Goal: Task Accomplishment & Management: Complete application form

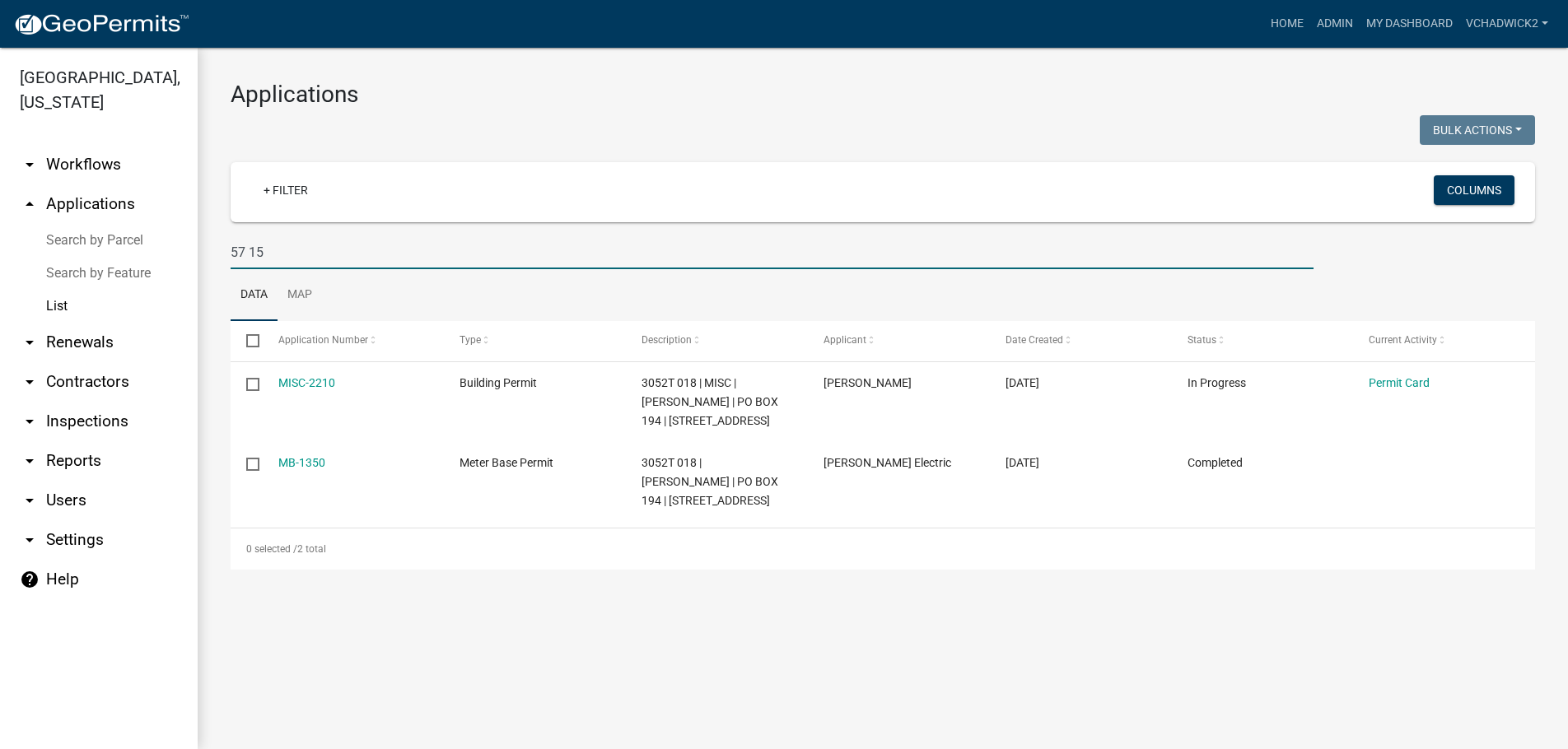
drag, startPoint x: 350, startPoint y: 254, endPoint x: 41, endPoint y: 264, distance: 309.2
click at [231, 264] on input "57 15" at bounding box center [772, 252] width 1083 height 34
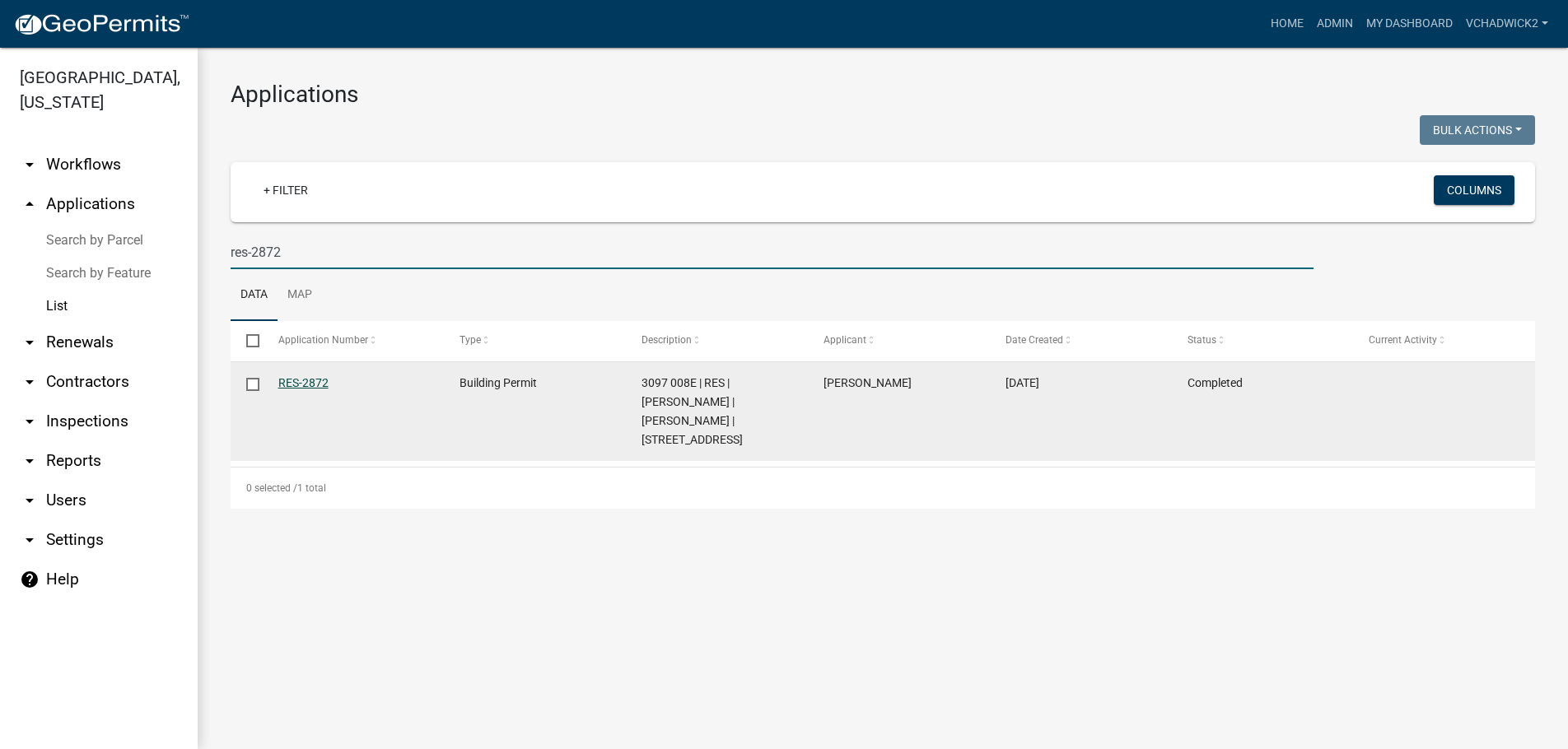
type input "res-2872"
click at [284, 379] on link "RES-2872" at bounding box center [303, 383] width 50 height 14
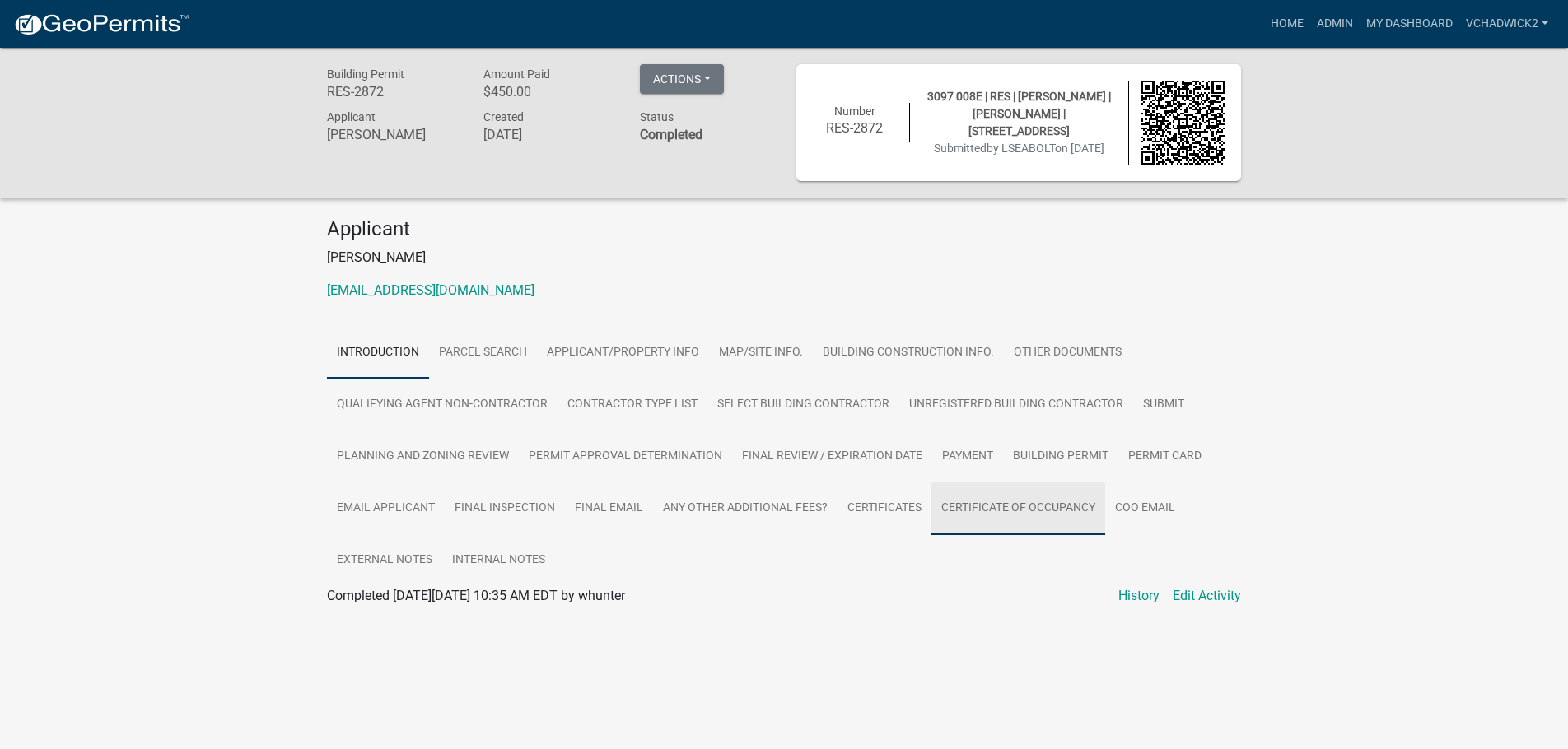
click at [1036, 506] on link "Certificate of Occupancy" at bounding box center [1019, 508] width 174 height 52
click at [358, 620] on link "Certificate of Occupancy" at bounding box center [398, 616] width 143 height 16
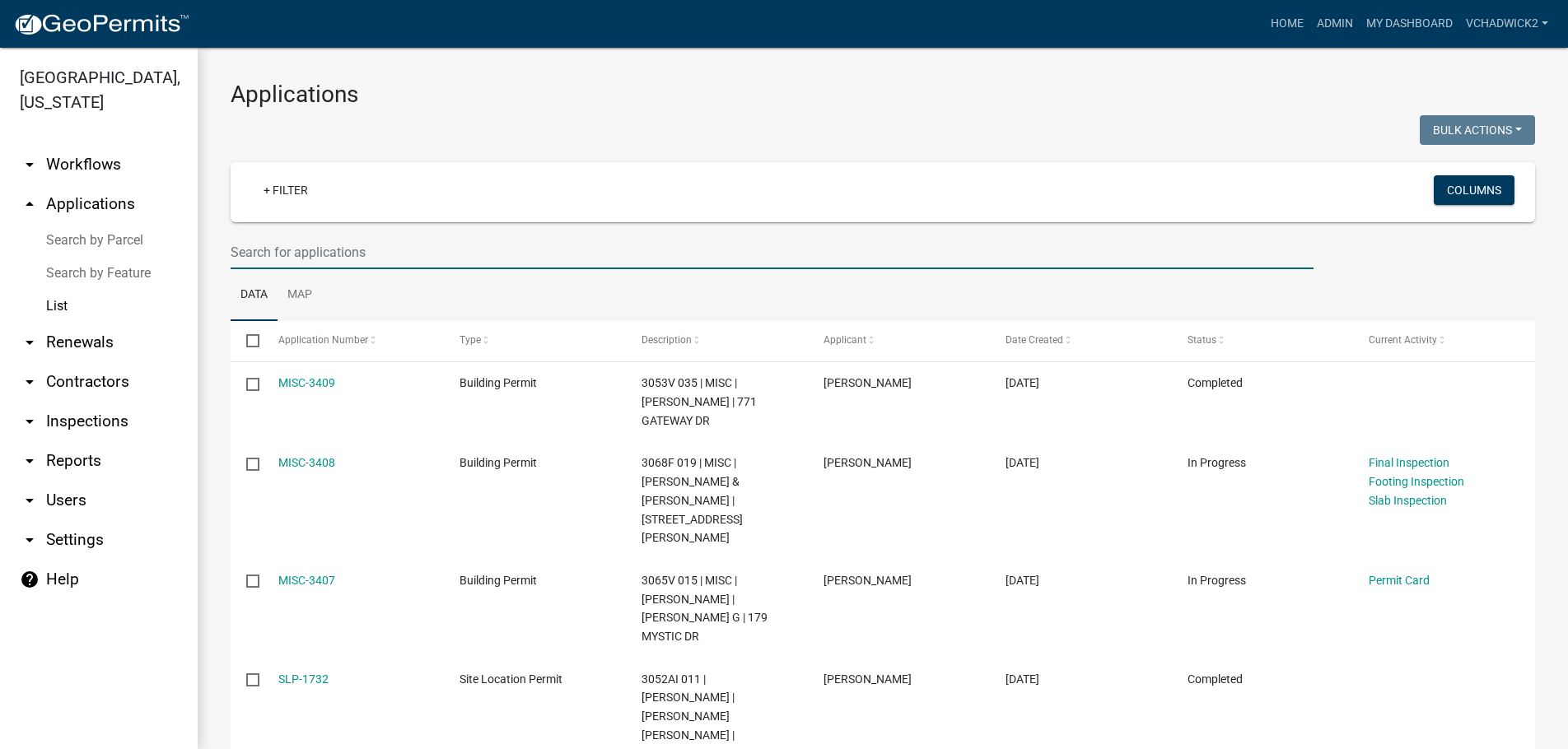
click at [291, 254] on input "text" at bounding box center [772, 252] width 1083 height 34
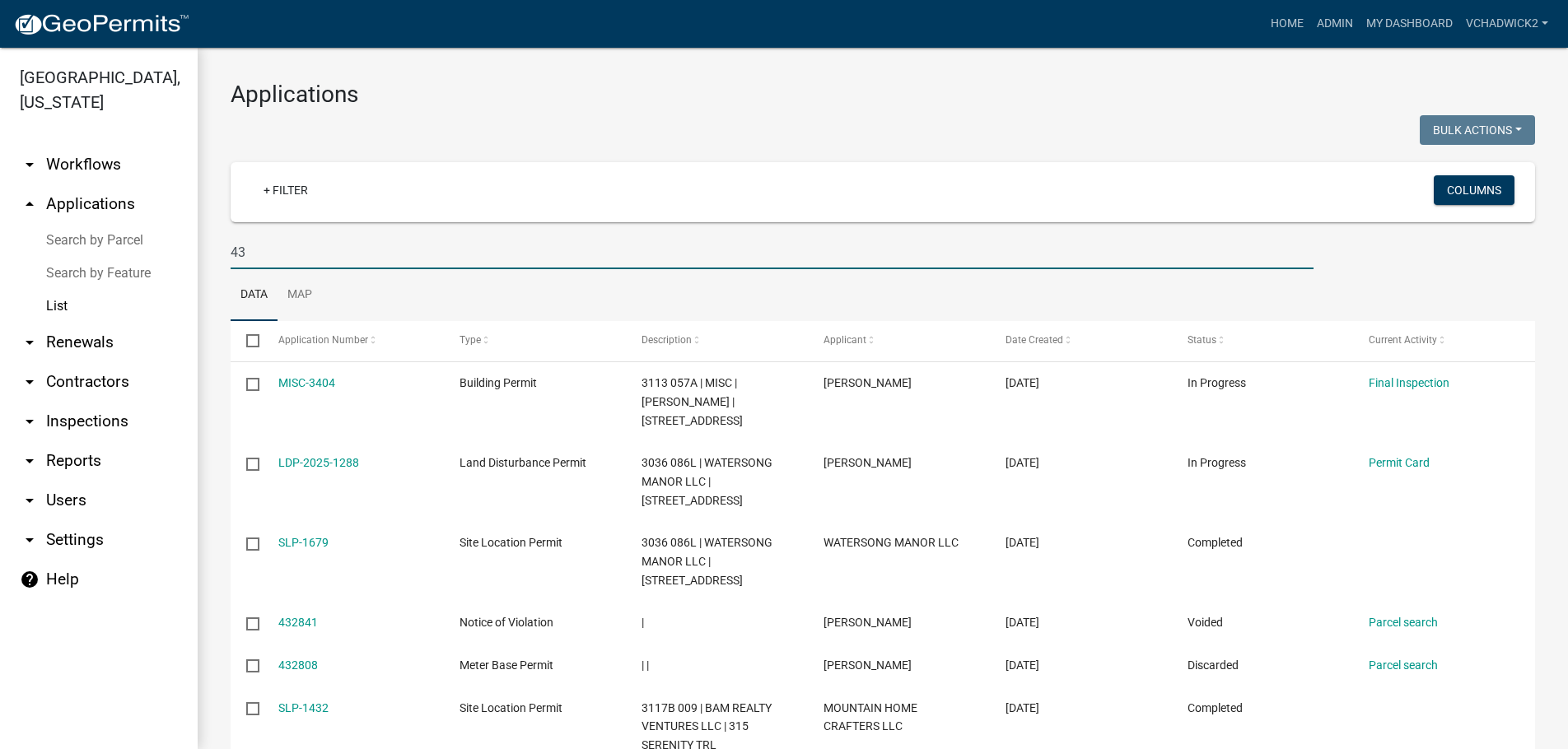
type input "4"
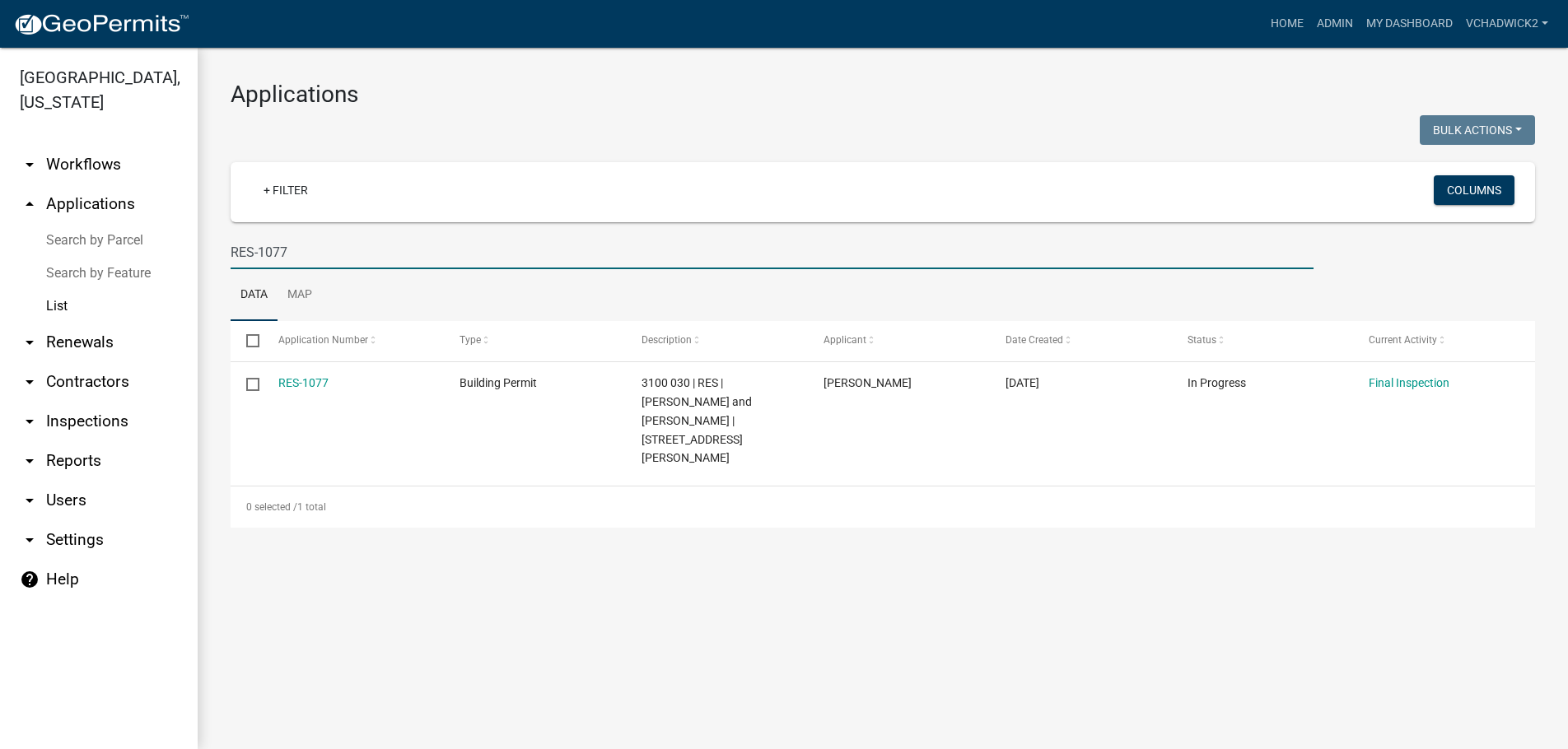
drag, startPoint x: 329, startPoint y: 236, endPoint x: 215, endPoint y: 238, distance: 114.0
click at [231, 238] on input "RES-1077" at bounding box center [772, 252] width 1083 height 34
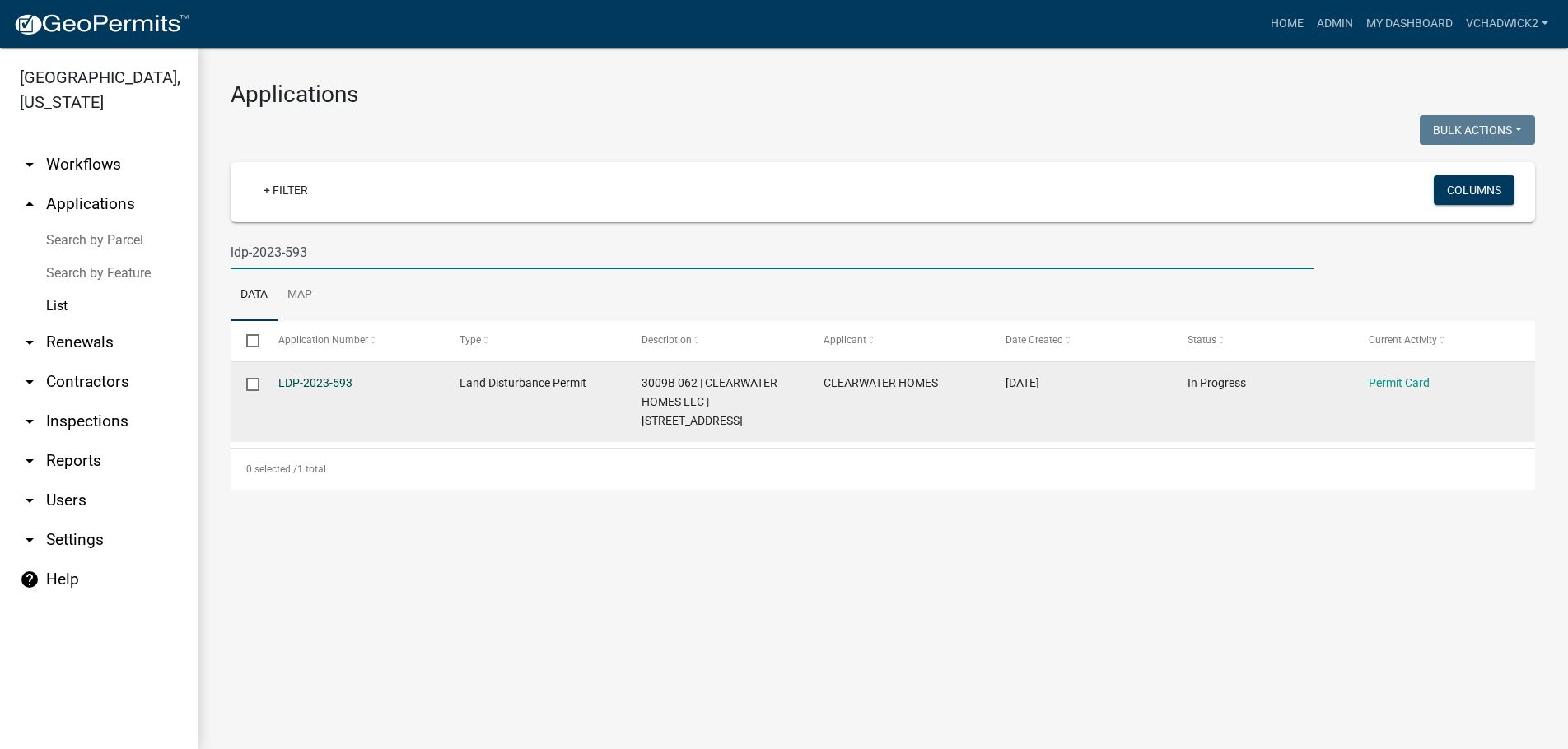
type input "ldp-2023-593"
click at [307, 387] on link "LDP-2023-593" at bounding box center [316, 383] width 74 height 14
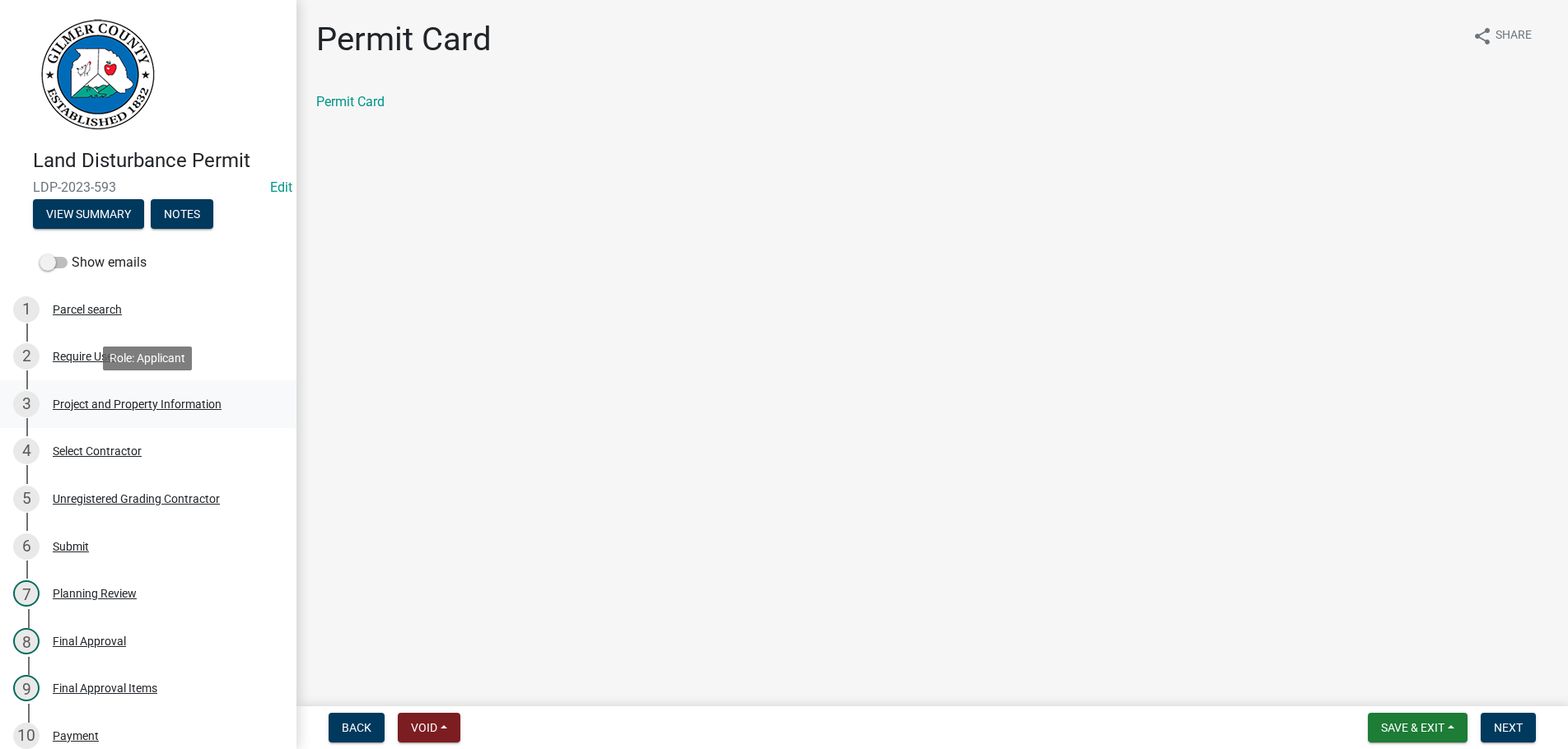
click at [131, 395] on div "3 Project and Property Information" at bounding box center [142, 404] width 257 height 26
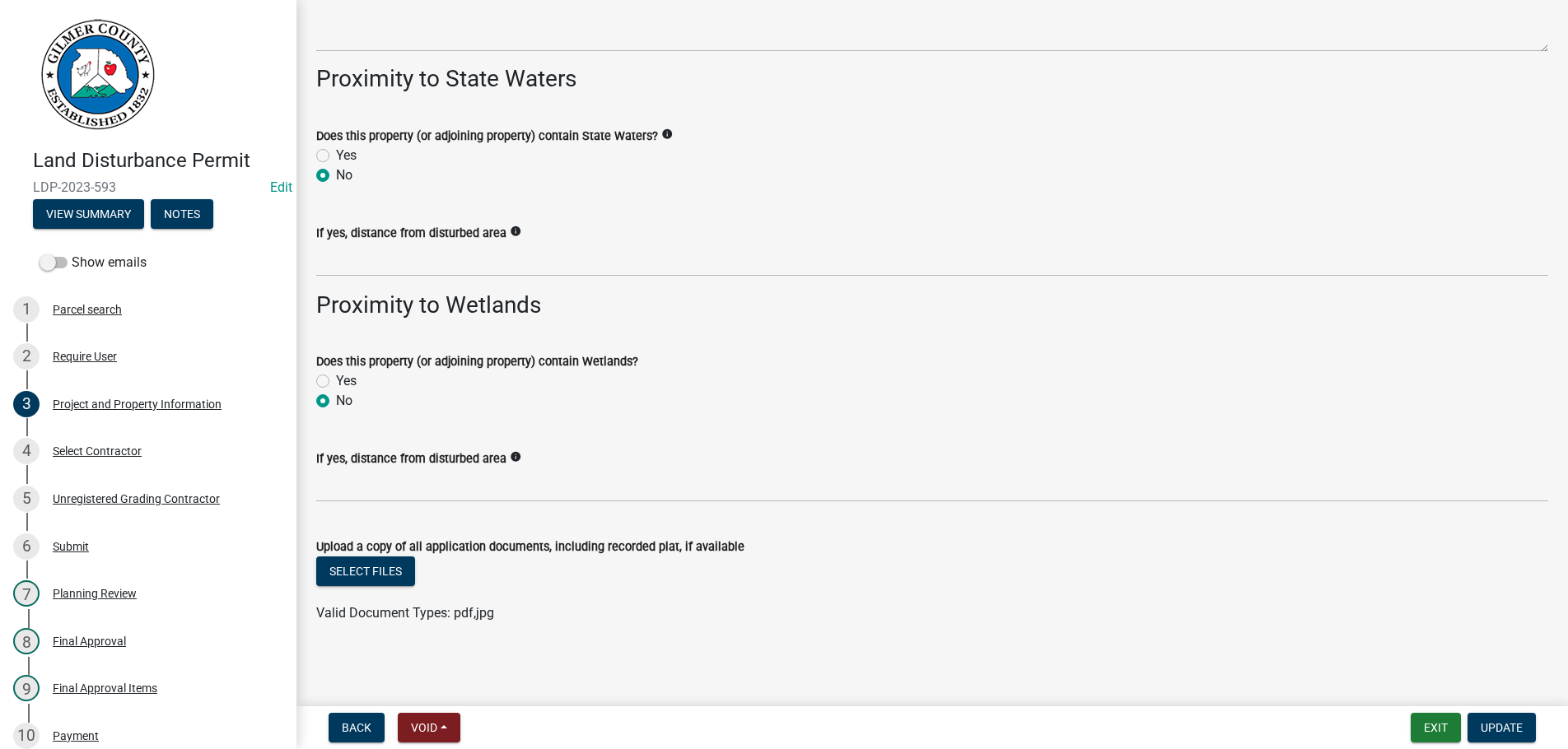
scroll to position [2244, 0]
click at [79, 638] on div "Final Approval" at bounding box center [89, 642] width 74 height 12
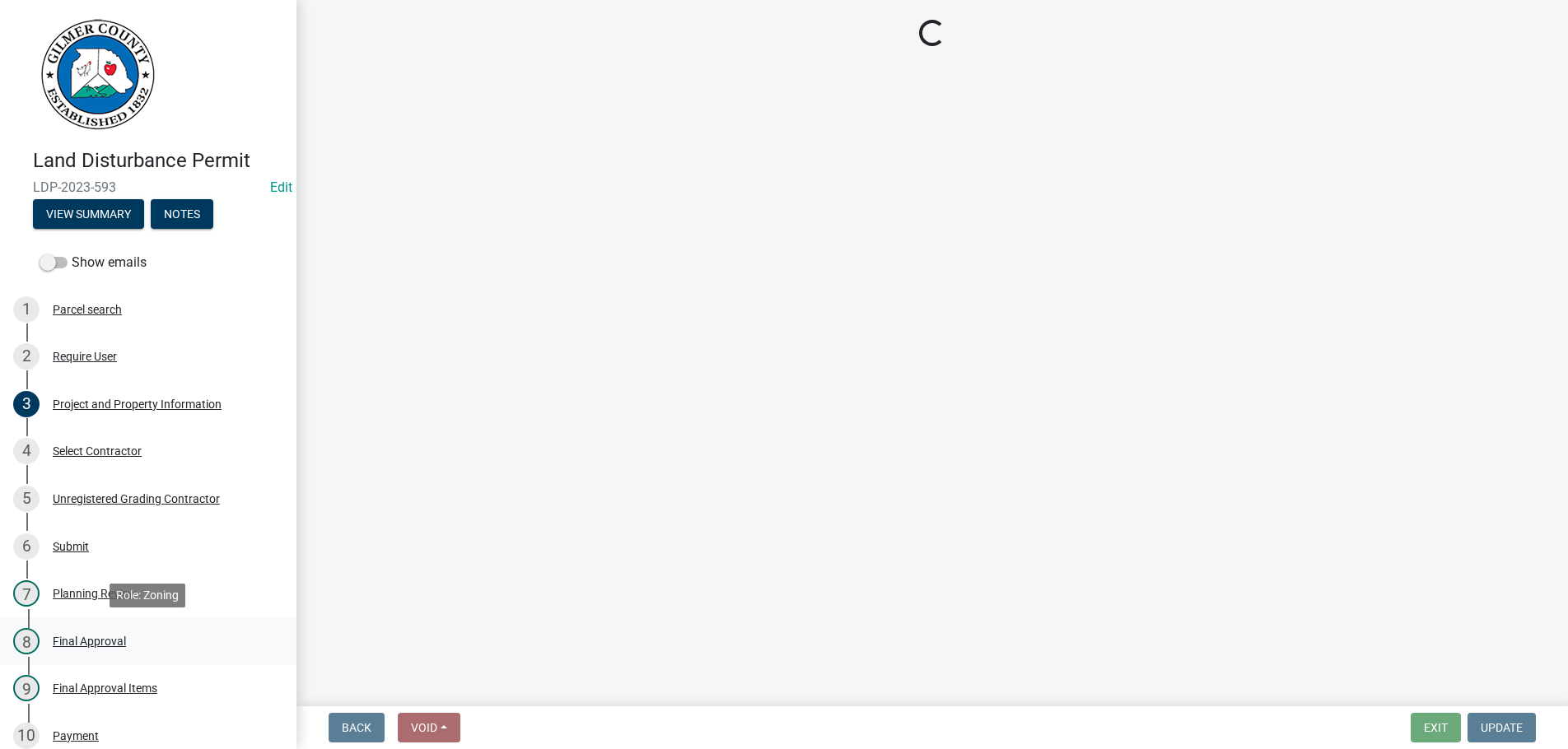
scroll to position [0, 0]
select select "95e61eca-3d7f-4147-ab17-f5745ee483c4"
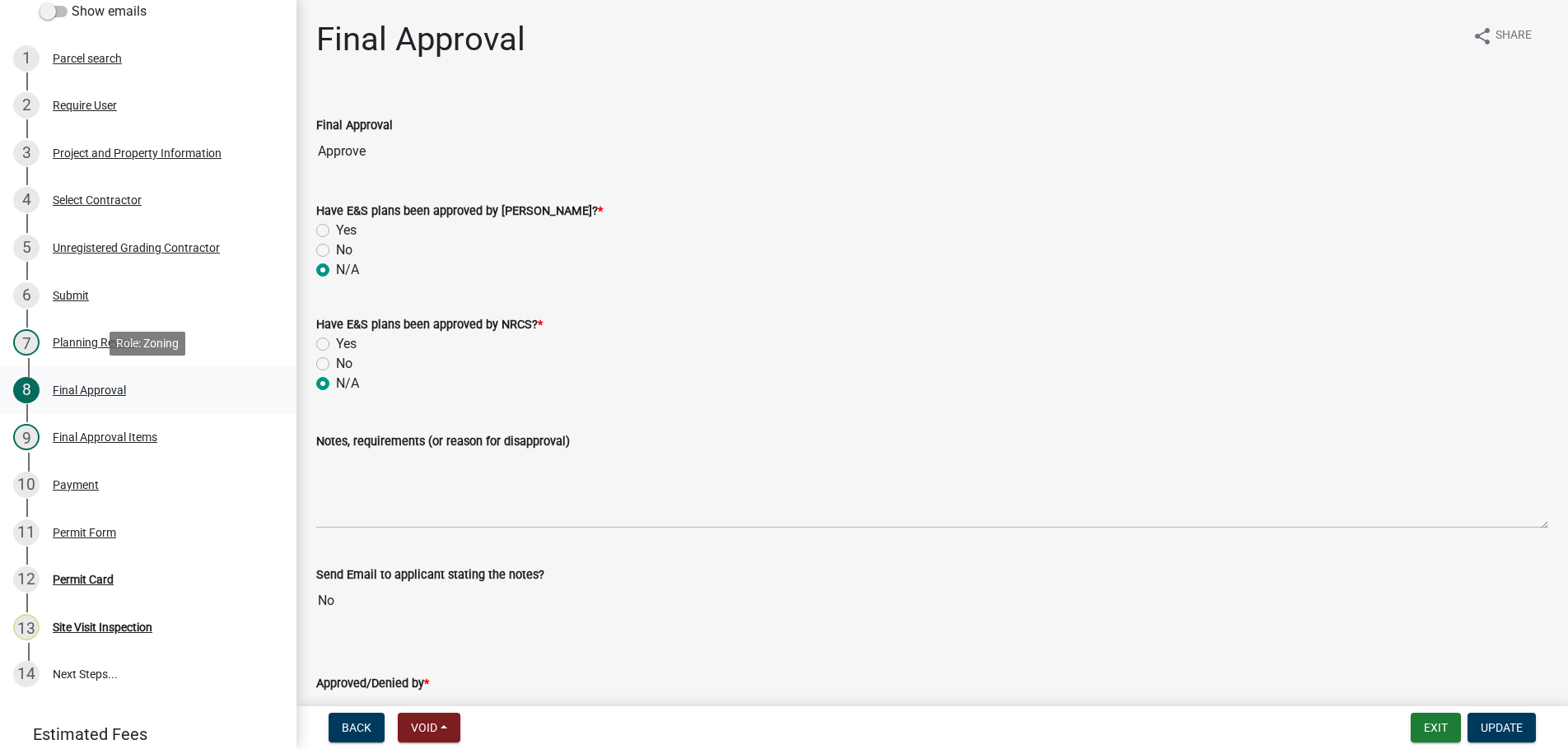
scroll to position [252, 0]
click at [76, 478] on div "Payment" at bounding box center [75, 484] width 46 height 12
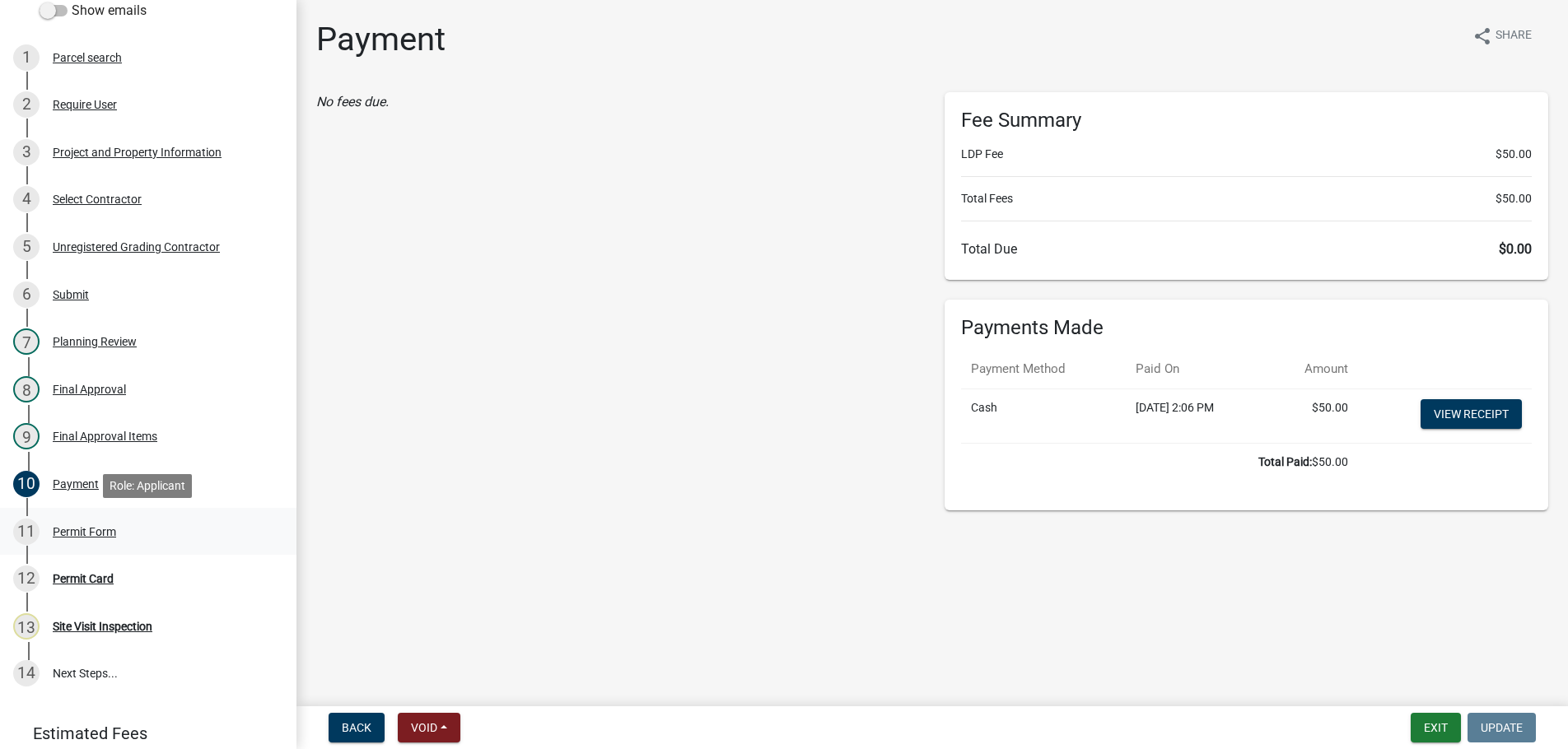
click at [86, 526] on div "Permit Form" at bounding box center [84, 532] width 63 height 12
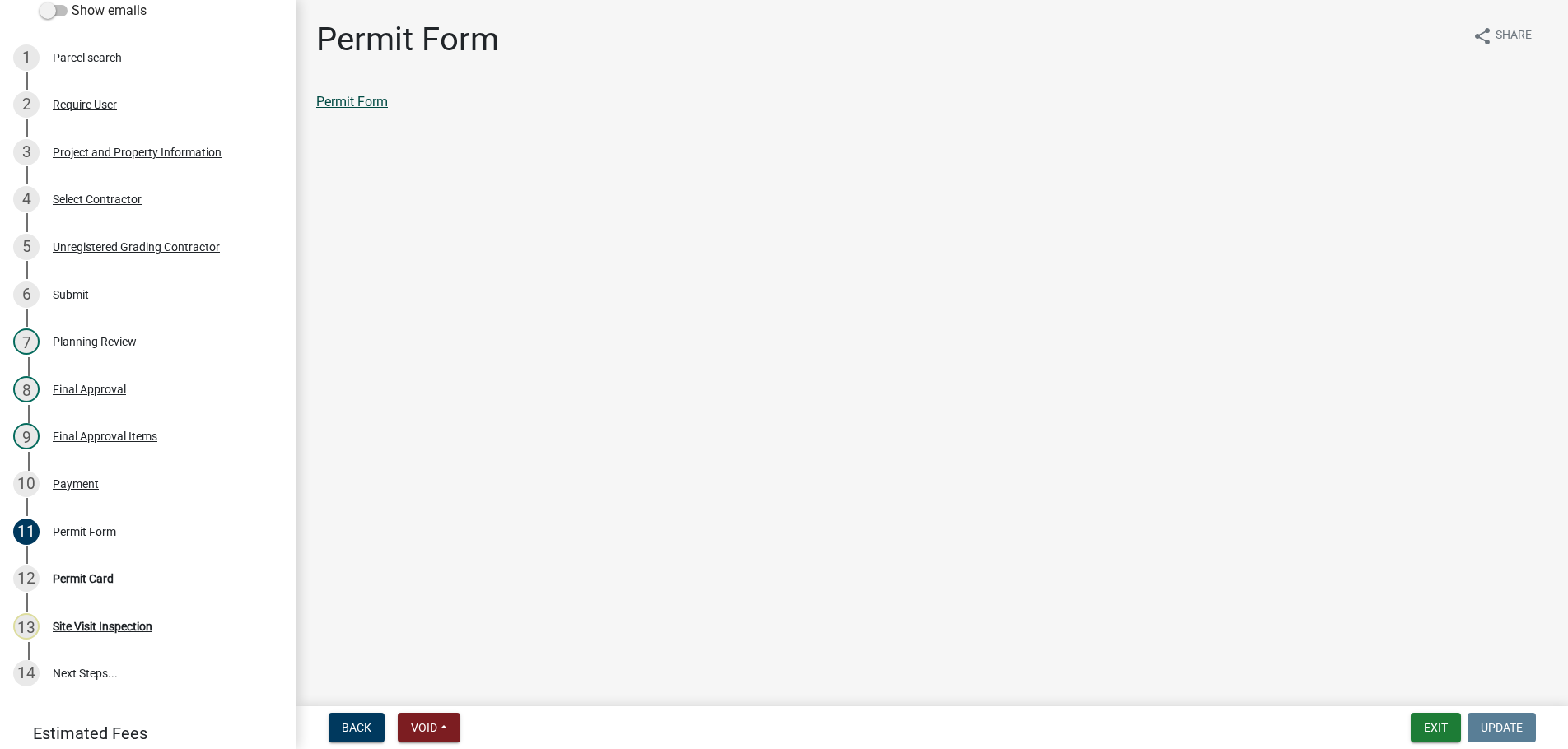
click at [365, 107] on link "Permit Form" at bounding box center [351, 101] width 72 height 16
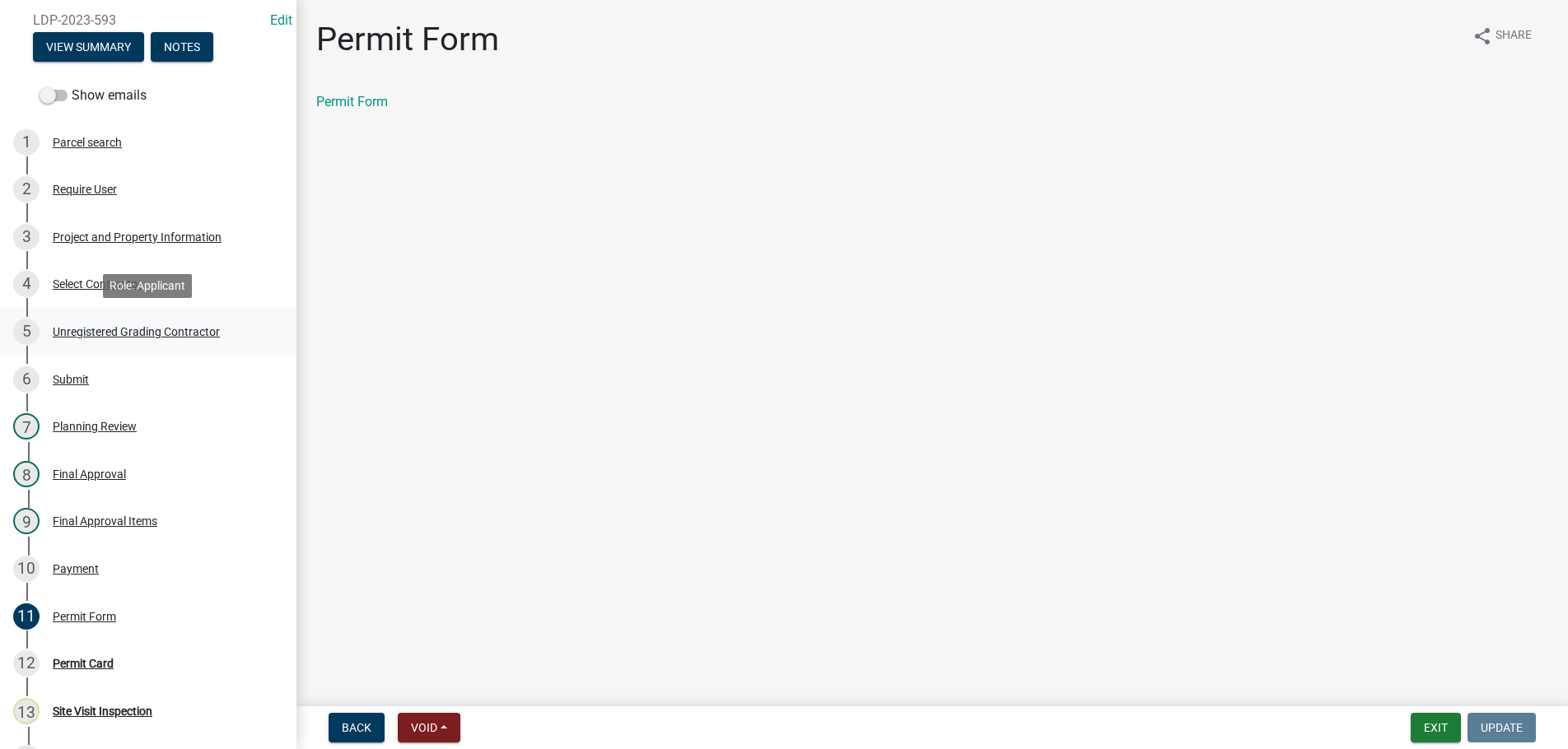
scroll to position [84, 0]
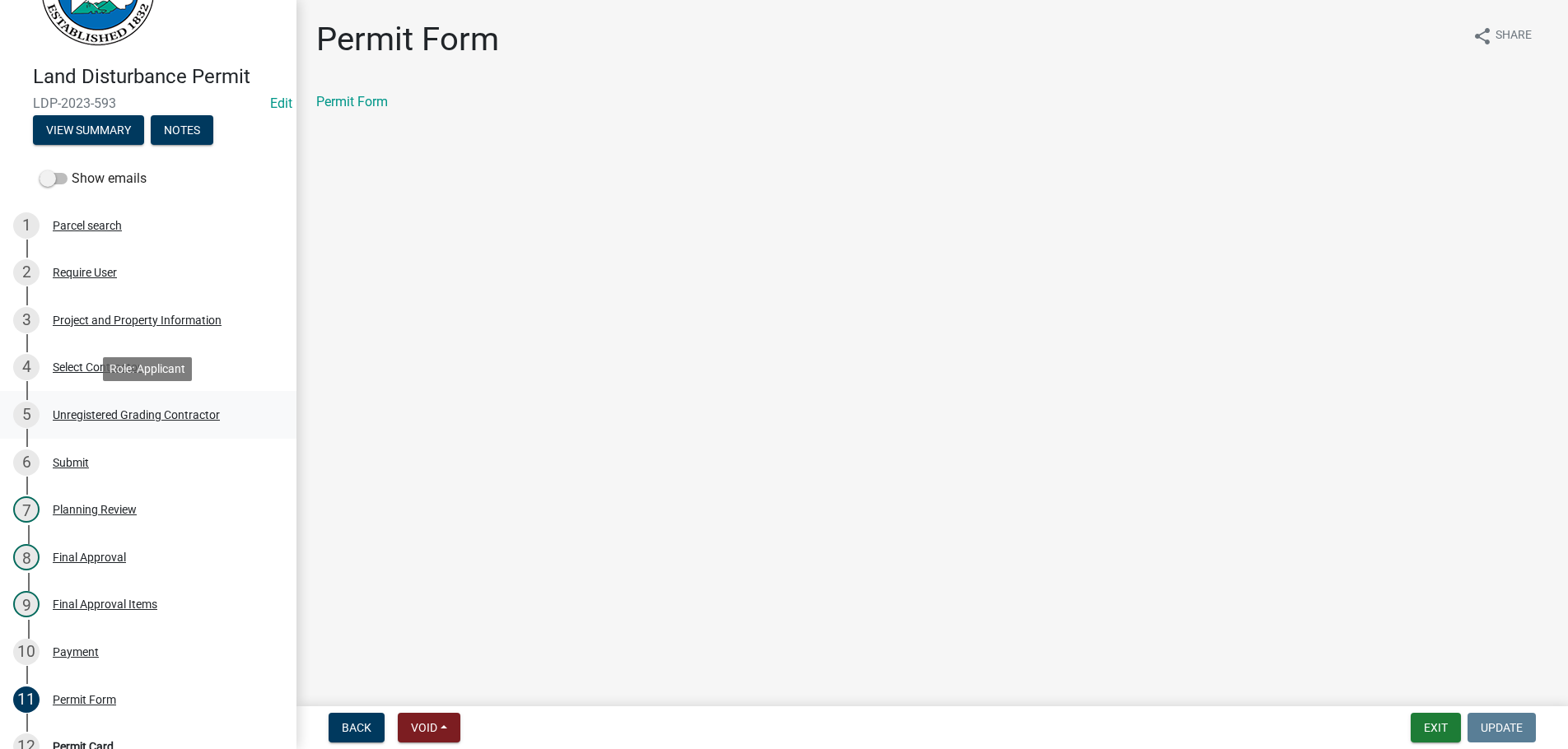
click at [161, 411] on div "Unregistered Grading Contractor" at bounding box center [136, 415] width 167 height 12
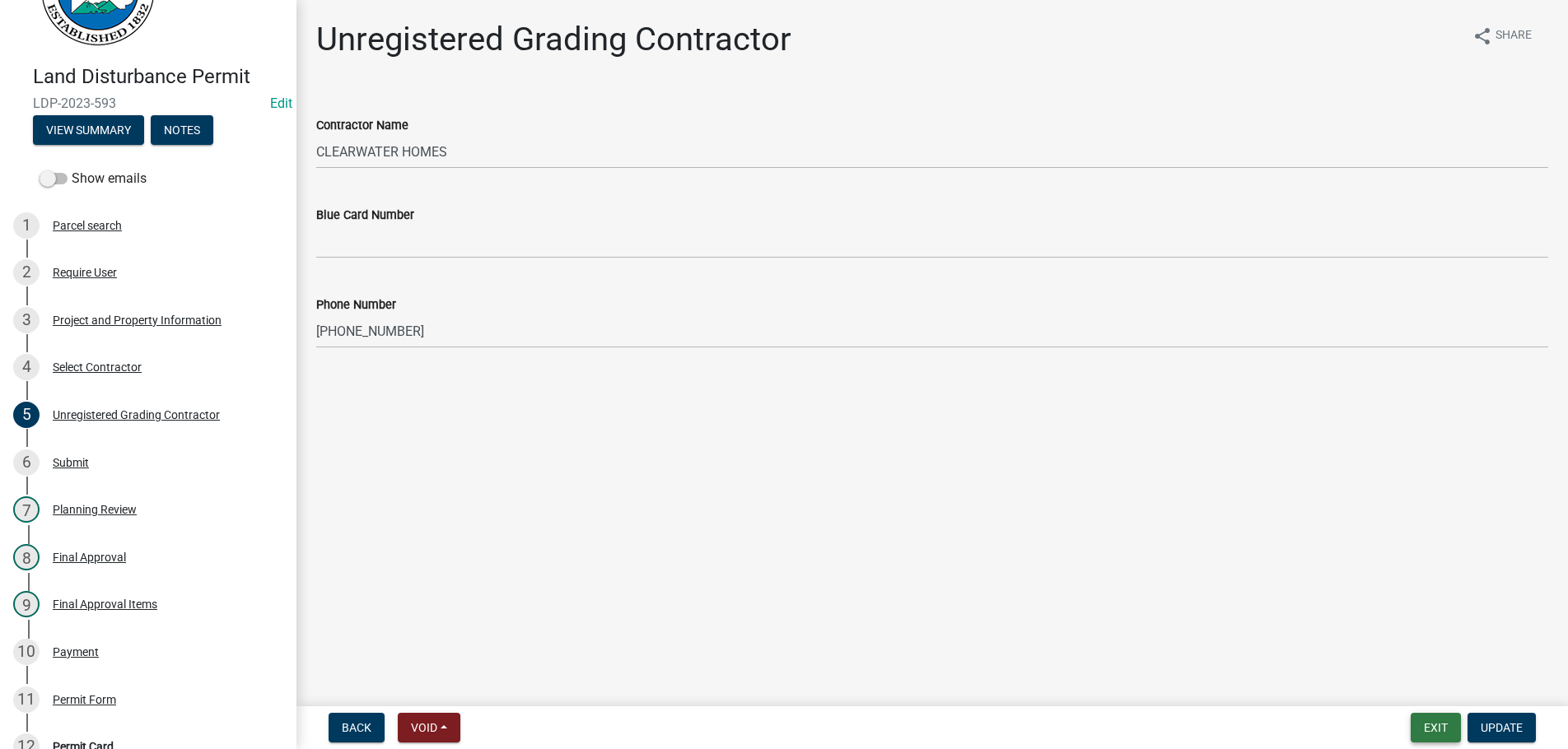
click at [1446, 717] on button "Exit" at bounding box center [1435, 727] width 50 height 30
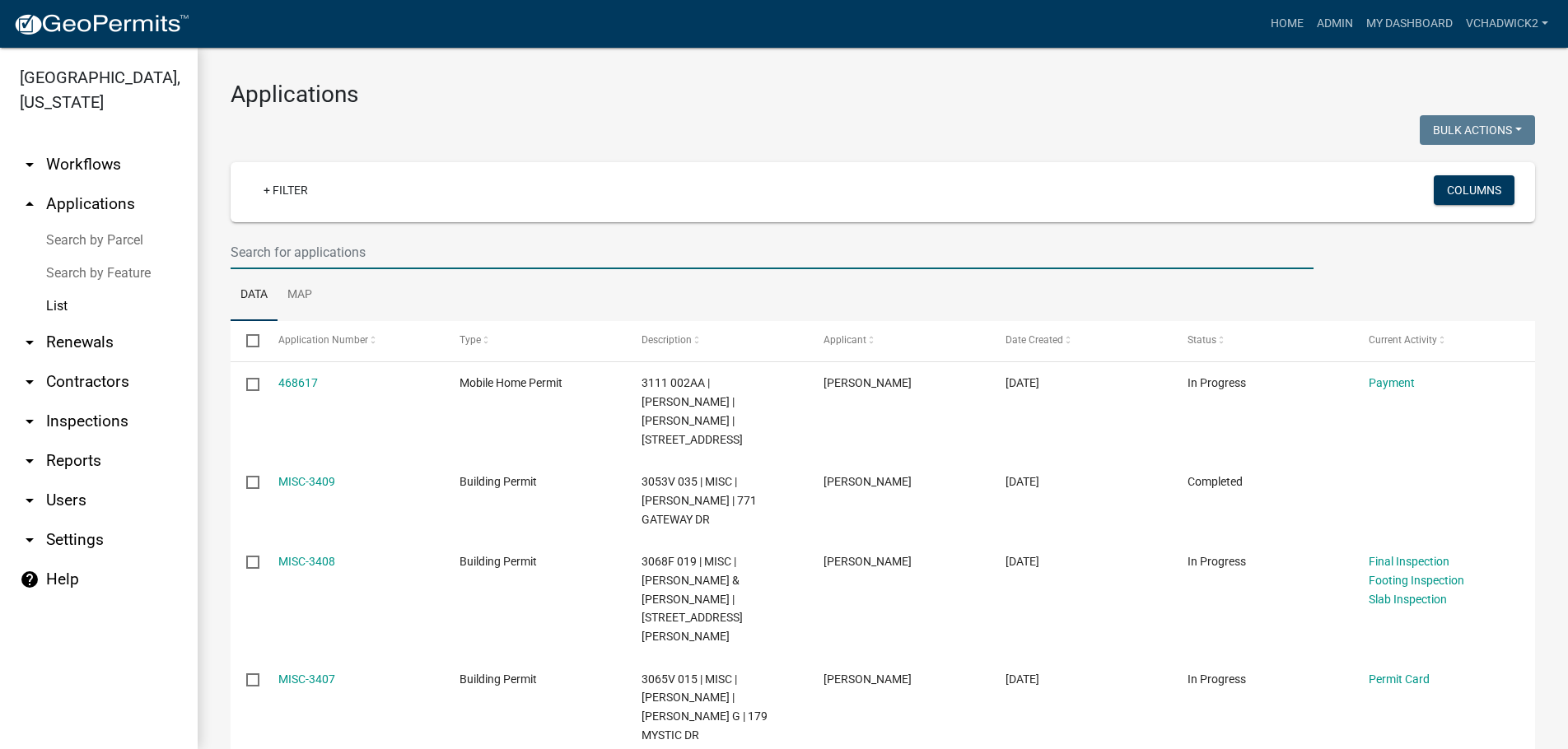
click at [297, 257] on input "text" at bounding box center [772, 252] width 1083 height 34
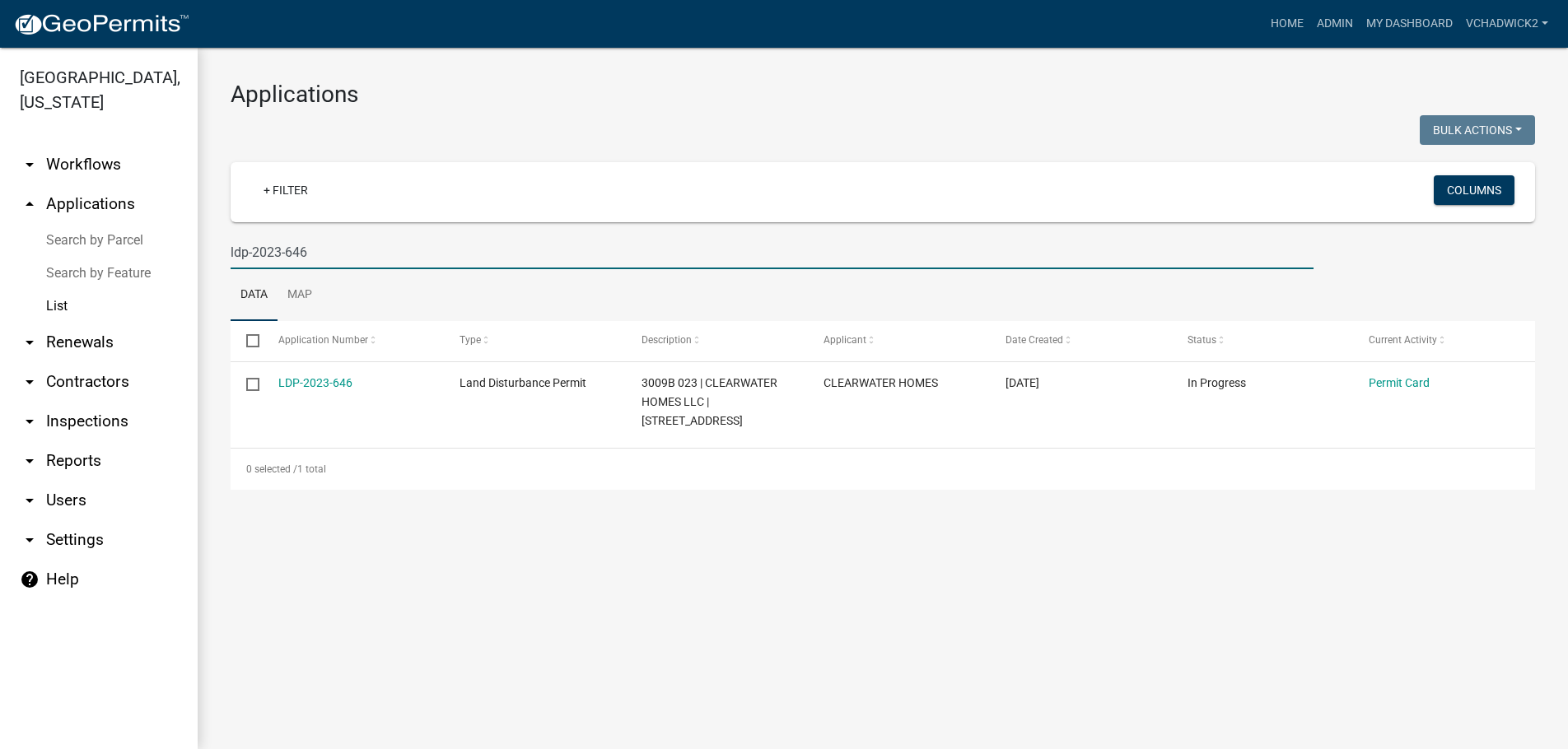
drag, startPoint x: 354, startPoint y: 246, endPoint x: 155, endPoint y: 233, distance: 199.4
click at [231, 236] on input "ldp-2023-646" at bounding box center [772, 252] width 1083 height 34
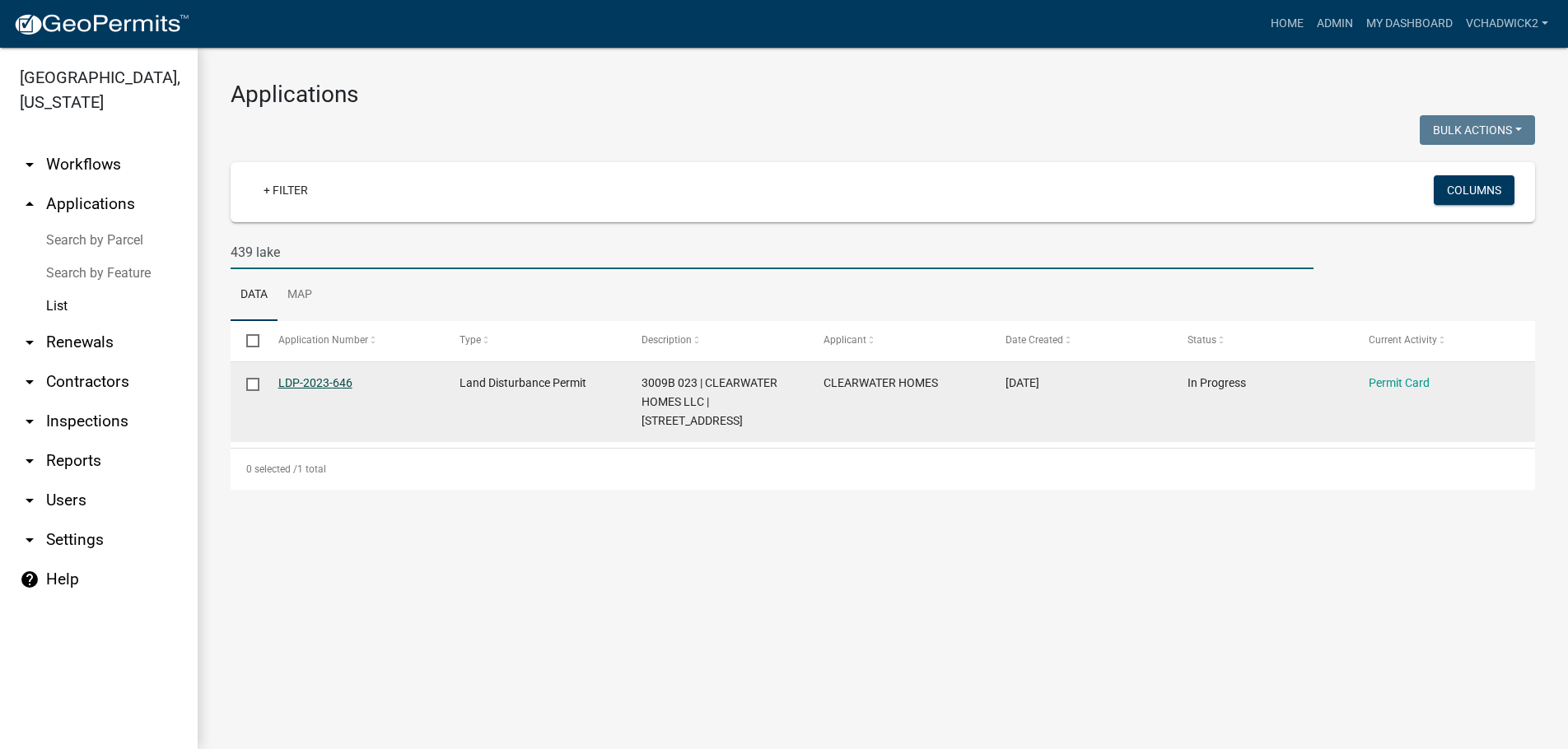
type input "439 lake"
click at [297, 383] on link "LDP-2023-646" at bounding box center [316, 383] width 74 height 14
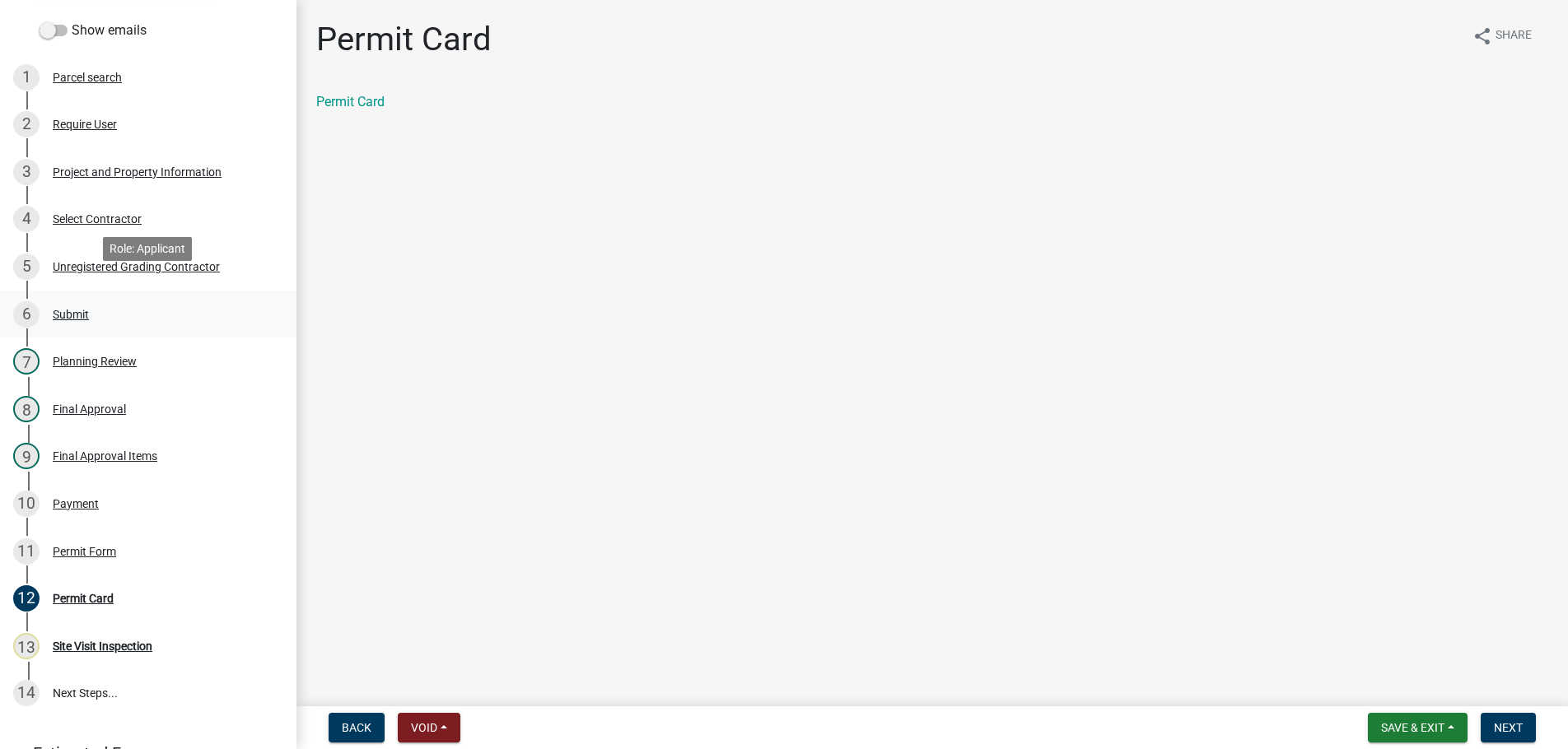
scroll to position [252, 0]
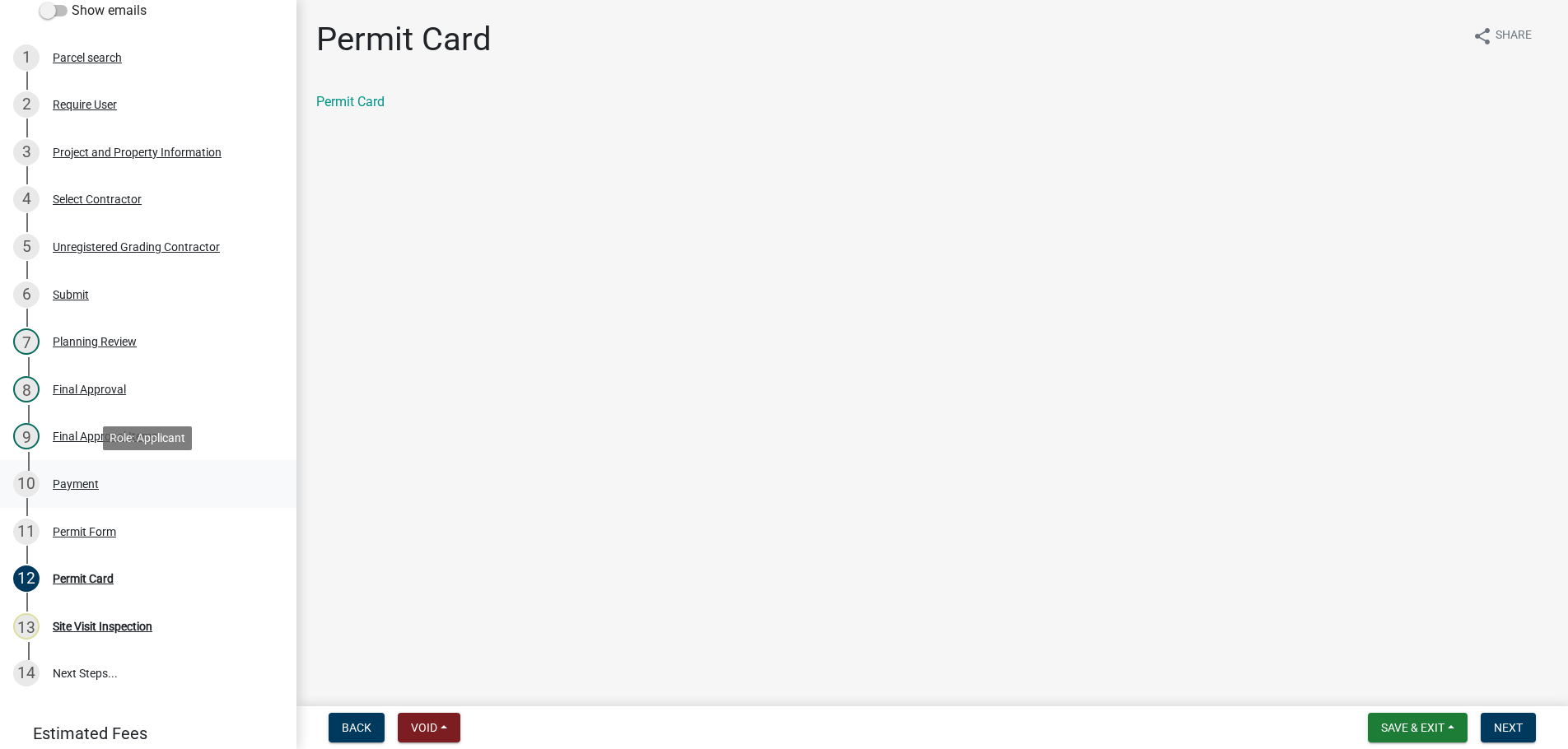
click at [68, 479] on div "Payment" at bounding box center [75, 484] width 46 height 12
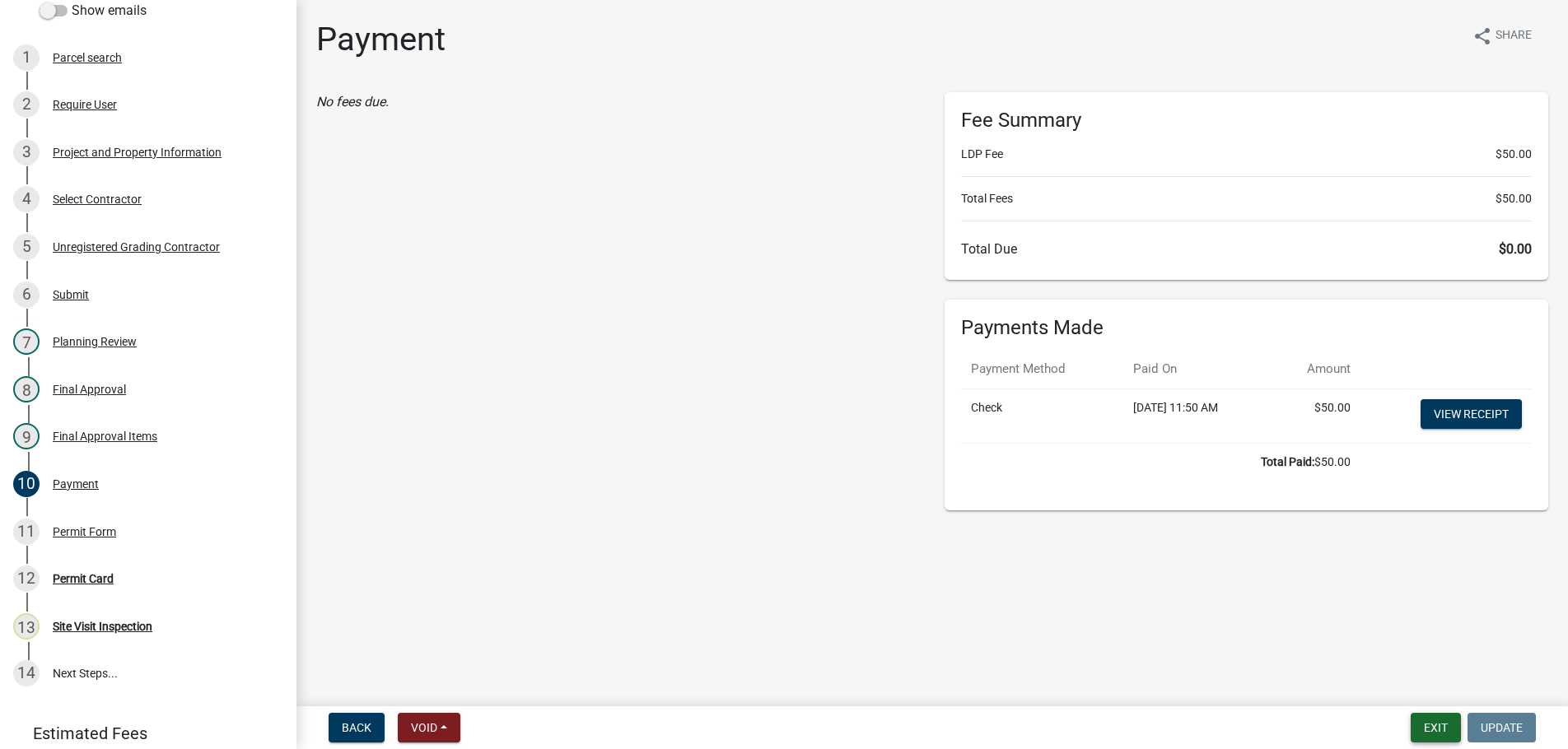
click at [1422, 726] on button "Exit" at bounding box center [1435, 727] width 50 height 30
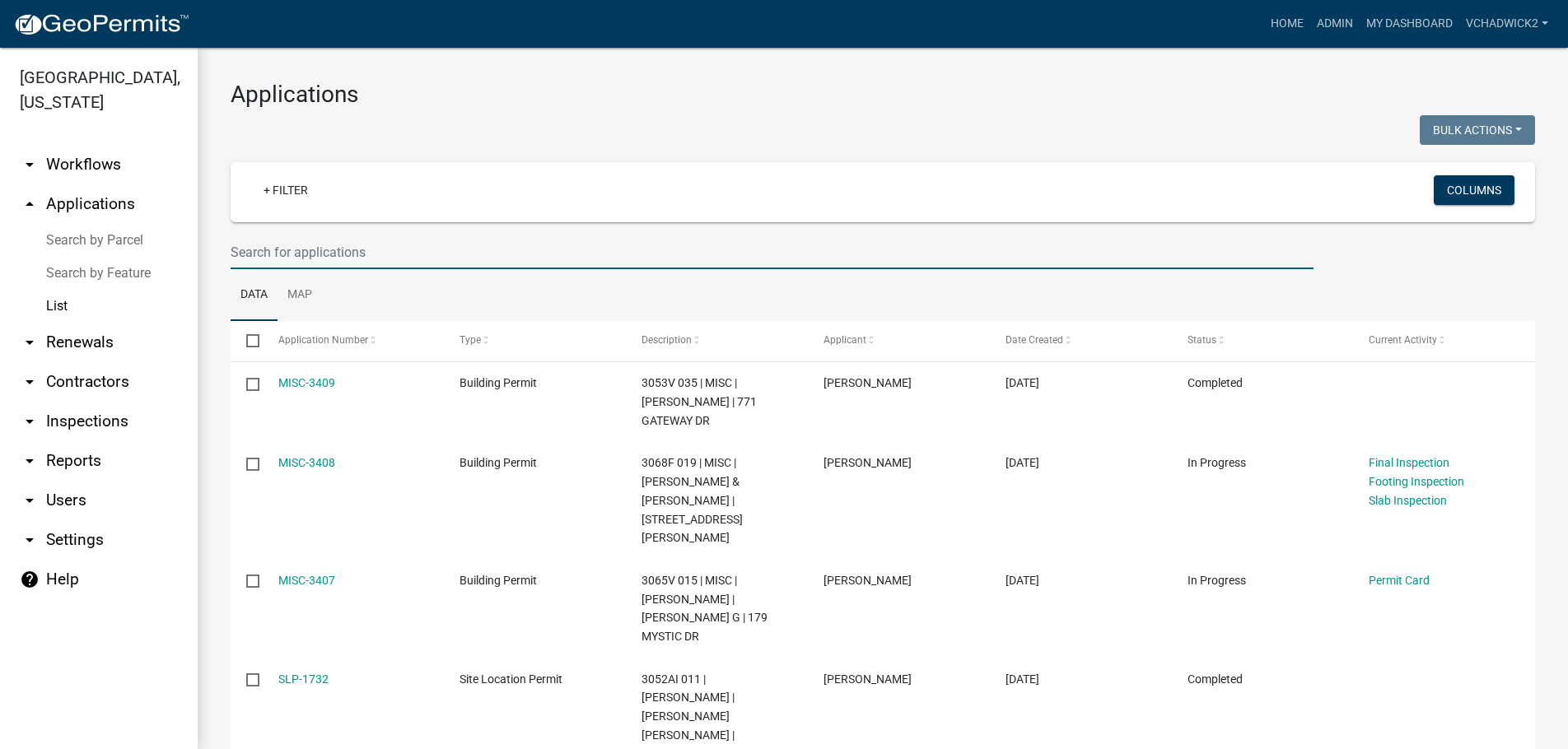
click at [302, 260] on input "text" at bounding box center [772, 252] width 1083 height 34
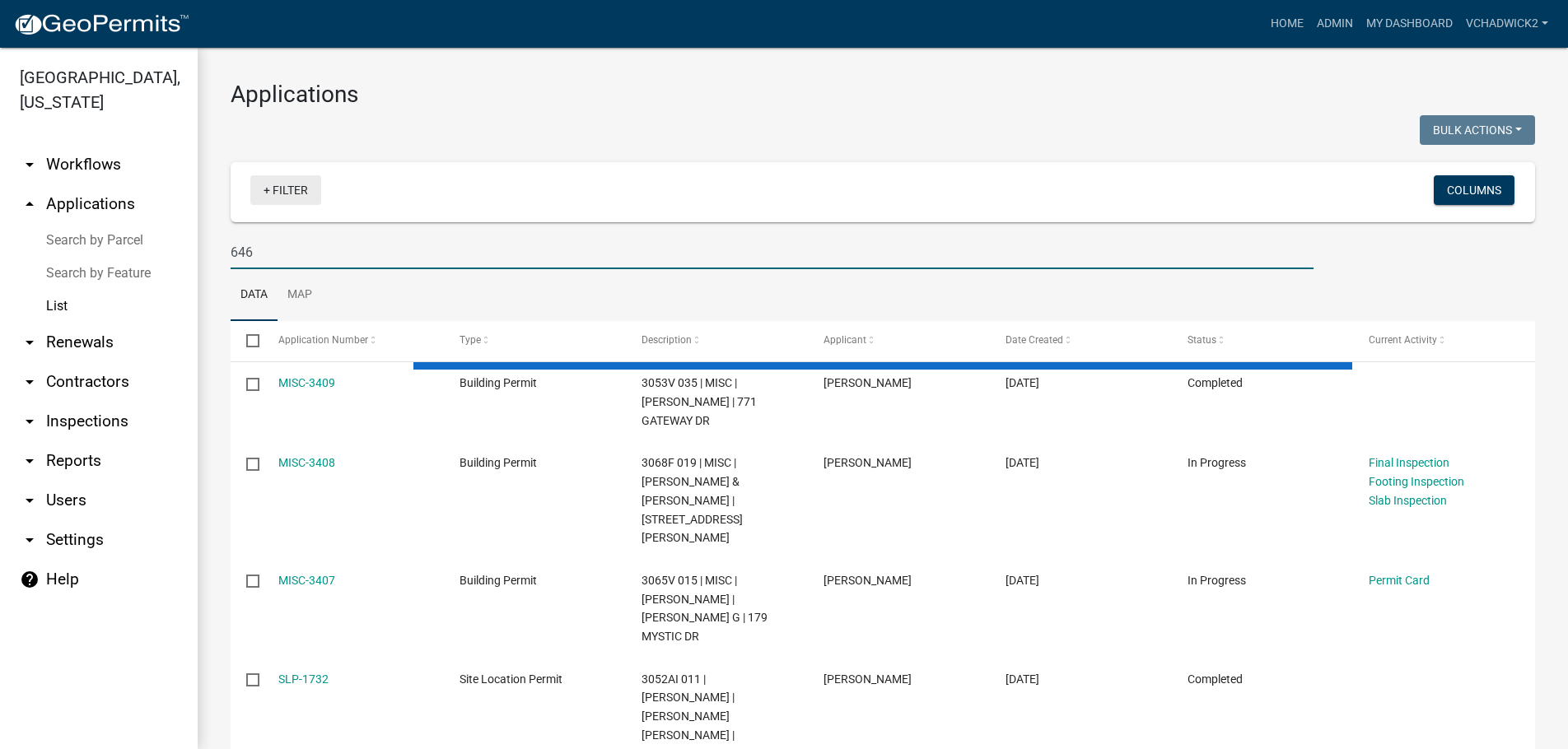
type input "646"
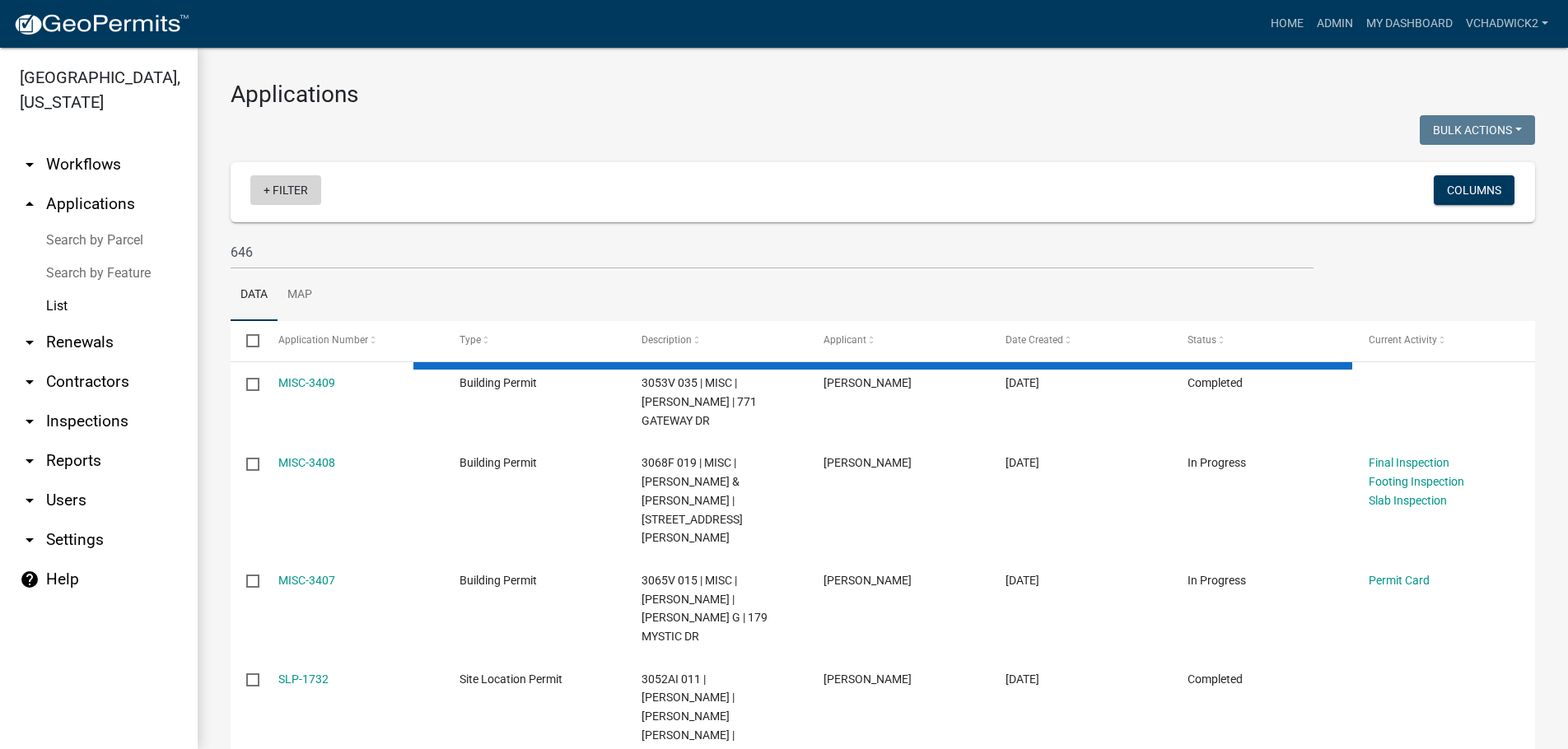
click at [280, 190] on link "+ Filter" at bounding box center [286, 190] width 71 height 30
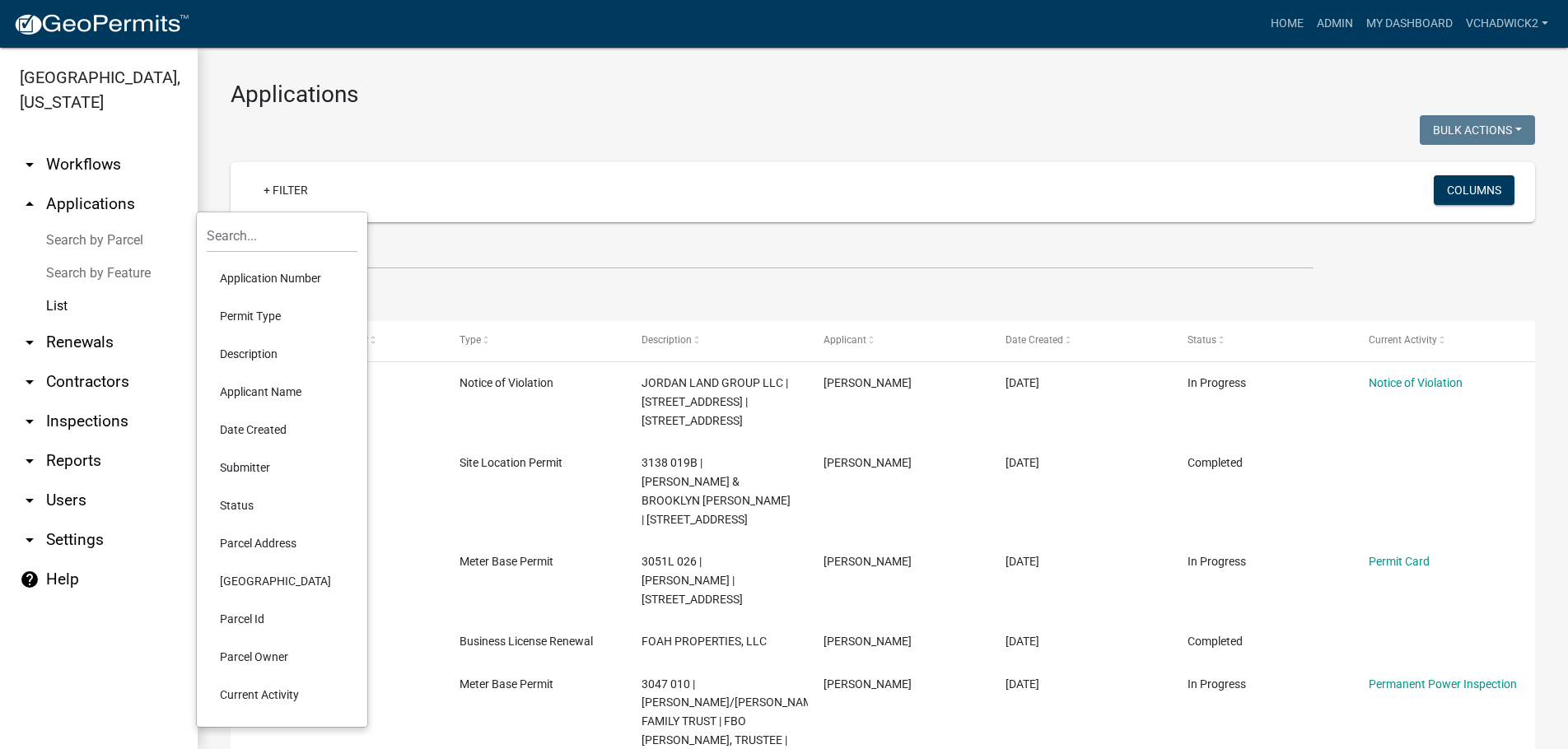
click at [252, 307] on li "Permit Type" at bounding box center [282, 316] width 150 height 38
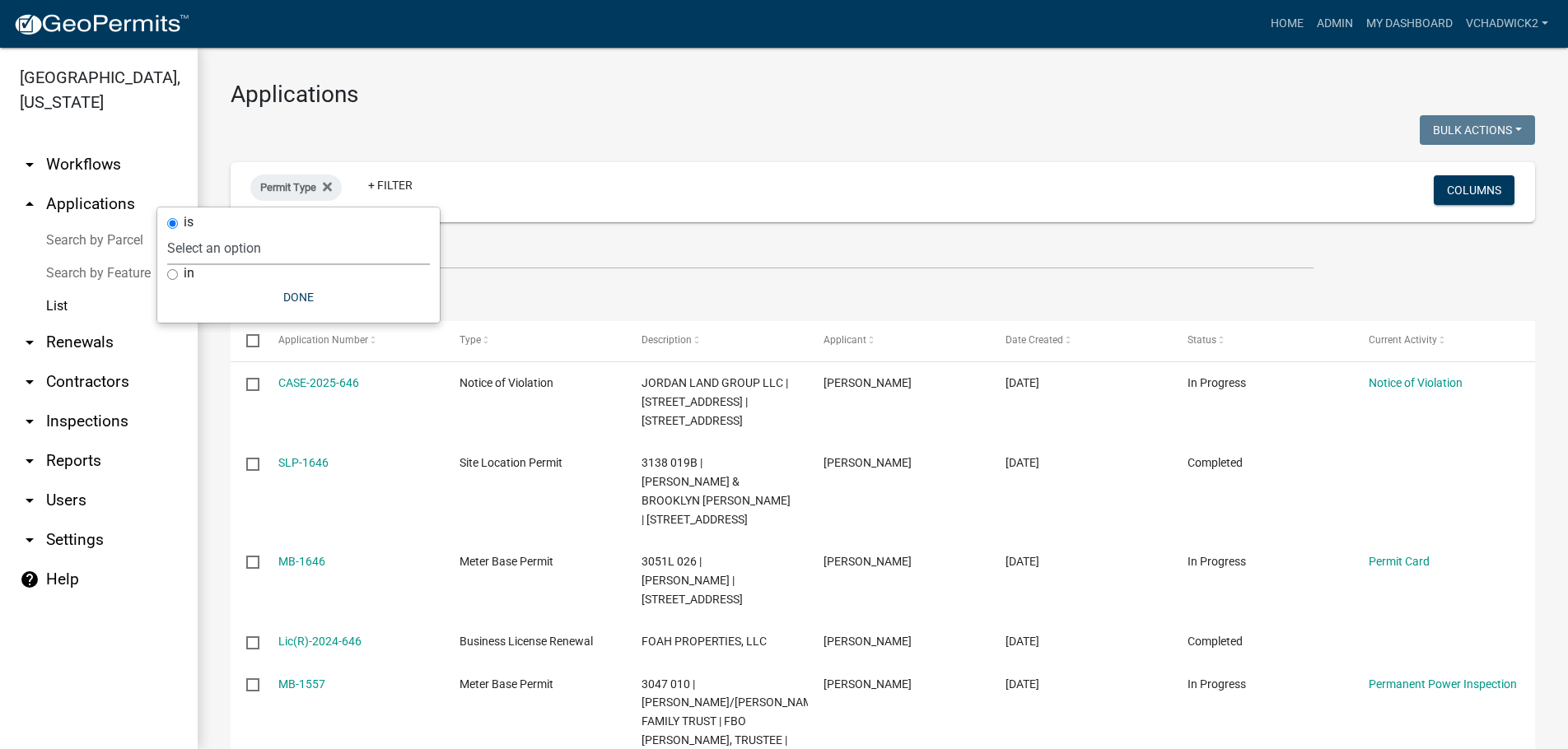
click at [167, 231] on select "Select an option 911 Address Inquiry & Resolution Work Order Building [DEMOGRAP…" at bounding box center [298, 248] width 263 height 34
select select "4dd3dfac-a6f0-4dcd-ac74-3a2c2e865aa0"
click option "Land Disturbance Permit" at bounding box center [0, 0] width 0 height 0
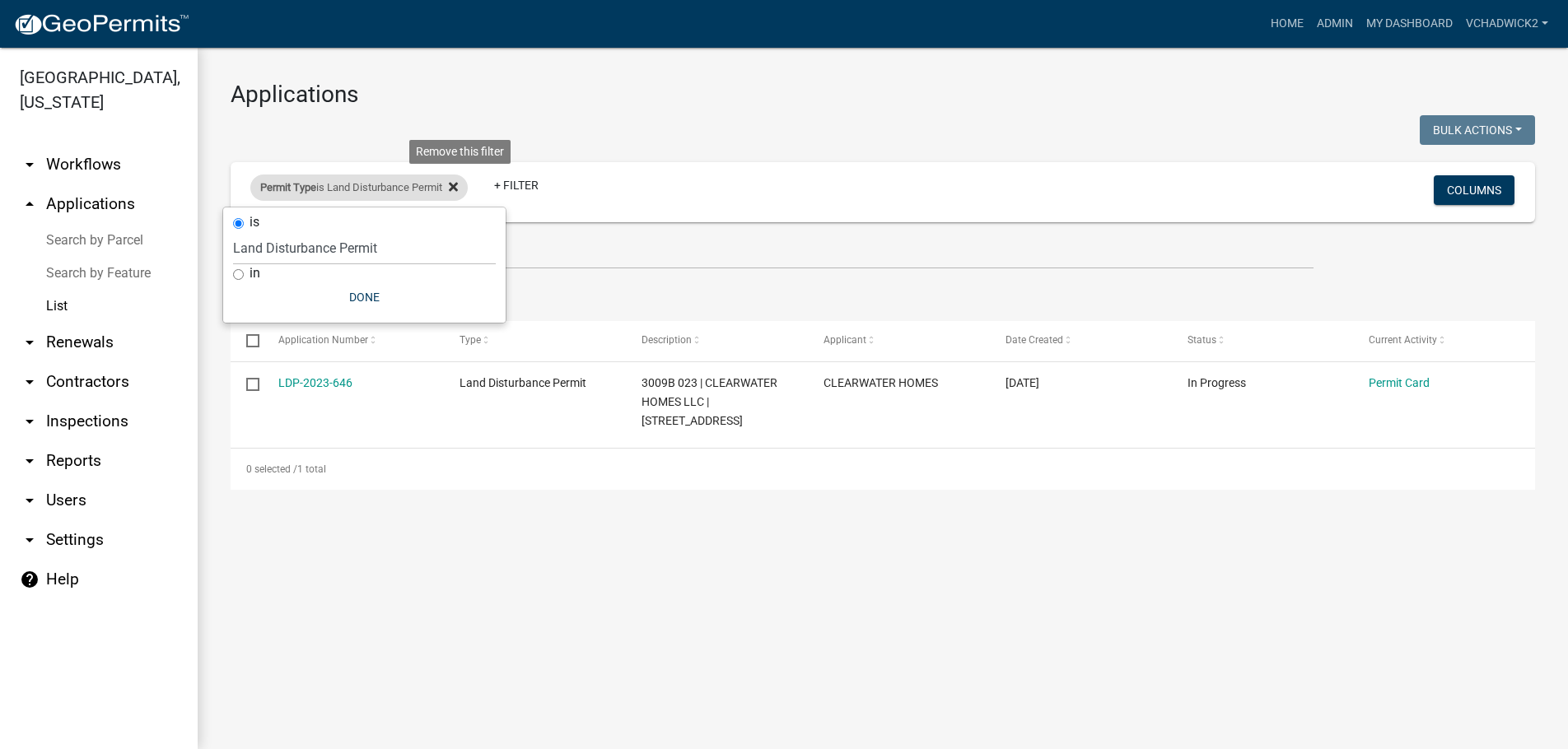
click at [458, 185] on icon at bounding box center [453, 186] width 9 height 9
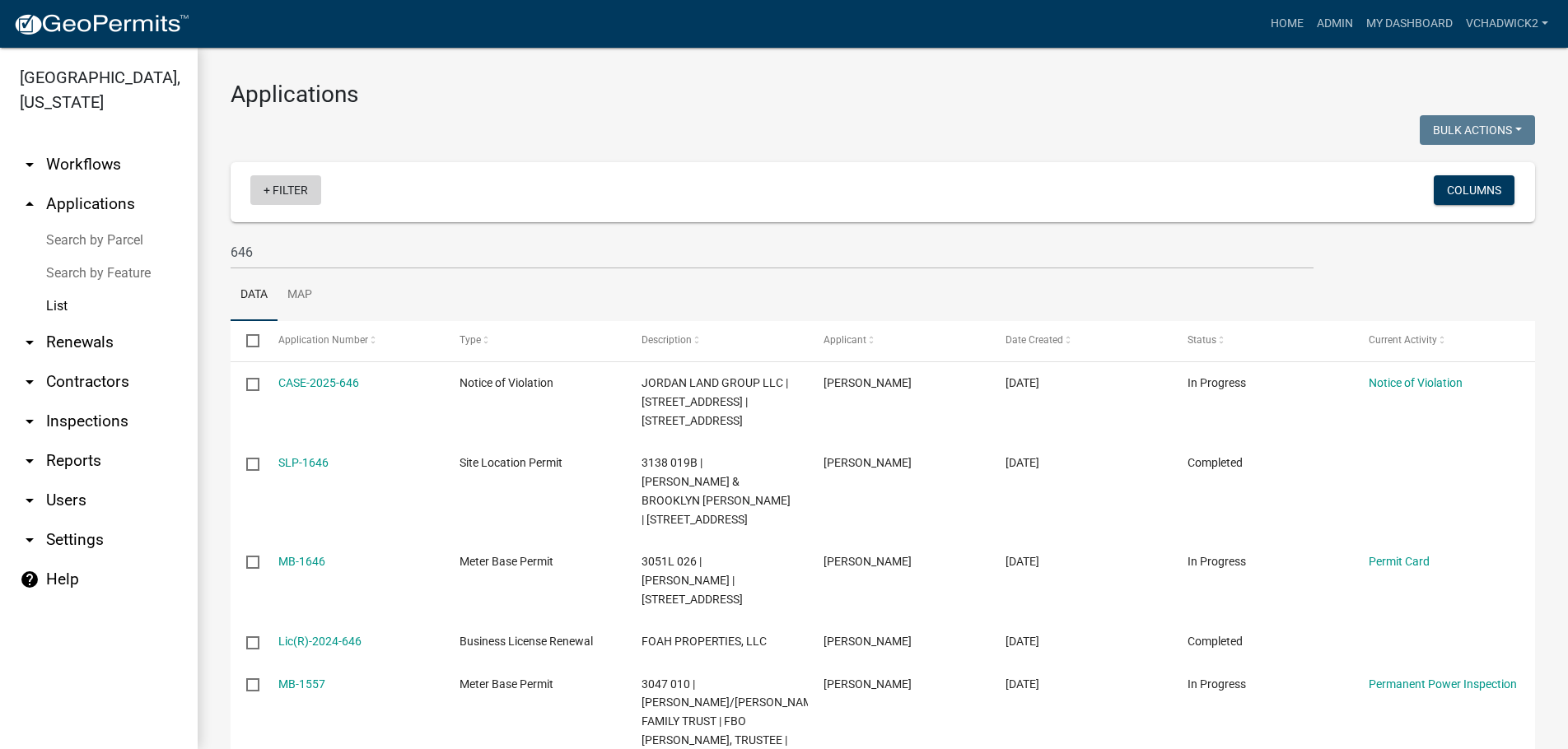
click at [277, 194] on link "+ Filter" at bounding box center [286, 190] width 71 height 30
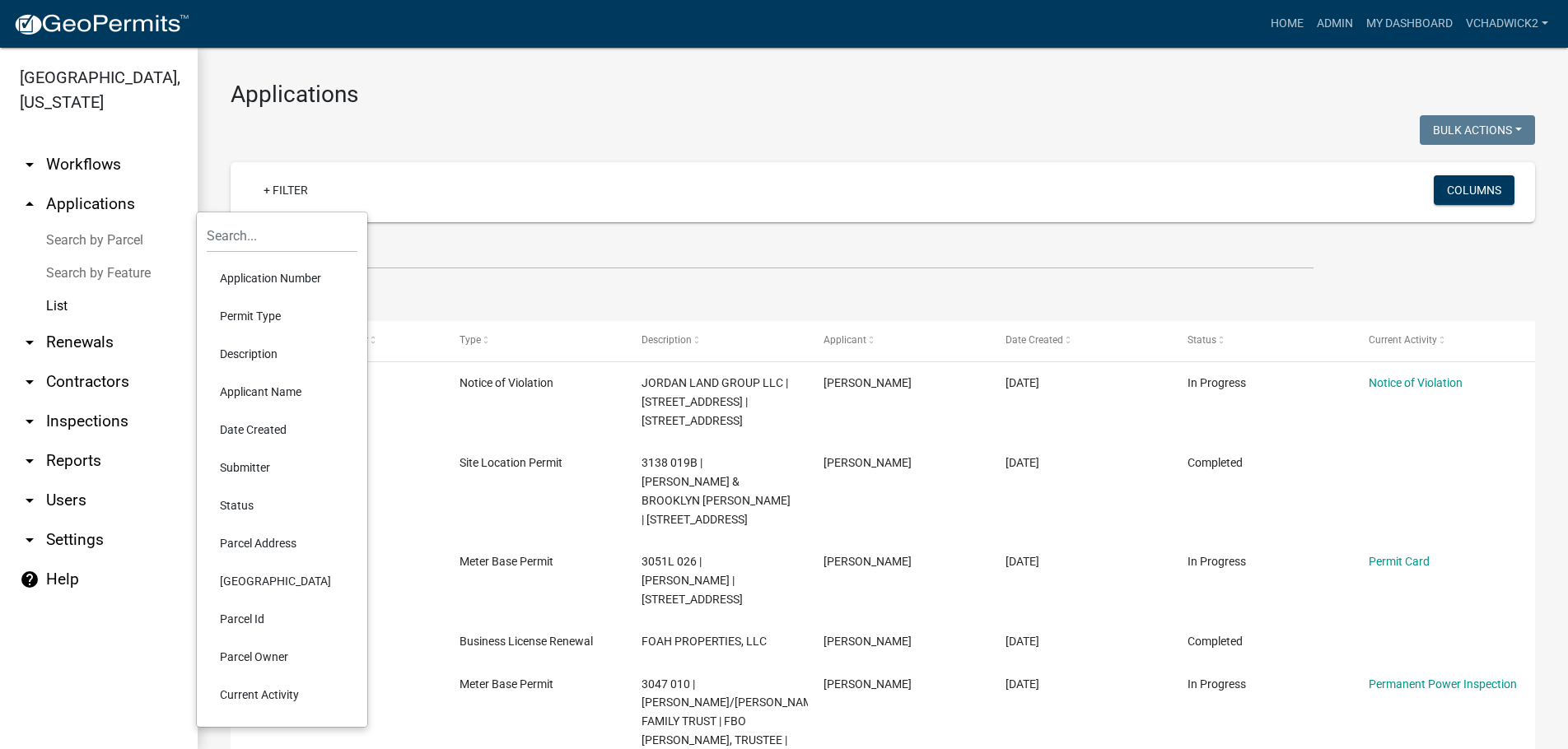
click at [232, 312] on li "Permit Type" at bounding box center [282, 316] width 150 height 38
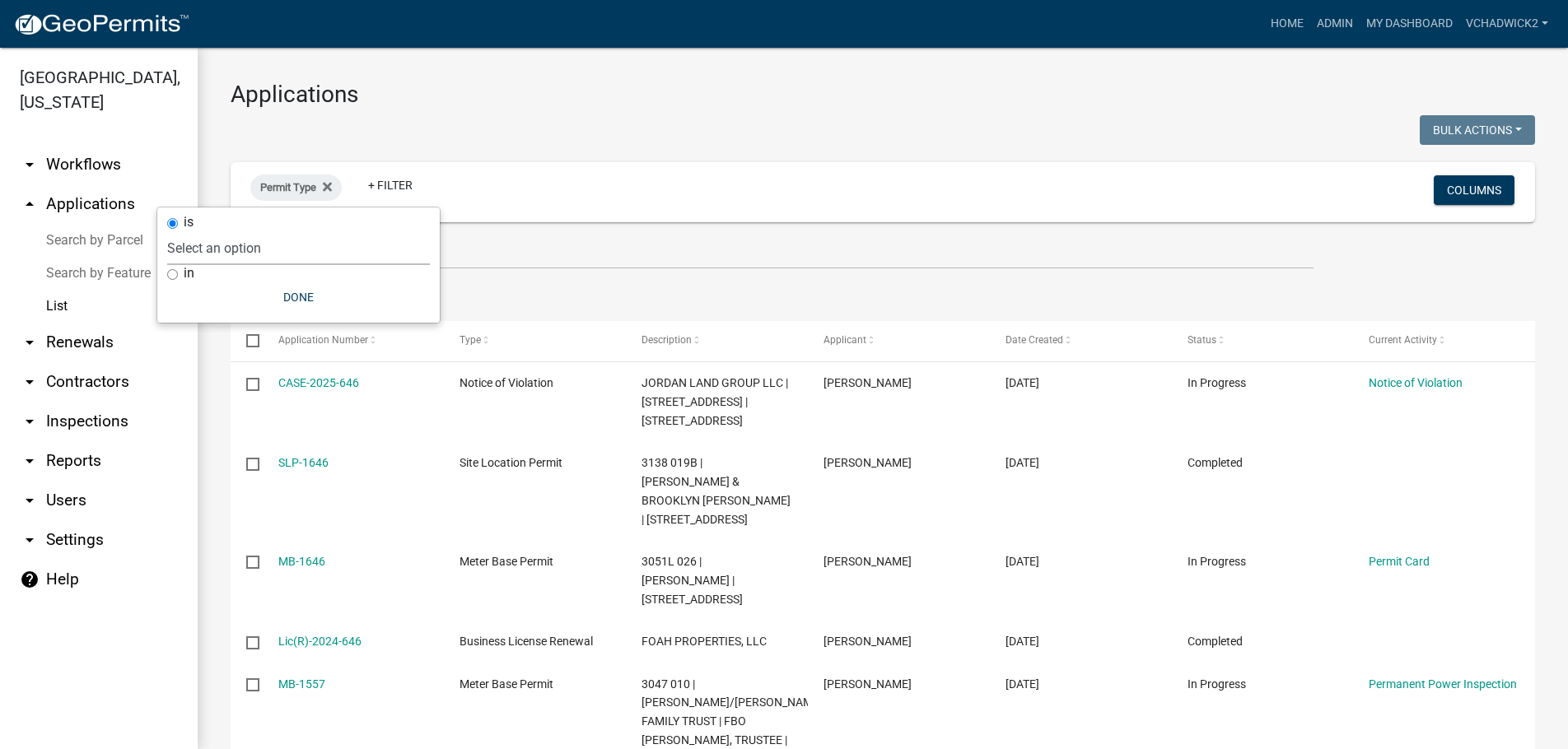
click at [167, 231] on select "Select an option 911 Address Inquiry & Resolution Work Order Building [DEMOGRAP…" at bounding box center [298, 248] width 263 height 34
select select "4dd3dfac-a6f0-4dcd-ac74-3a2c2e865aa0"
click option "Land Disturbance Permit" at bounding box center [0, 0] width 0 height 0
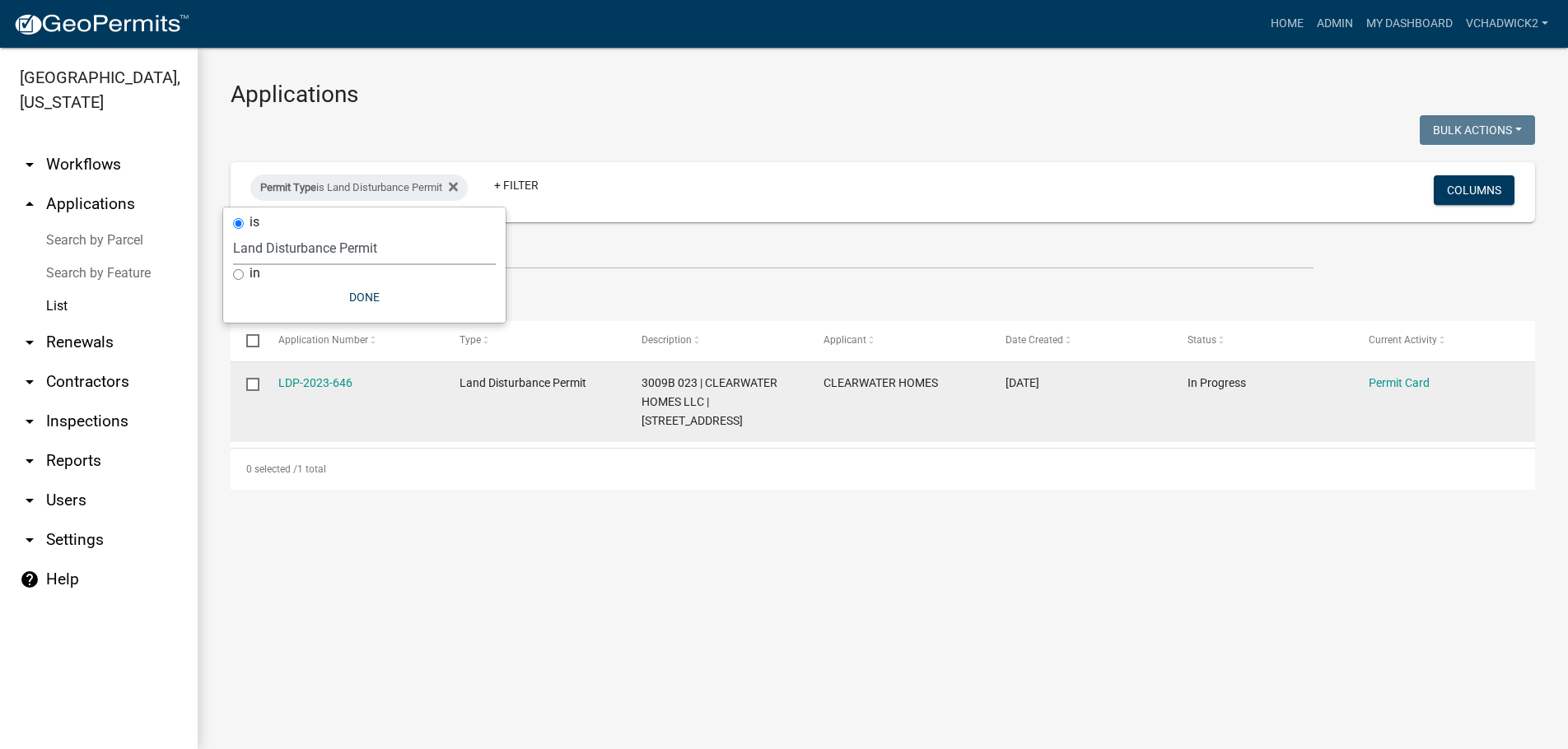
click at [251, 385] on input "checkbox" at bounding box center [252, 383] width 11 height 11
checkbox input "true"
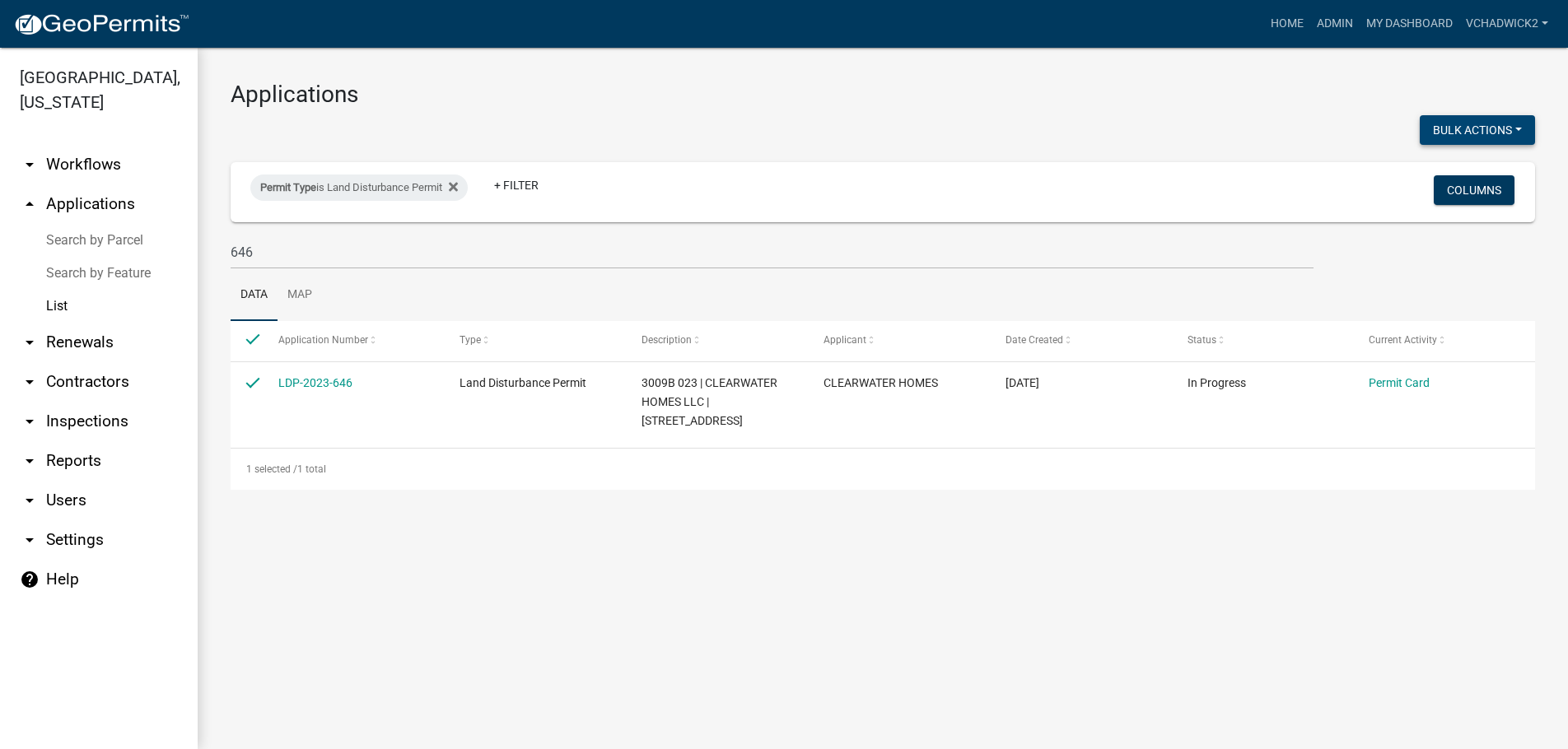
click at [1457, 120] on button "Bulk Actions" at bounding box center [1478, 129] width 115 height 30
click at [1447, 166] on button "Void" at bounding box center [1469, 172] width 132 height 40
checkbox input "false"
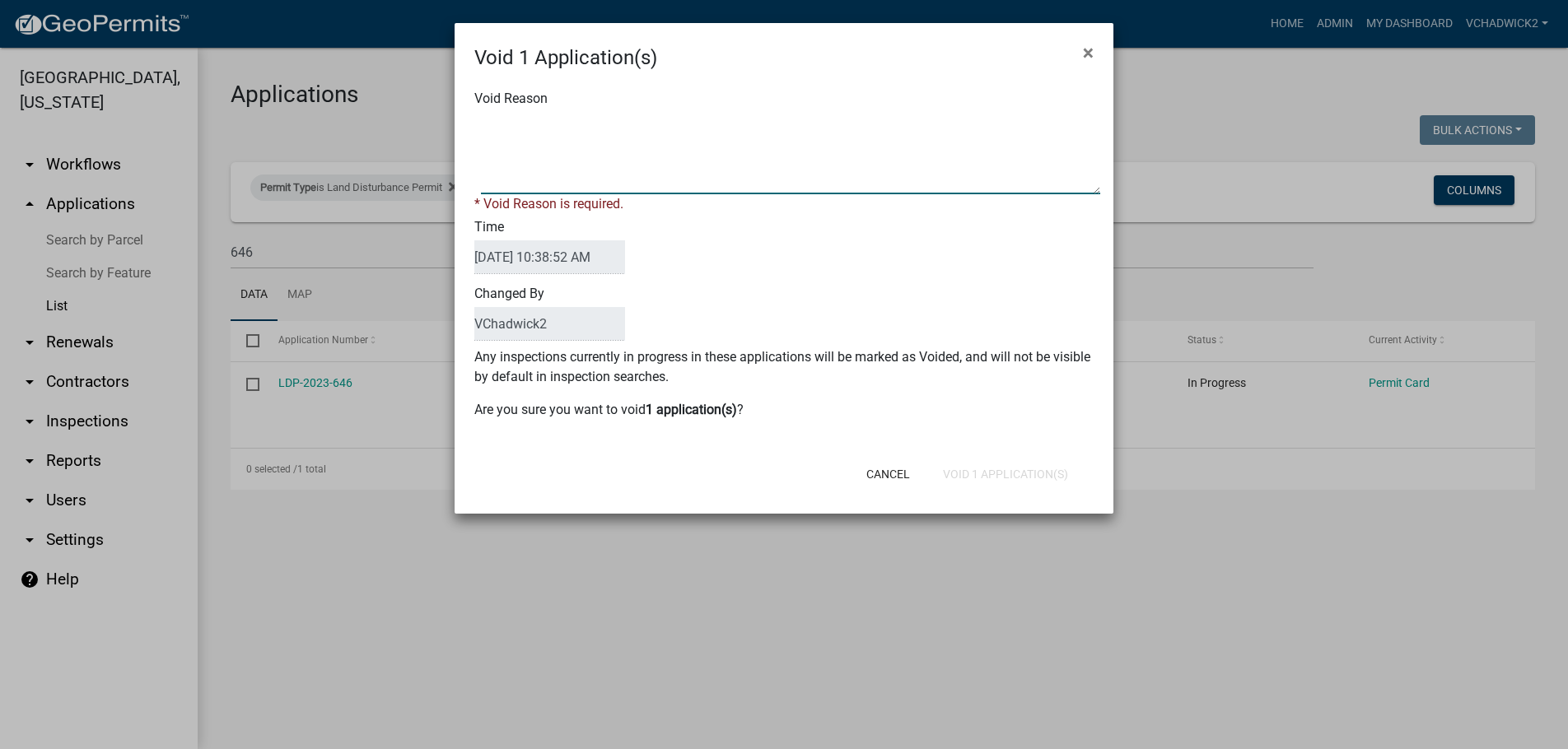
click at [527, 177] on textarea "Void Reason" at bounding box center [790, 153] width 619 height 82
type textarea "p"
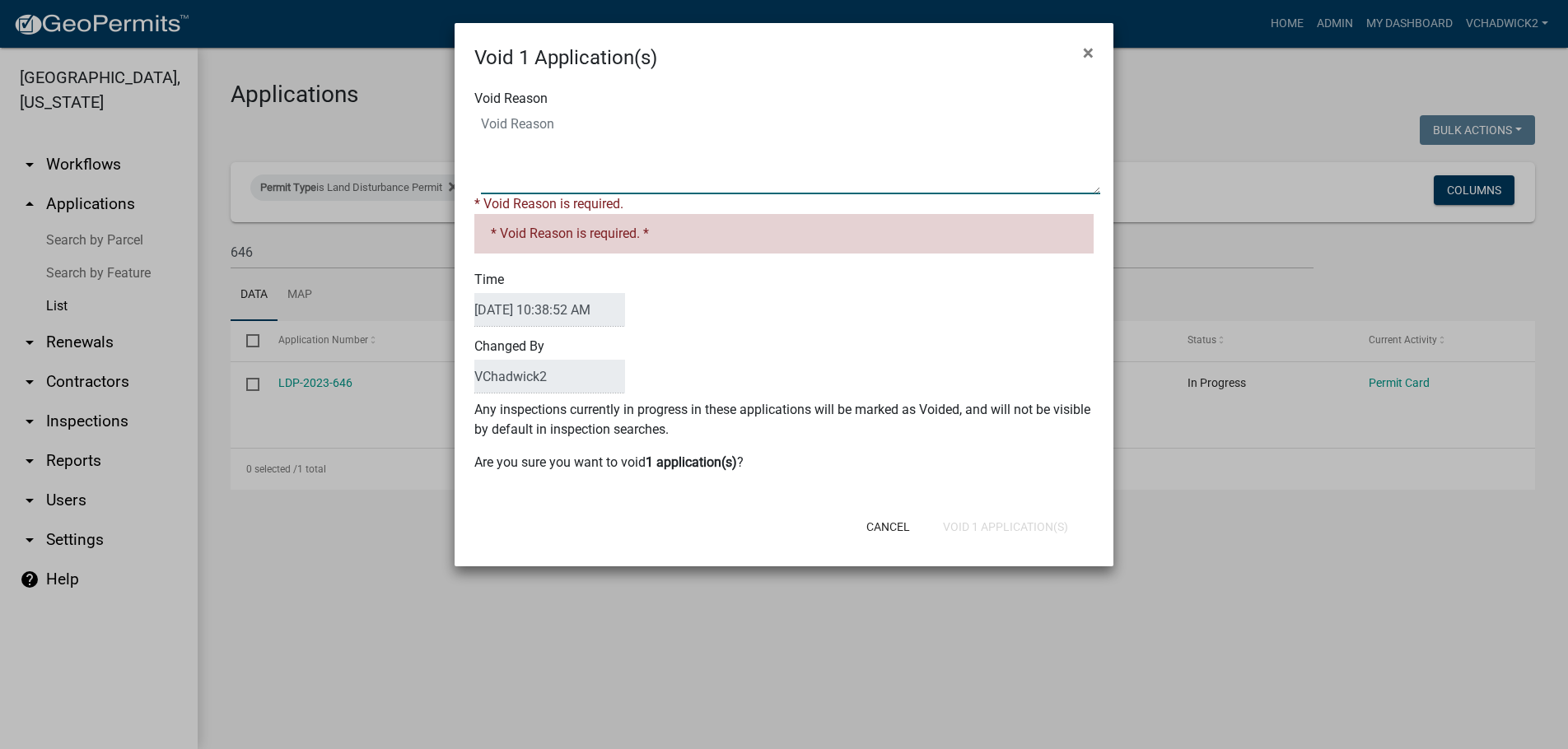
type textarea "e"
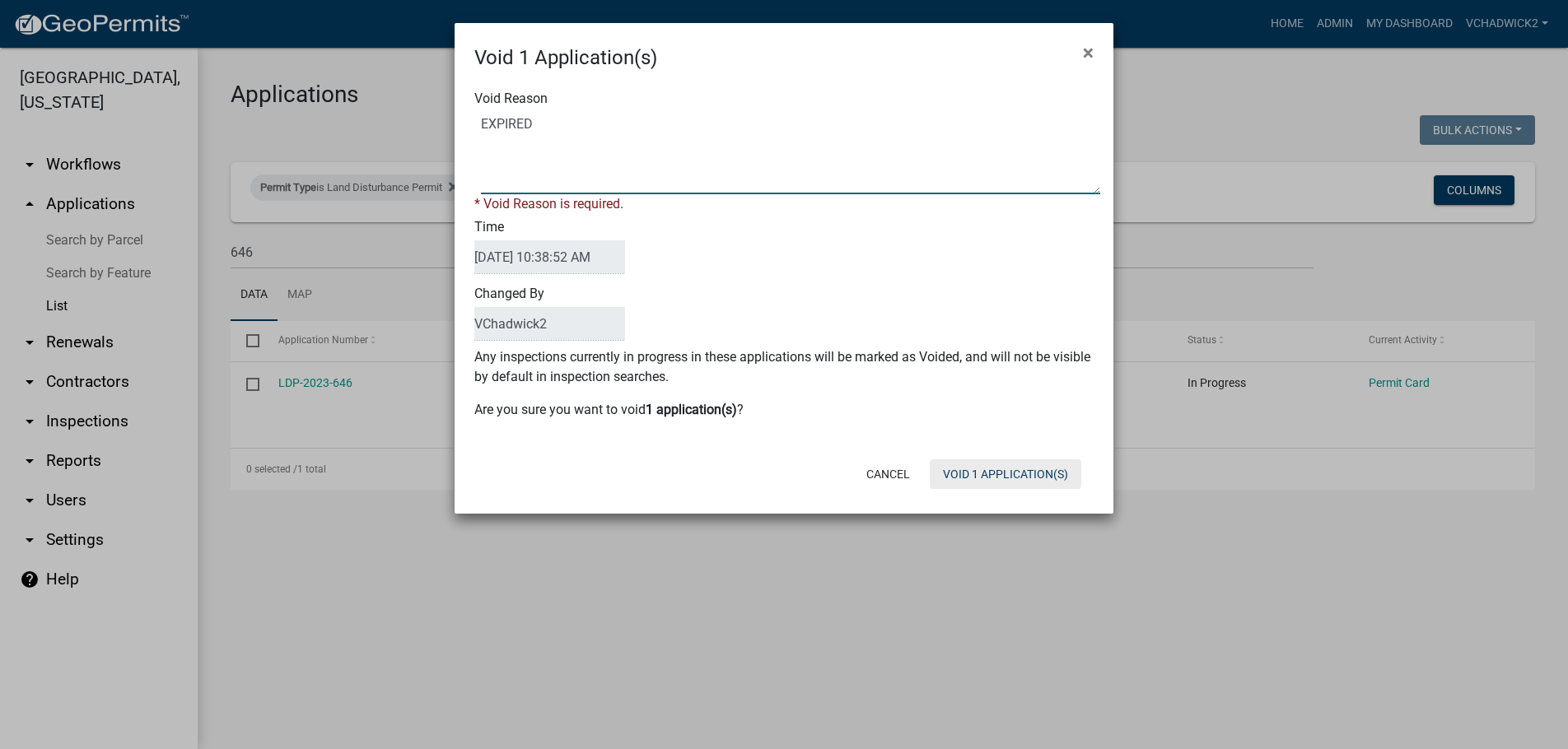
type textarea "EXPIRED"
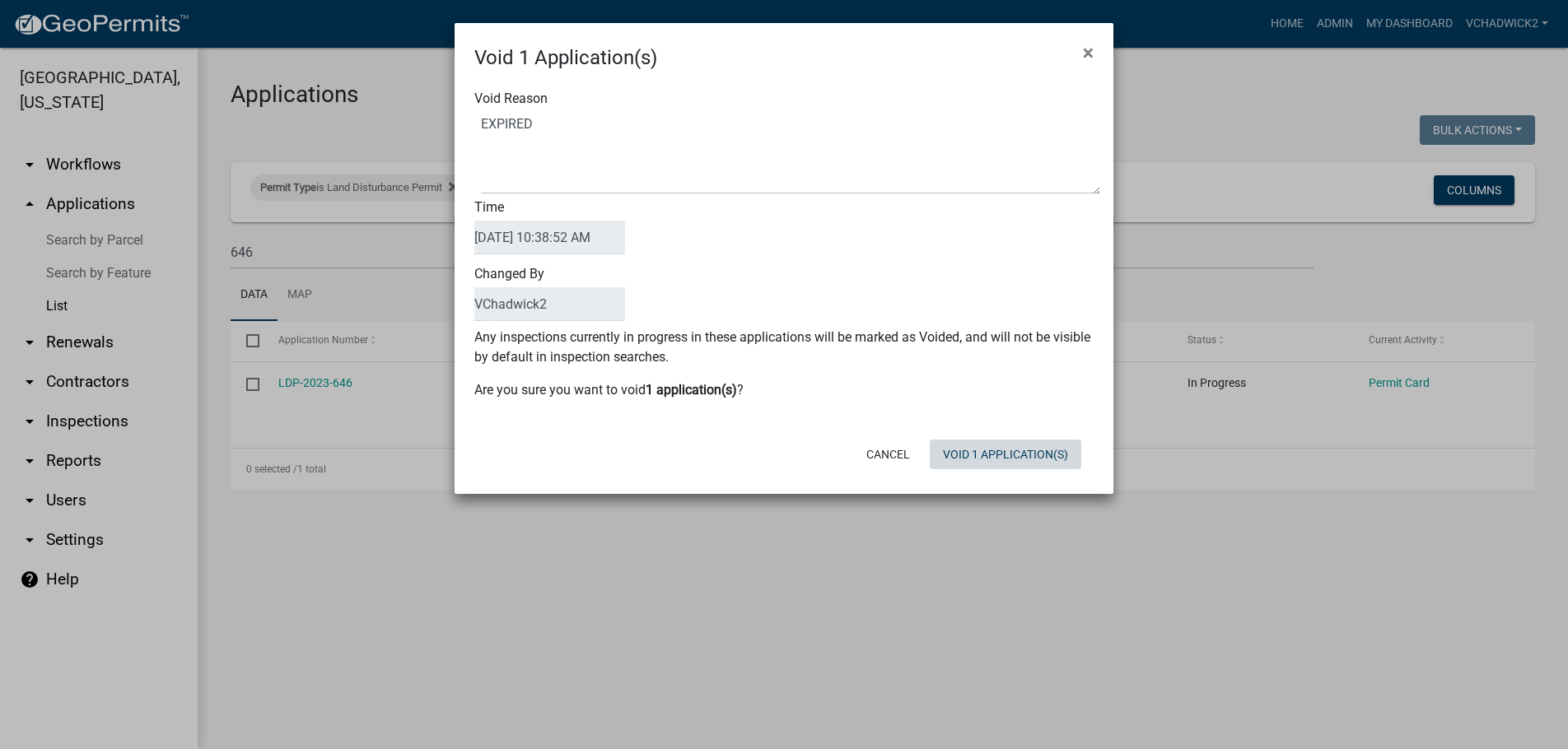
click at [981, 468] on button "Void 1 Application(s)" at bounding box center [1005, 454] width 151 height 30
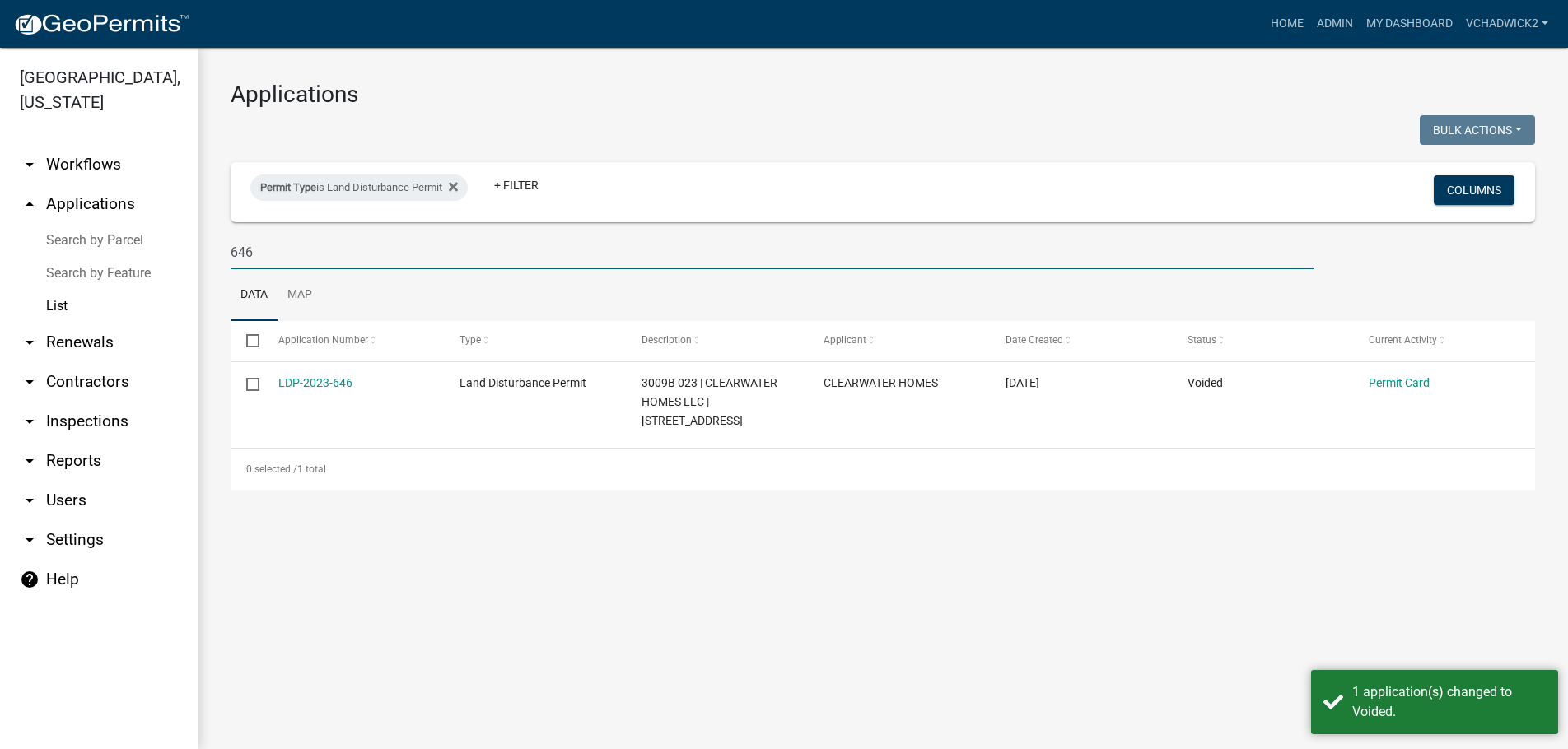
click at [275, 247] on input "646" at bounding box center [772, 252] width 1083 height 34
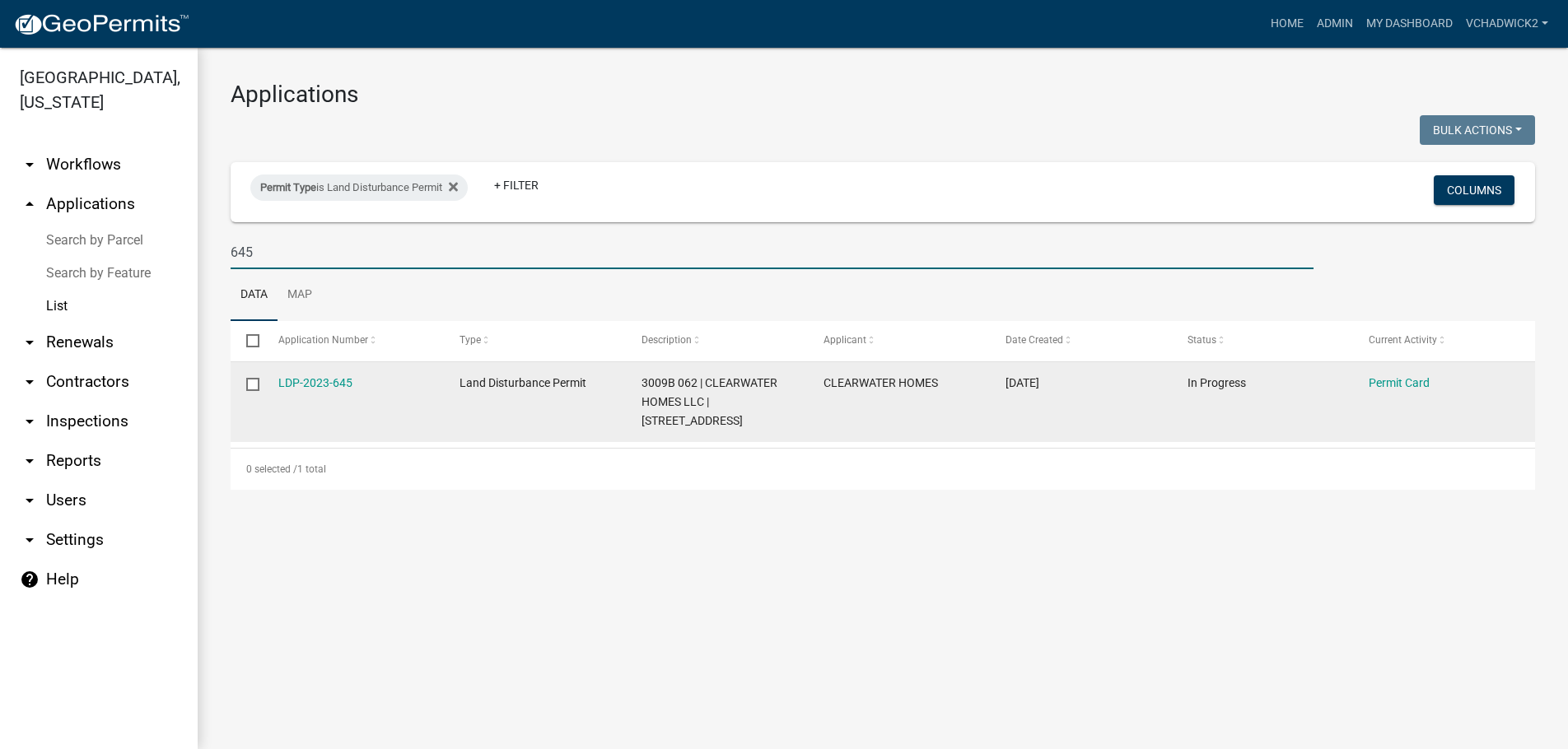
type input "645"
click at [254, 383] on input "checkbox" at bounding box center [252, 383] width 11 height 11
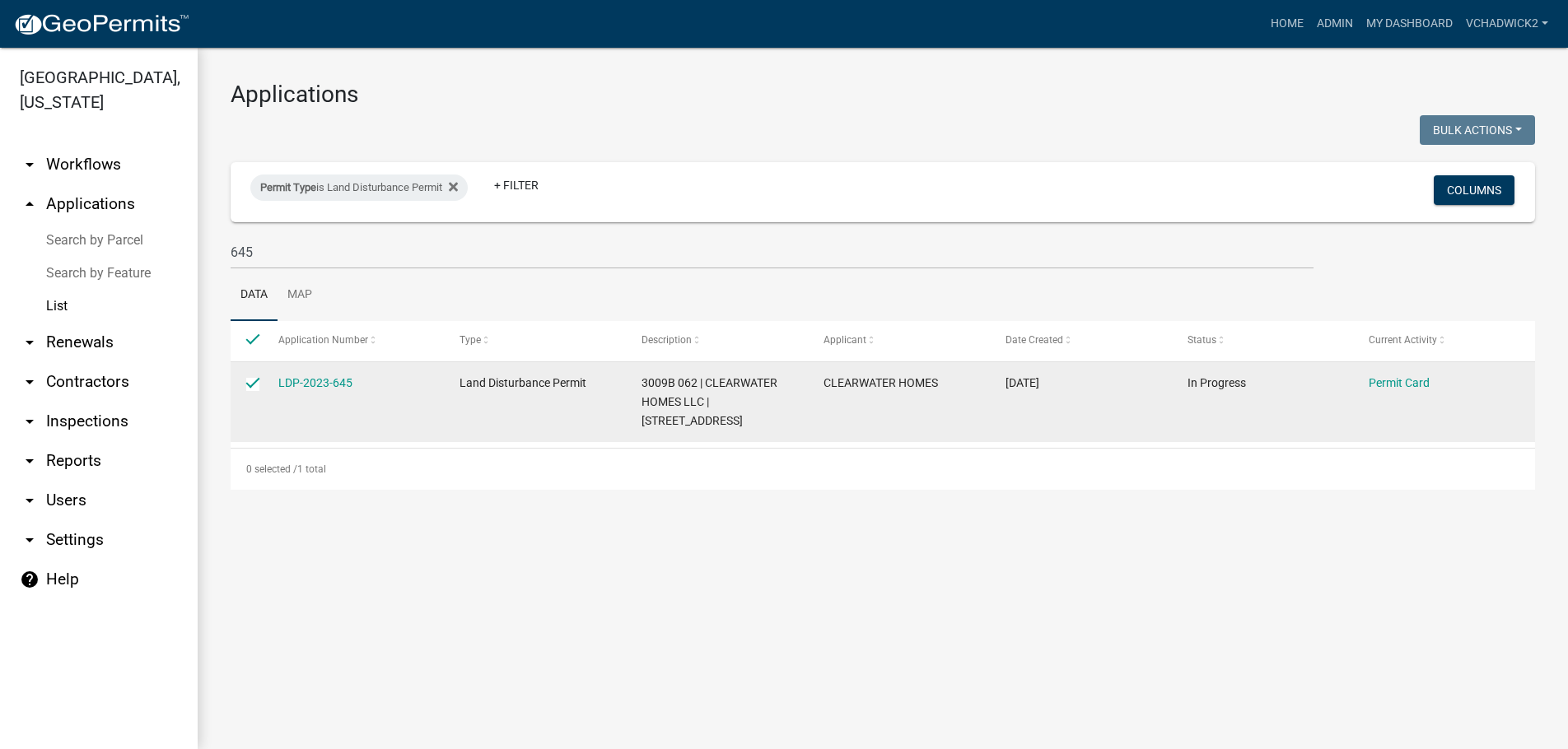
checkbox input "true"
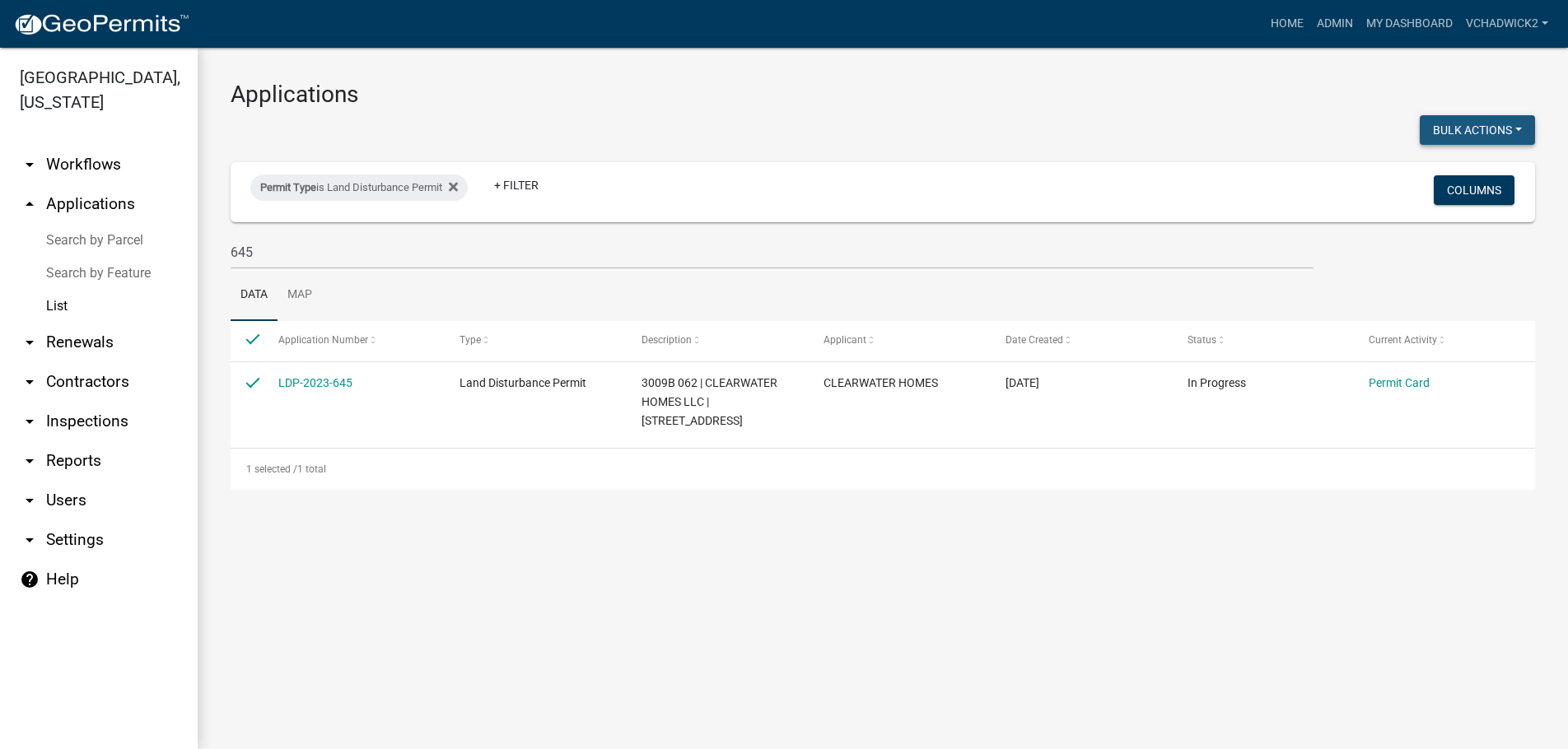
click at [1451, 122] on button "Bulk Actions" at bounding box center [1478, 129] width 115 height 30
click at [1430, 176] on button "Void" at bounding box center [1469, 172] width 132 height 40
checkbox input "false"
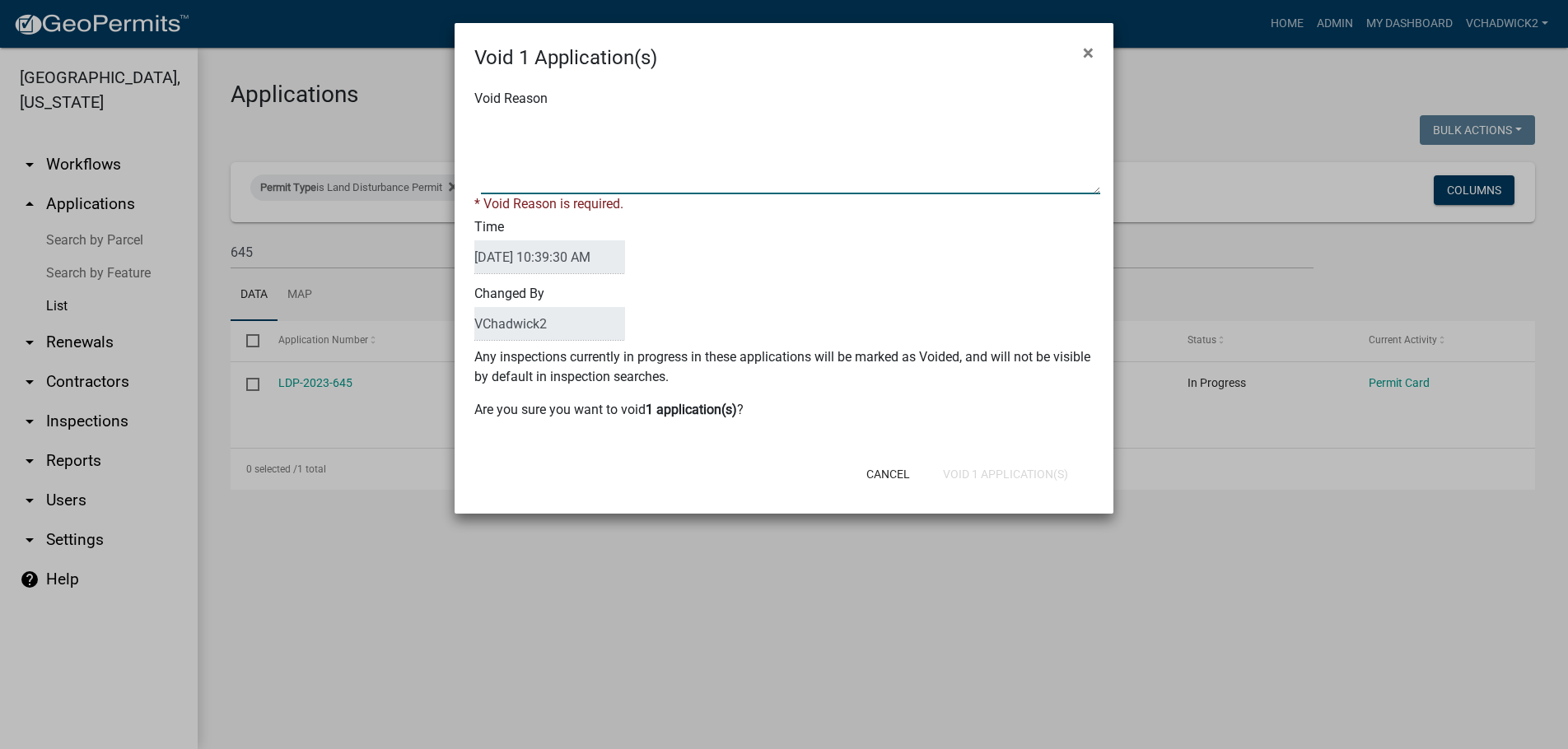
click at [717, 176] on textarea "Void Reason" at bounding box center [790, 153] width 619 height 82
type textarea "EXPIRED"
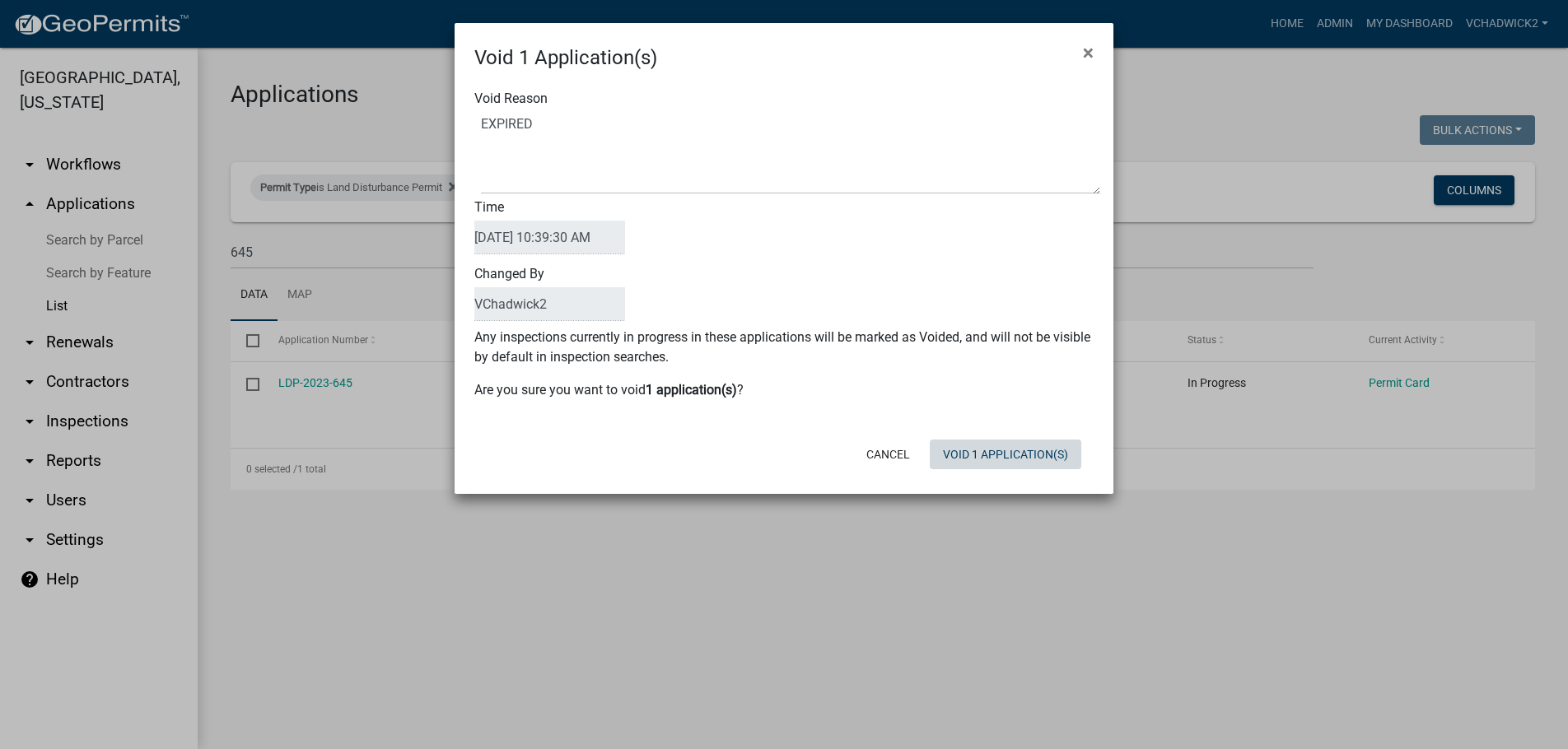
click at [1019, 472] on div "Cancel Void 1 Application(s)" at bounding box center [891, 454] width 406 height 43
click at [981, 451] on button "Void 1 Application(s)" at bounding box center [1005, 454] width 151 height 30
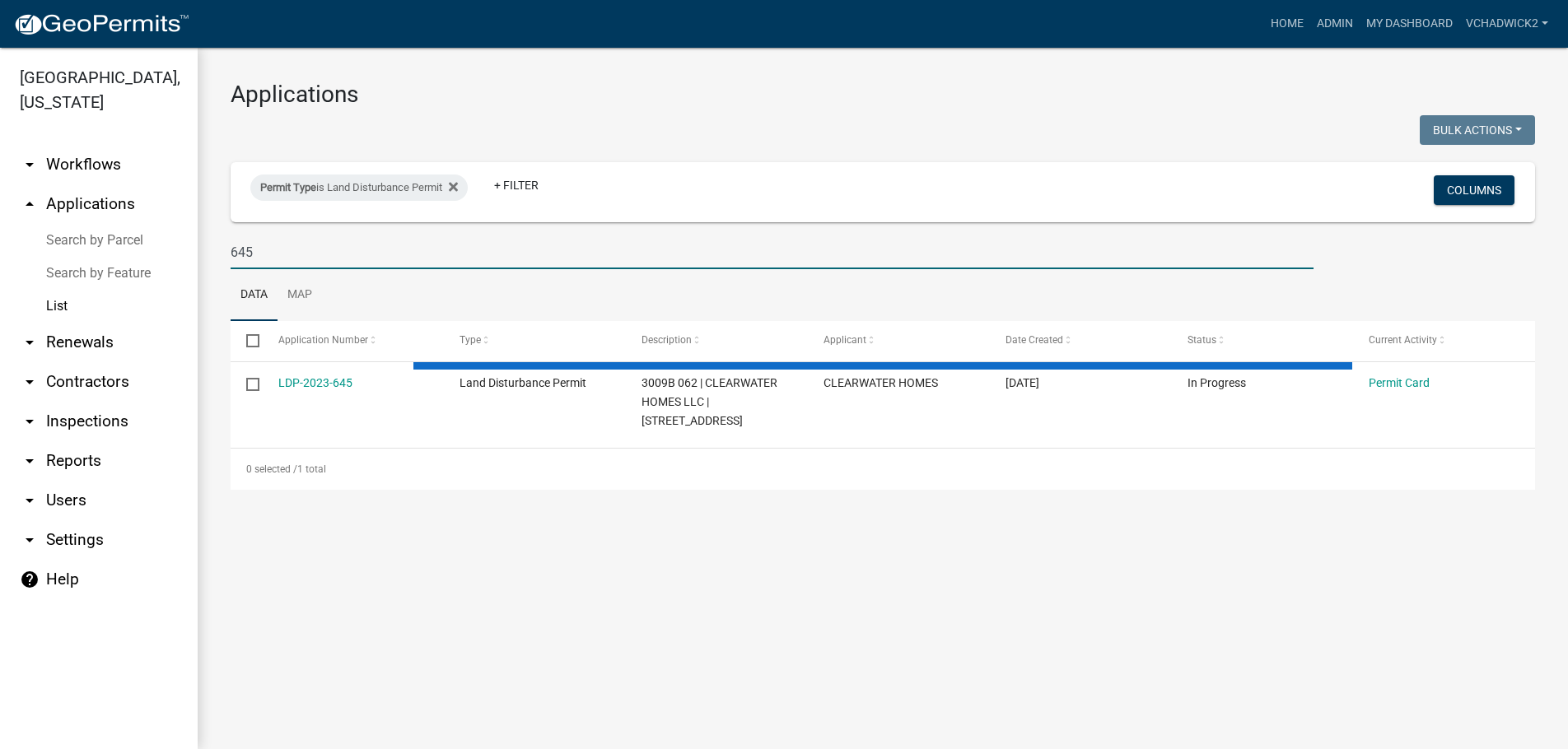
click at [294, 249] on input "645" at bounding box center [772, 252] width 1083 height 34
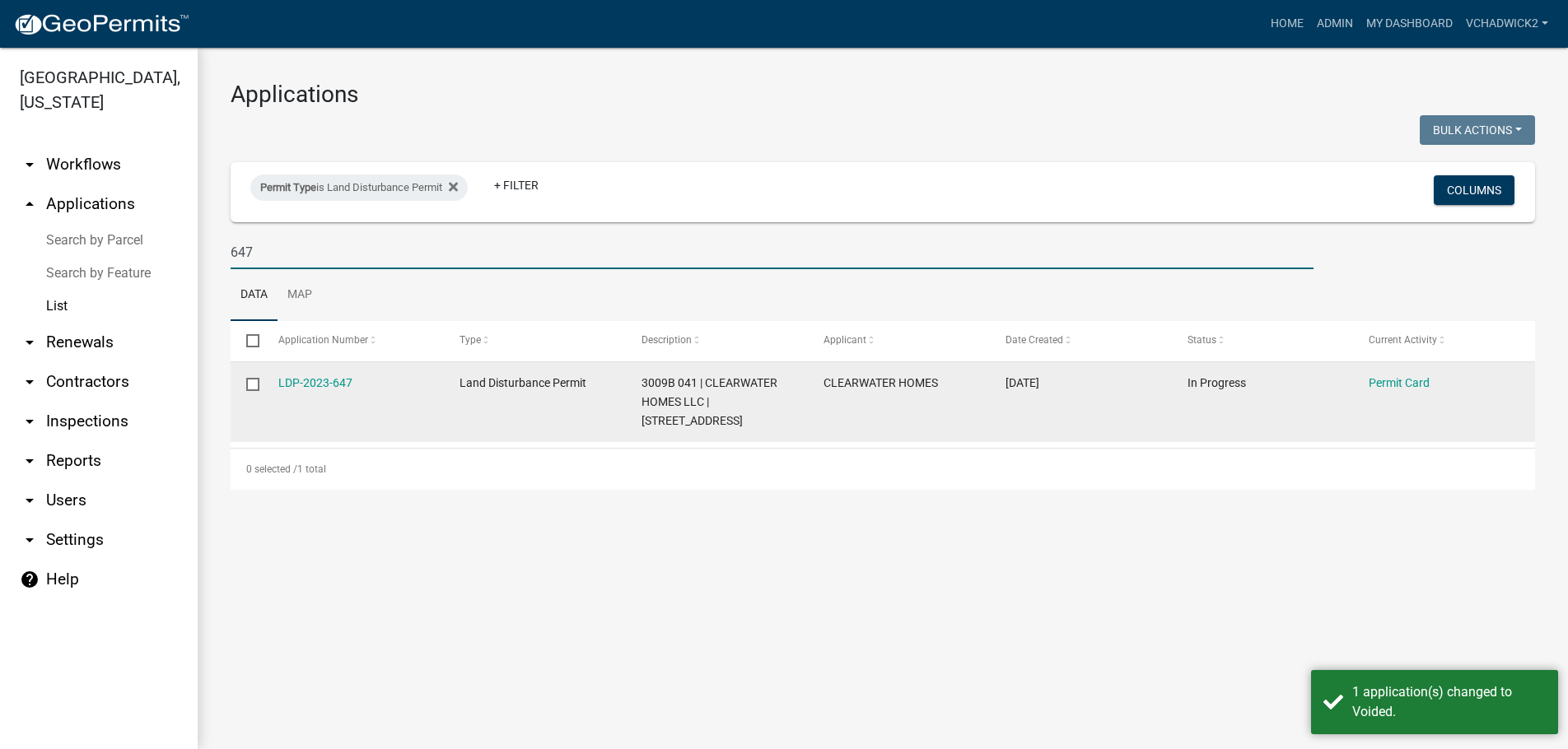
type input "647"
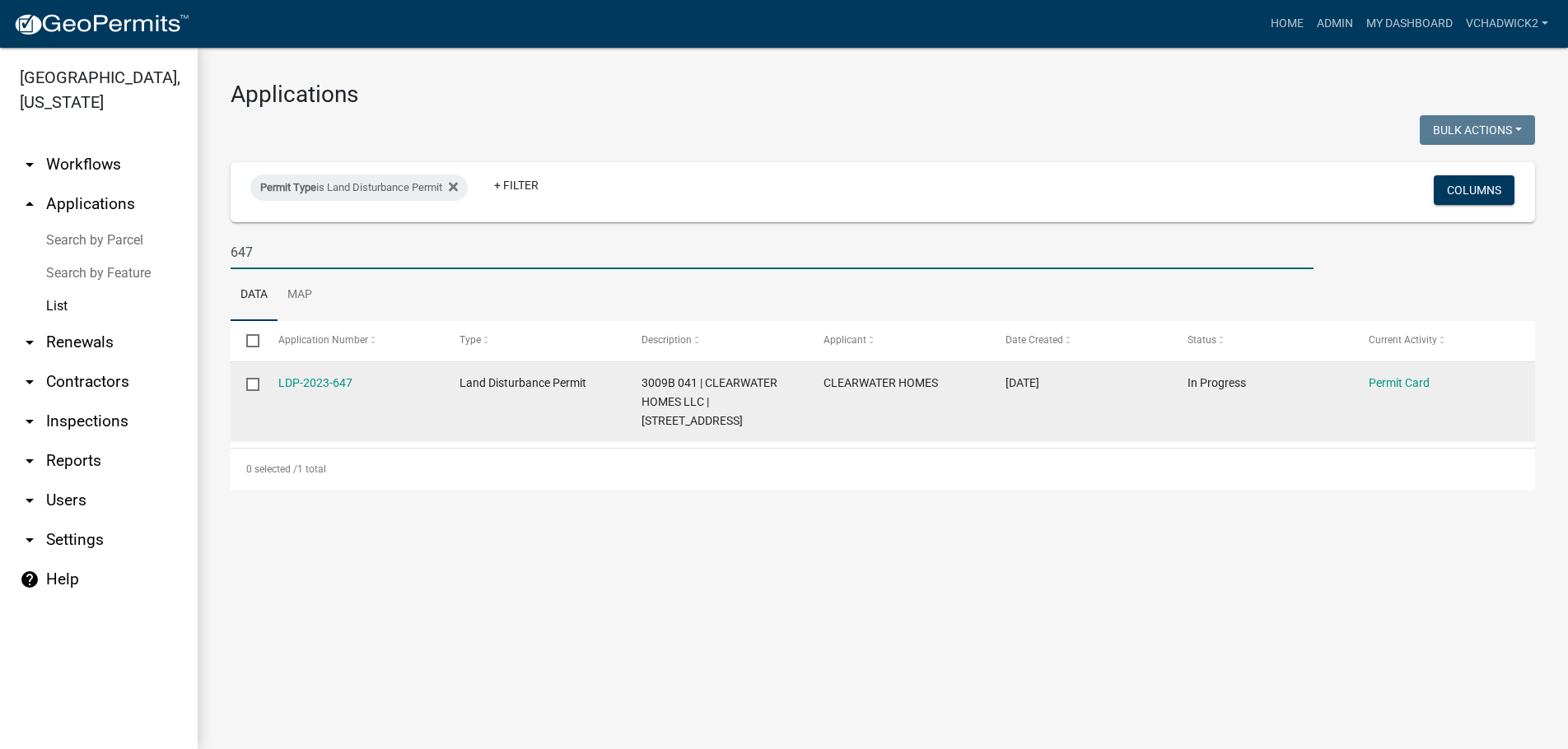
click at [252, 386] on input "checkbox" at bounding box center [252, 383] width 11 height 11
checkbox input "true"
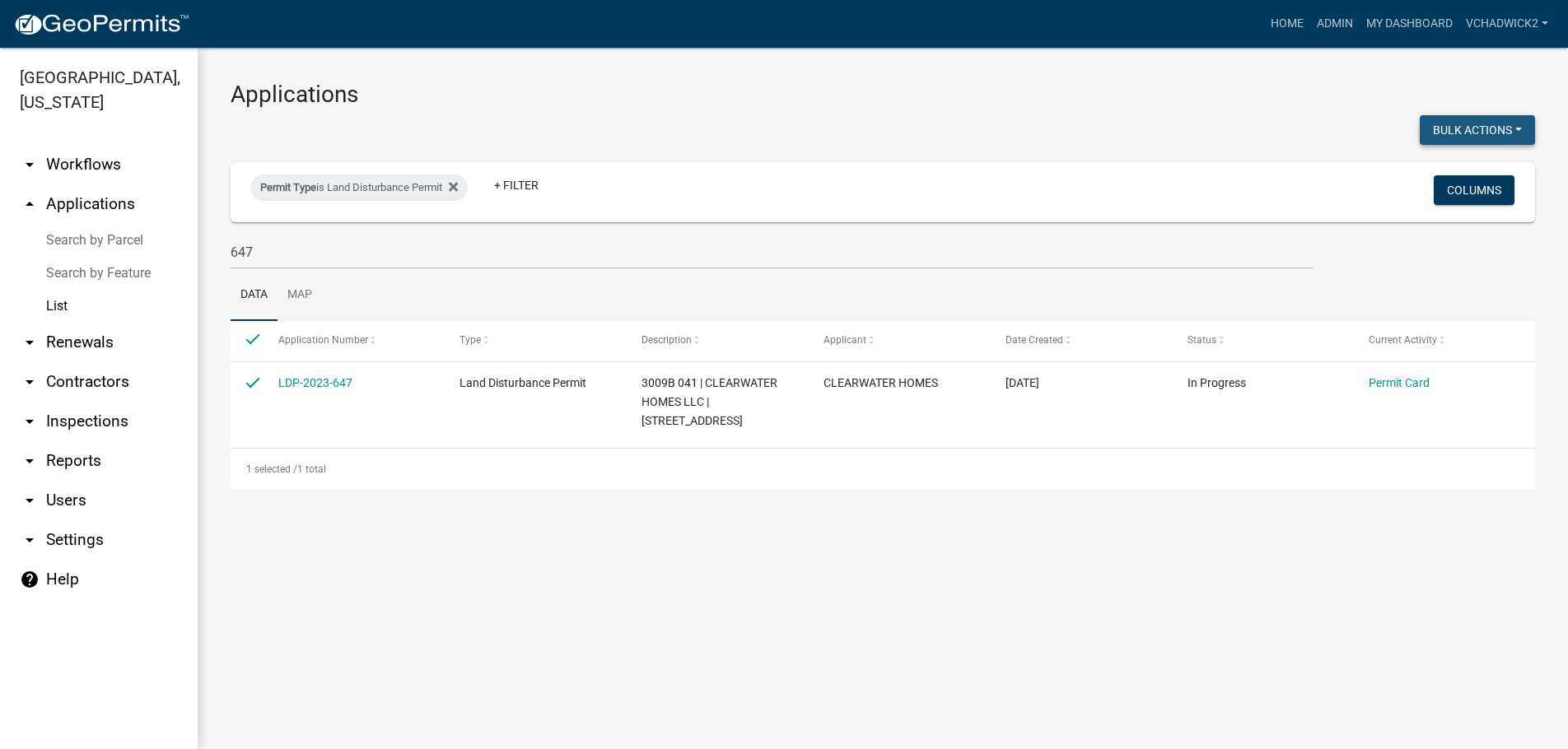
click at [1478, 130] on button "Bulk Actions" at bounding box center [1478, 129] width 115 height 30
click at [1437, 167] on button "Void" at bounding box center [1469, 172] width 132 height 40
checkbox input "false"
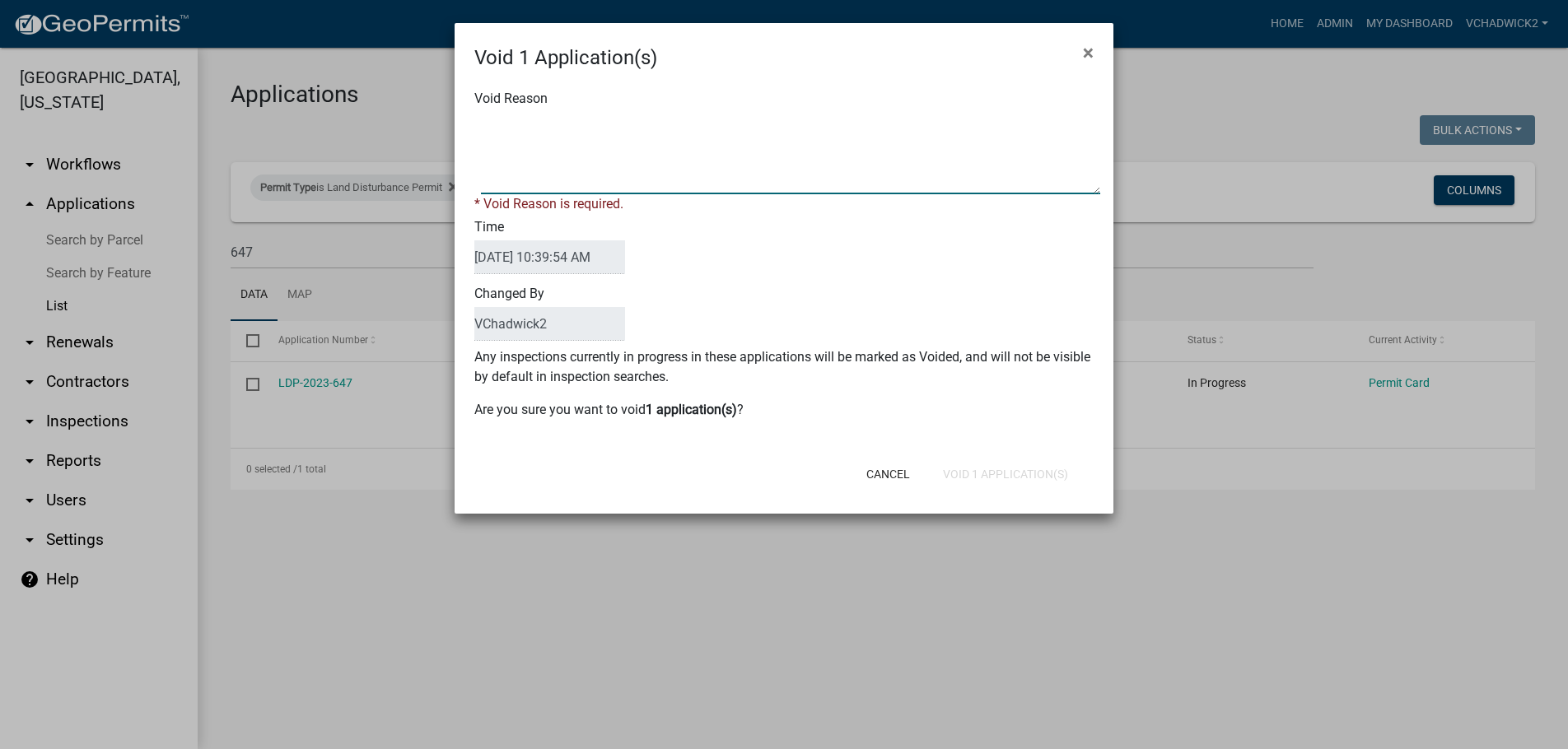
click at [901, 166] on textarea "Void Reason" at bounding box center [790, 153] width 619 height 82
type textarea "EXPIRED"
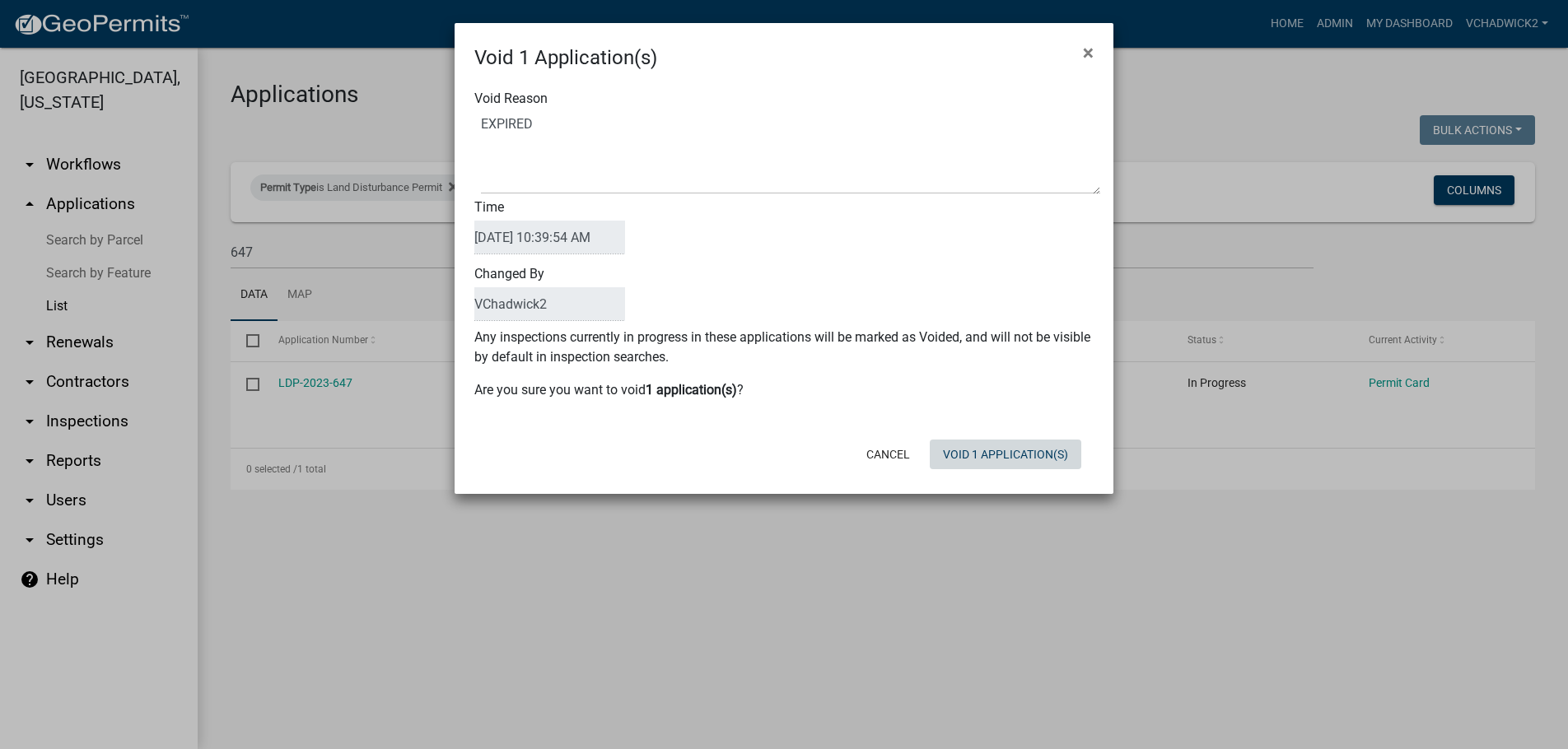
click at [999, 466] on button "Void 1 Application(s)" at bounding box center [1005, 454] width 151 height 30
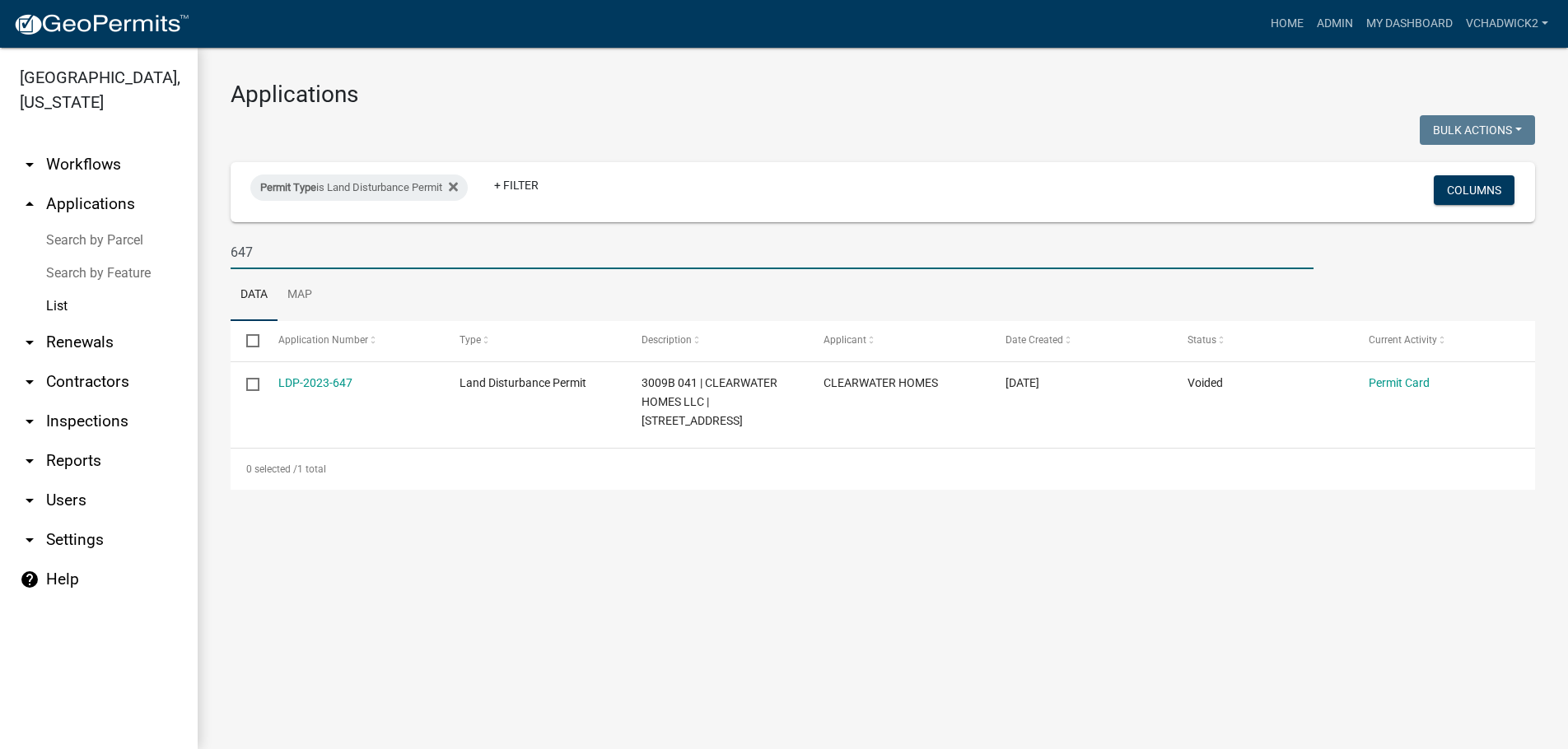
drag, startPoint x: 325, startPoint y: 252, endPoint x: 91, endPoint y: 251, distance: 234.0
click at [231, 251] on input "647" at bounding box center [772, 252] width 1083 height 34
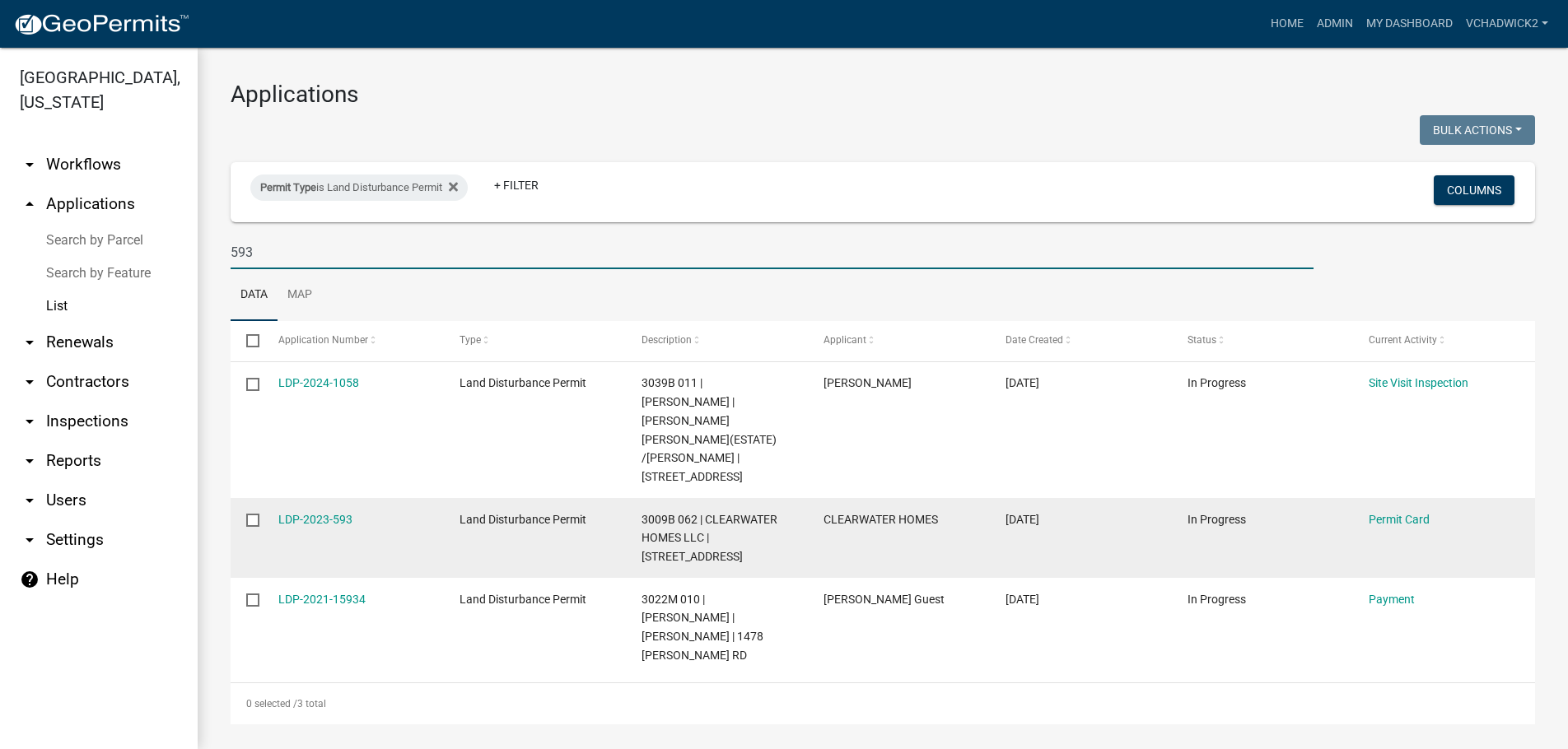
type input "593"
click at [253, 513] on input "checkbox" at bounding box center [252, 518] width 11 height 11
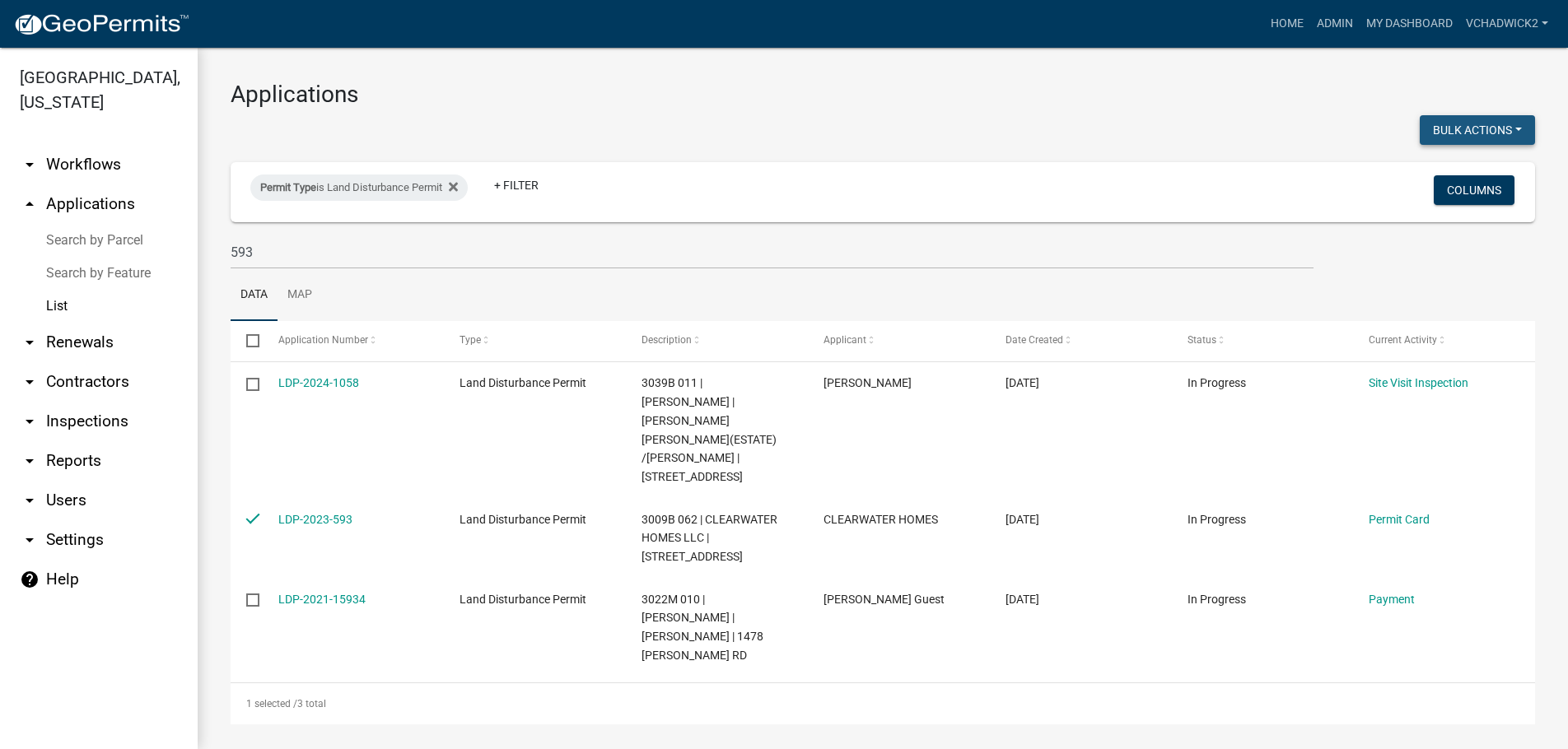
click at [1439, 129] on button "Bulk Actions" at bounding box center [1478, 129] width 115 height 30
click at [1435, 177] on button "Void" at bounding box center [1469, 172] width 132 height 40
checkbox input "false"
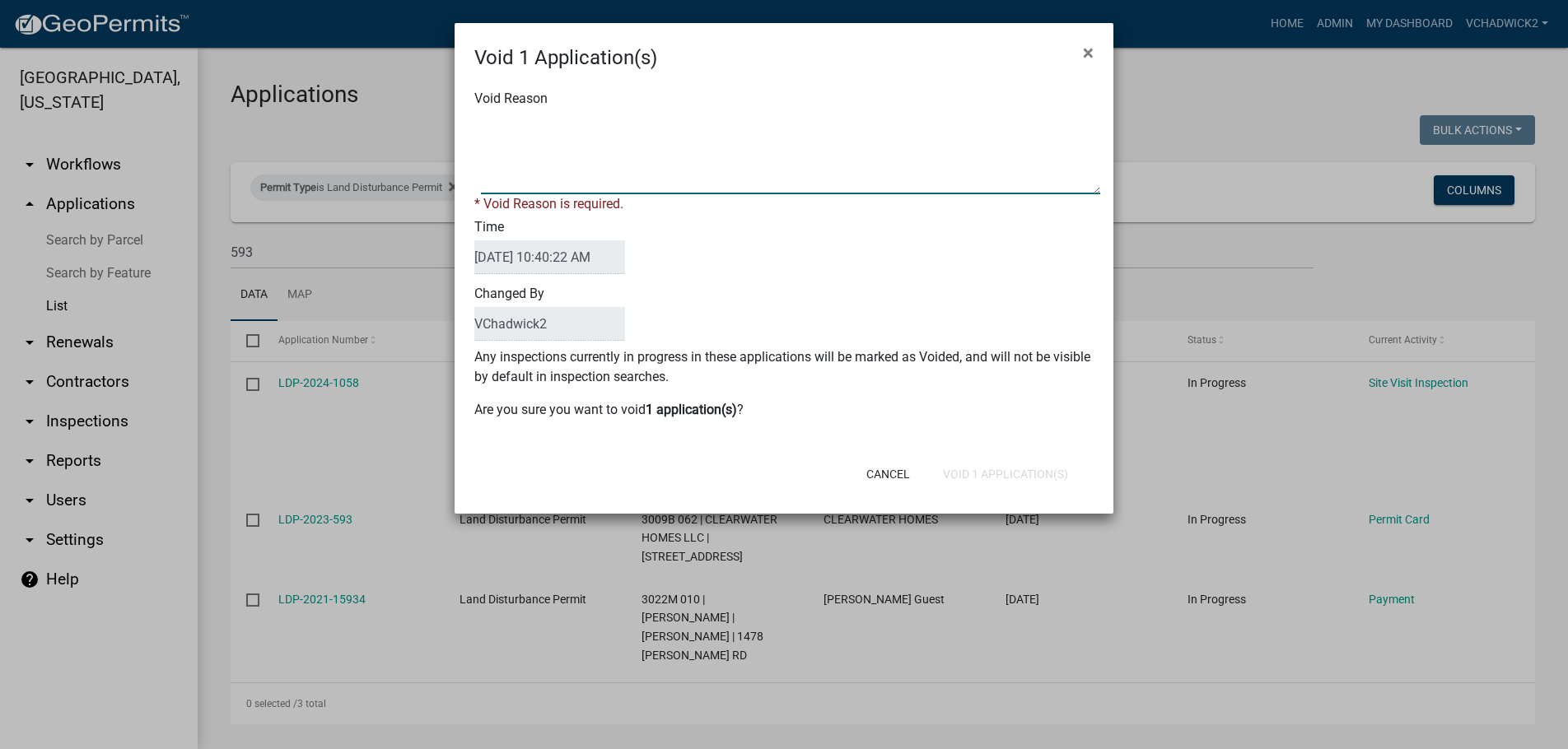
click at [776, 164] on textarea "Void Reason" at bounding box center [790, 153] width 619 height 82
type textarea "EXPIRED"
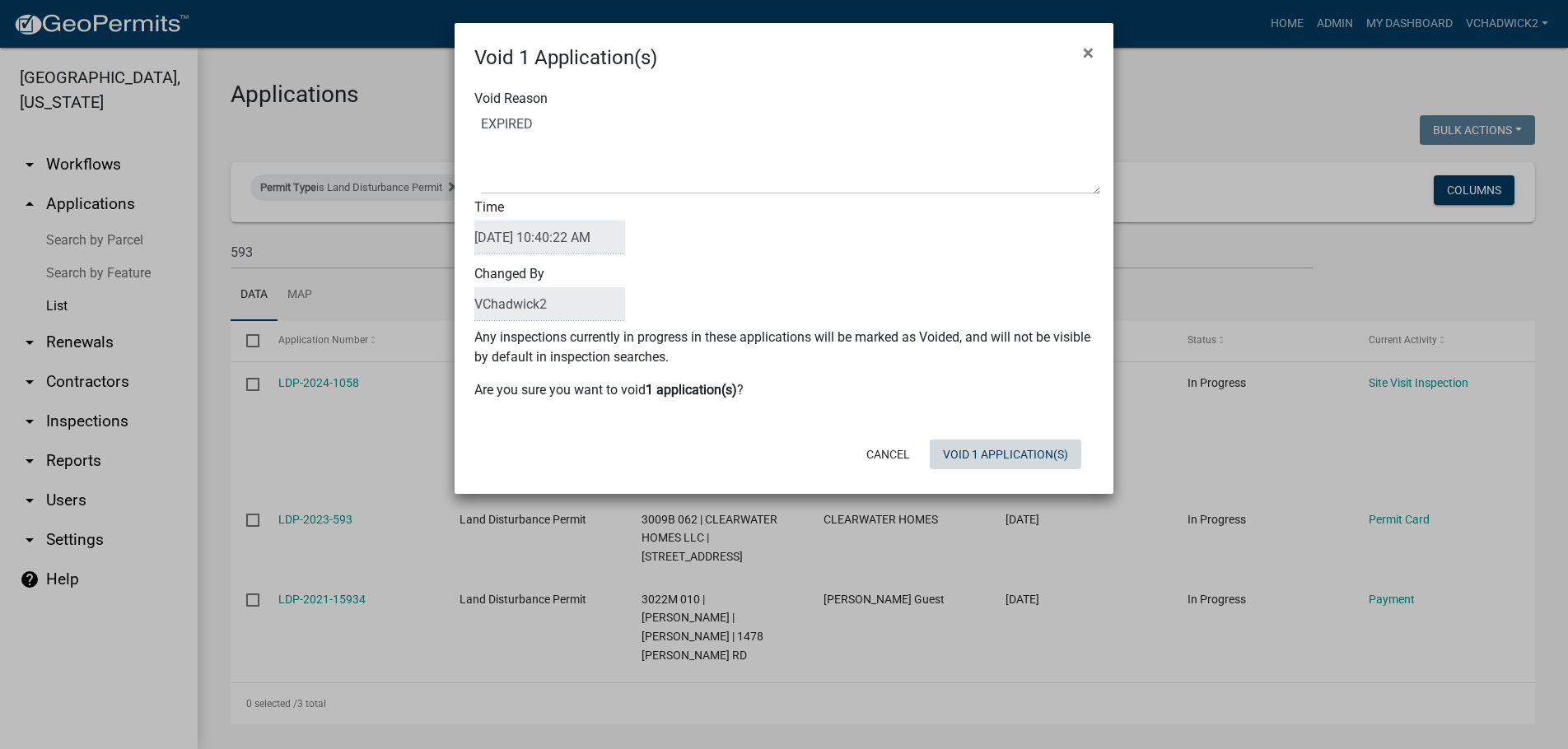
click at [996, 466] on button "Void 1 Application(s)" at bounding box center [1005, 454] width 151 height 30
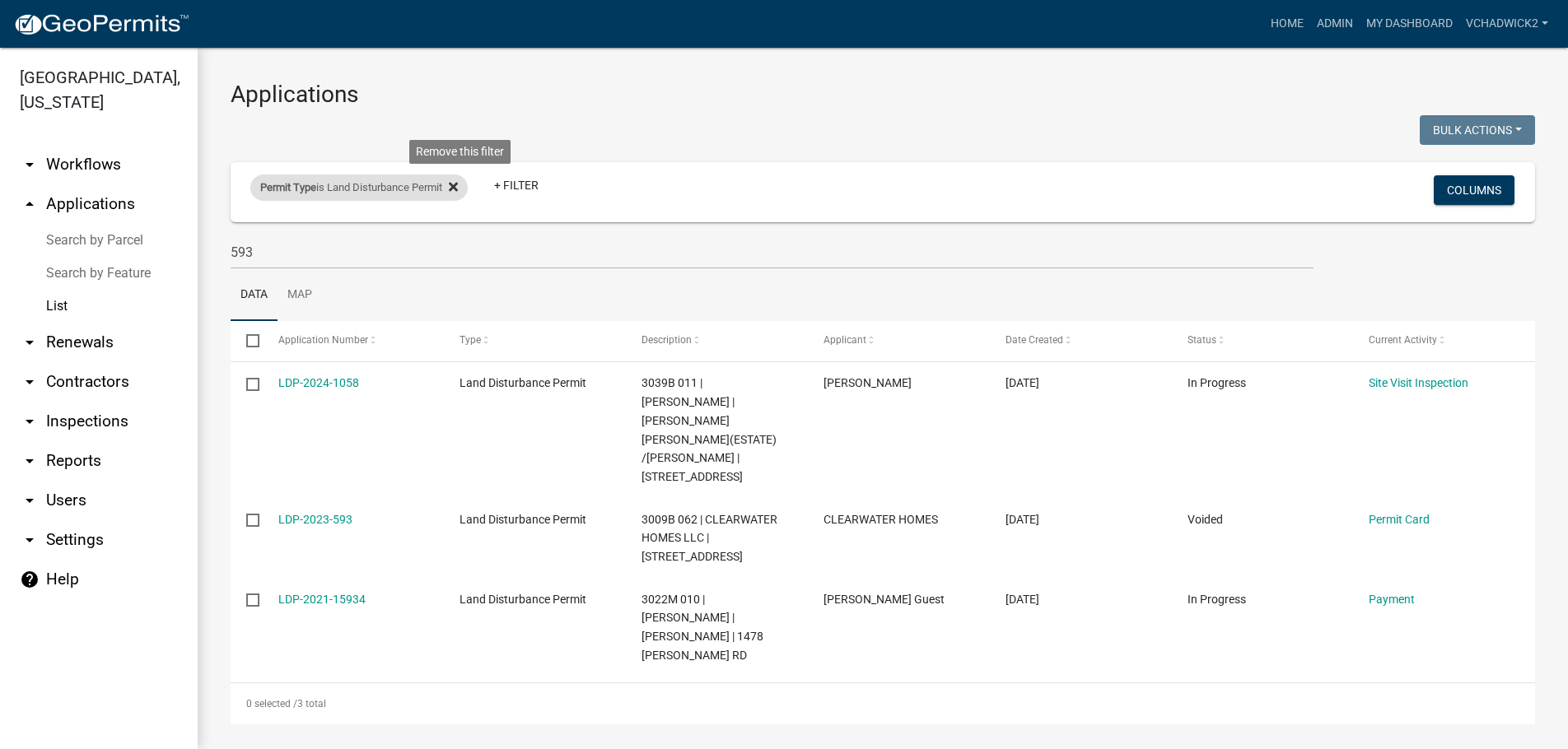
click at [458, 188] on icon at bounding box center [453, 186] width 9 height 9
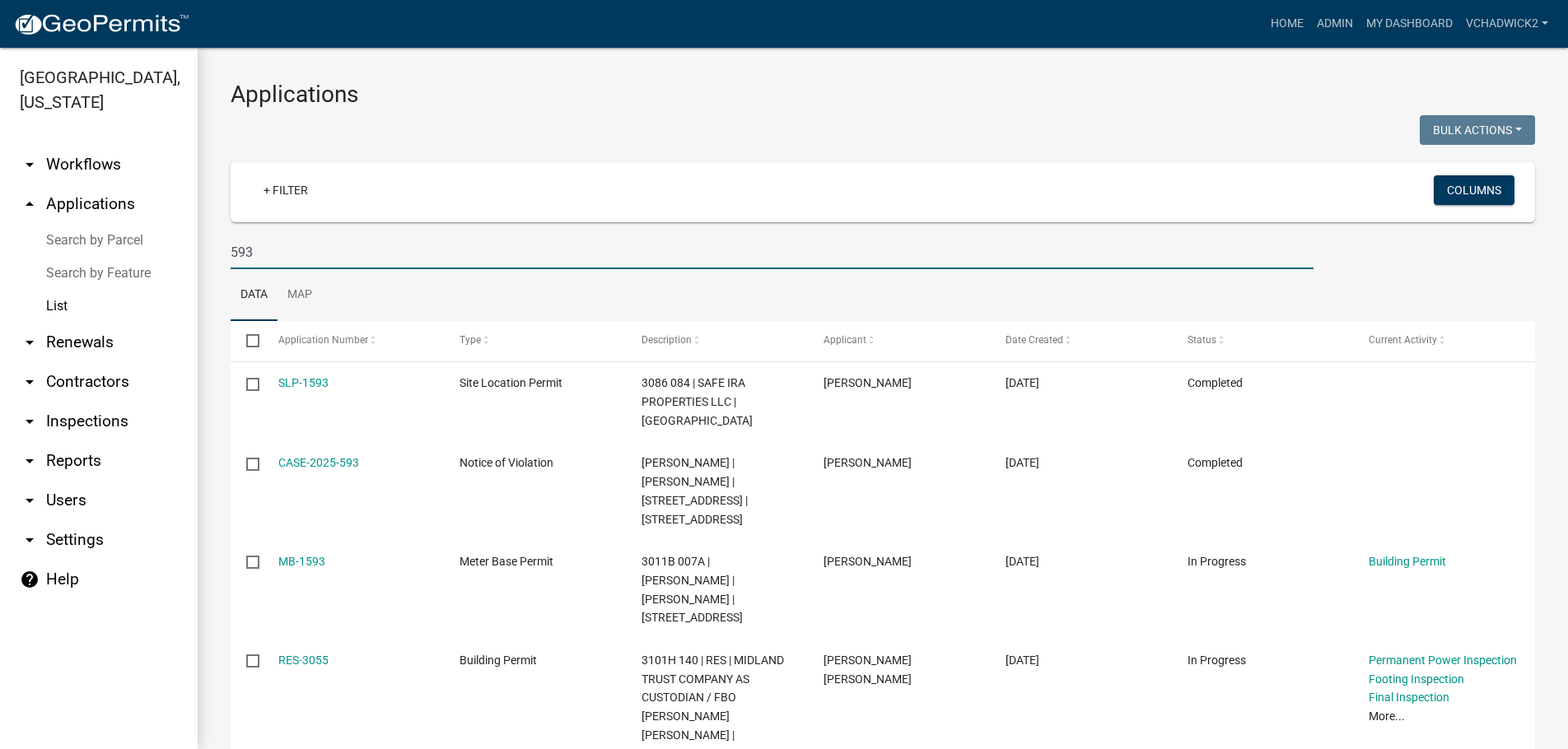
drag, startPoint x: 309, startPoint y: 247, endPoint x: 179, endPoint y: 247, distance: 130.0
click at [231, 247] on input "593" at bounding box center [772, 252] width 1083 height 34
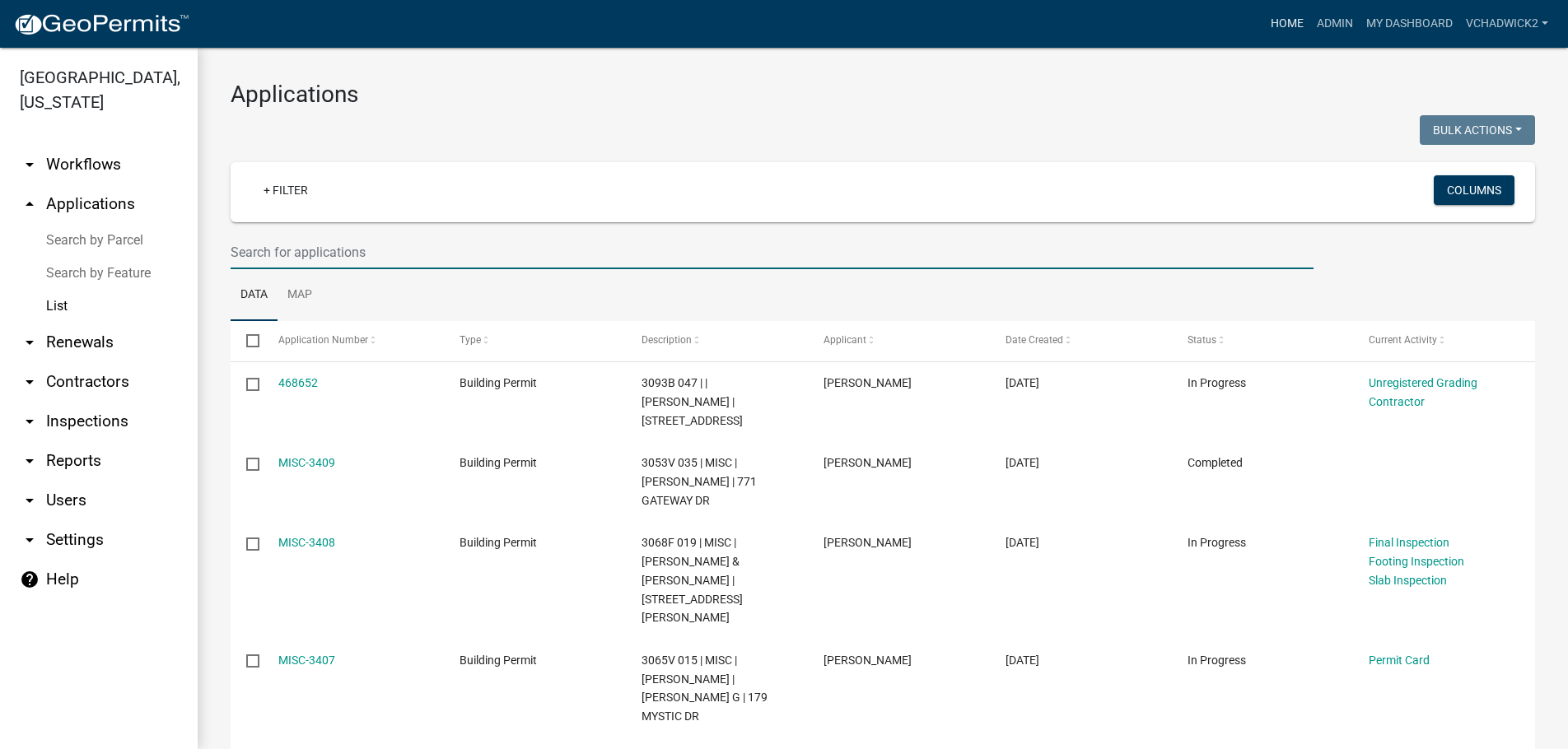
click at [1292, 19] on link "Home" at bounding box center [1288, 24] width 46 height 31
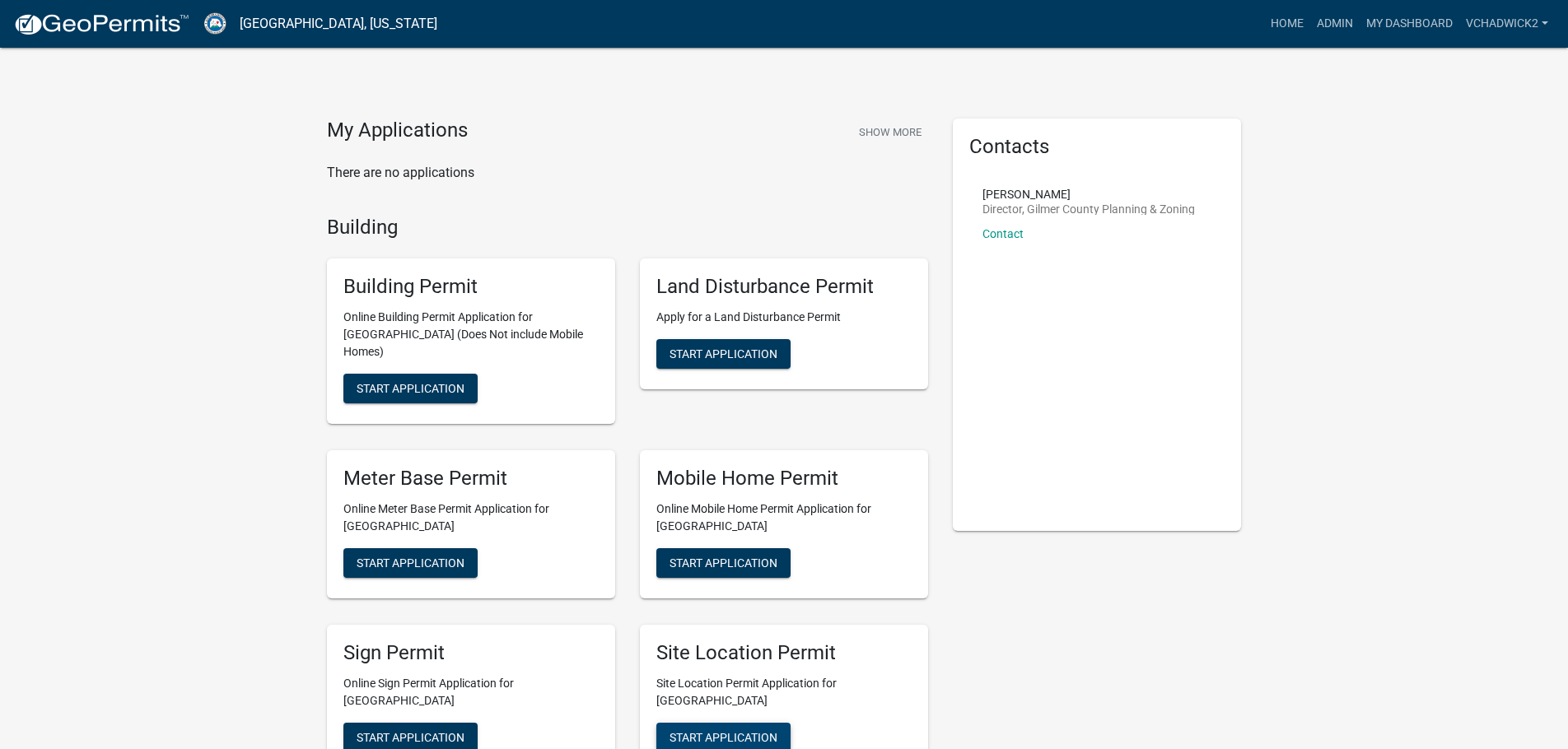
click at [702, 730] on span "Start Application" at bounding box center [724, 737] width 108 height 14
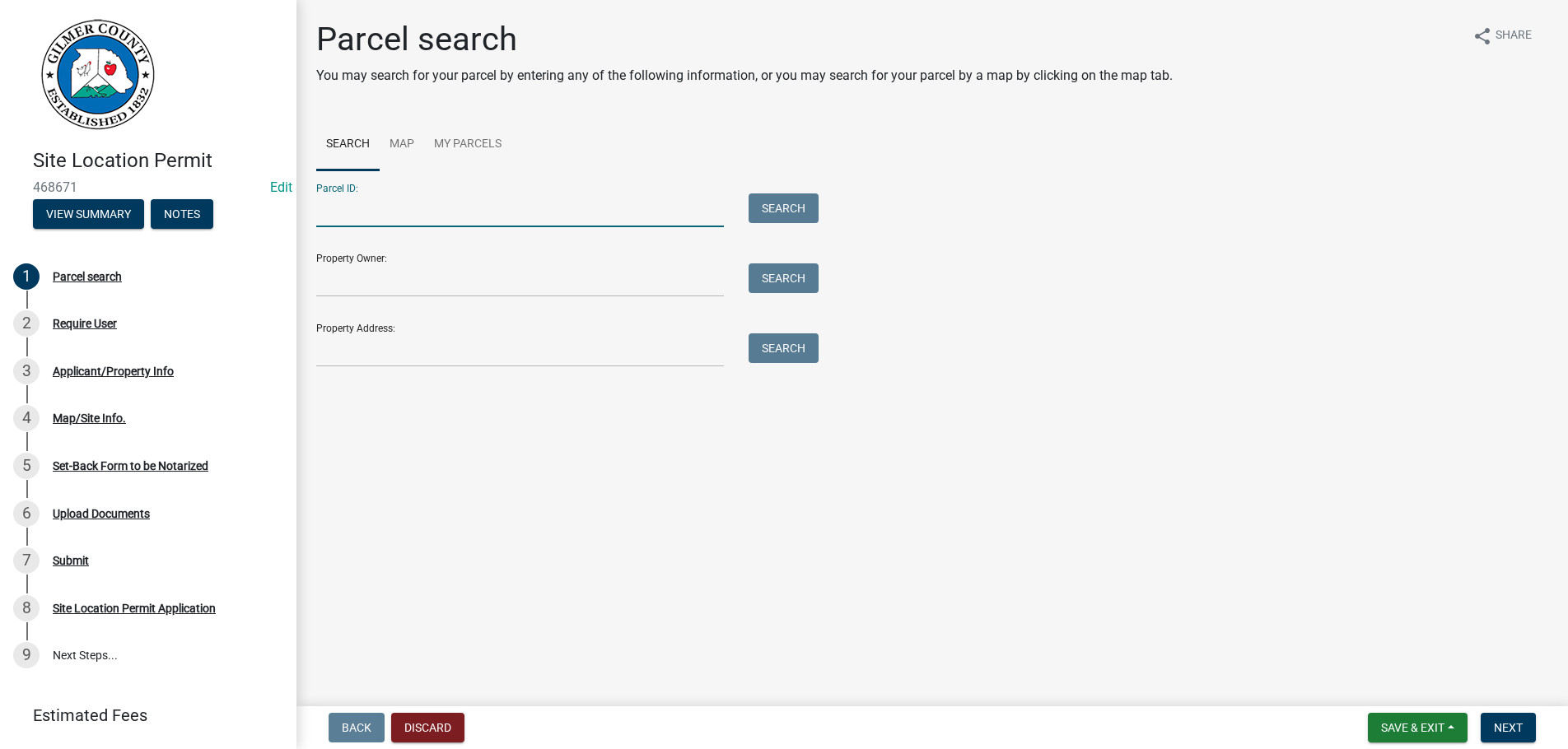
click at [389, 207] on input "Parcel ID:" at bounding box center [520, 210] width 408 height 34
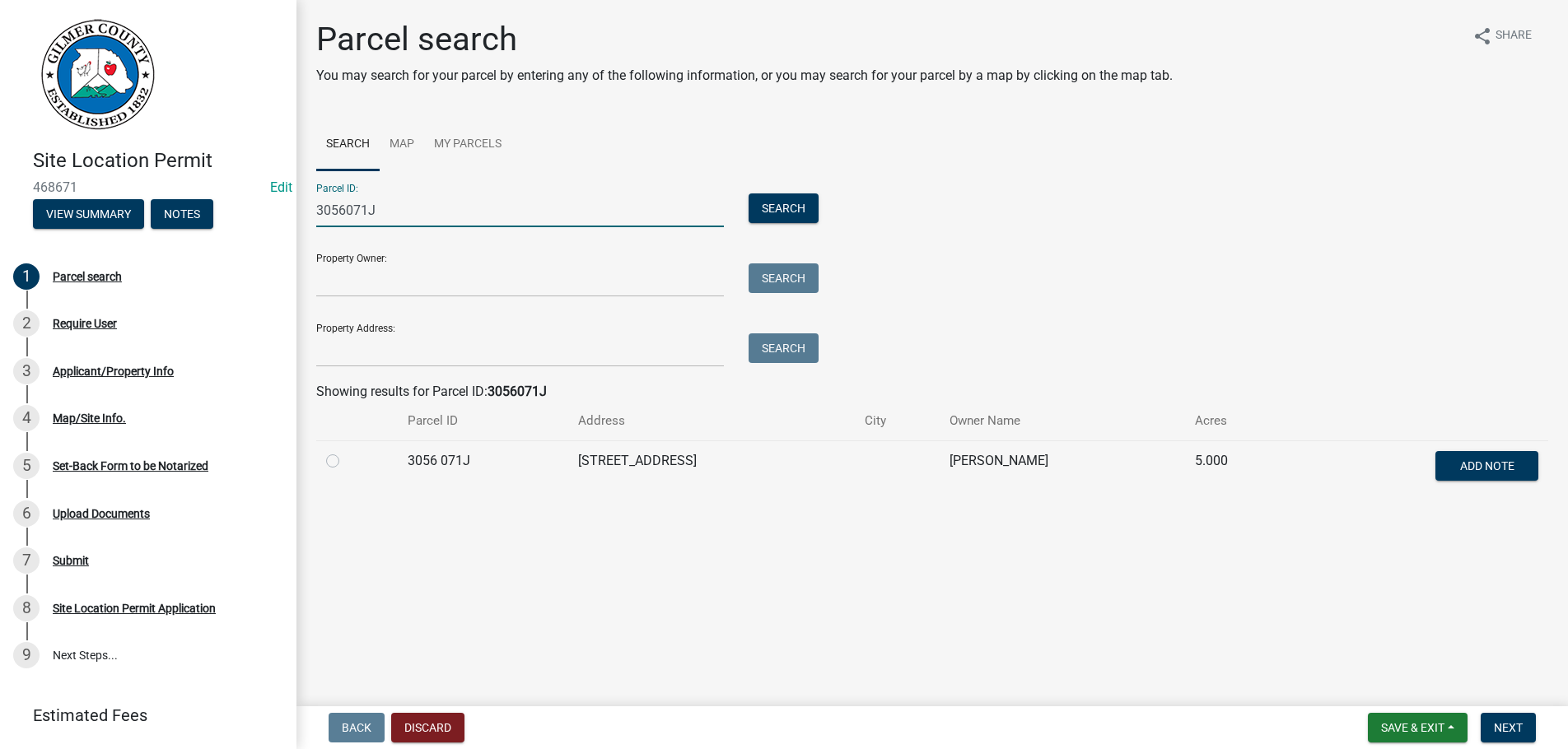
type input "3056071J"
click at [346, 451] on label at bounding box center [346, 451] width 0 height 0
click at [346, 462] on 071J "radio" at bounding box center [351, 456] width 11 height 11
radio 071J "true"
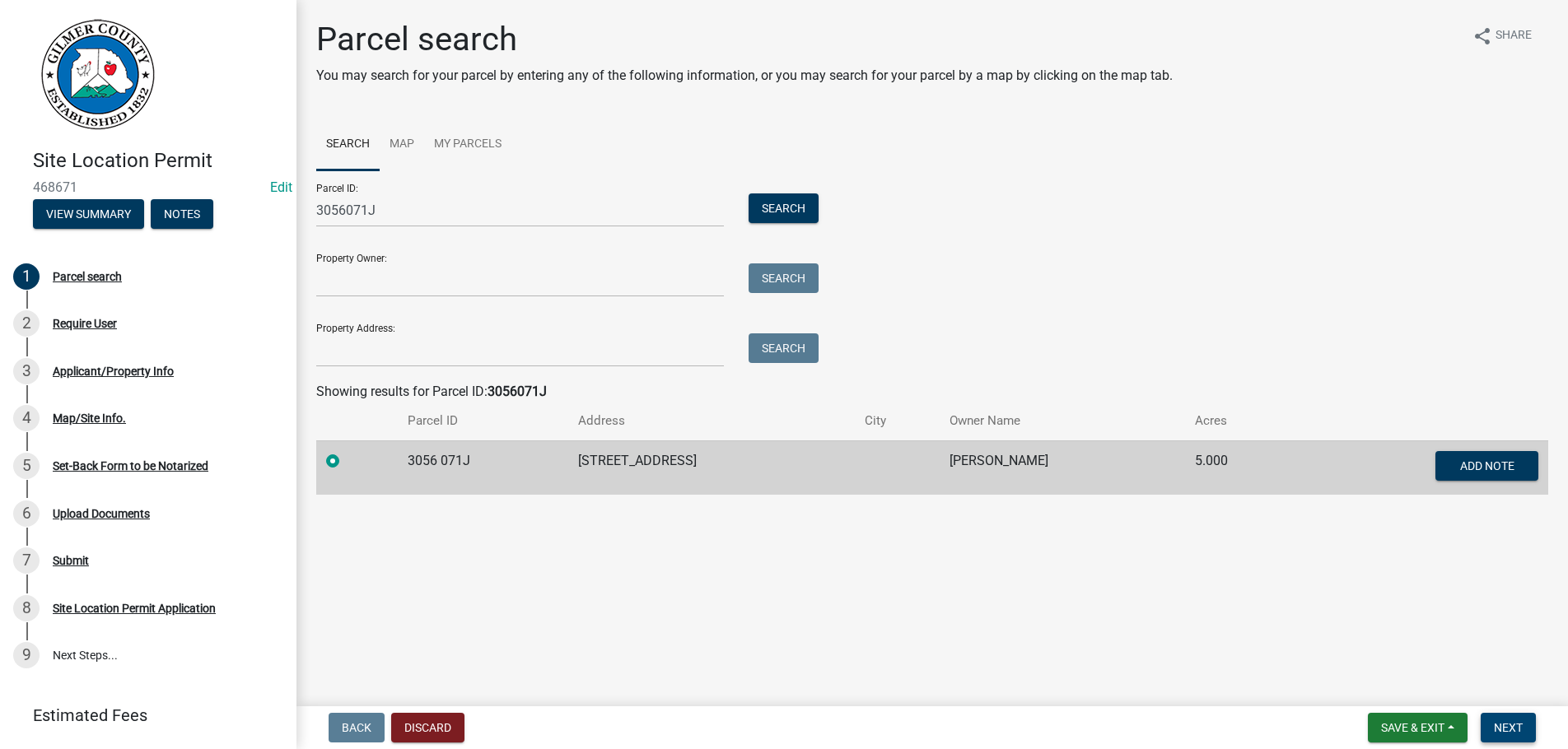
click at [1503, 725] on span "Next" at bounding box center [1509, 728] width 29 height 14
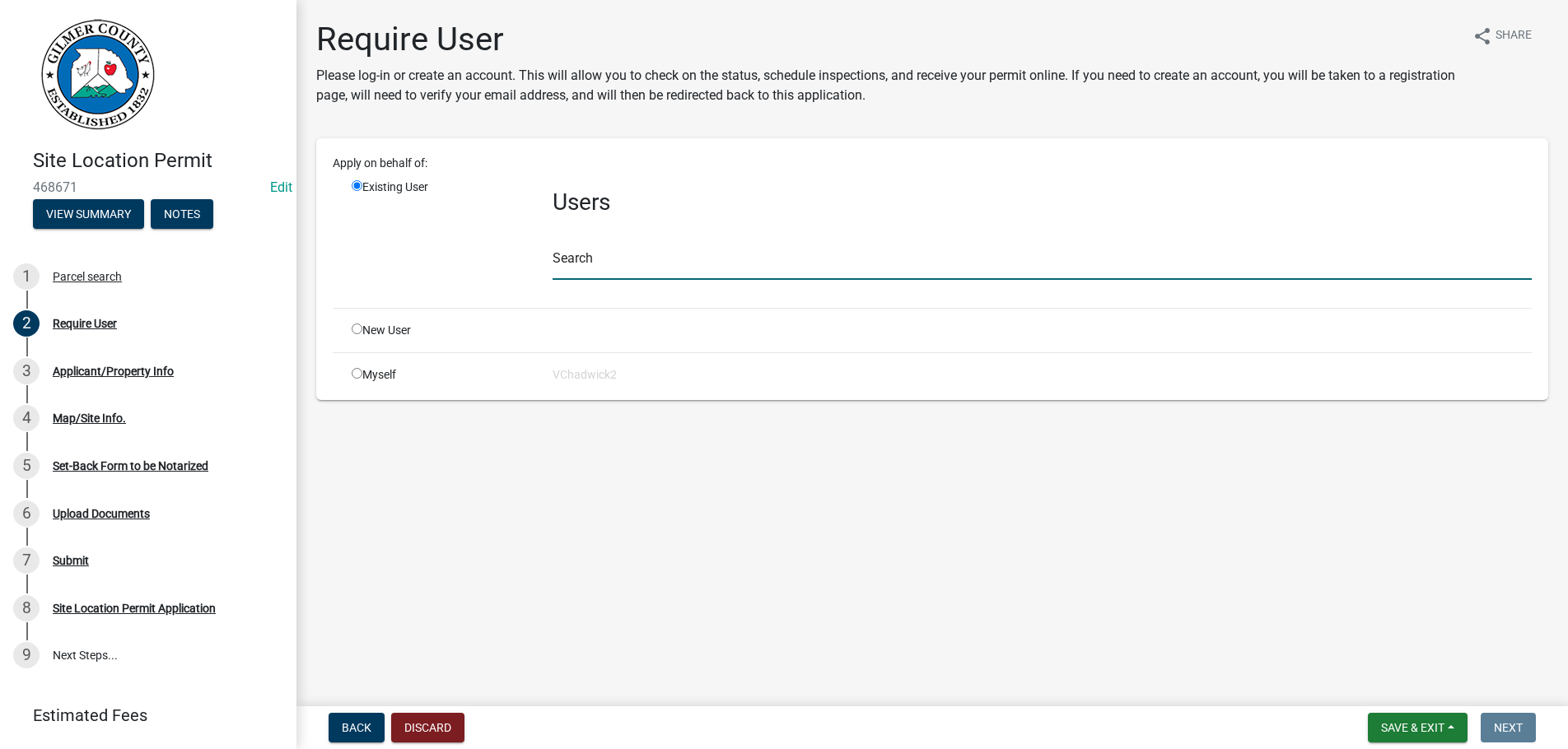
click at [615, 274] on input "text" at bounding box center [1042, 263] width 979 height 34
click at [359, 330] on input "radio" at bounding box center [357, 328] width 11 height 11
radio input "true"
radio input "false"
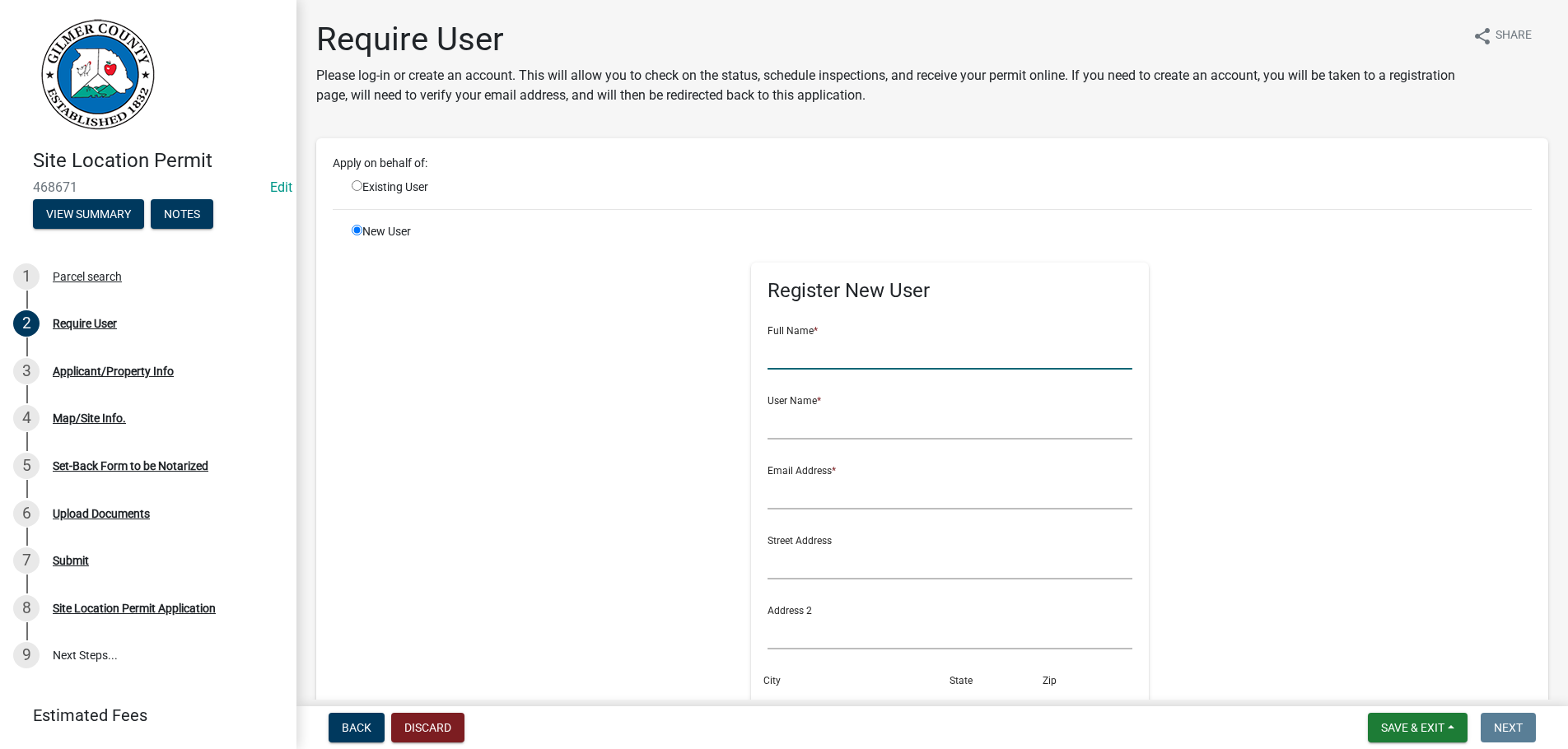
click at [829, 350] on input "text" at bounding box center [950, 353] width 365 height 34
type input "[PERSON_NAME]"
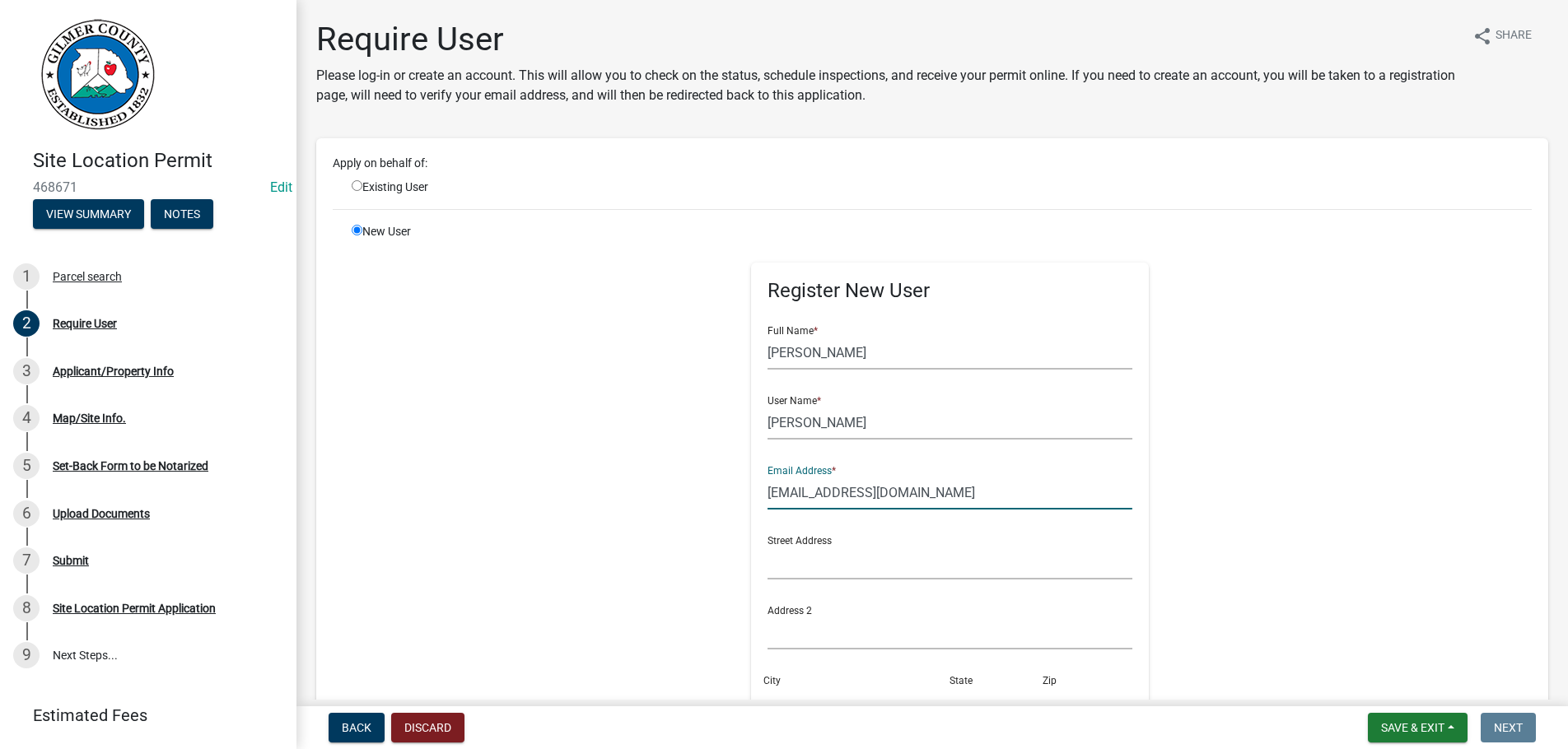
type input "[EMAIL_ADDRESS][DOMAIN_NAME]"
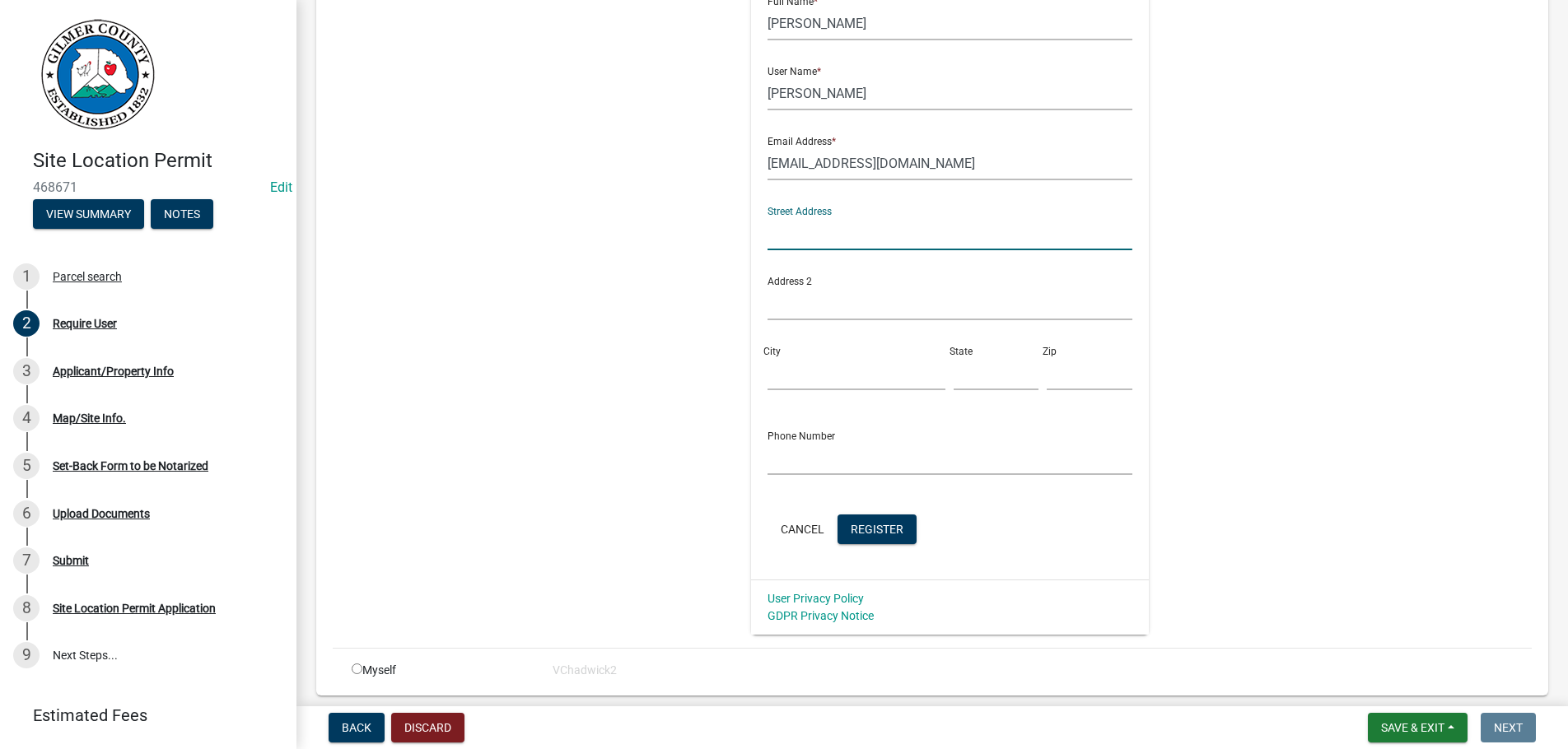
scroll to position [389, 0]
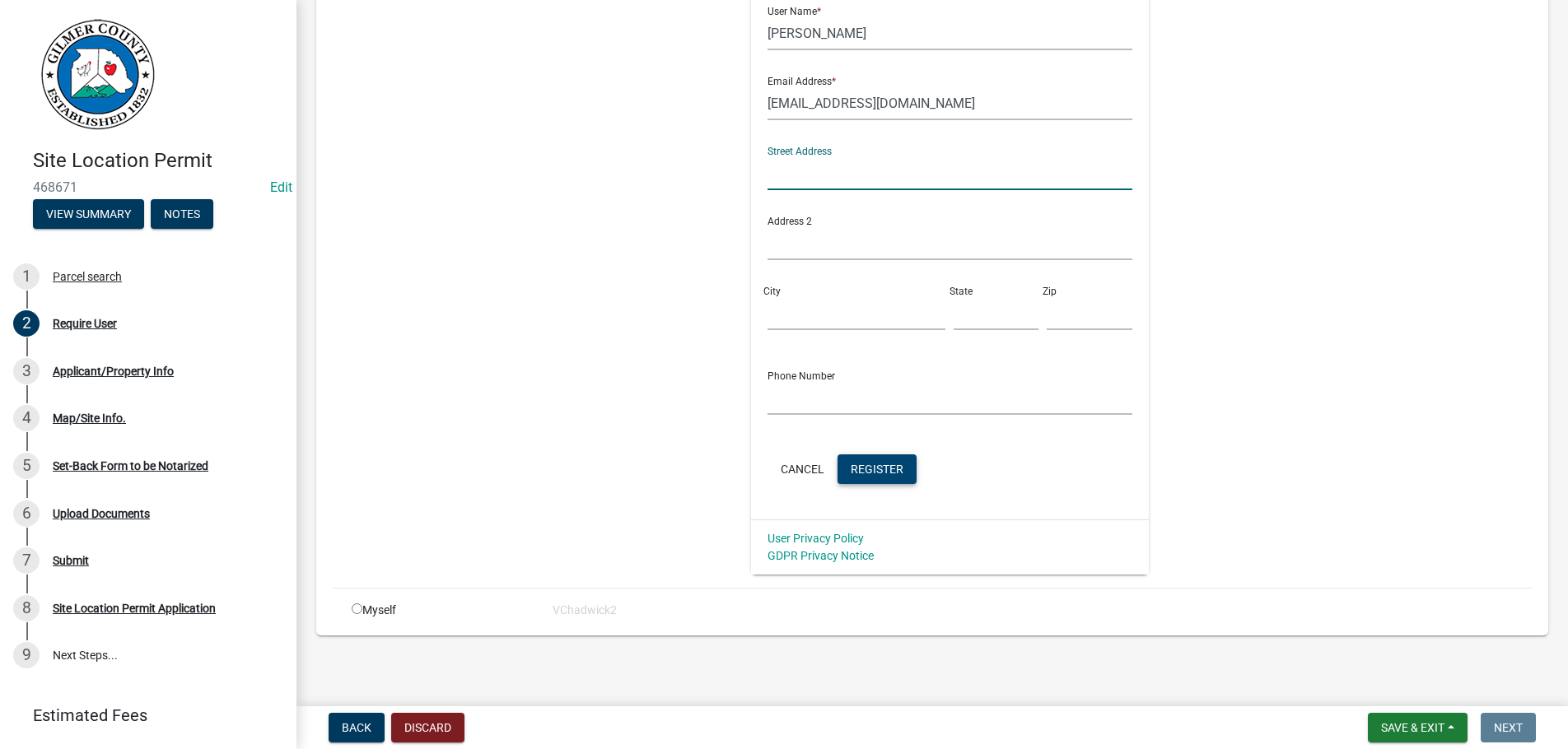
click at [893, 466] on span "Register" at bounding box center [877, 469] width 52 height 14
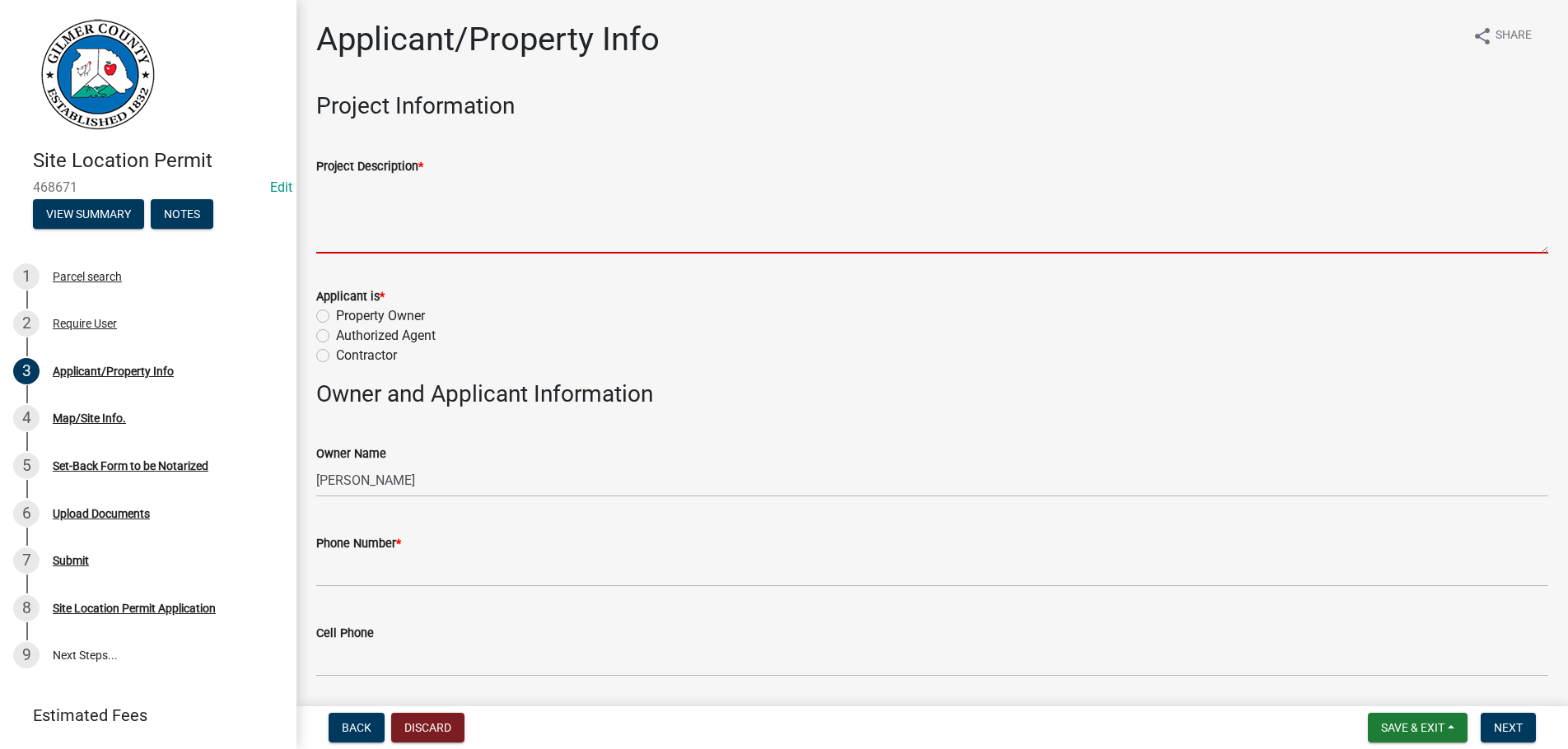
click at [427, 246] on textarea "Project Description *" at bounding box center [932, 215] width 1233 height 78
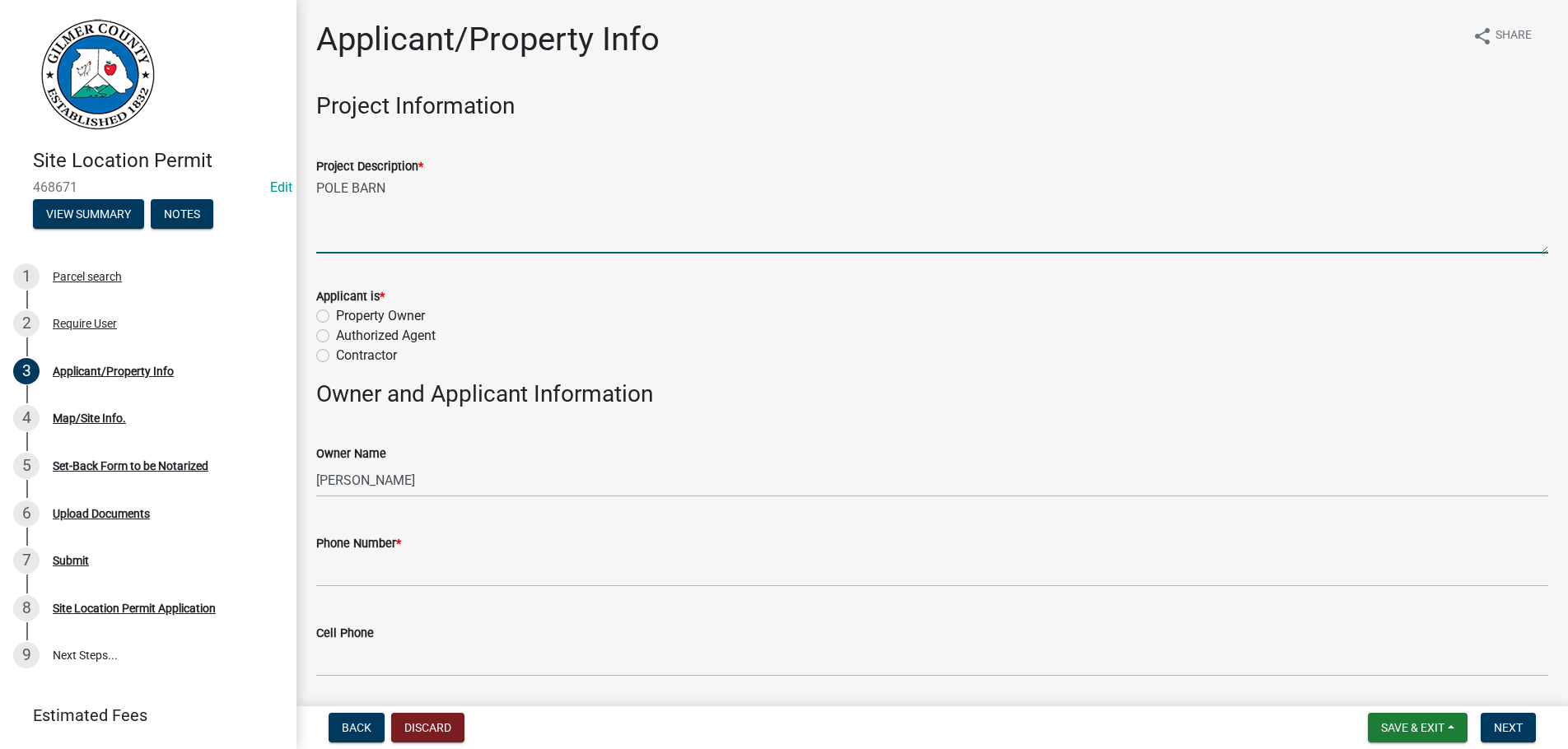
type textarea "POLE BARN"
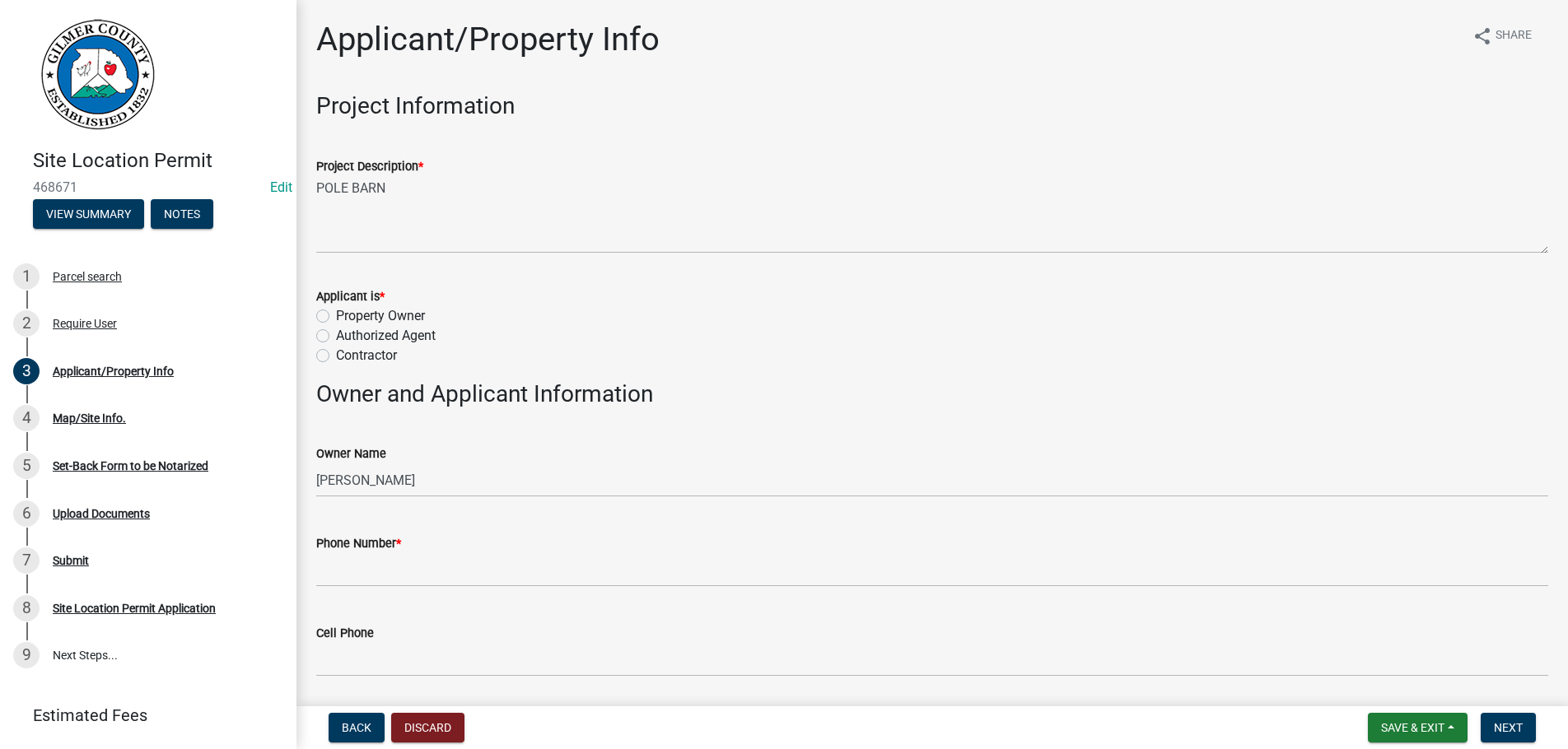
click at [336, 340] on label "Authorized Agent" at bounding box center [386, 335] width 100 height 19
click at [336, 337] on input "Authorized Agent" at bounding box center [341, 331] width 11 height 11
radio input "true"
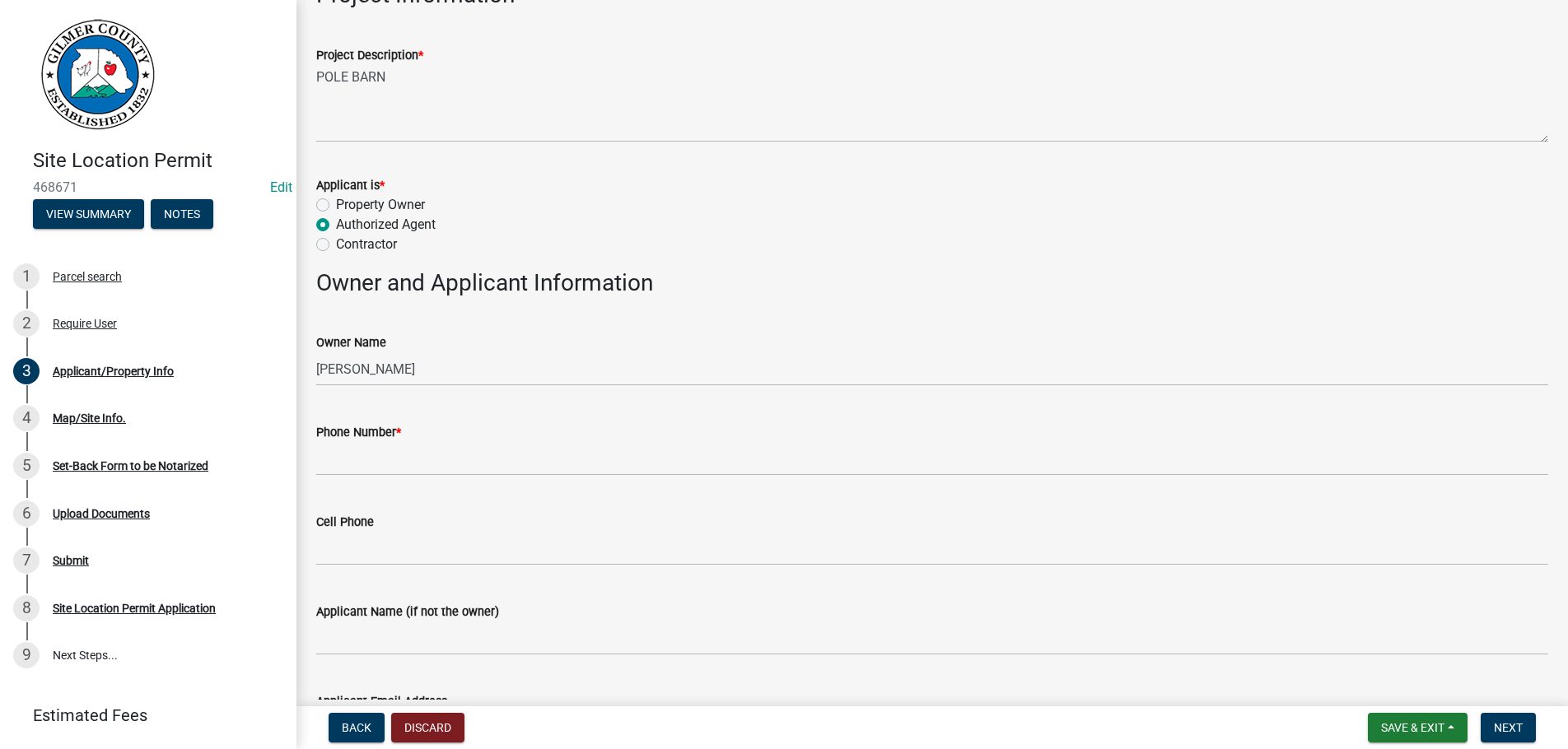
scroll to position [187, 0]
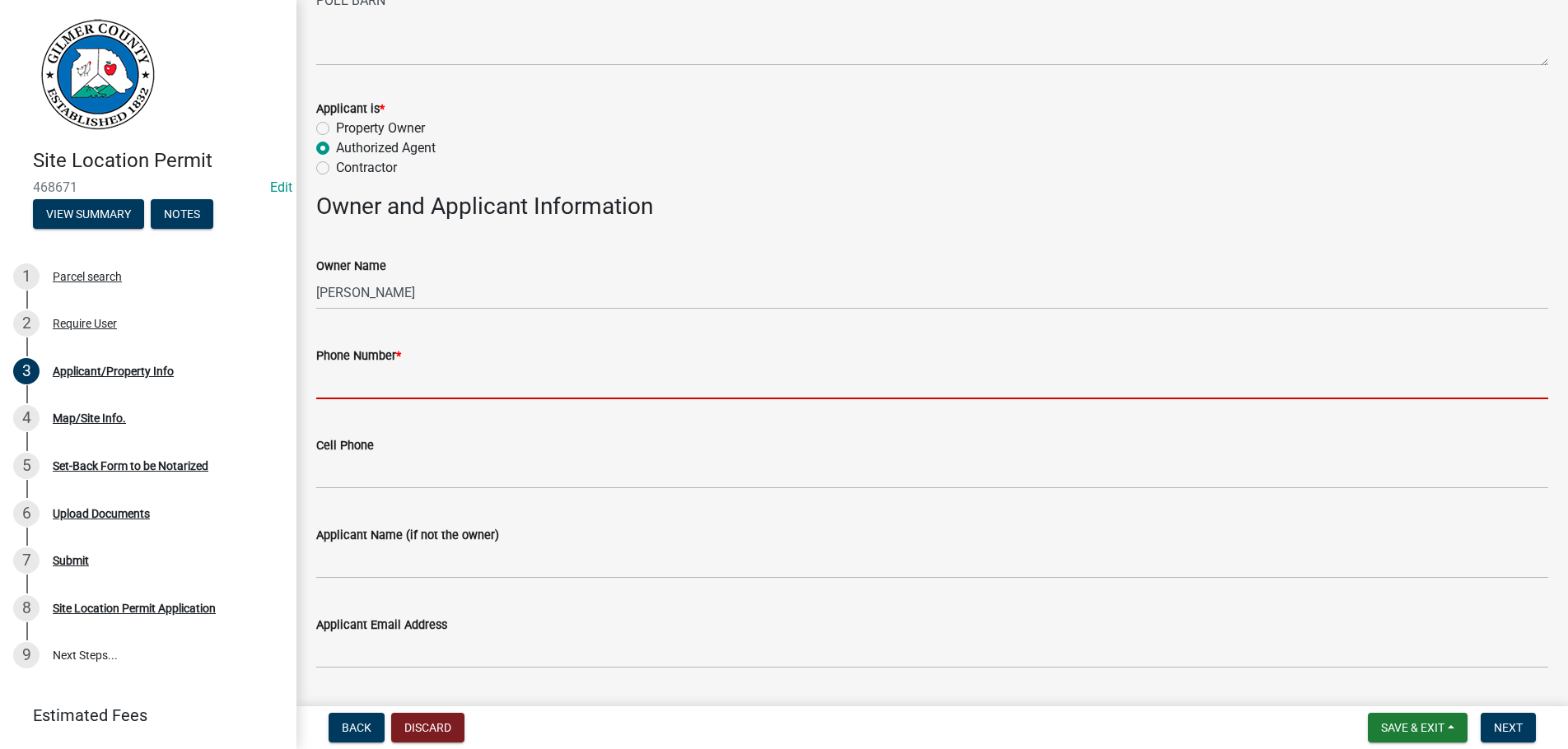
click at [357, 378] on input "Phone Number *" at bounding box center [932, 383] width 1233 height 34
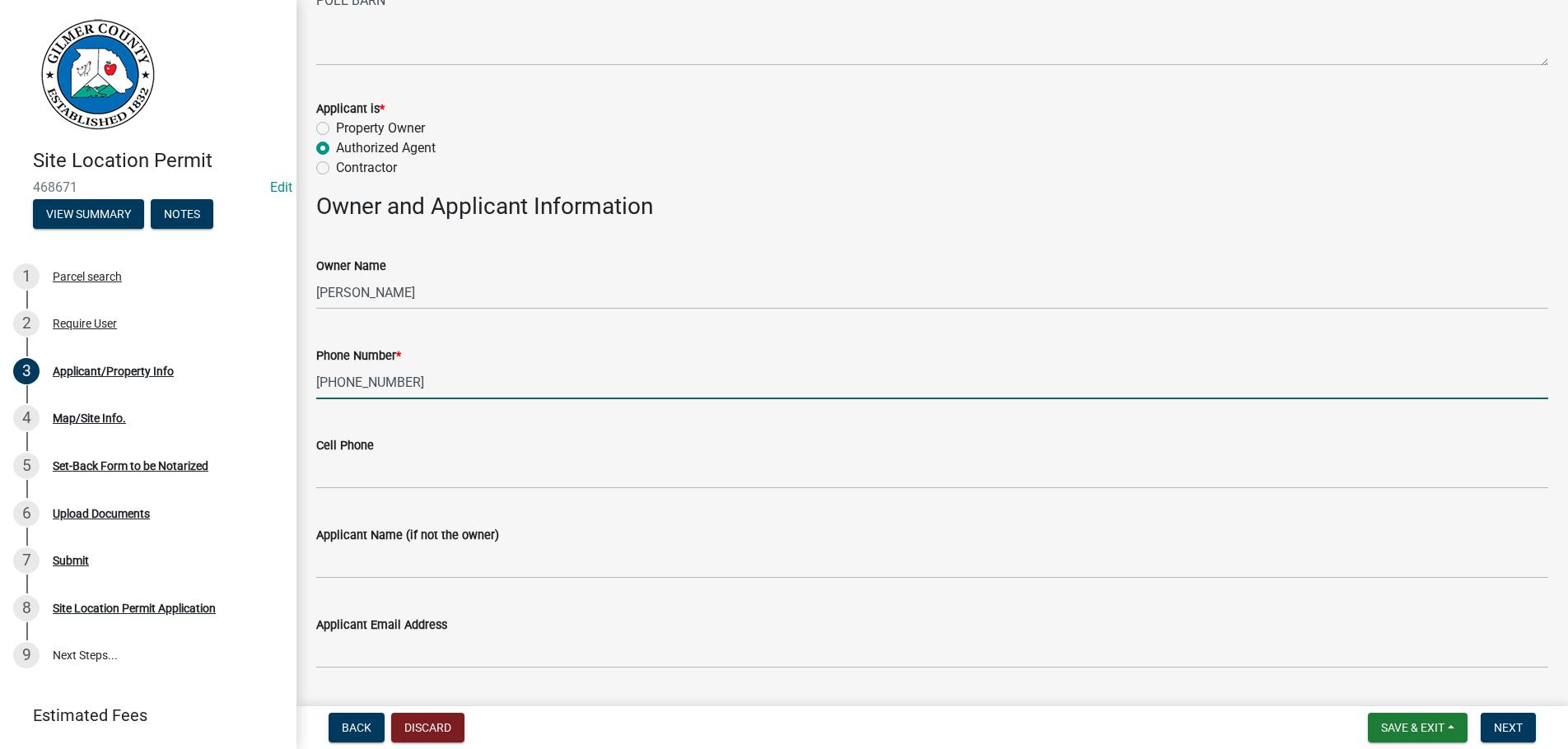
scroll to position [563, 0]
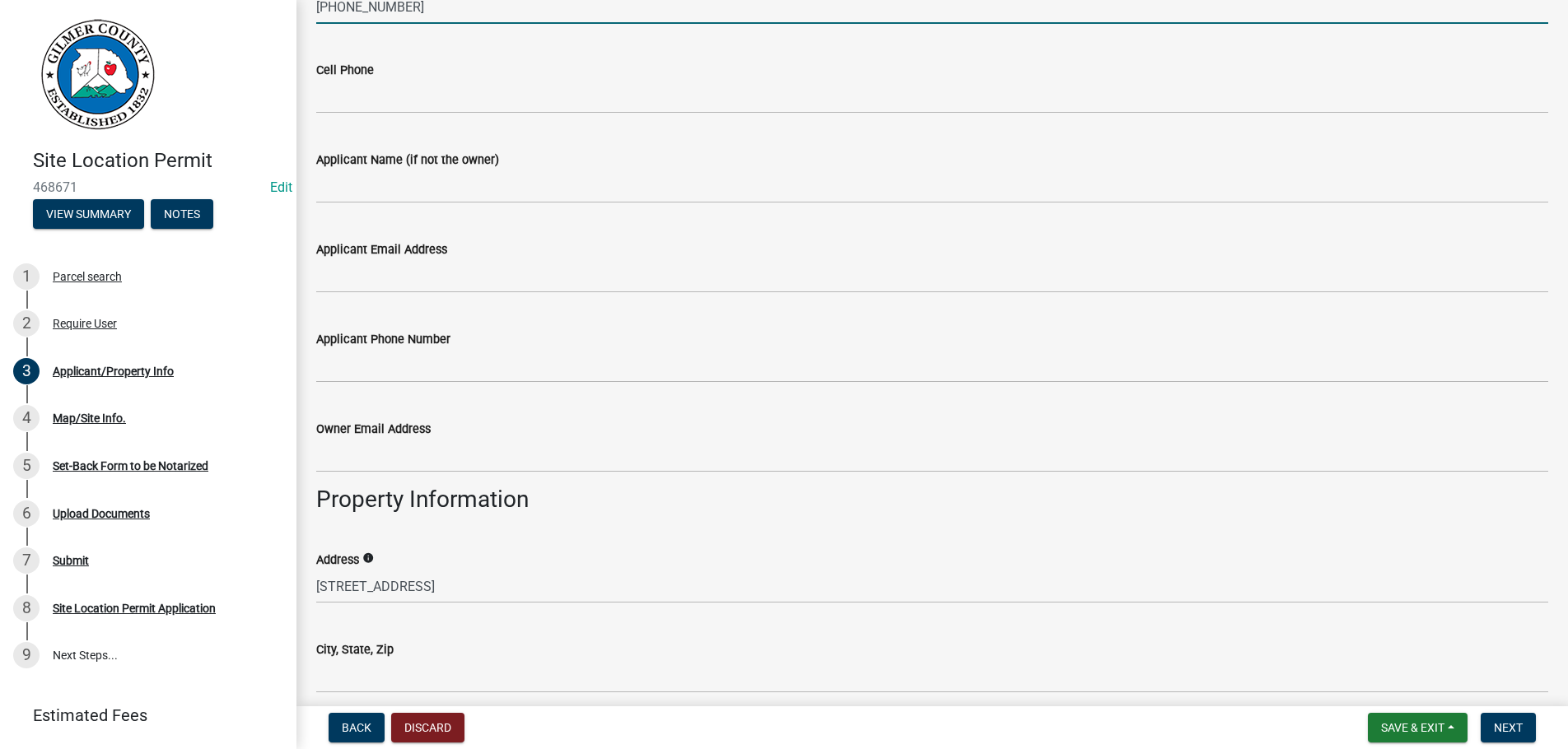
type input "[PHONE_NUMBER]"
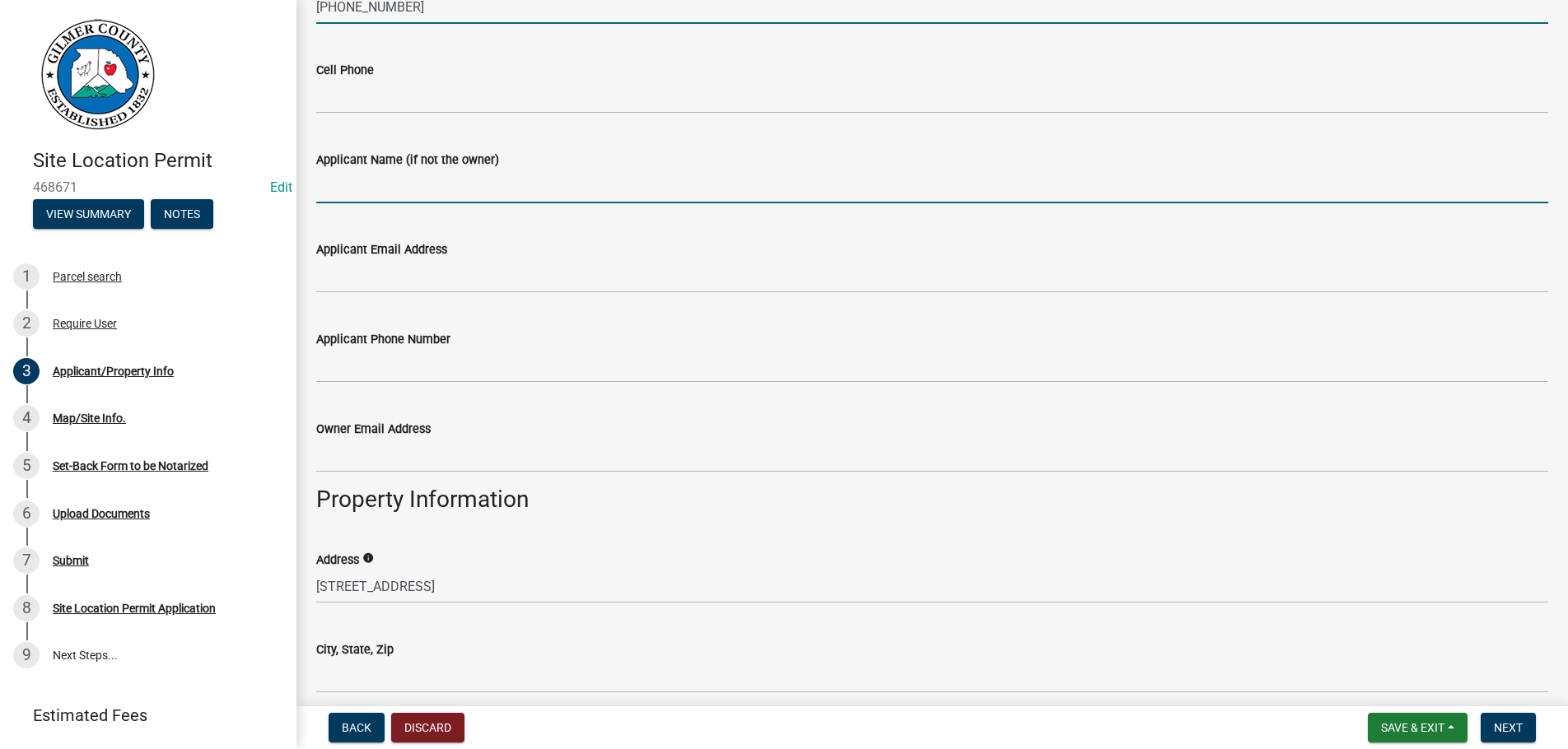
click at [456, 197] on input "Applicant Name (if not the owner)" at bounding box center [932, 187] width 1233 height 34
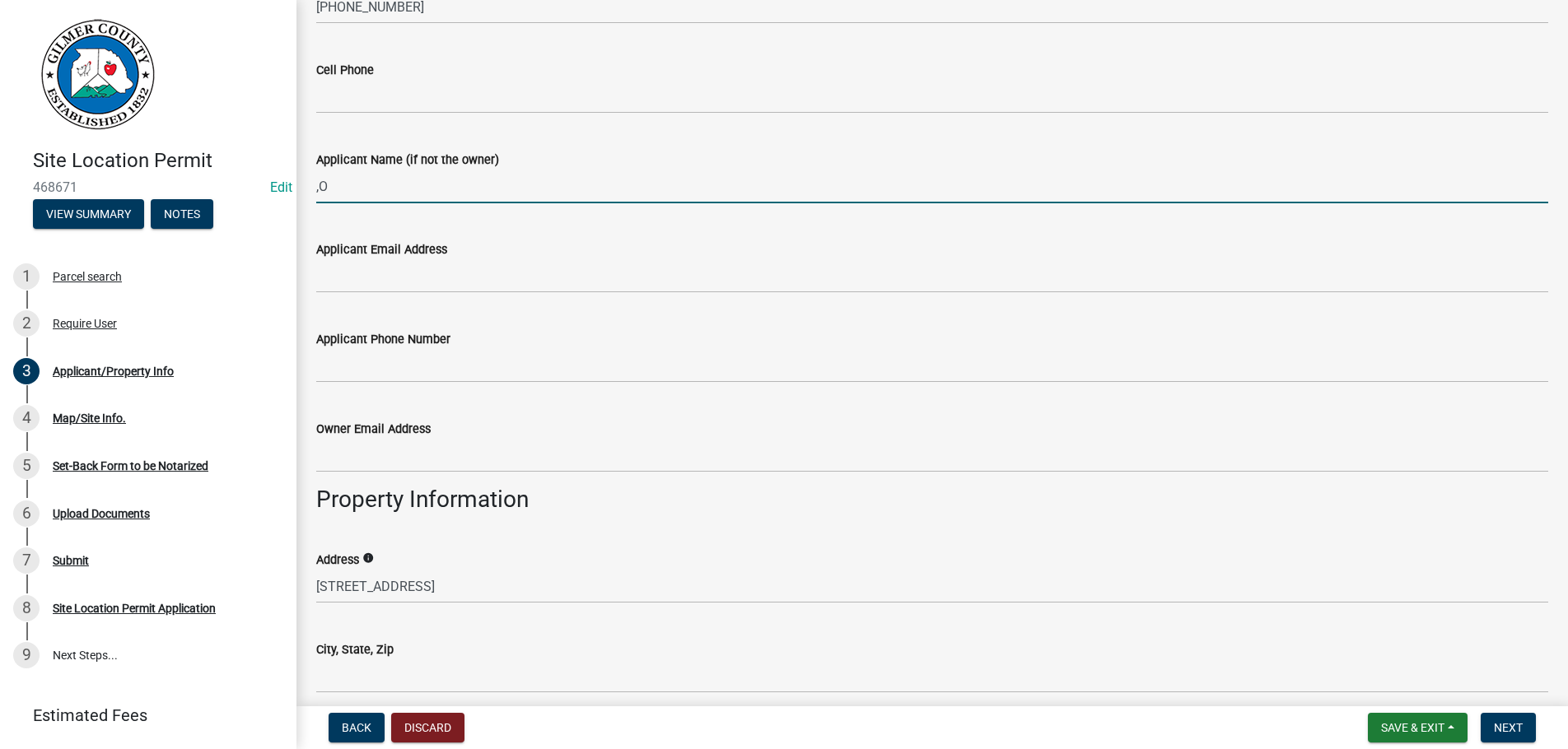
type input ","
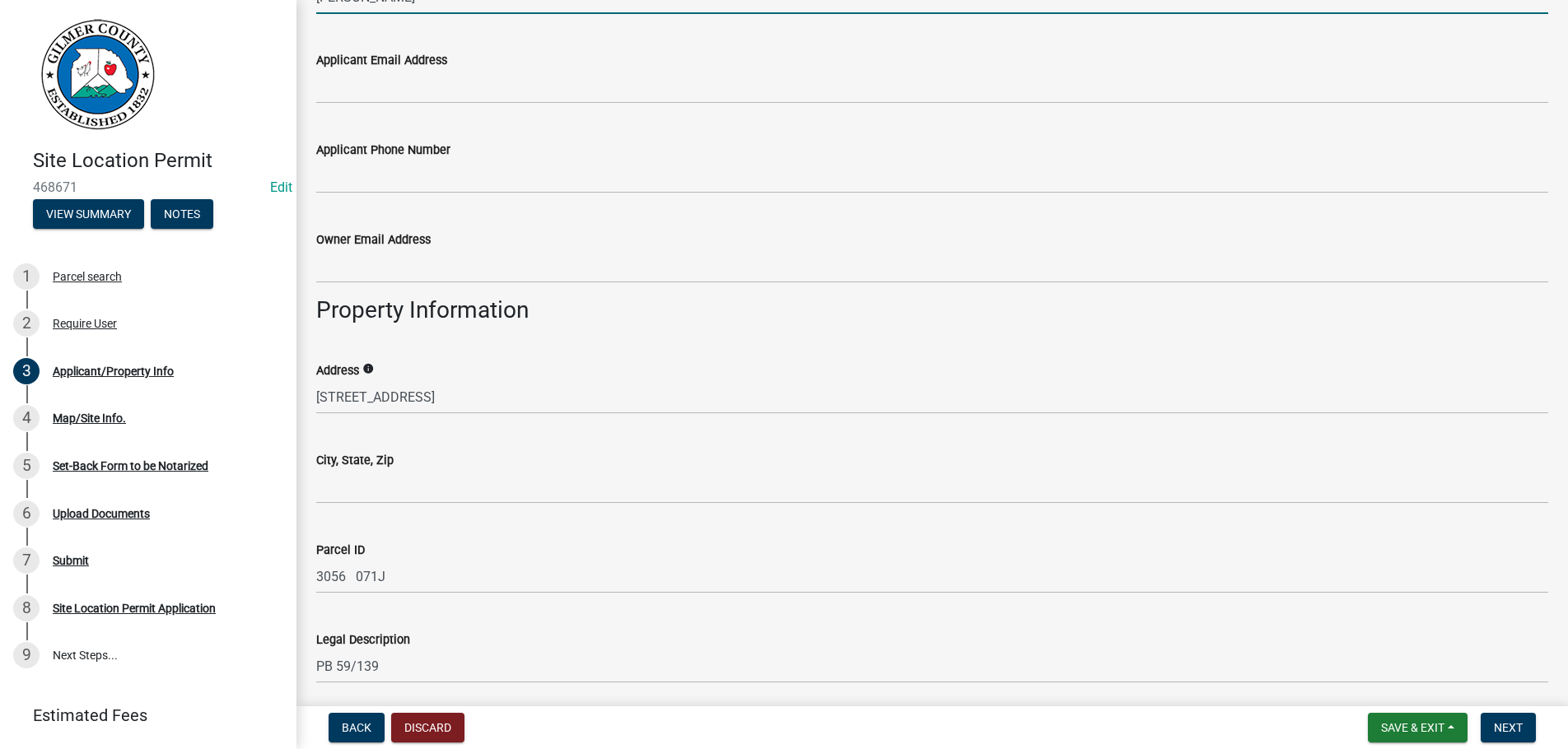
scroll to position [844, 0]
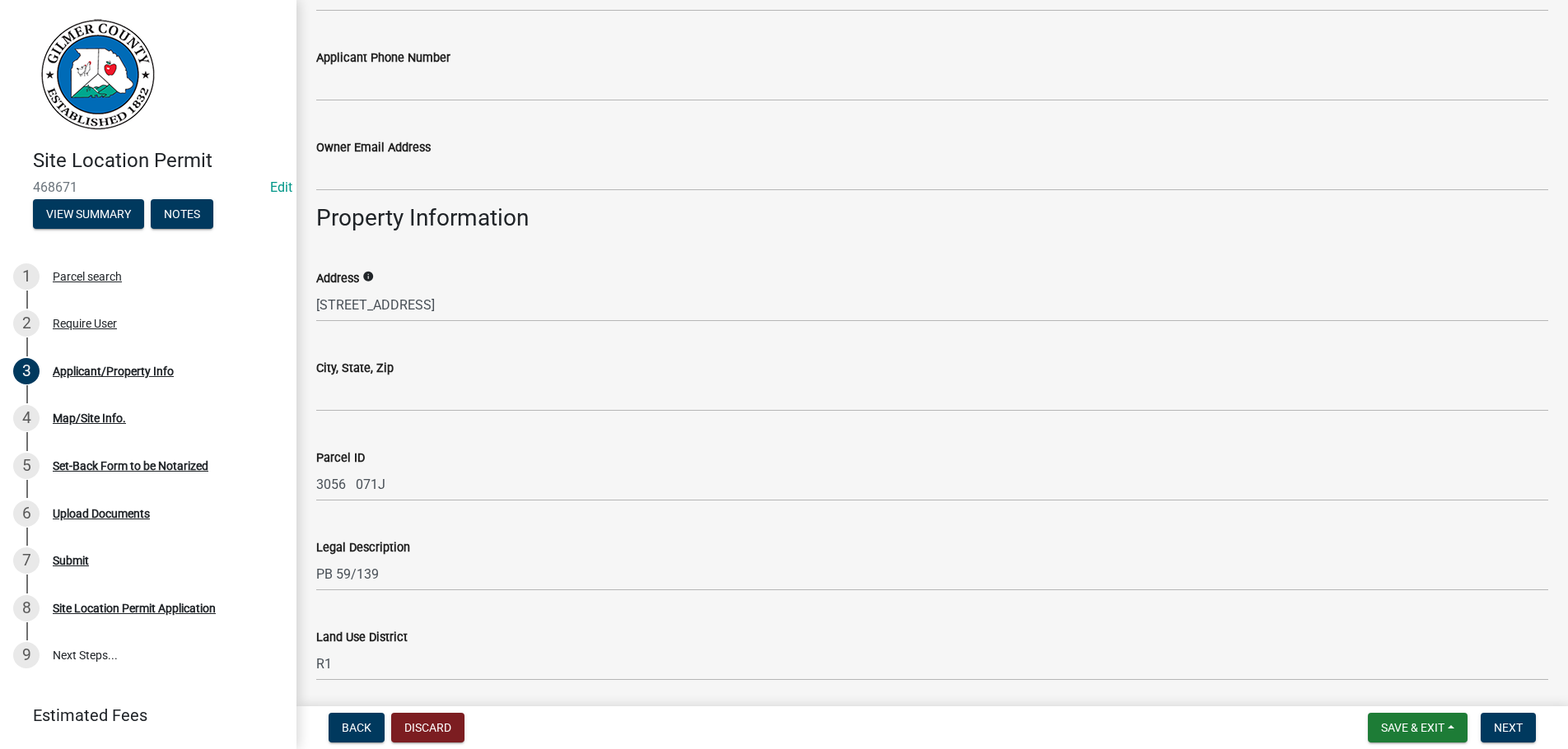
type input "[PERSON_NAME]"
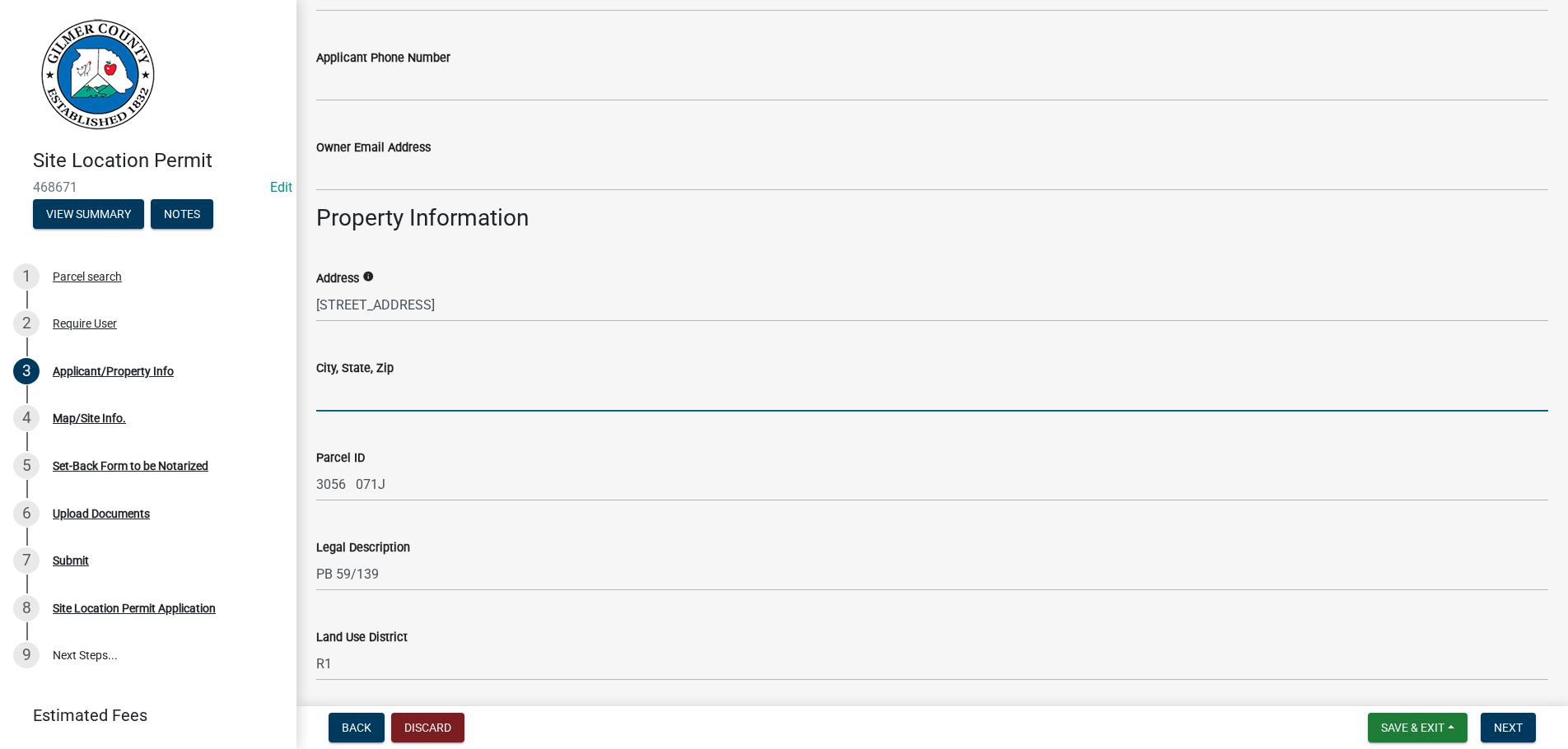
click at [452, 383] on input "City, State, Zip" at bounding box center [932, 394] width 1233 height 34
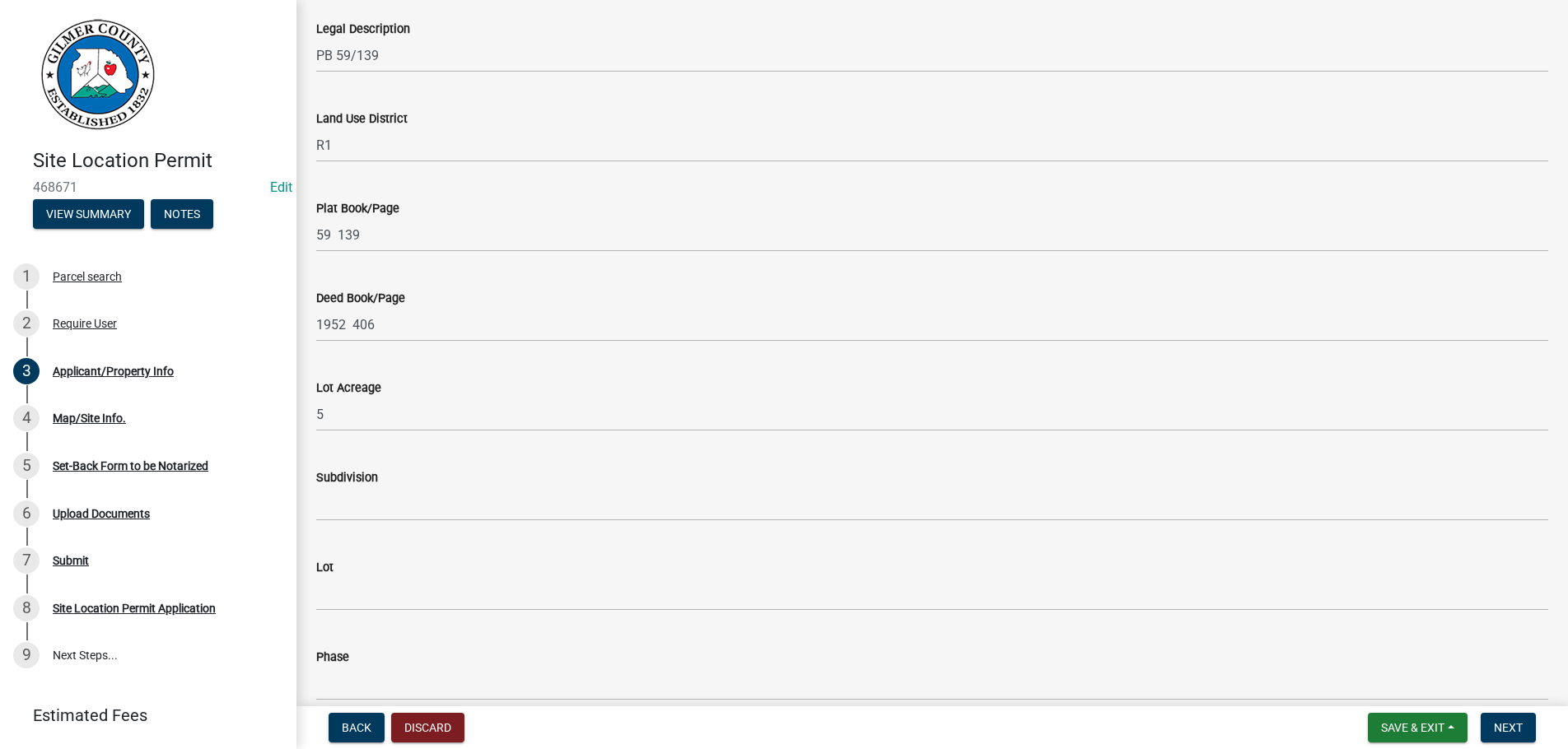
scroll to position [1575, 0]
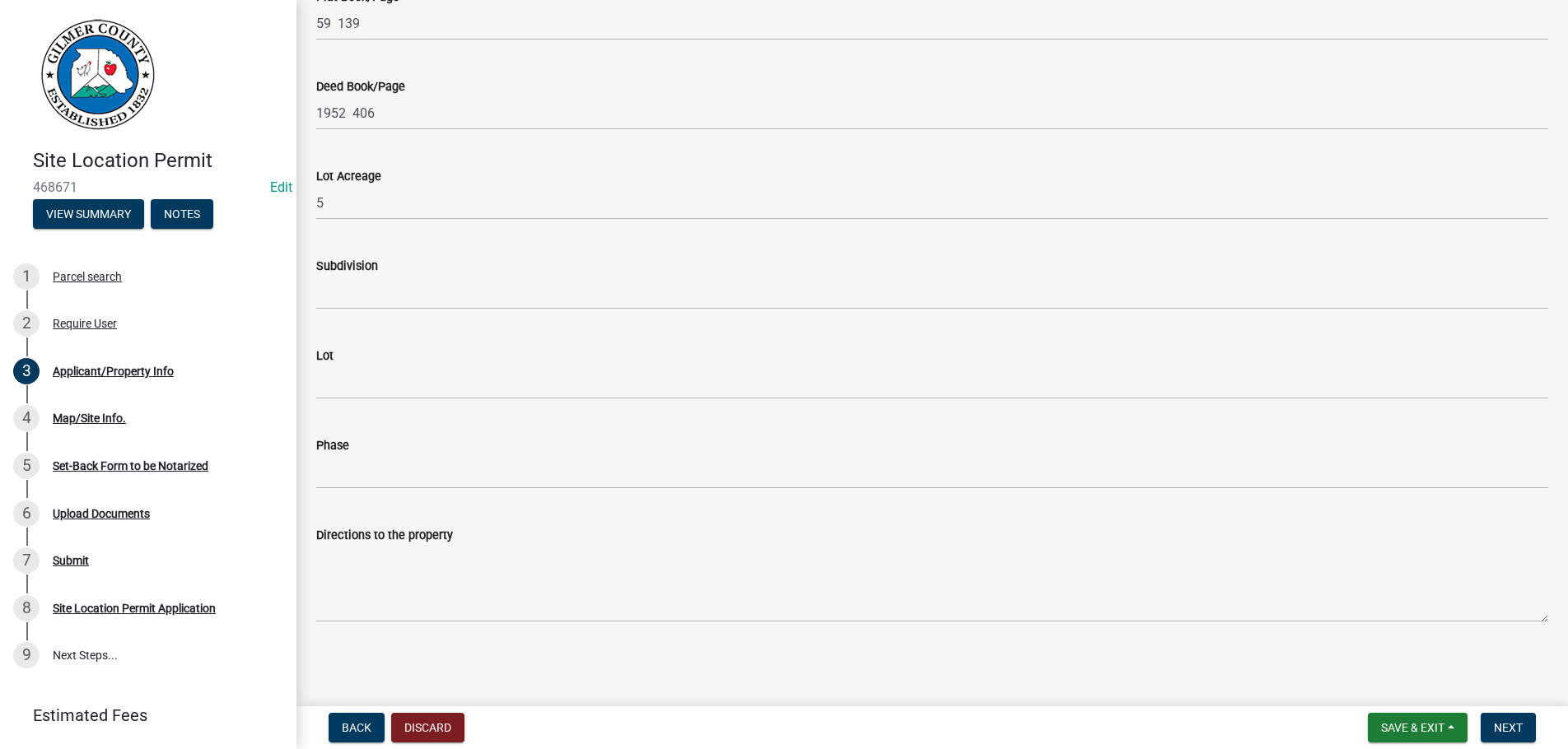
type input "ELLIJAY GA 30540"
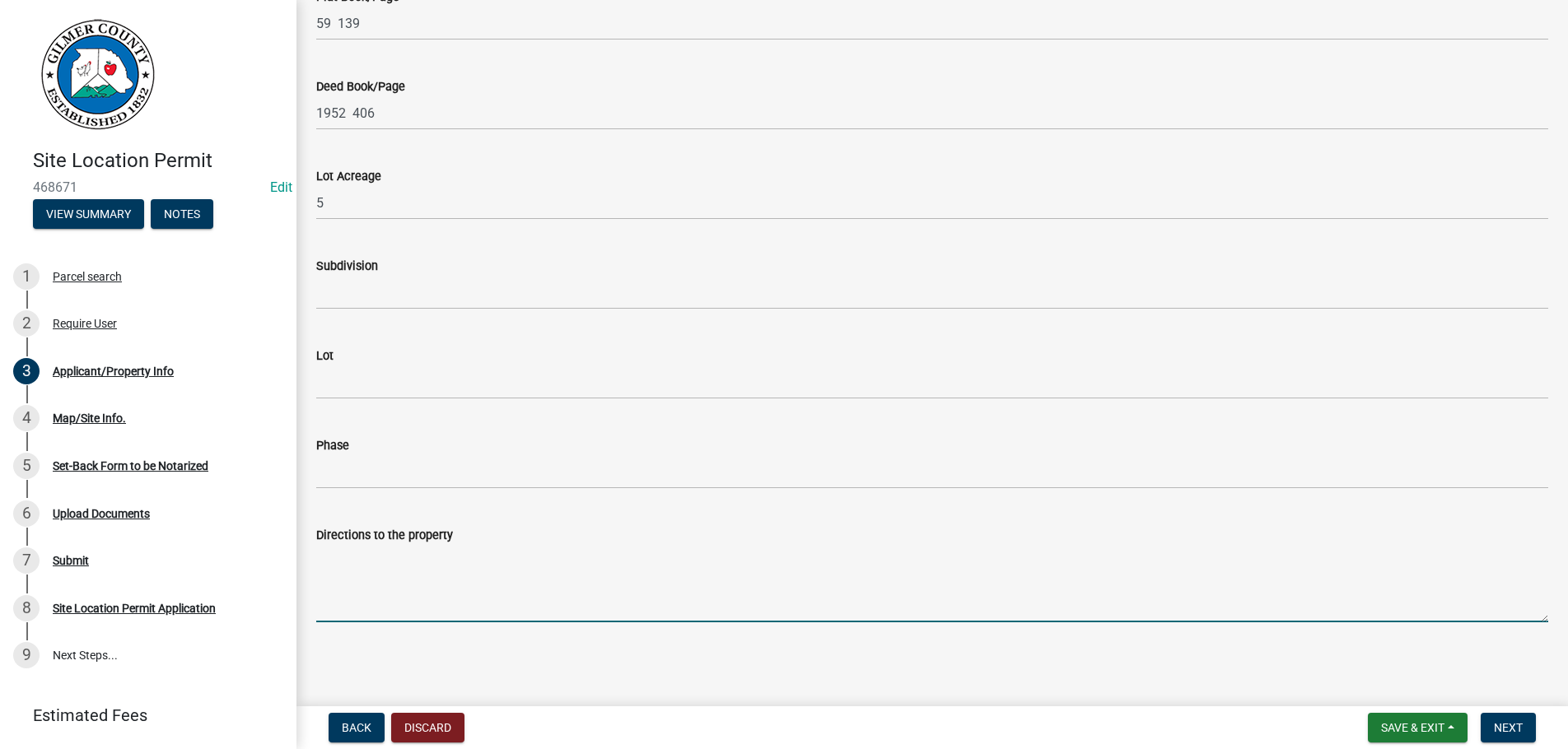
click at [398, 610] on textarea "Directions to the property" at bounding box center [932, 583] width 1233 height 78
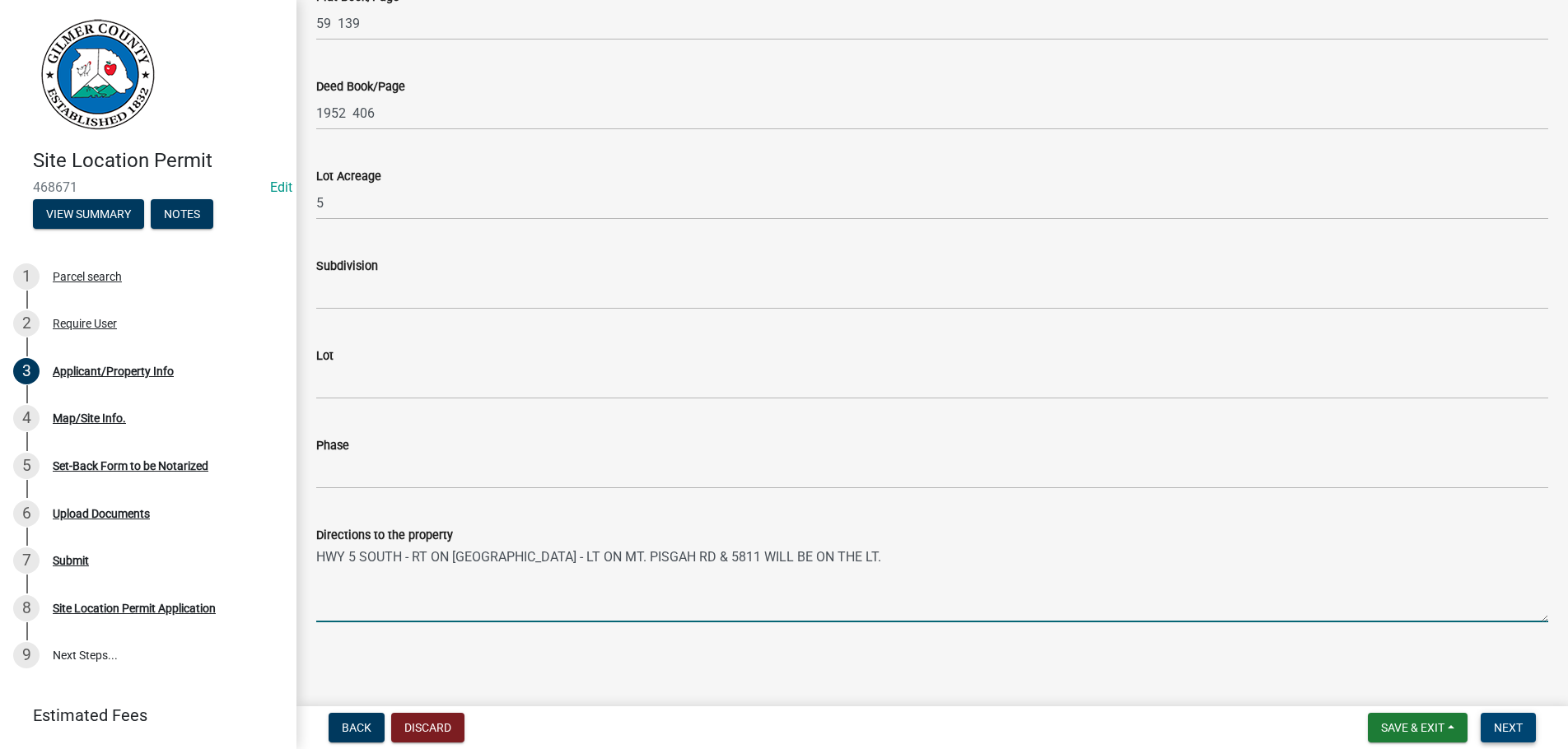
type textarea "HWY 5 SOUTH - RT ON [GEOGRAPHIC_DATA] - LT ON MT. PISGAH RD & 5811 WILL BE ON T…"
click at [1516, 719] on button "Next" at bounding box center [1508, 727] width 55 height 30
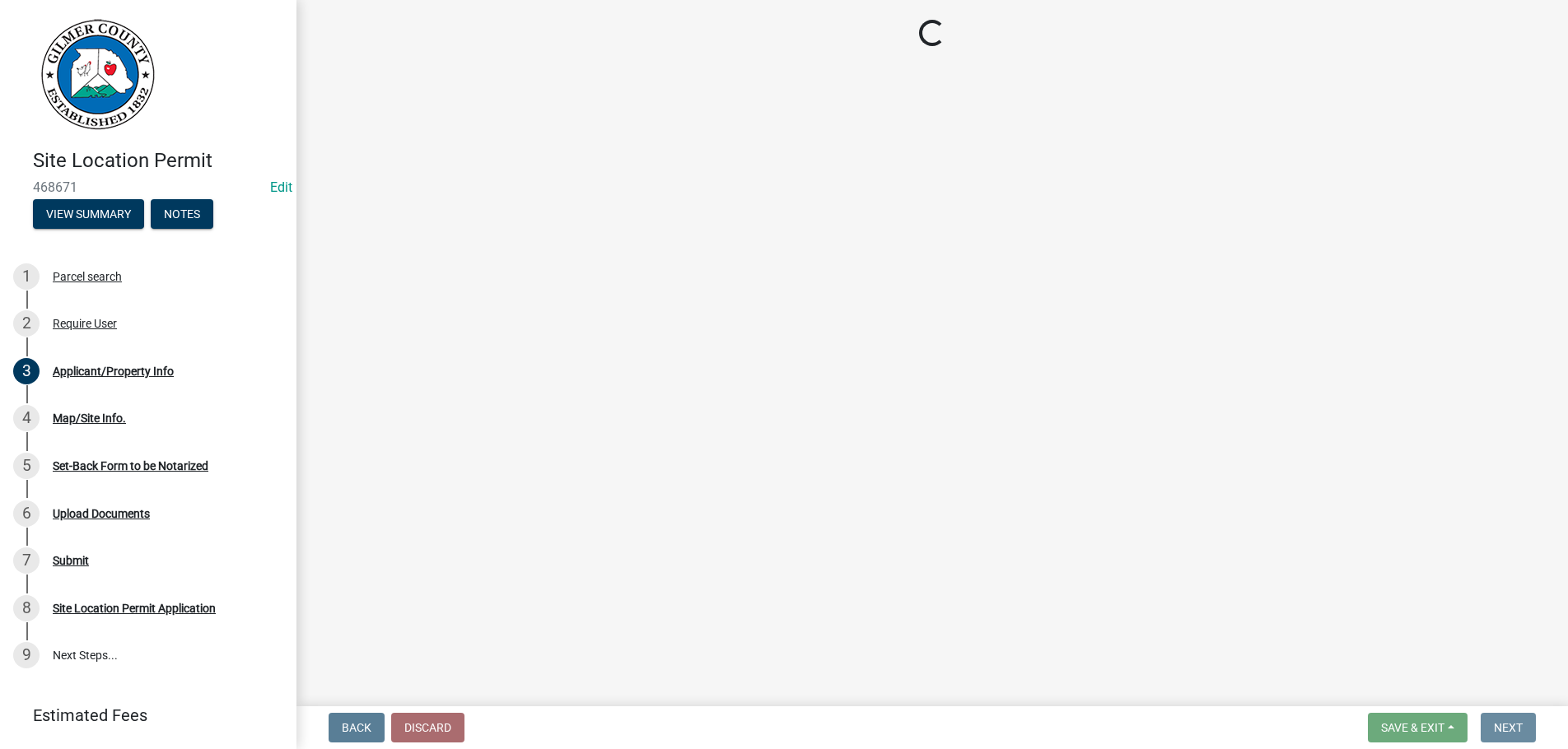
scroll to position [0, 0]
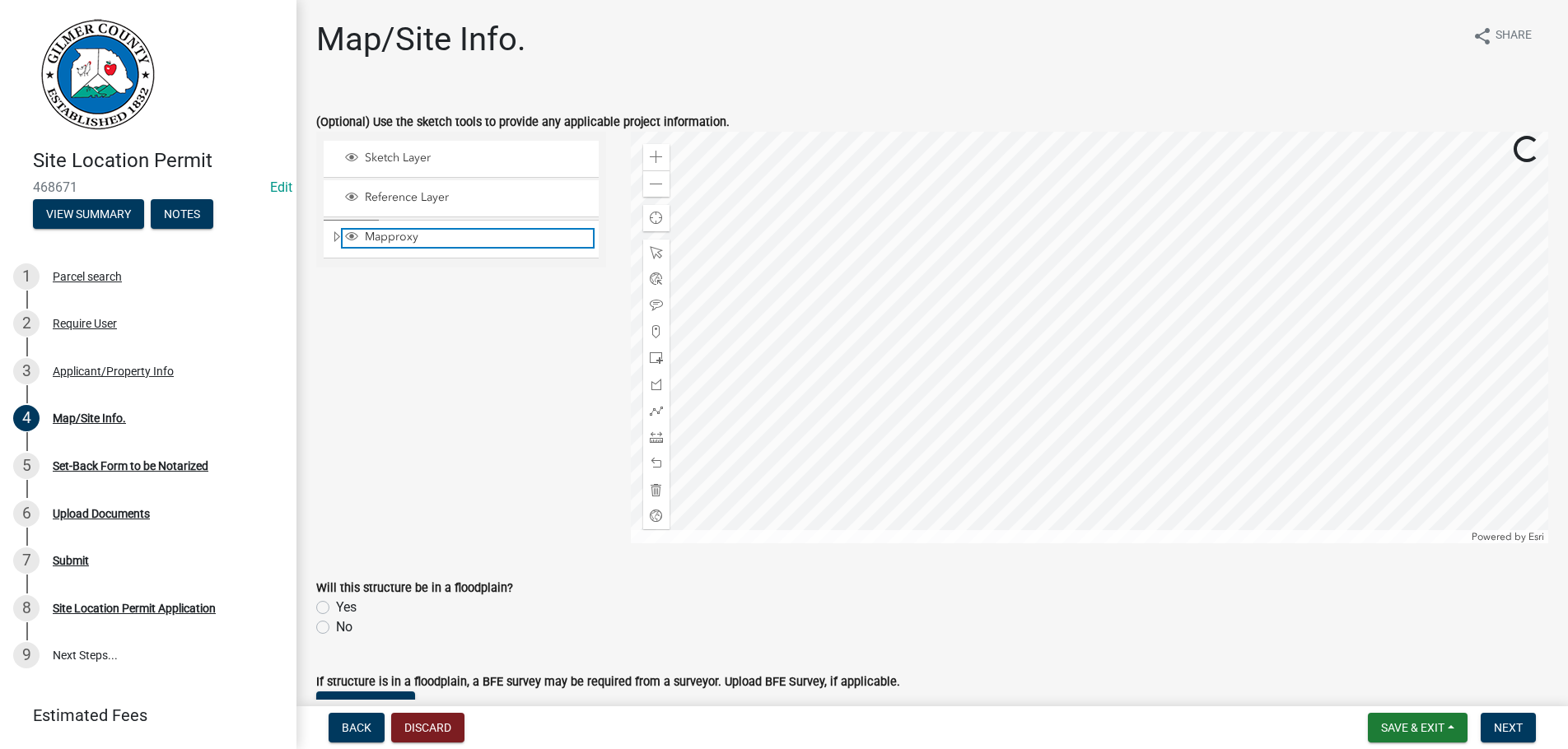
click at [421, 237] on span "Mapproxy" at bounding box center [476, 237] width 232 height 15
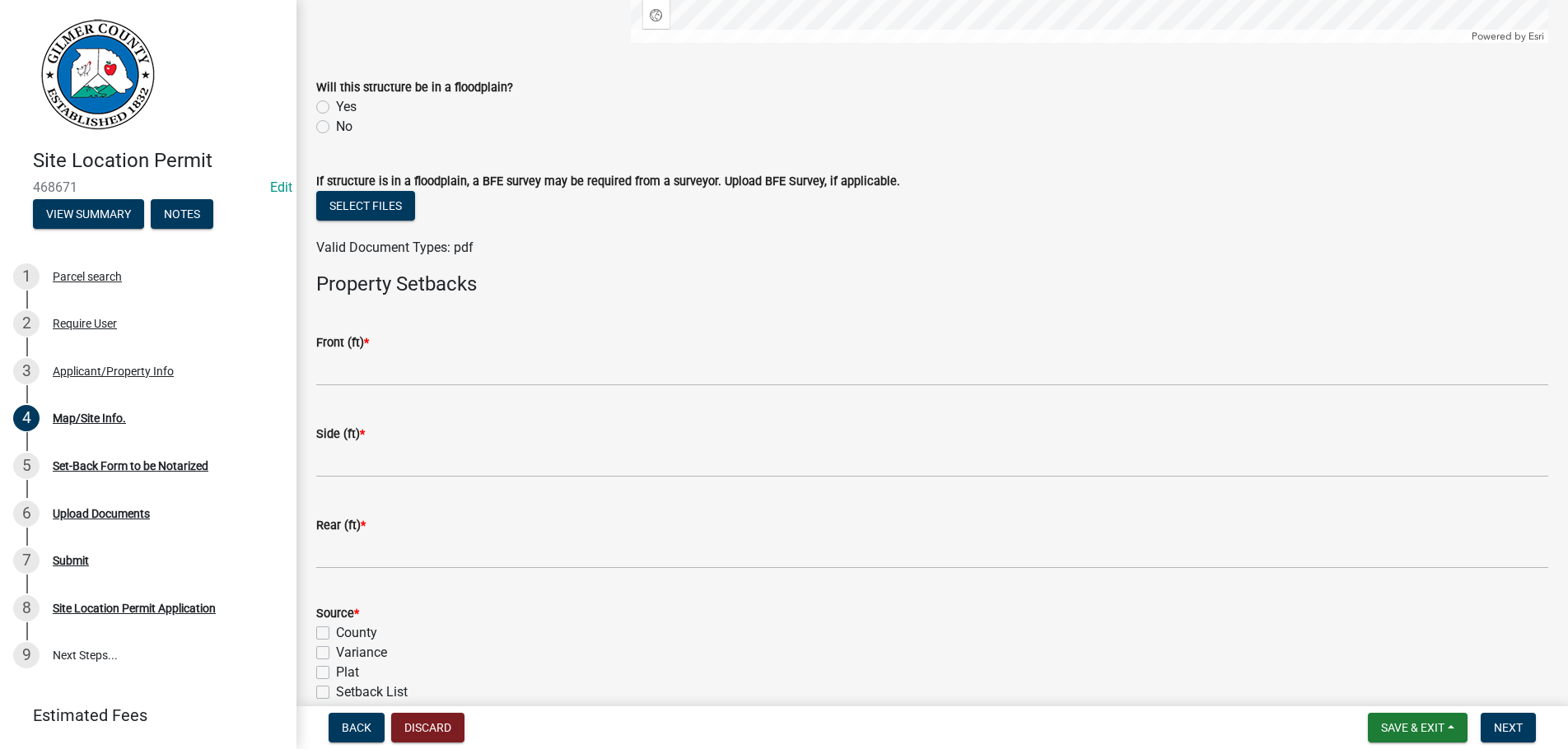
scroll to position [582, 0]
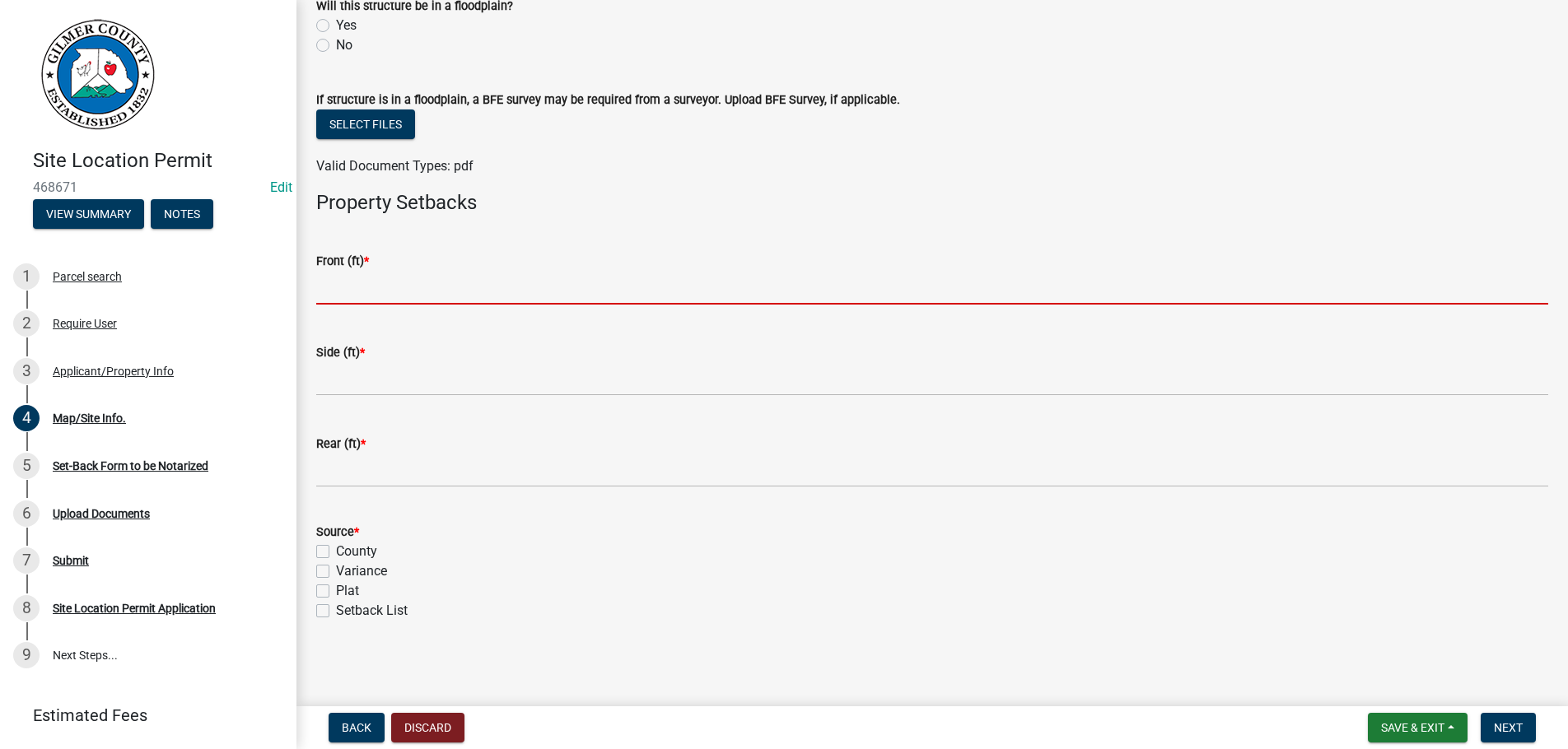
click at [389, 271] on input "text" at bounding box center [932, 288] width 1233 height 34
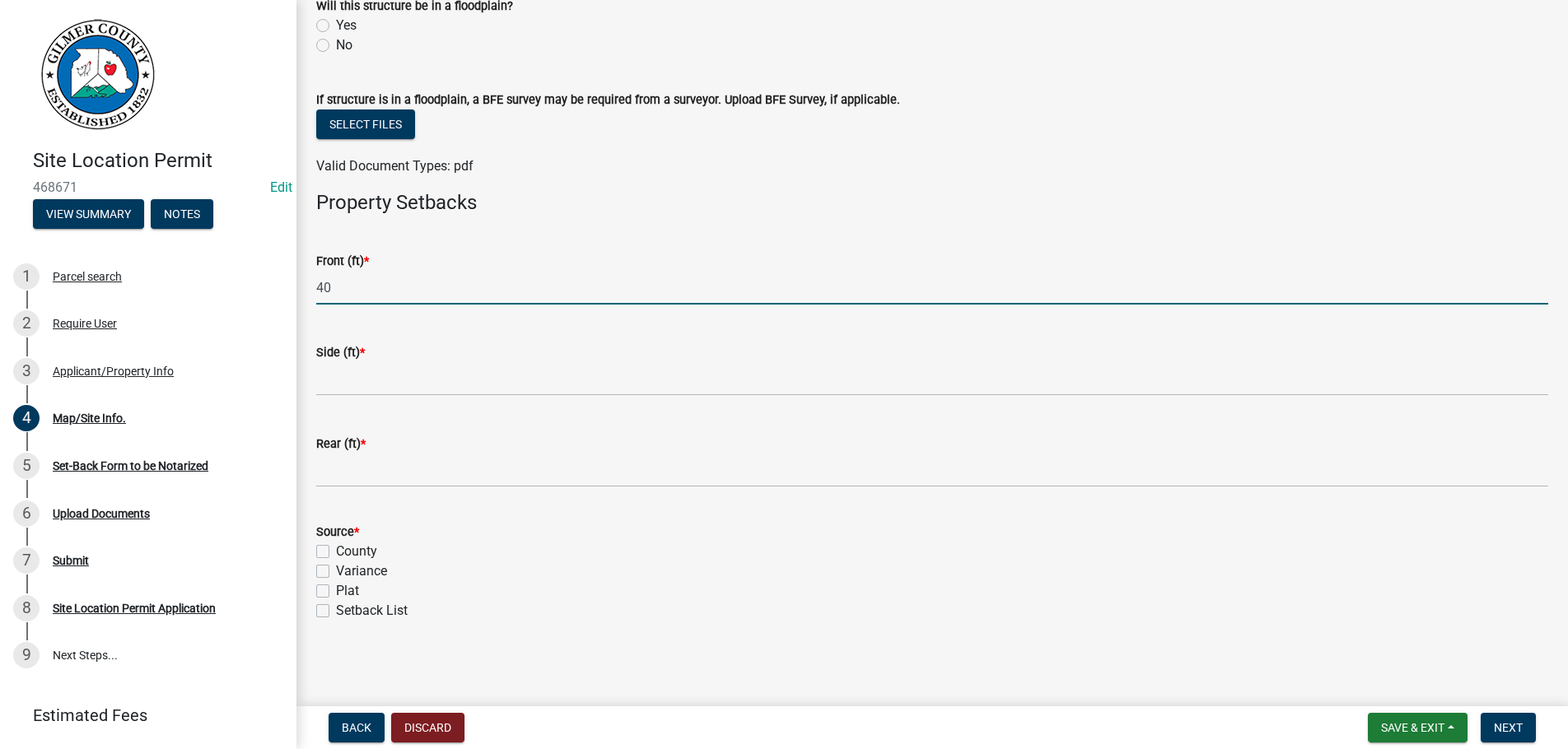
type input "40"
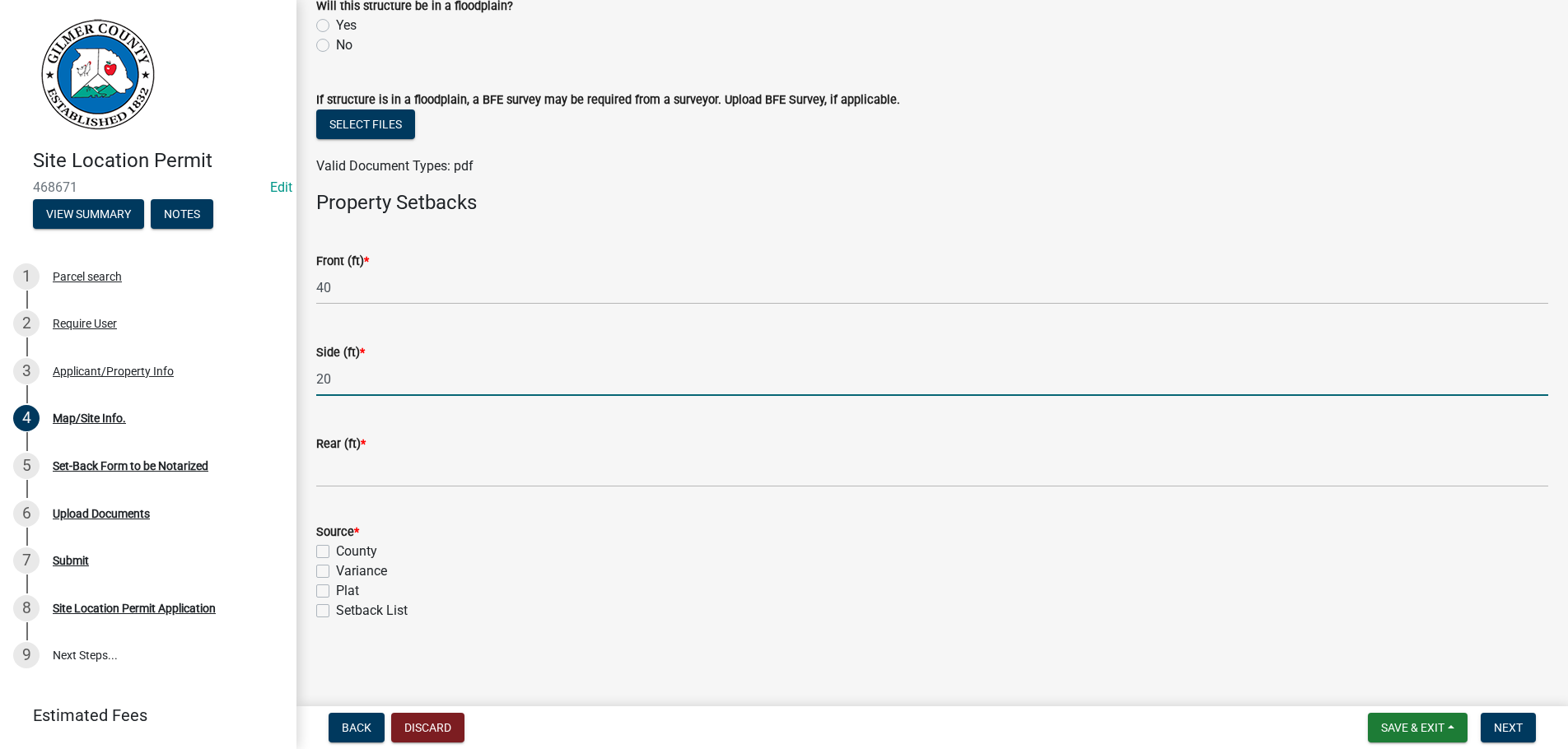
type input "20"
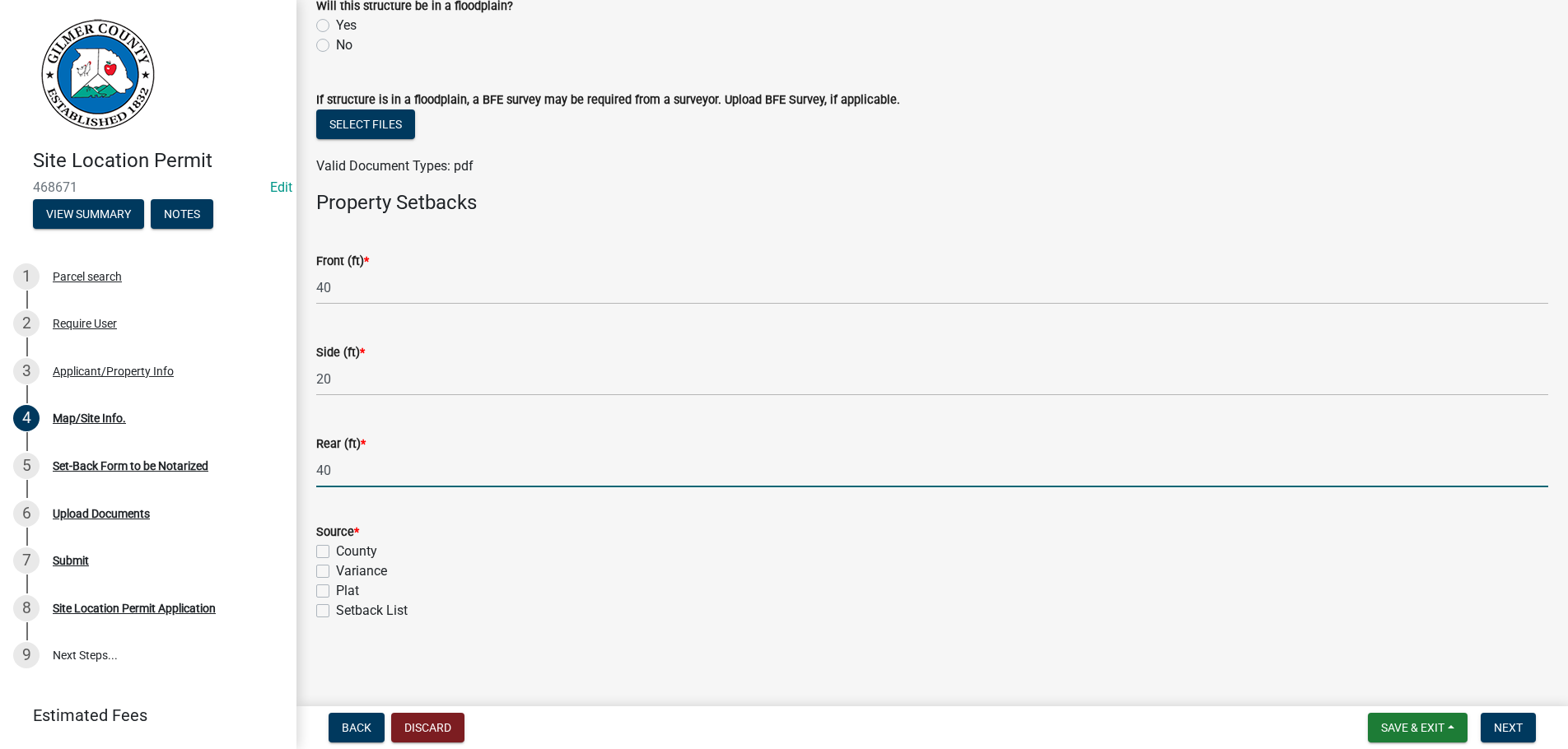
type input "40"
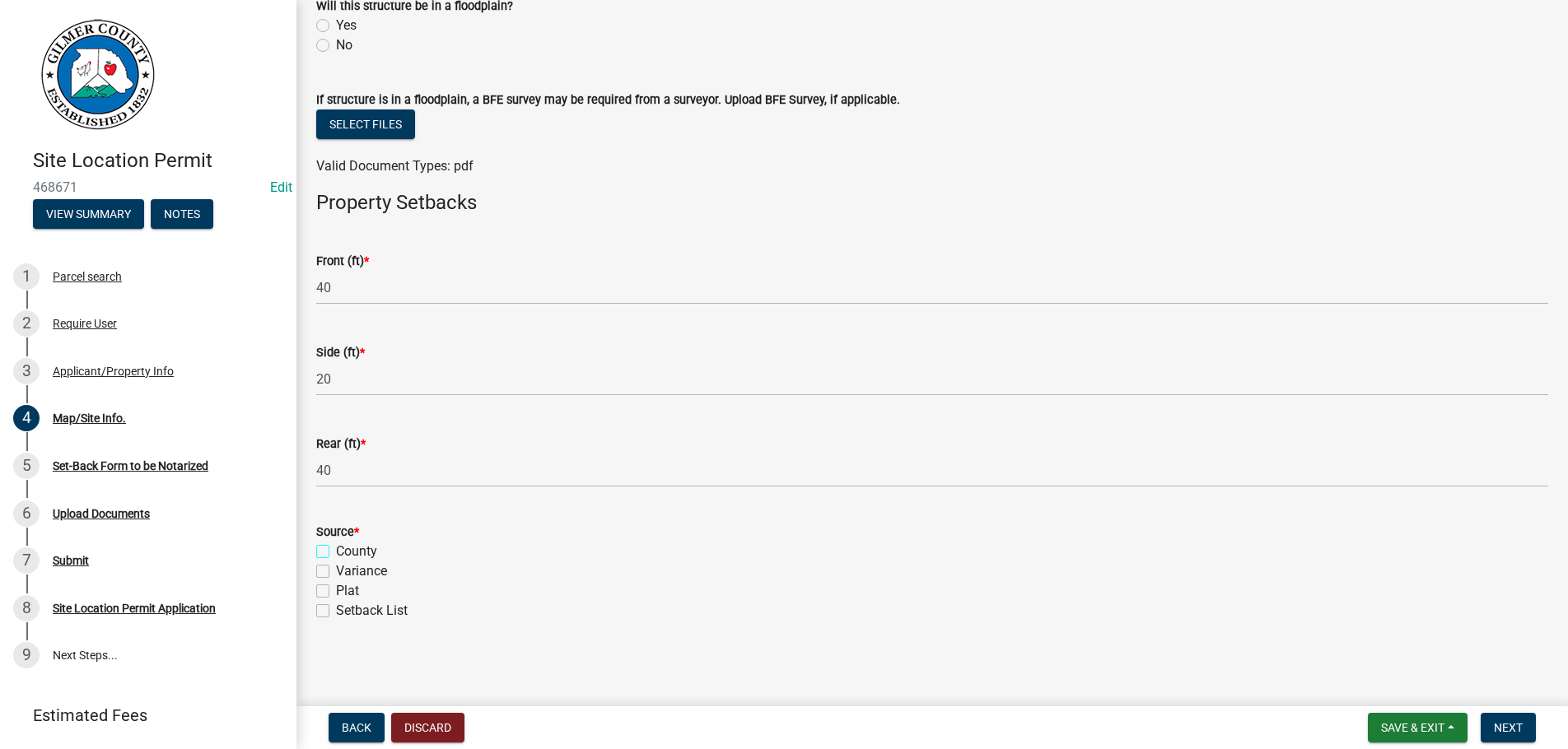
click at [336, 542] on input "County" at bounding box center [341, 547] width 11 height 11
checkbox input "true"
checkbox input "false"
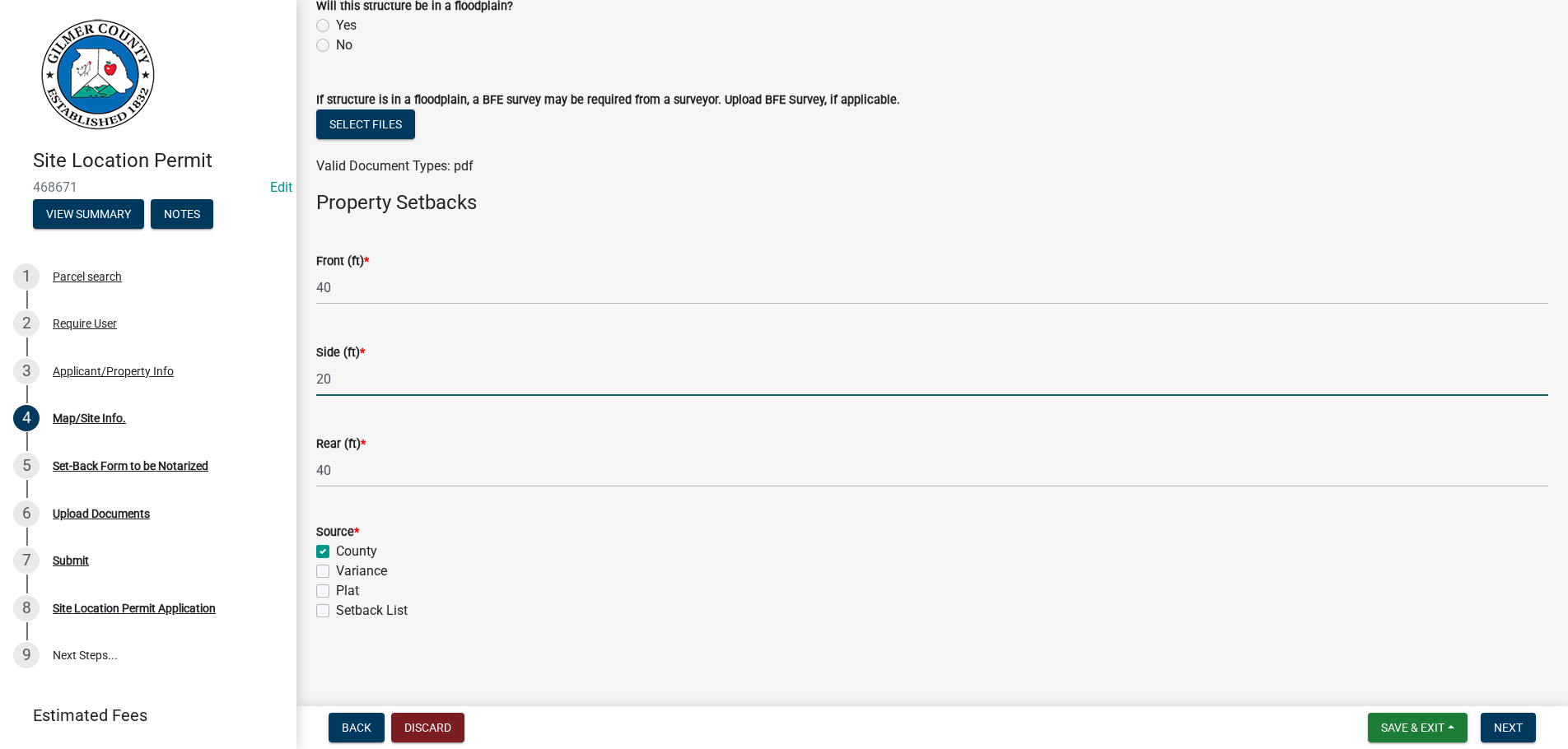
click at [355, 375] on input "20" at bounding box center [932, 379] width 1233 height 34
type input "2"
type input "50"
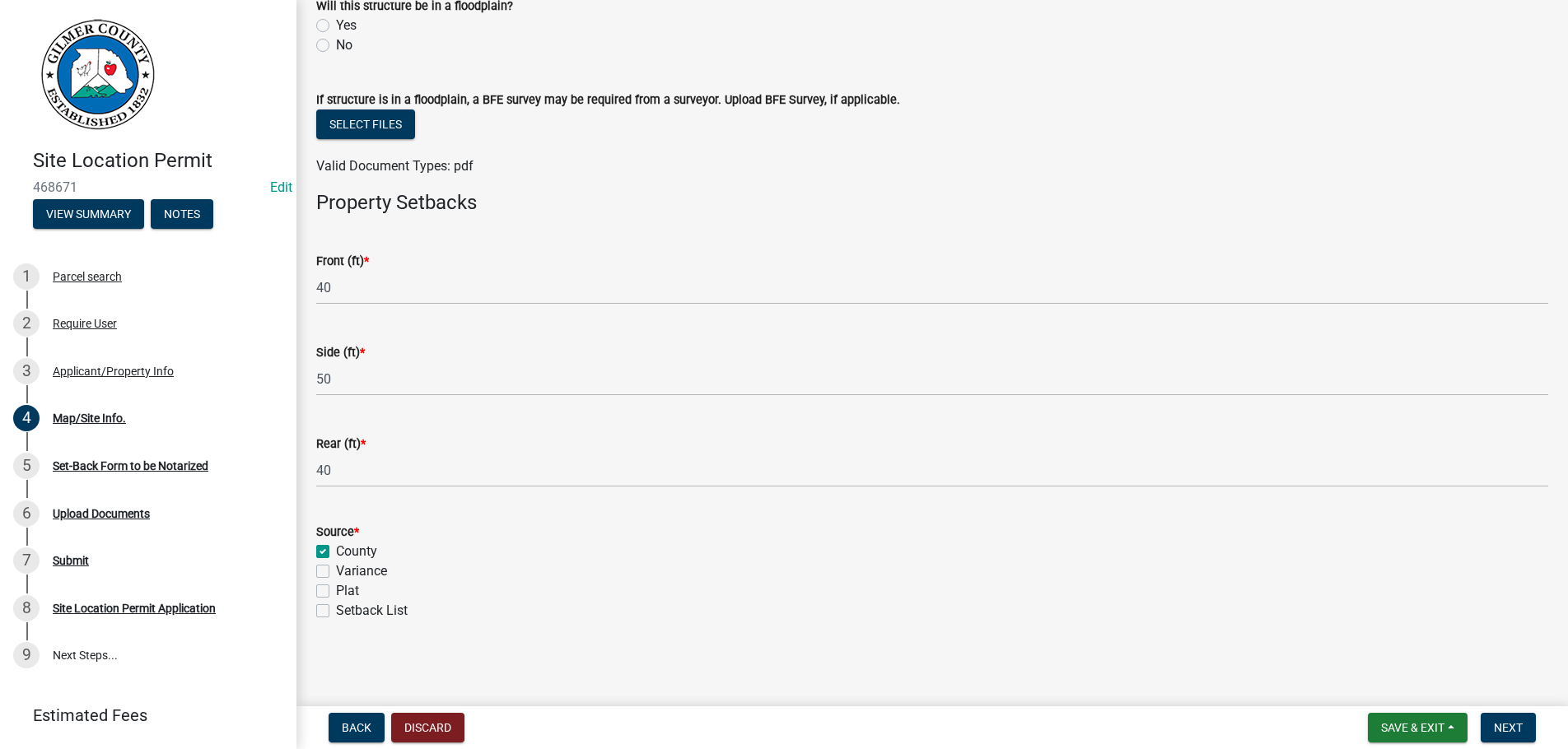
drag, startPoint x: 719, startPoint y: 624, endPoint x: 1250, endPoint y: 660, distance: 532.2
click at [1233, 668] on main "Map/Site Info. share Share (Optional) Use the sketch tools to provide any appli…" at bounding box center [932, 350] width 1271 height 700
click at [1516, 721] on span "Next" at bounding box center [1509, 728] width 29 height 14
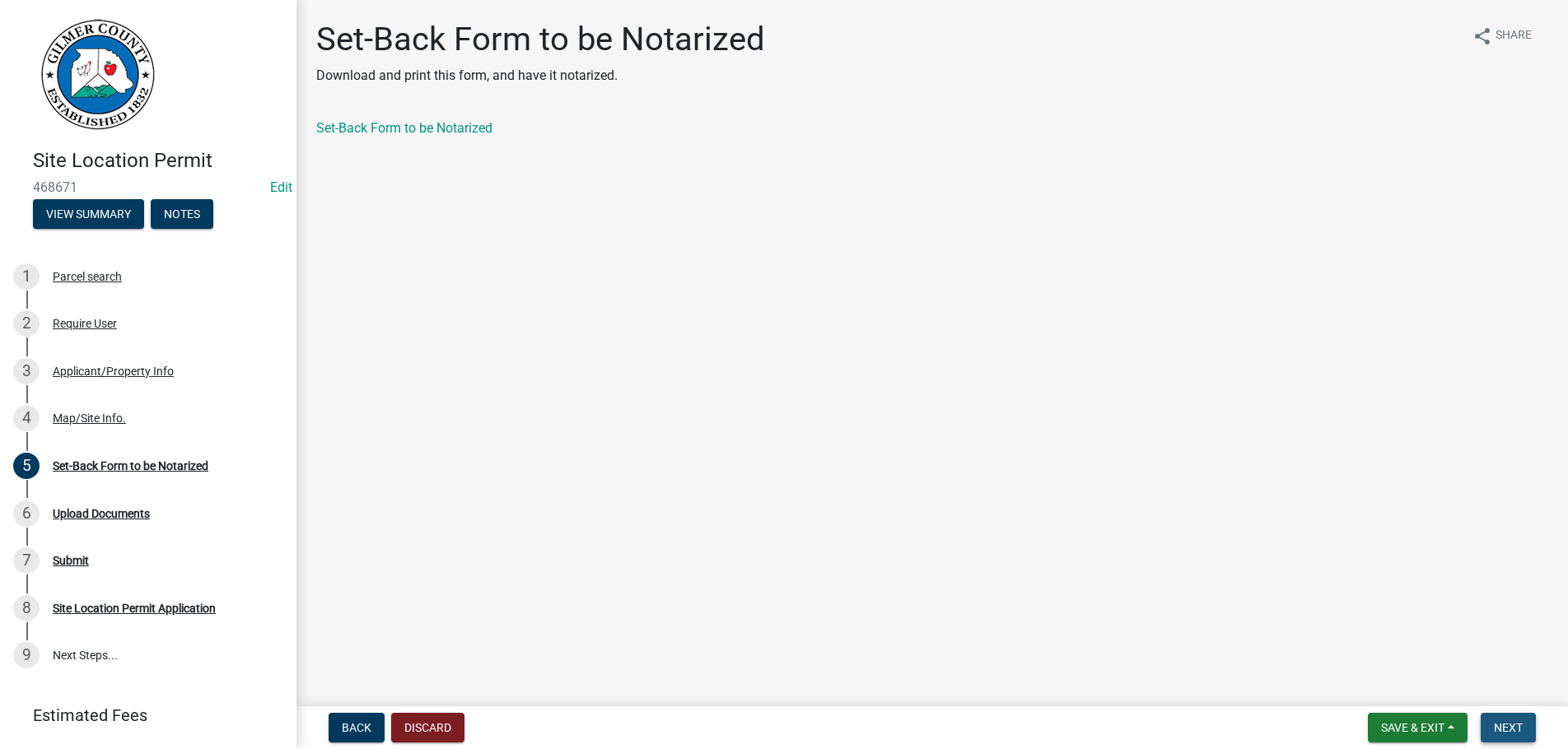
click at [1505, 719] on button "Next" at bounding box center [1508, 727] width 55 height 30
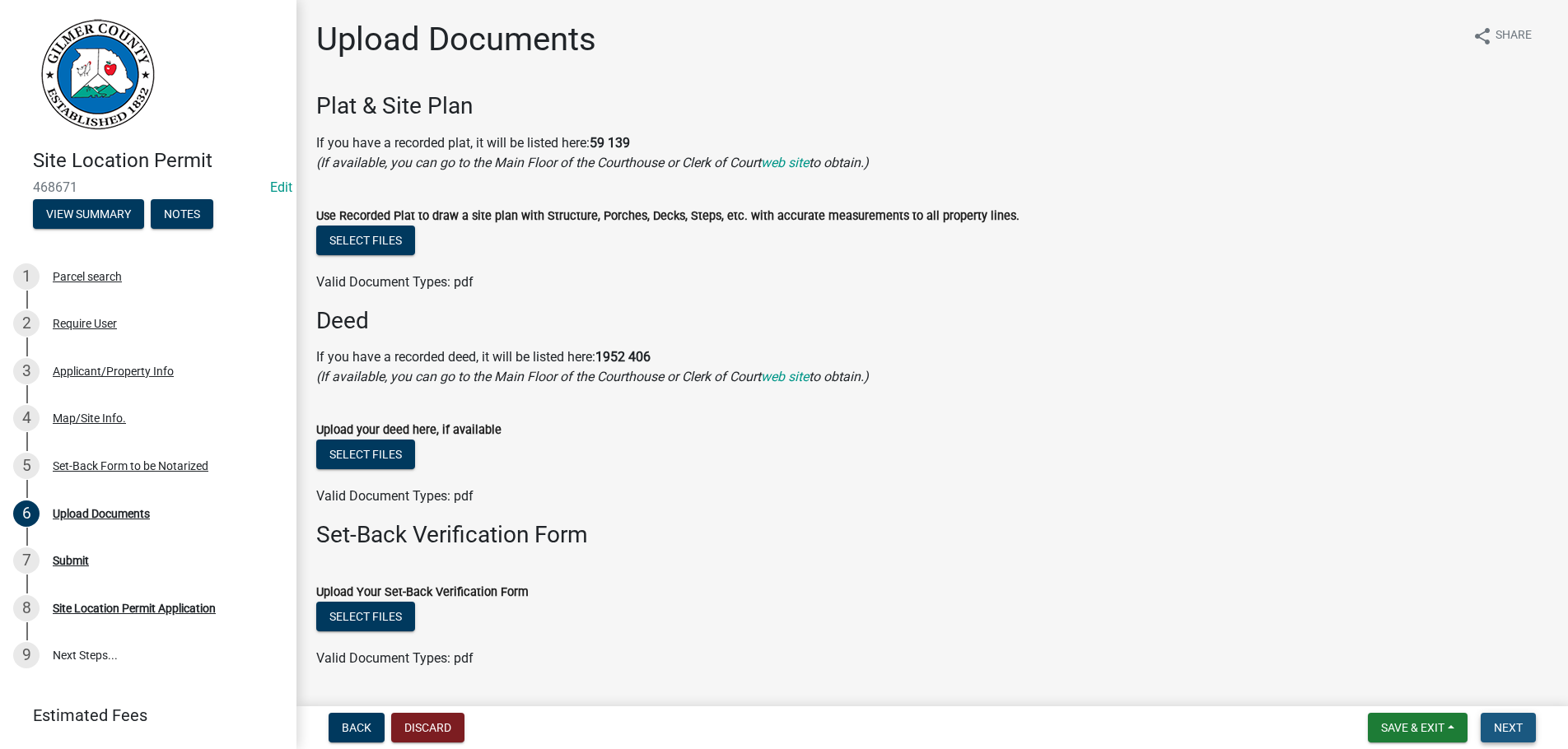
click at [1503, 723] on span "Next" at bounding box center [1509, 728] width 29 height 14
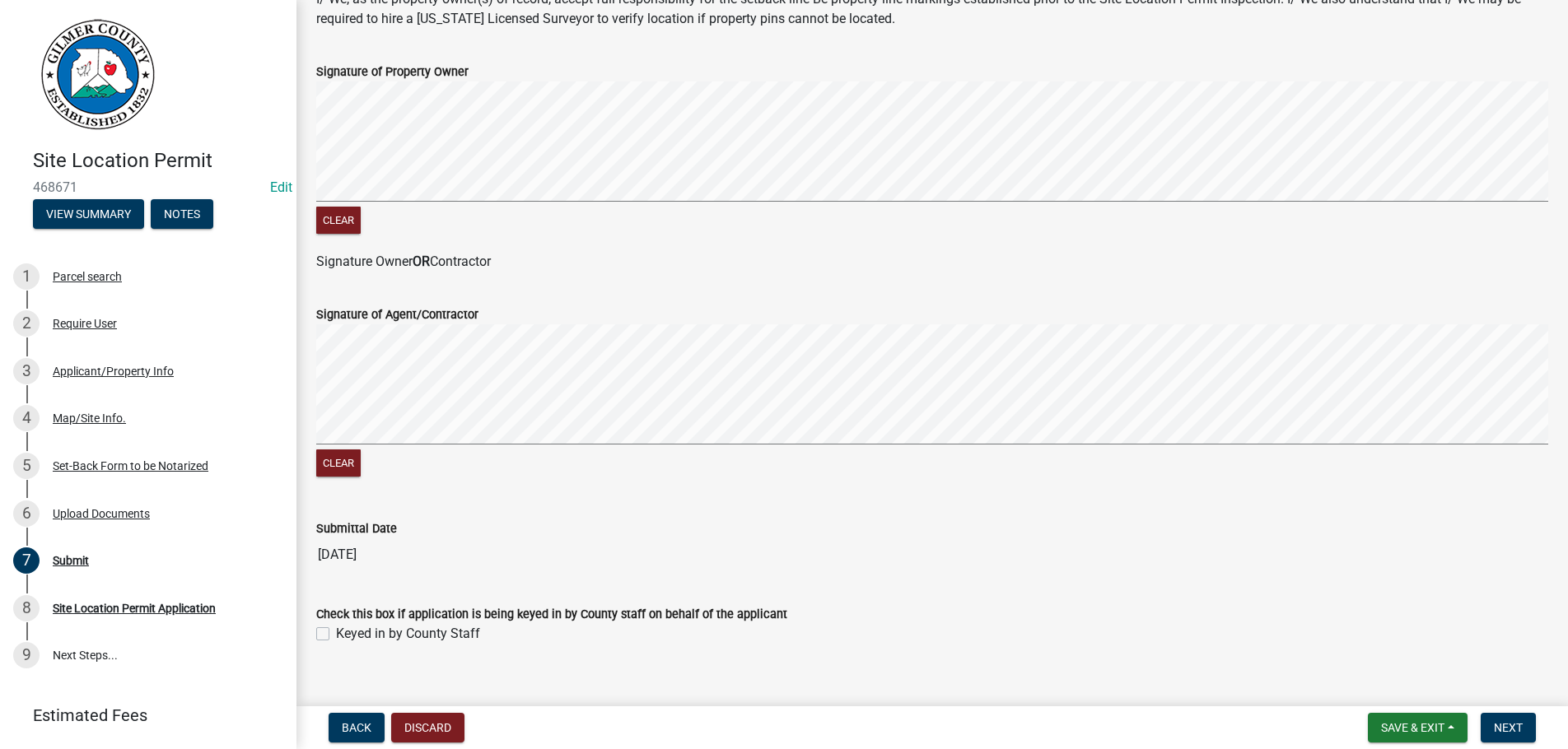
scroll to position [336, 0]
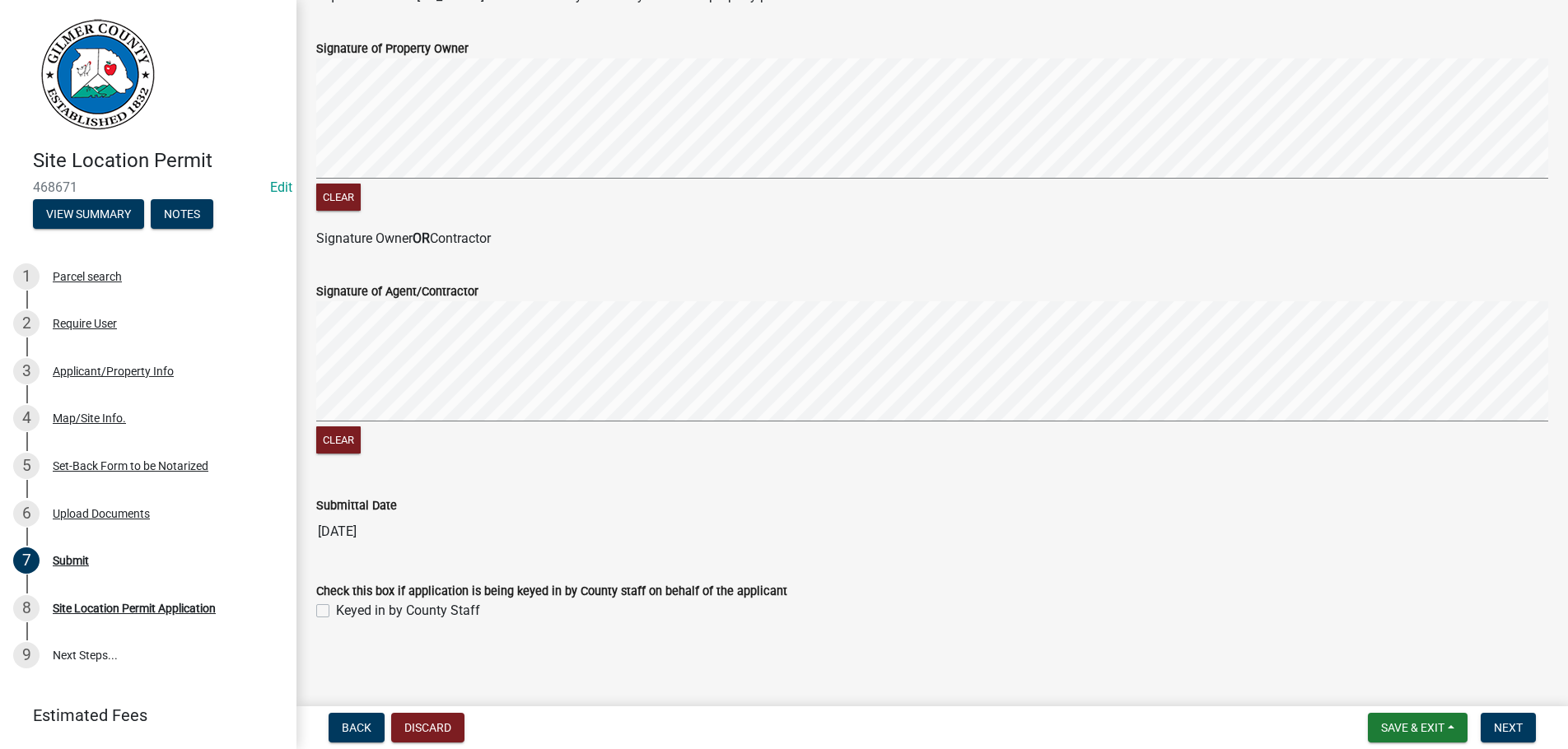
click at [336, 611] on label "Keyed in by County Staff" at bounding box center [408, 611] width 144 height 19
click at [336, 611] on input "Keyed in by County Staff" at bounding box center [341, 606] width 11 height 11
checkbox input "true"
click at [1510, 725] on span "Next" at bounding box center [1509, 728] width 29 height 14
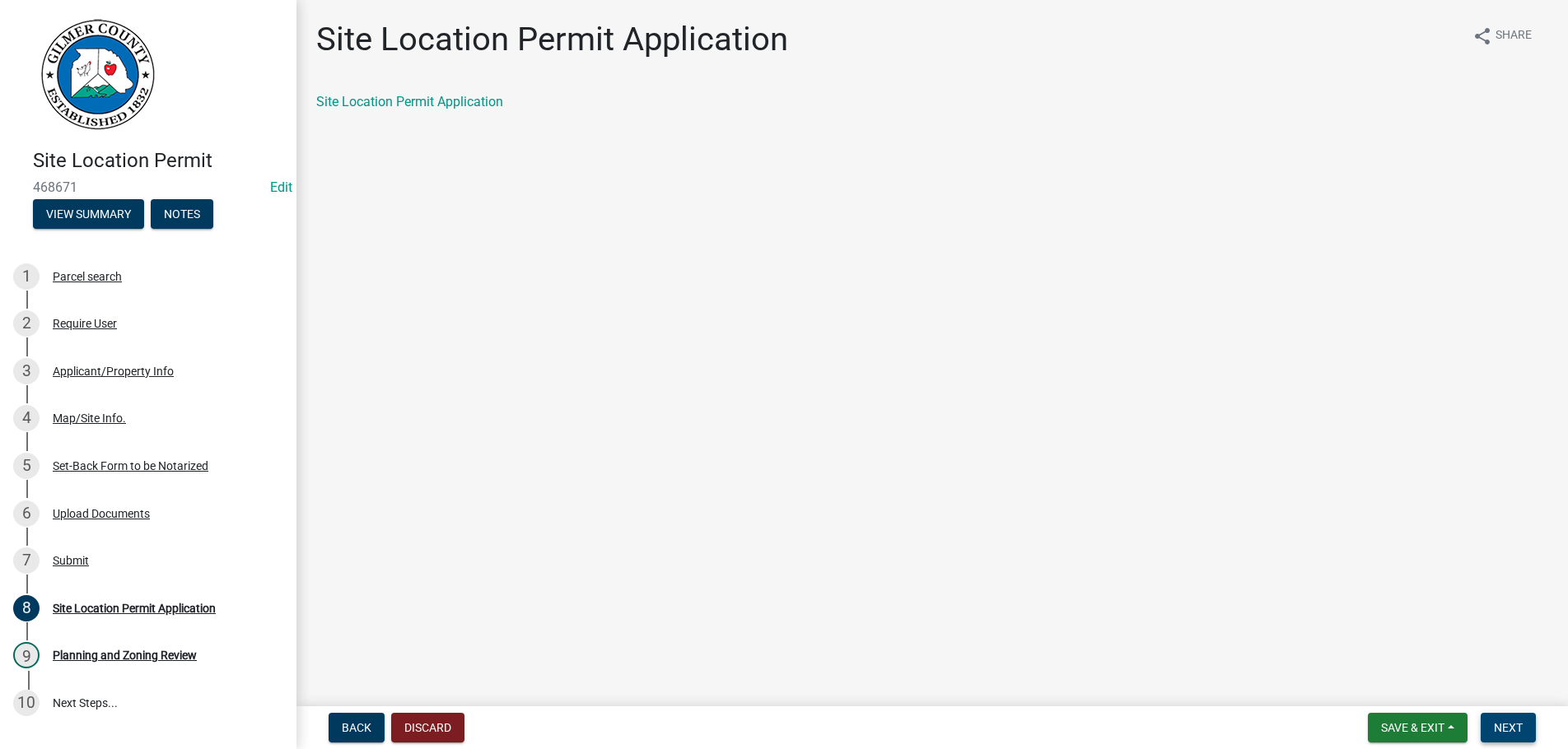
click at [1510, 725] on span "Next" at bounding box center [1509, 728] width 29 height 14
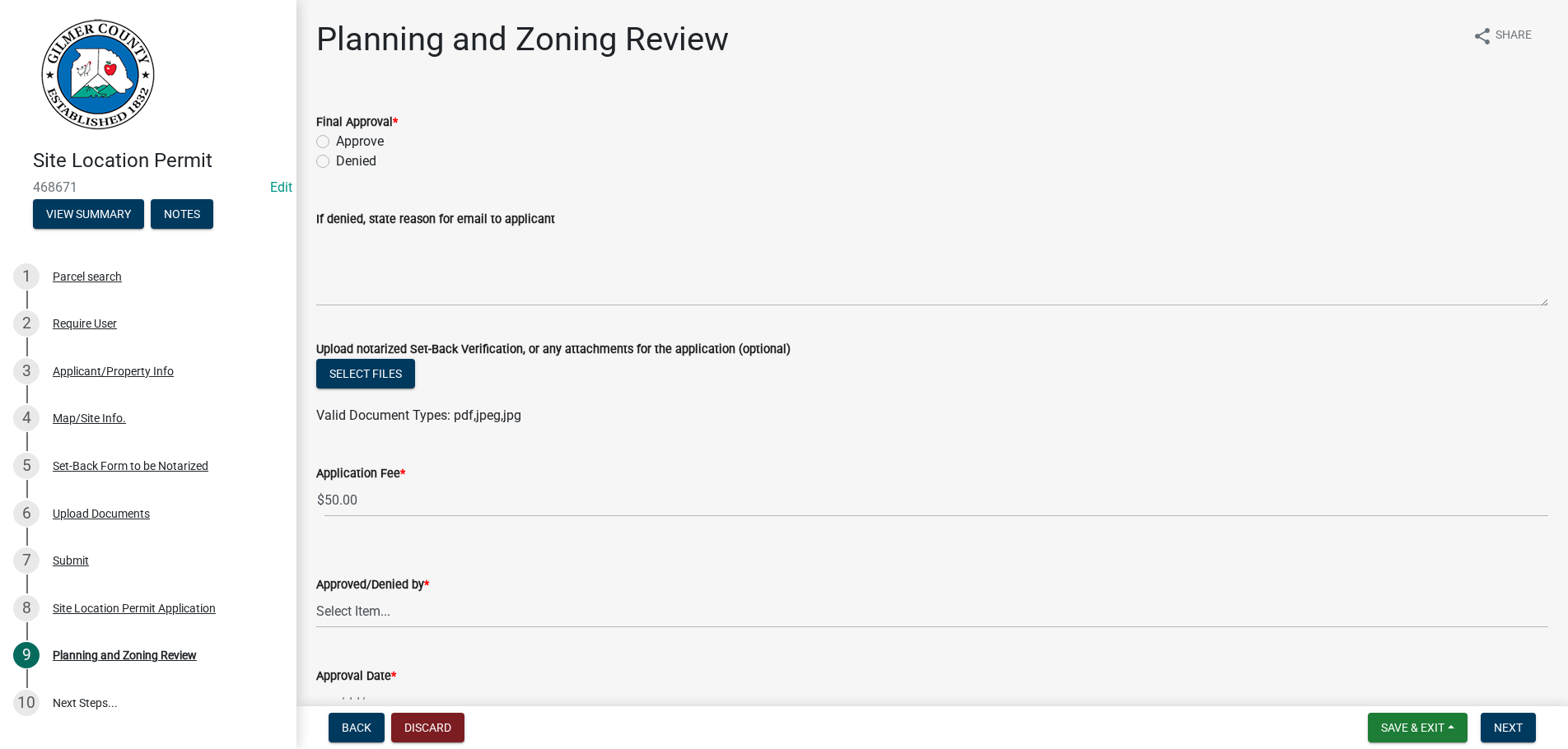
click at [336, 138] on label "Approve" at bounding box center [360, 141] width 48 height 19
click at [336, 138] on input "Approve" at bounding box center [341, 137] width 11 height 11
radio input "true"
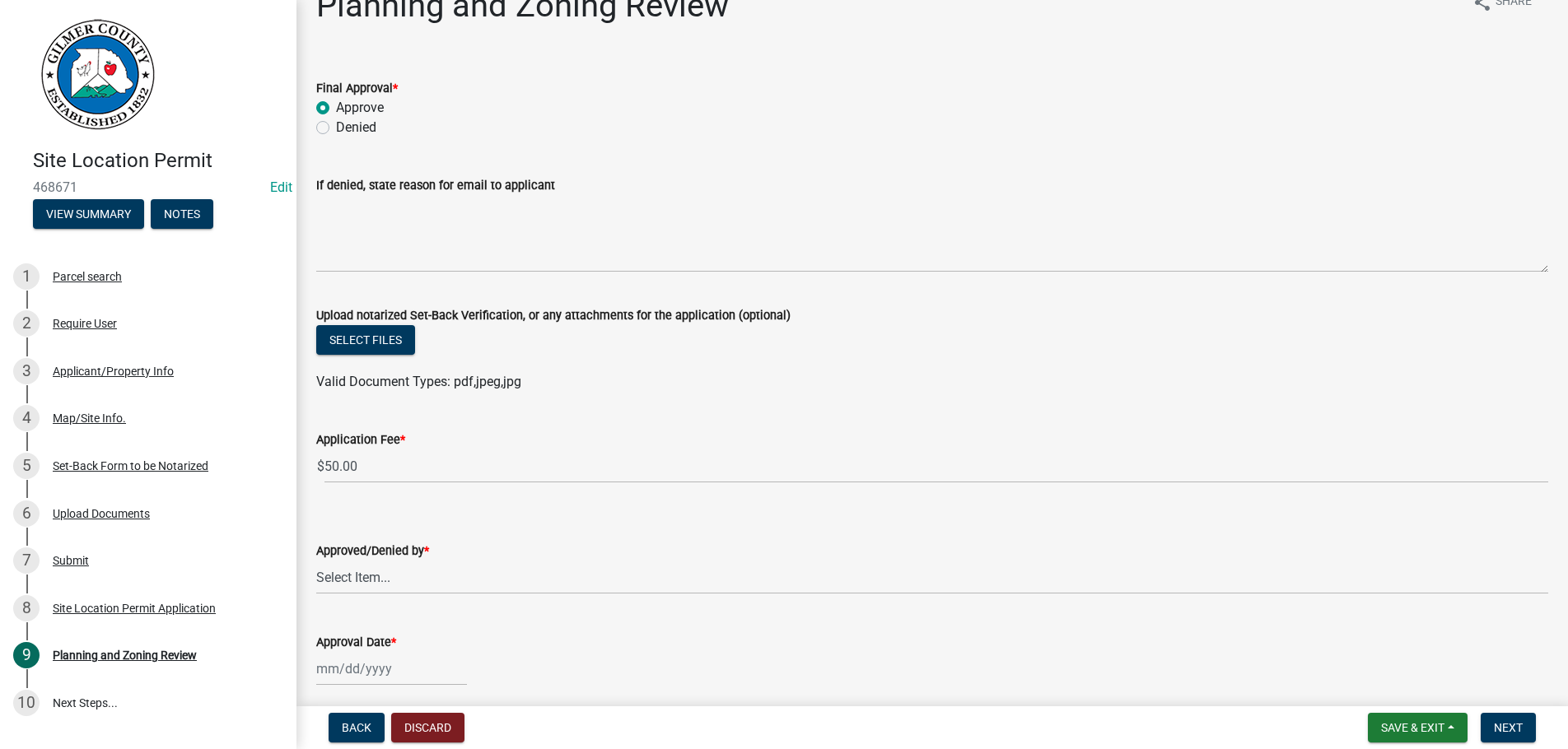
scroll to position [99, 0]
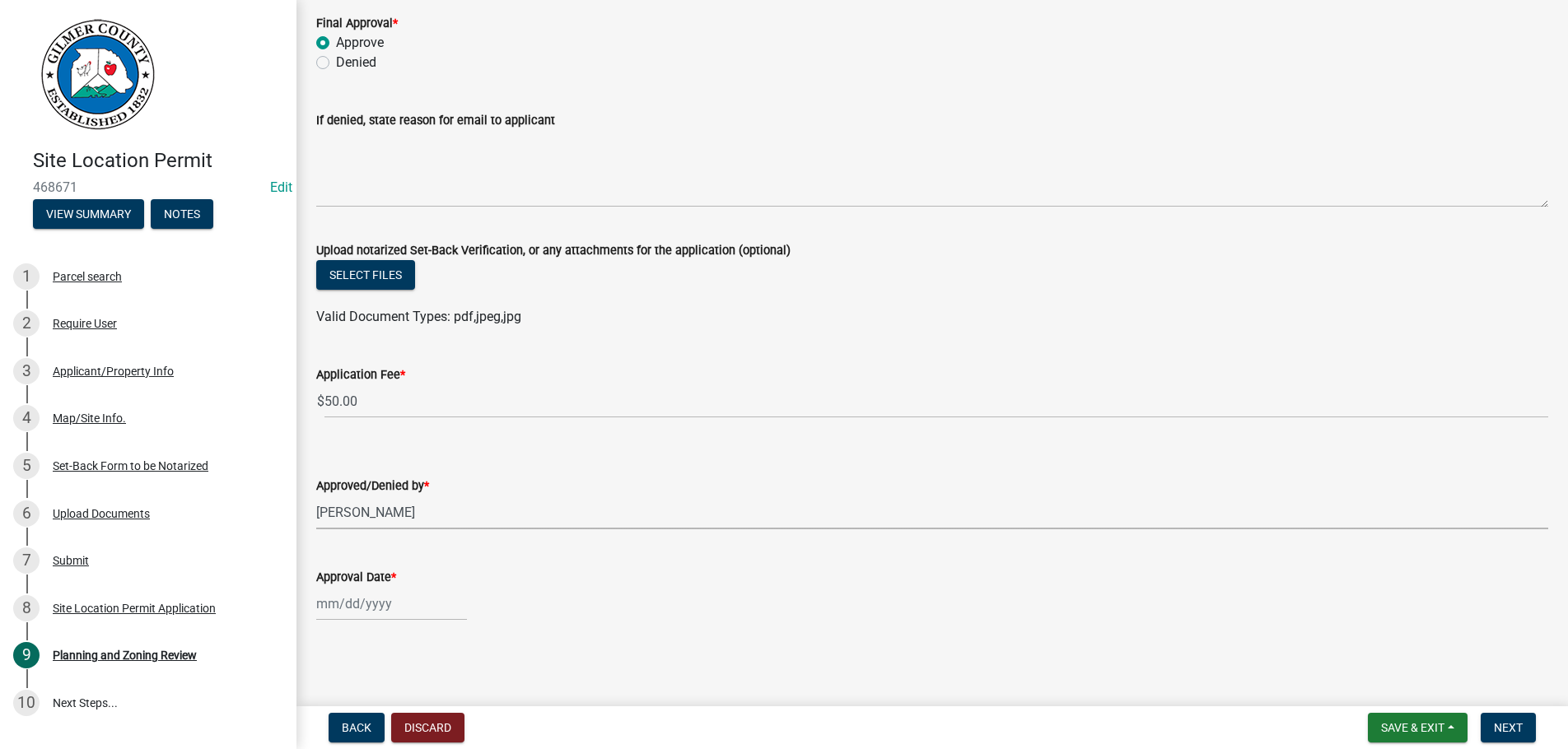
select select "b44f7338-8171-40f4-83dd-b8ba3065c966"
select select "8"
select select "2025"
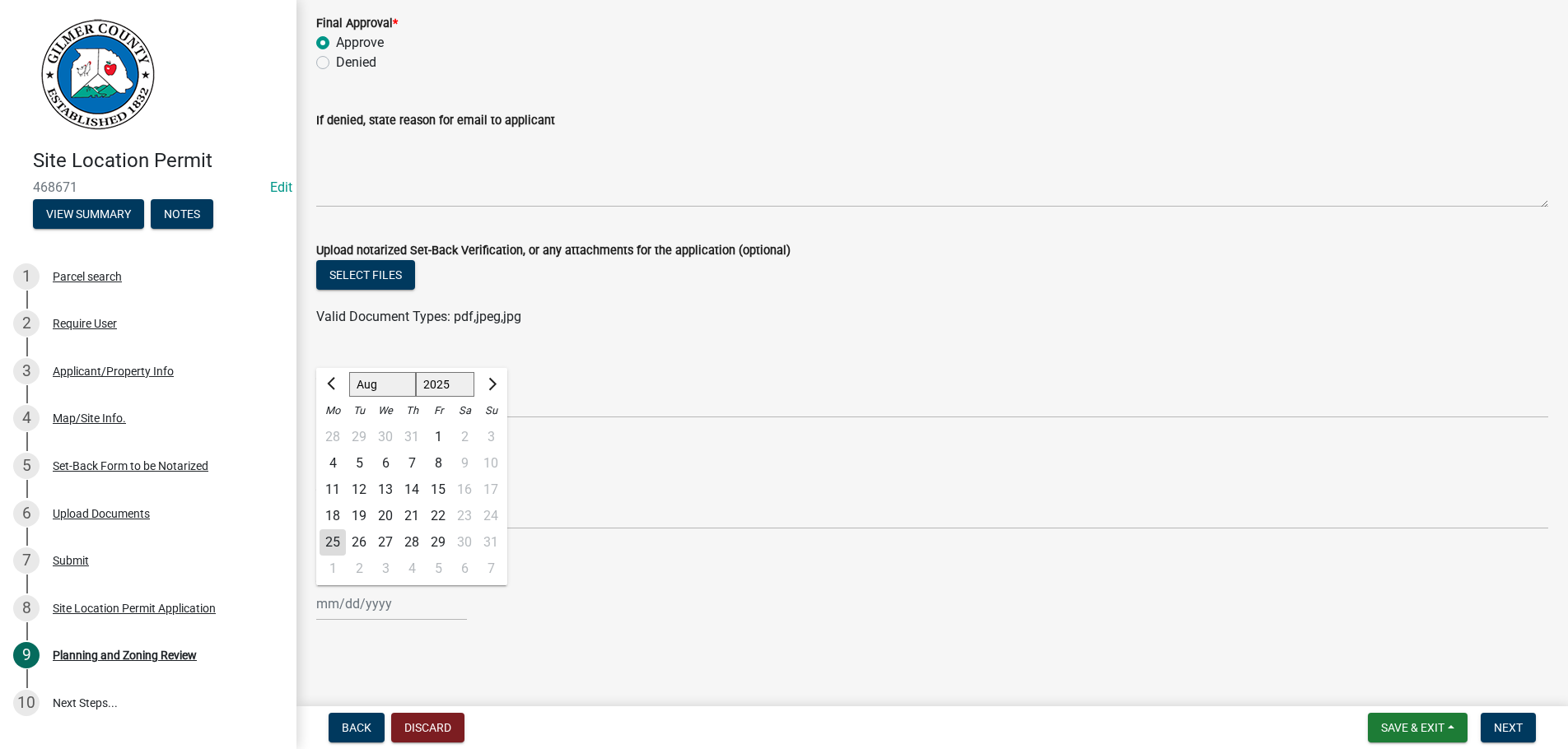
type input "[DATE]"
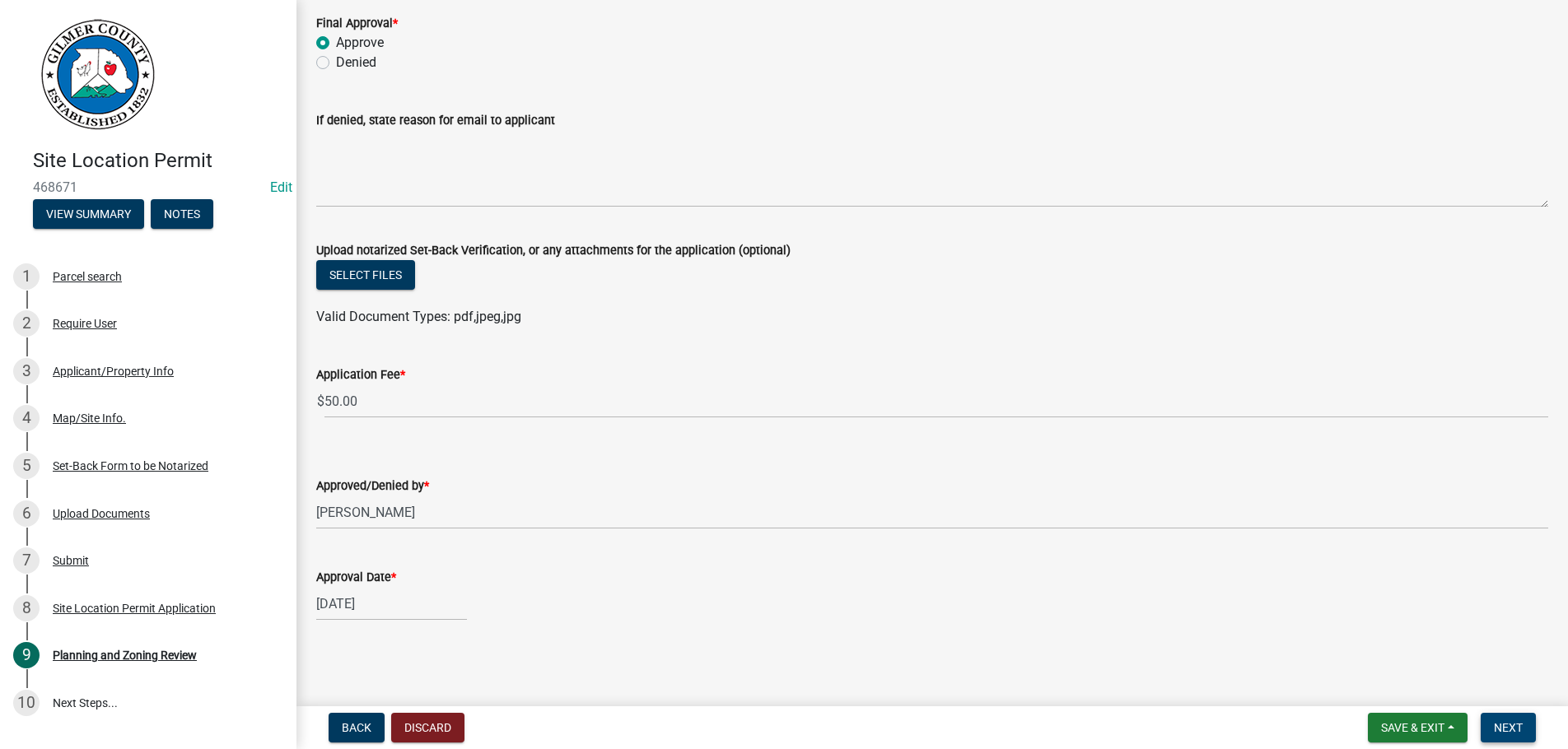
click at [1520, 722] on span "Next" at bounding box center [1509, 728] width 29 height 14
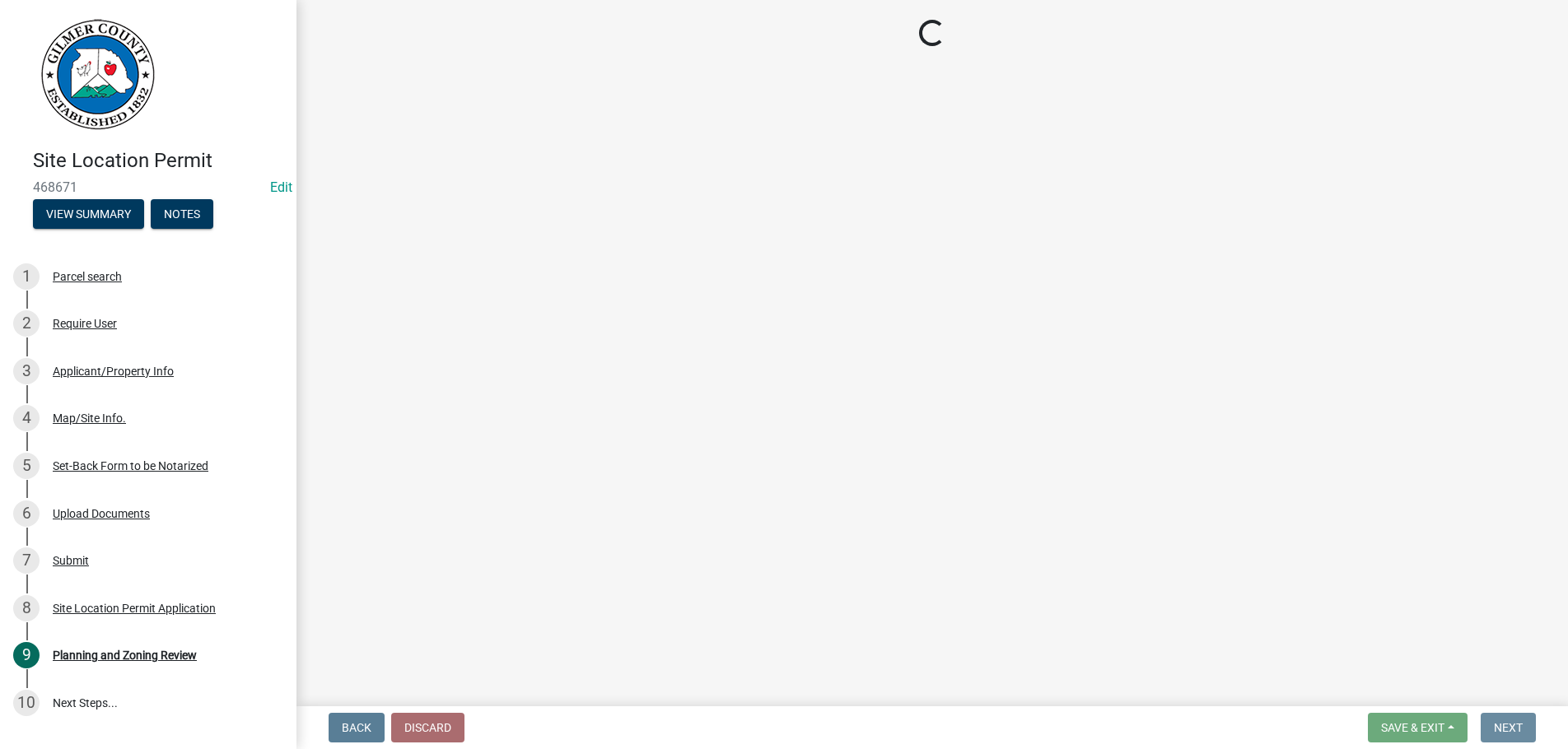
scroll to position [0, 0]
select select "2: 1"
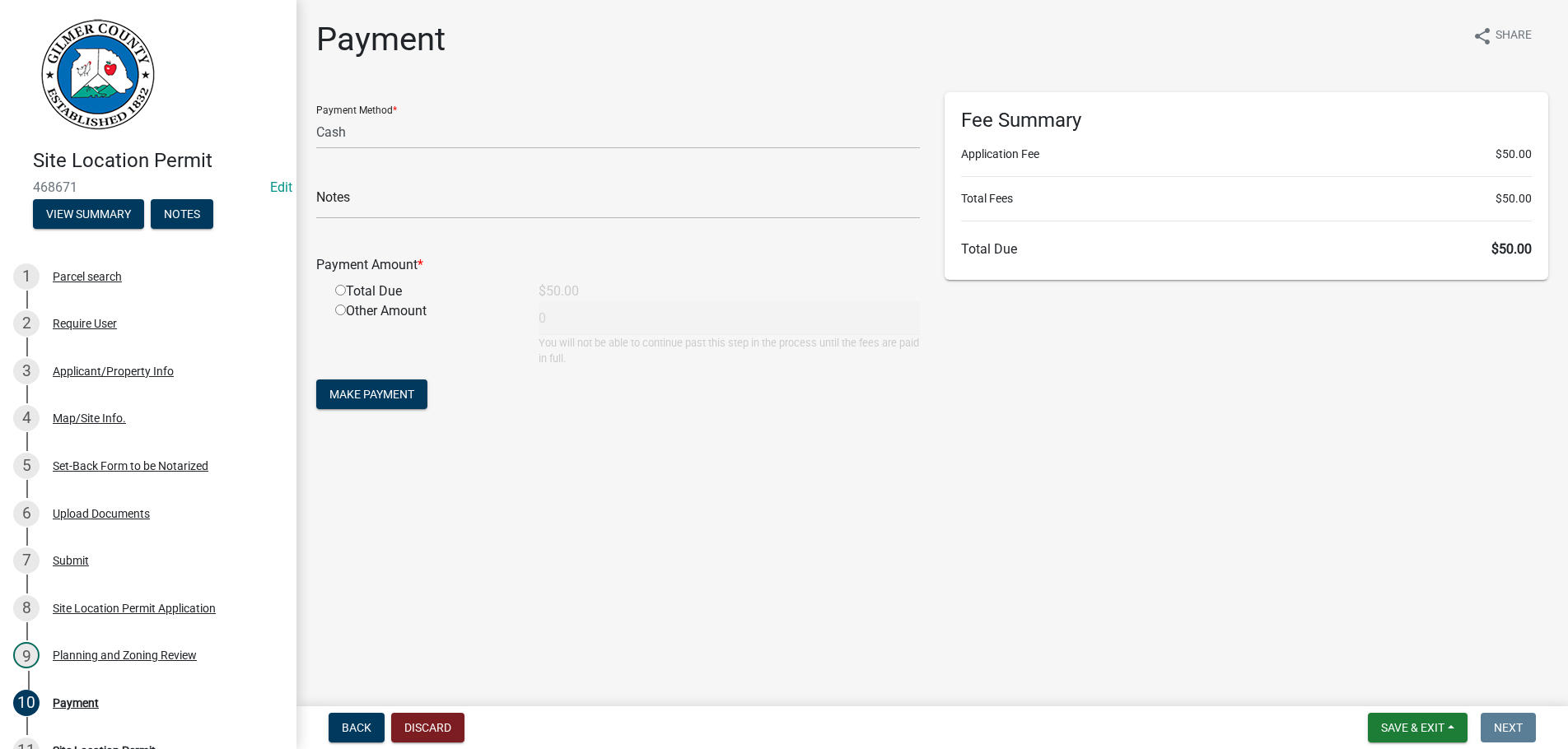
click at [344, 293] on input "radio" at bounding box center [340, 290] width 11 height 11
radio input "true"
type input "50"
click at [316, 379] on button "Make Payment" at bounding box center [372, 393] width 112 height 30
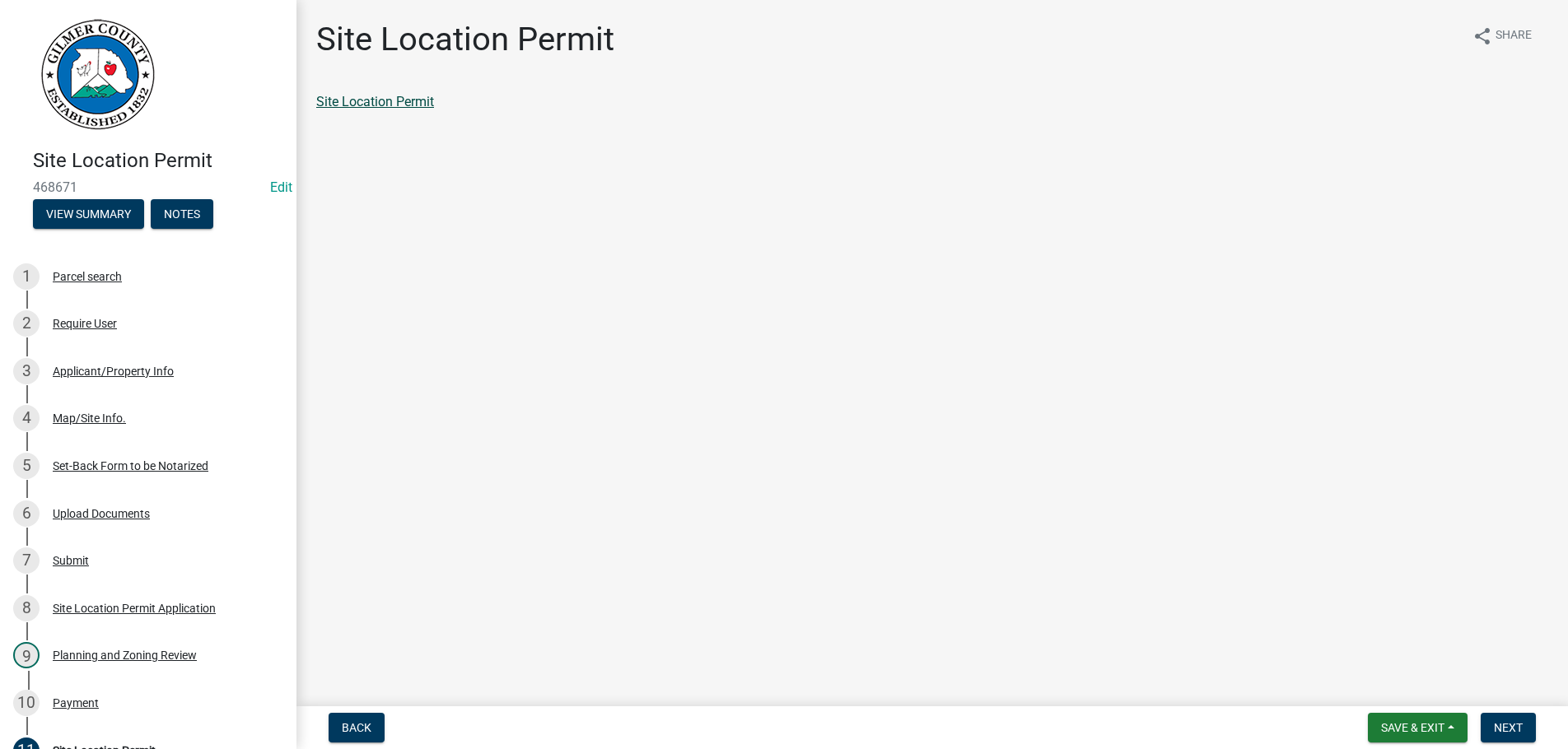
click at [369, 101] on link "Site Location Permit" at bounding box center [374, 101] width 117 height 16
click at [1495, 717] on button "Next" at bounding box center [1508, 727] width 55 height 30
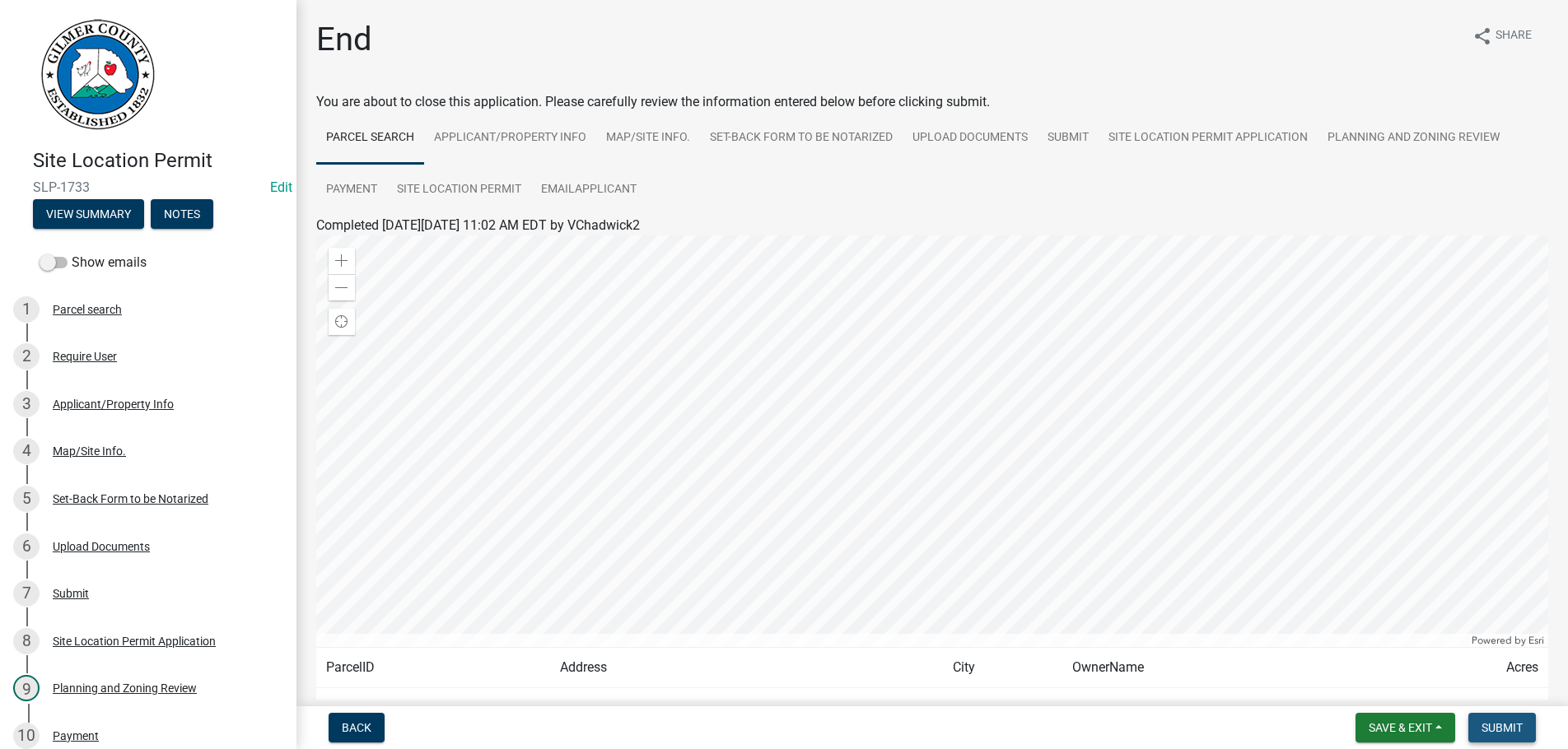
click at [1495, 717] on button "Submit" at bounding box center [1502, 727] width 68 height 30
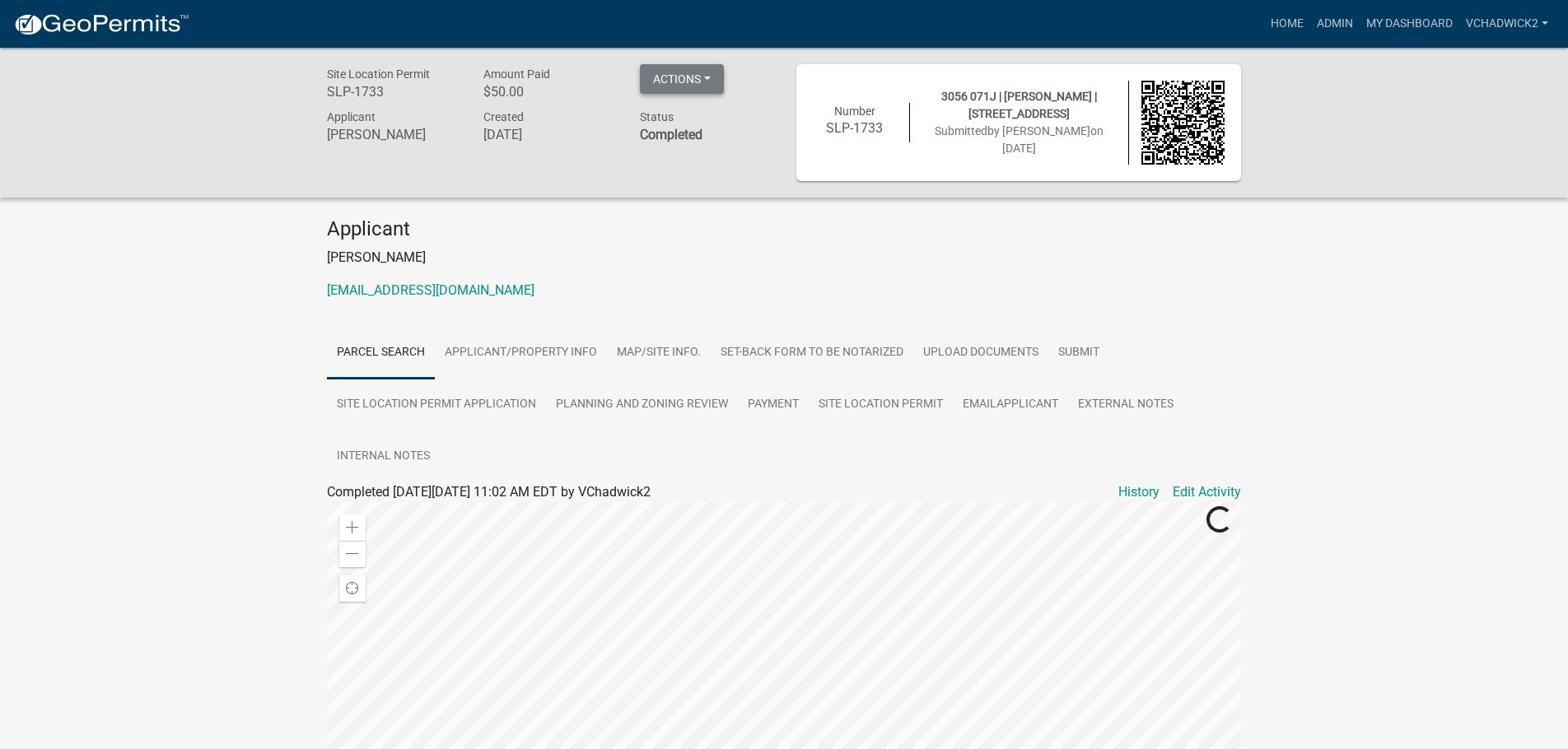
click at [695, 81] on button "Actions" at bounding box center [682, 79] width 84 height 30
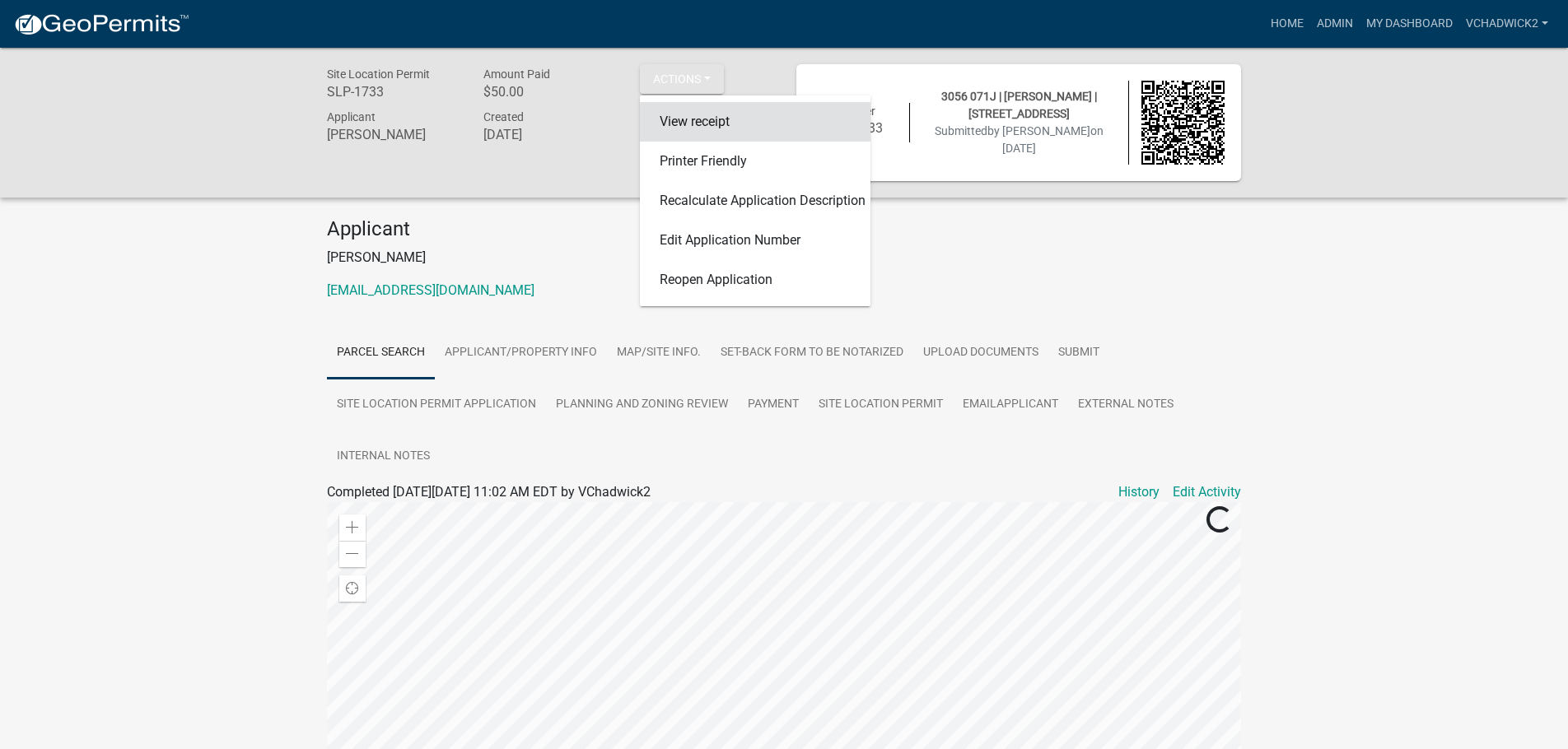
click at [694, 120] on link "View receipt" at bounding box center [755, 122] width 231 height 40
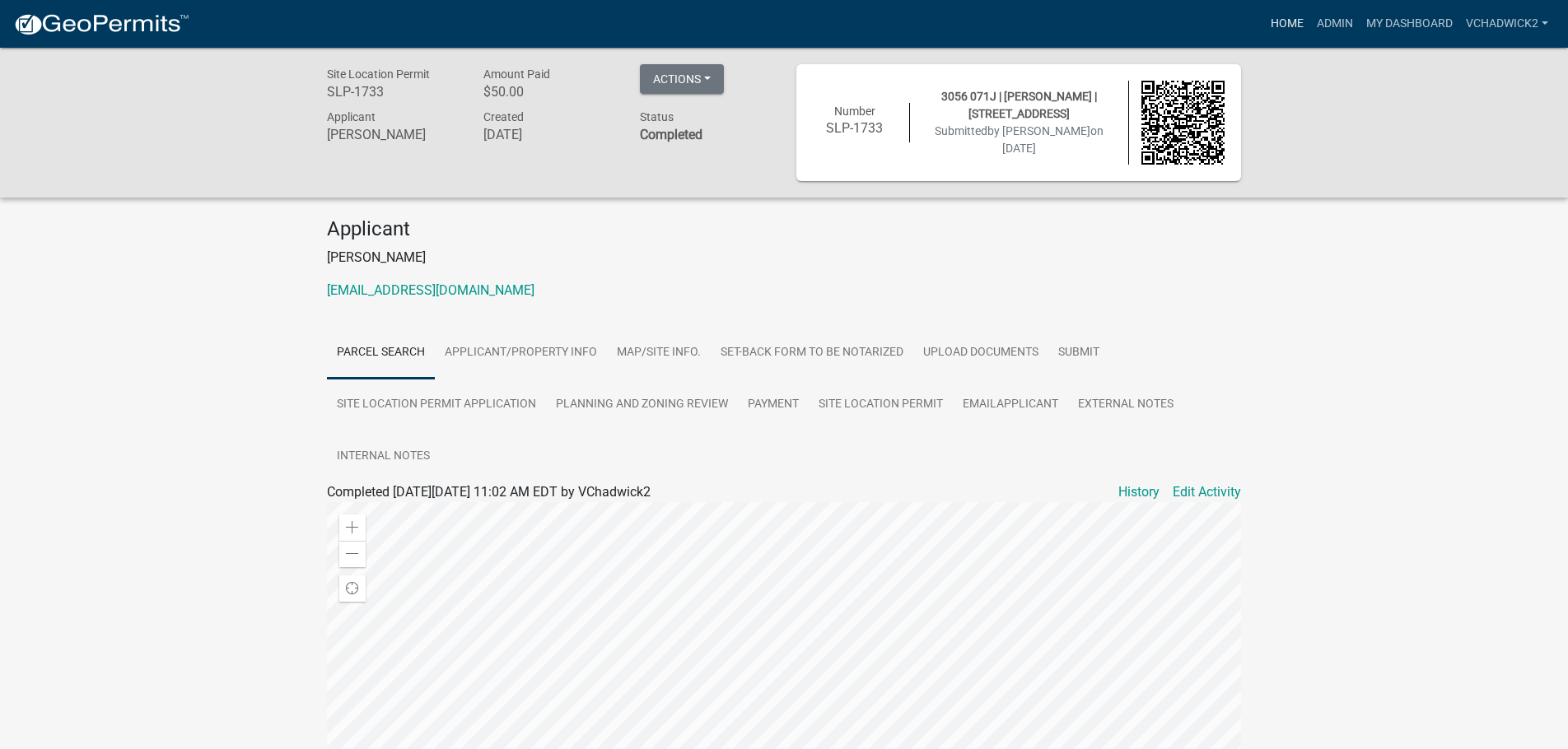
click at [1291, 17] on link "Home" at bounding box center [1288, 24] width 46 height 31
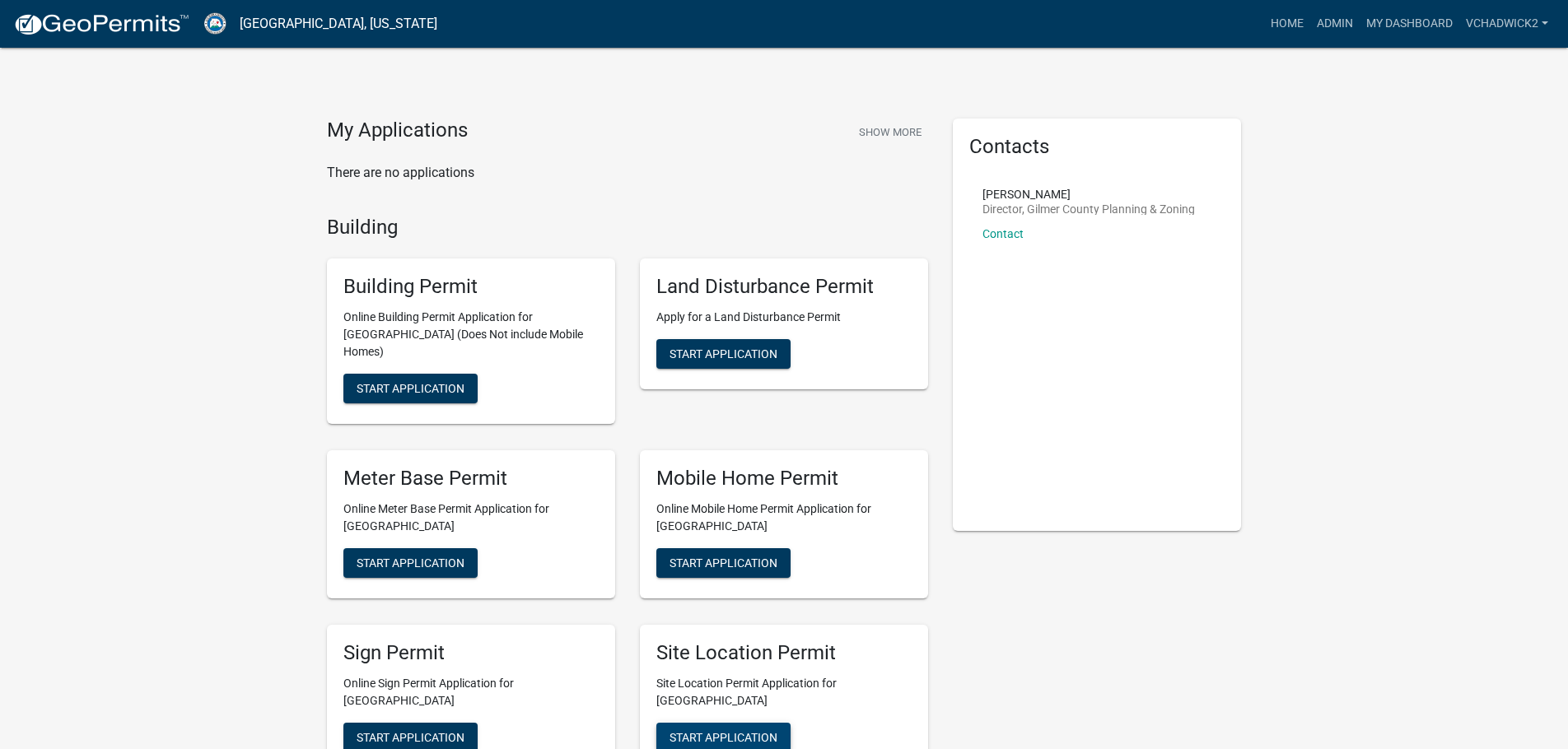
click at [713, 730] on span "Start Application" at bounding box center [724, 737] width 108 height 14
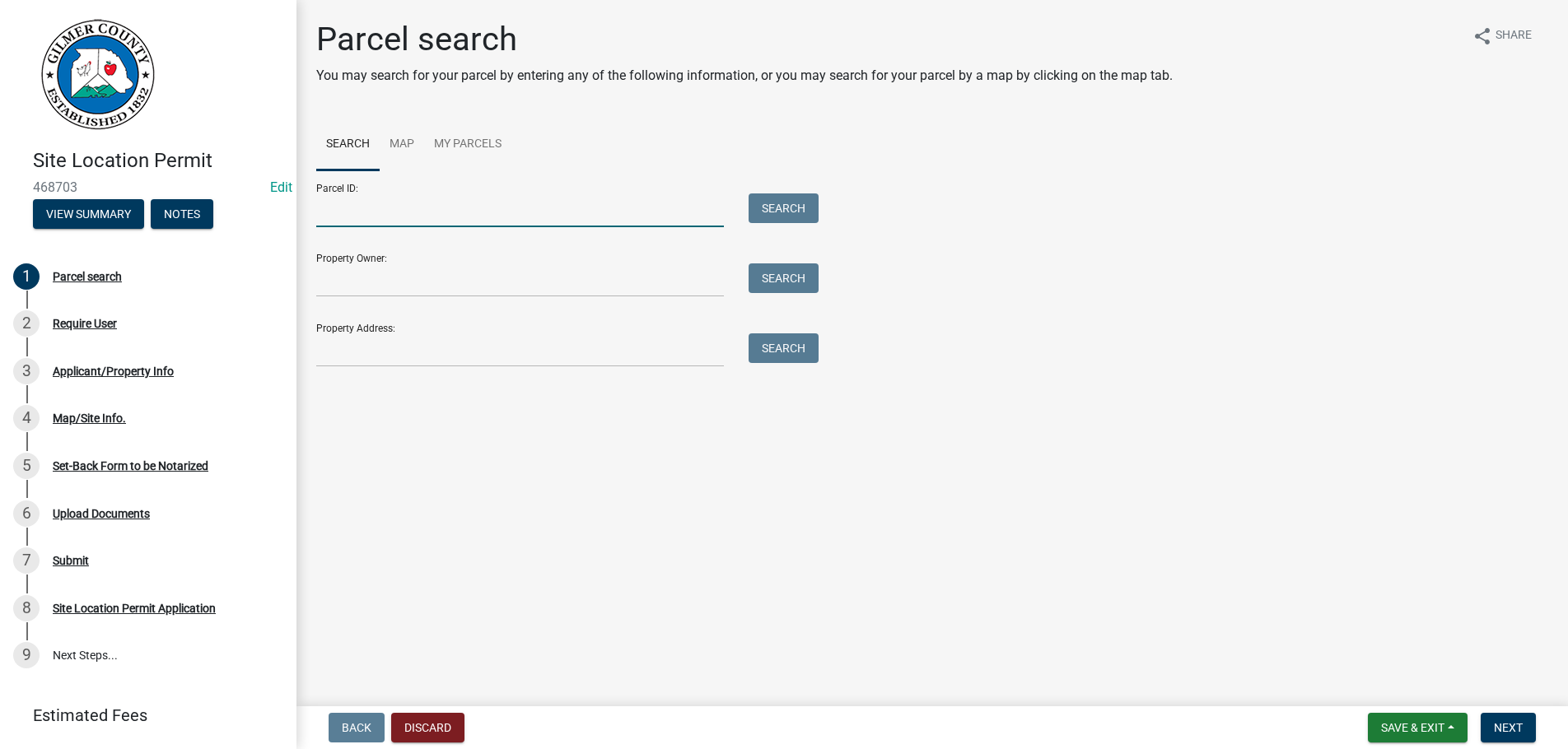
click at [348, 207] on input "Parcel ID:" at bounding box center [520, 210] width 408 height 34
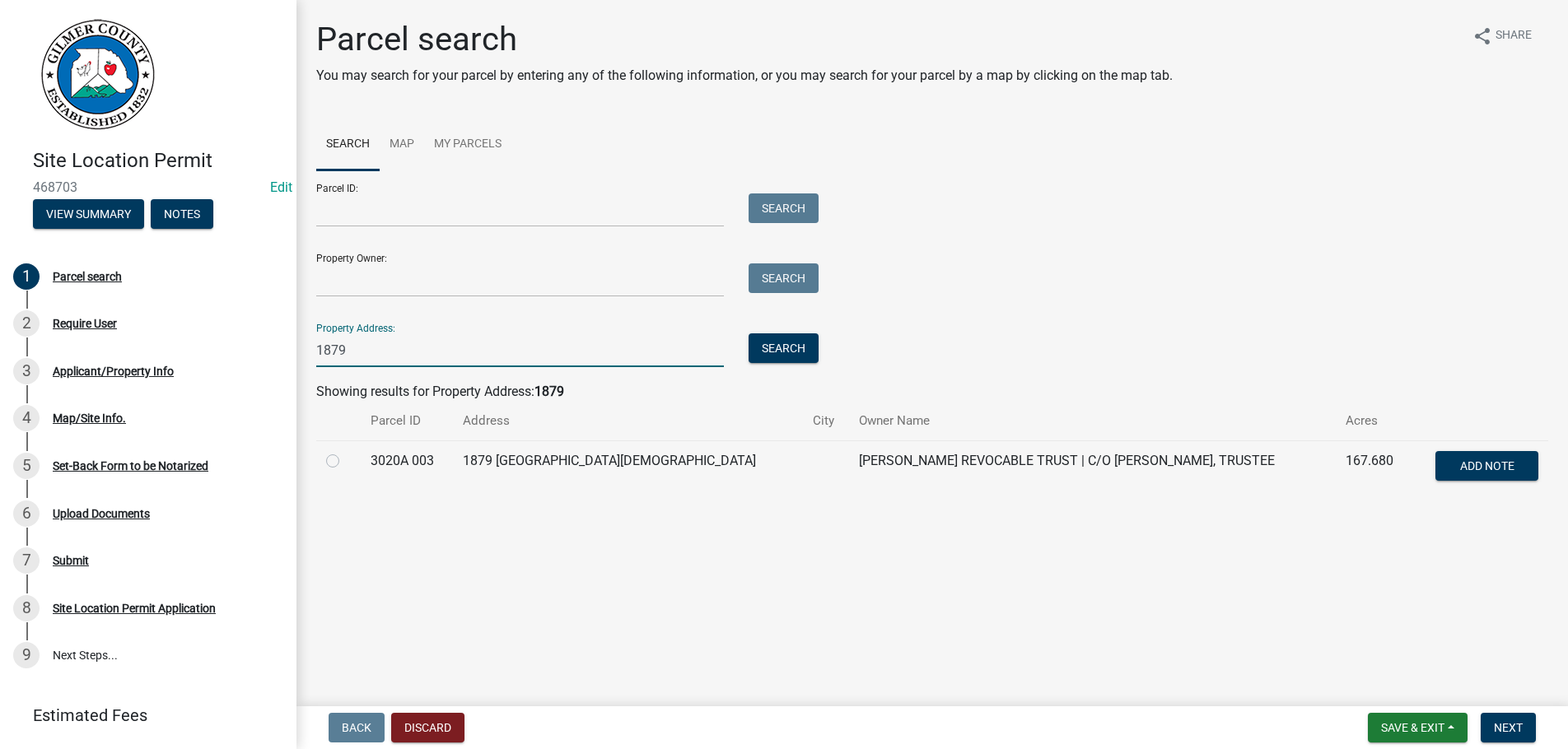
type input "1879"
click at [346, 451] on label at bounding box center [346, 451] width 0 height 0
click at [346, 462] on 003 "radio" at bounding box center [351, 456] width 11 height 11
radio 003 "true"
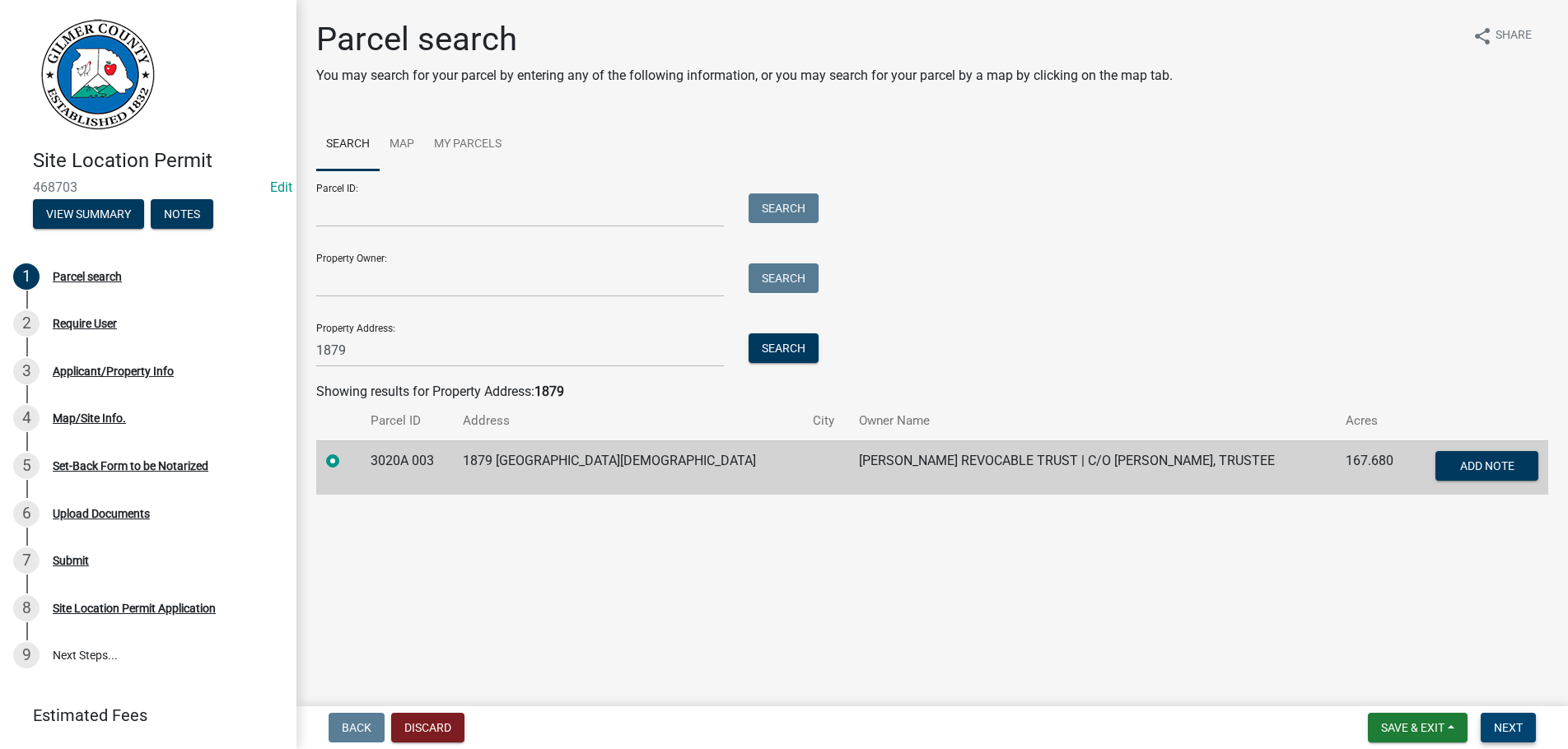
click at [1517, 724] on span "Next" at bounding box center [1509, 728] width 29 height 14
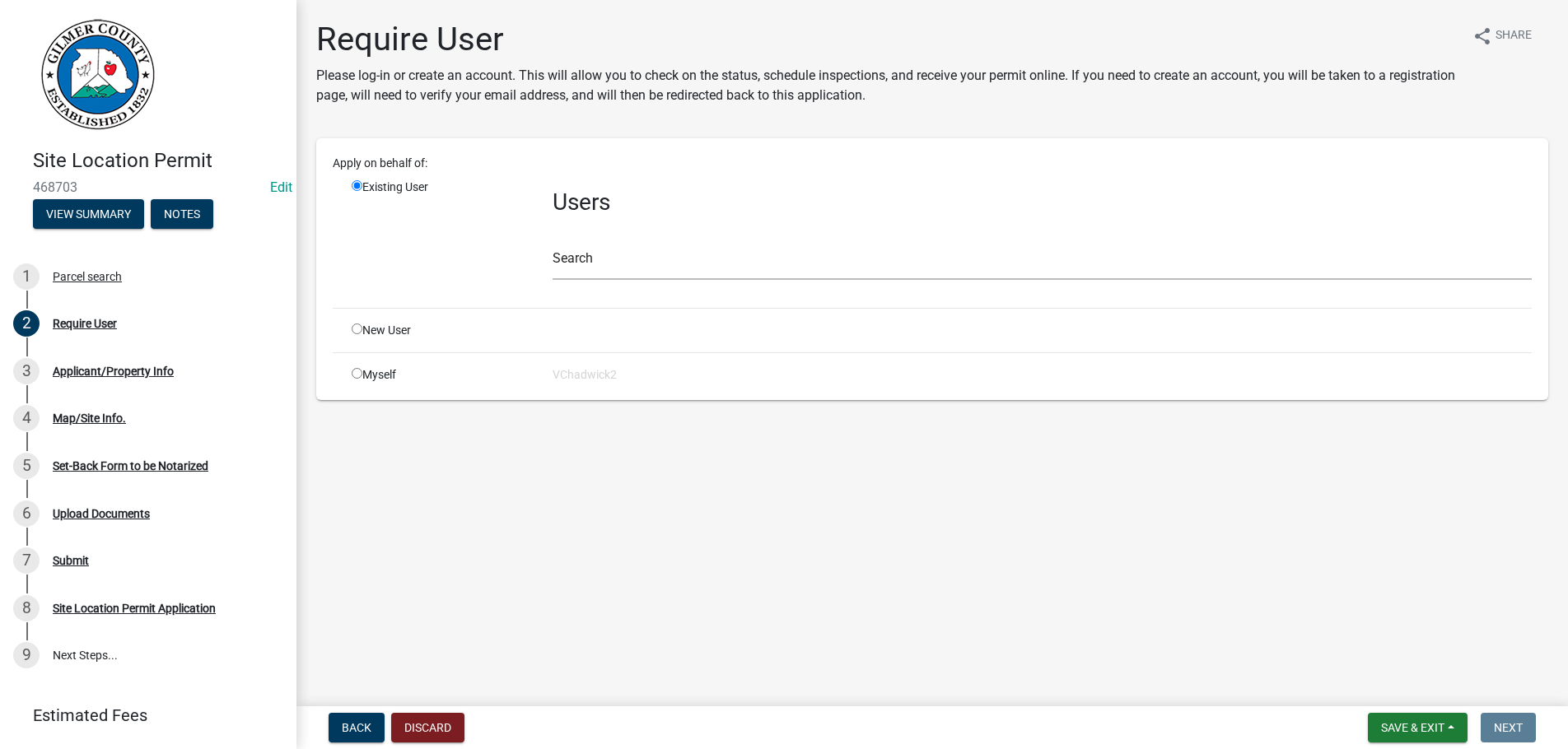
click at [356, 328] on input "radio" at bounding box center [357, 328] width 11 height 11
radio input "true"
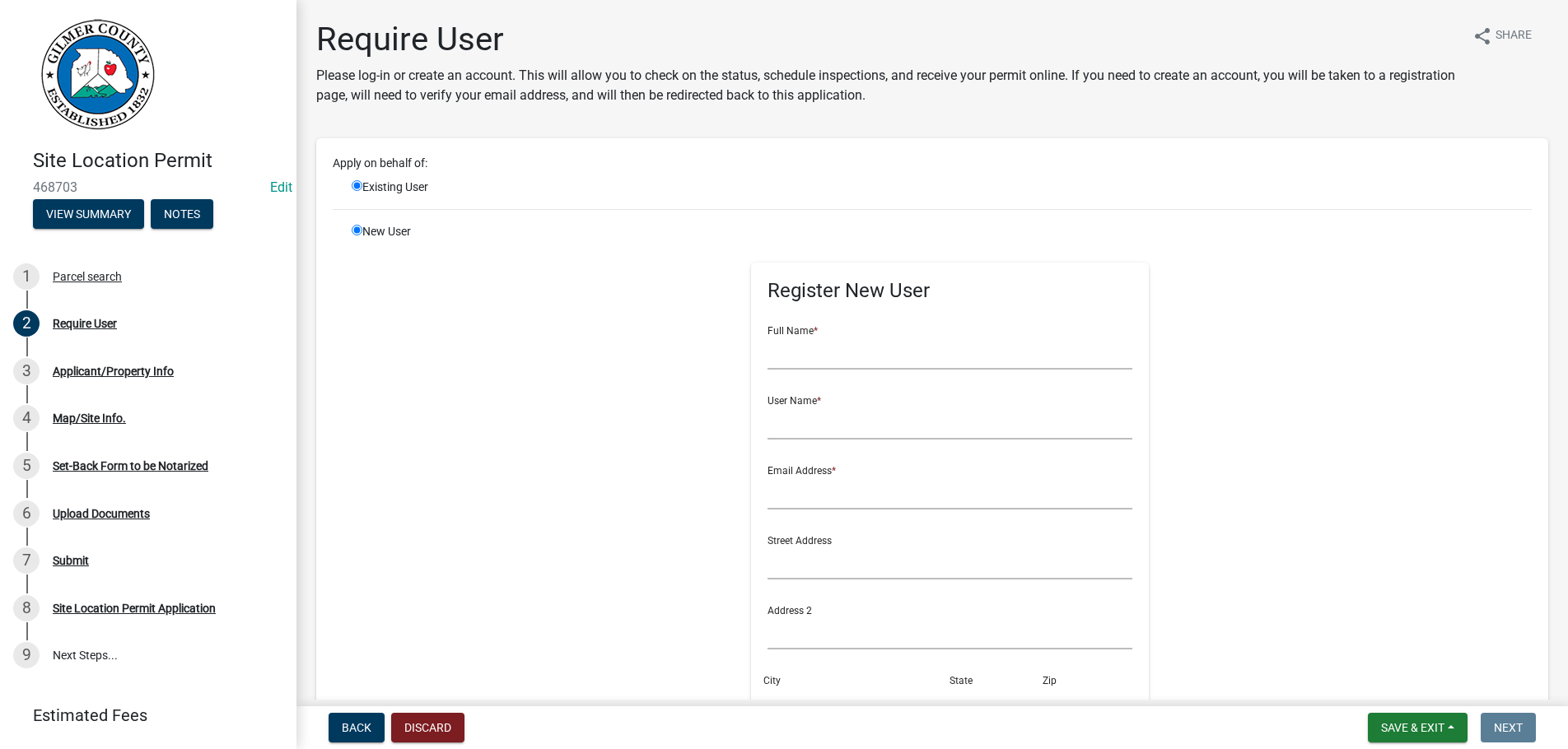
radio input "false"
click at [824, 350] on input "text" at bounding box center [950, 353] width 365 height 34
type input "[PERSON_NAME]"
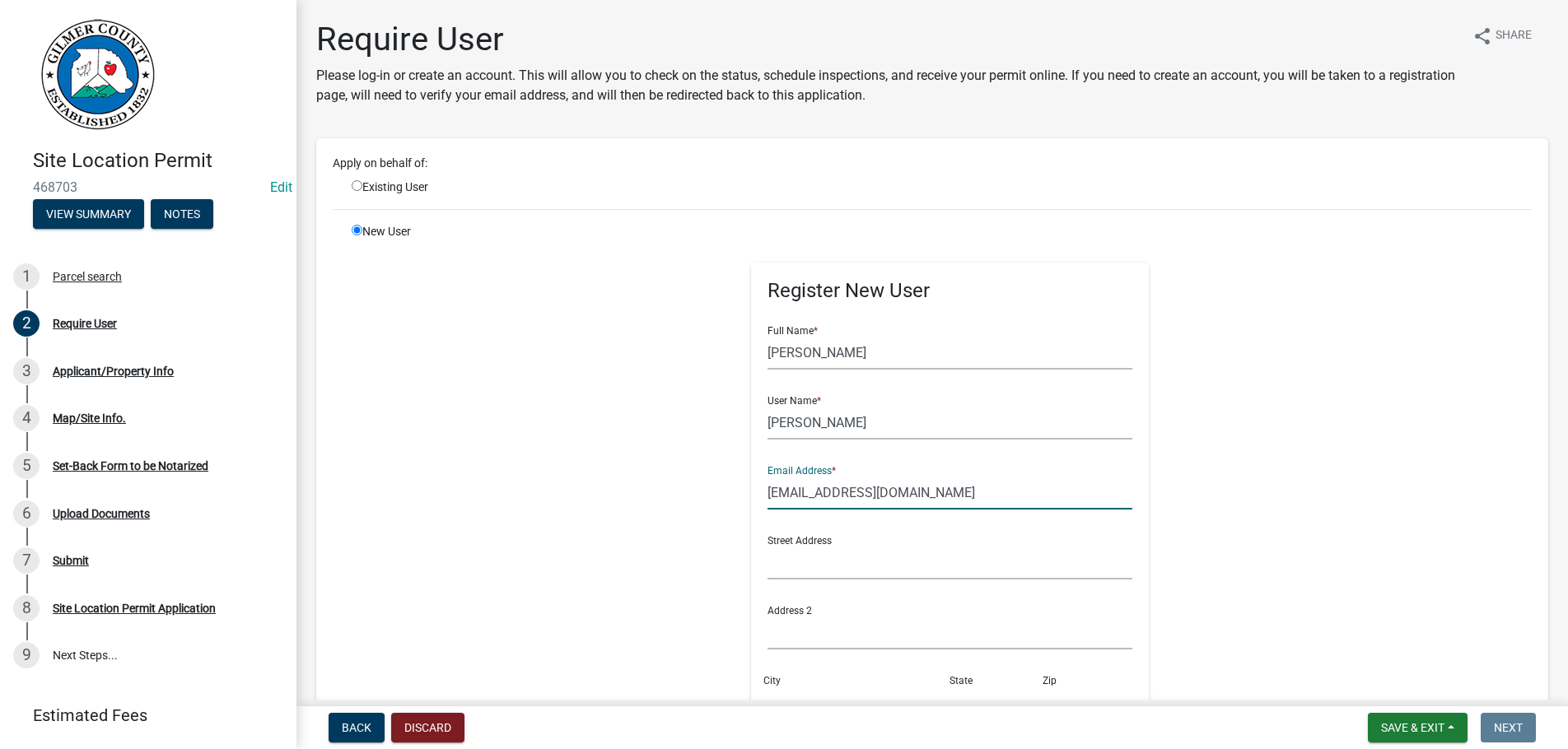
type input "[EMAIL_ADDRESS][DOMAIN_NAME]"
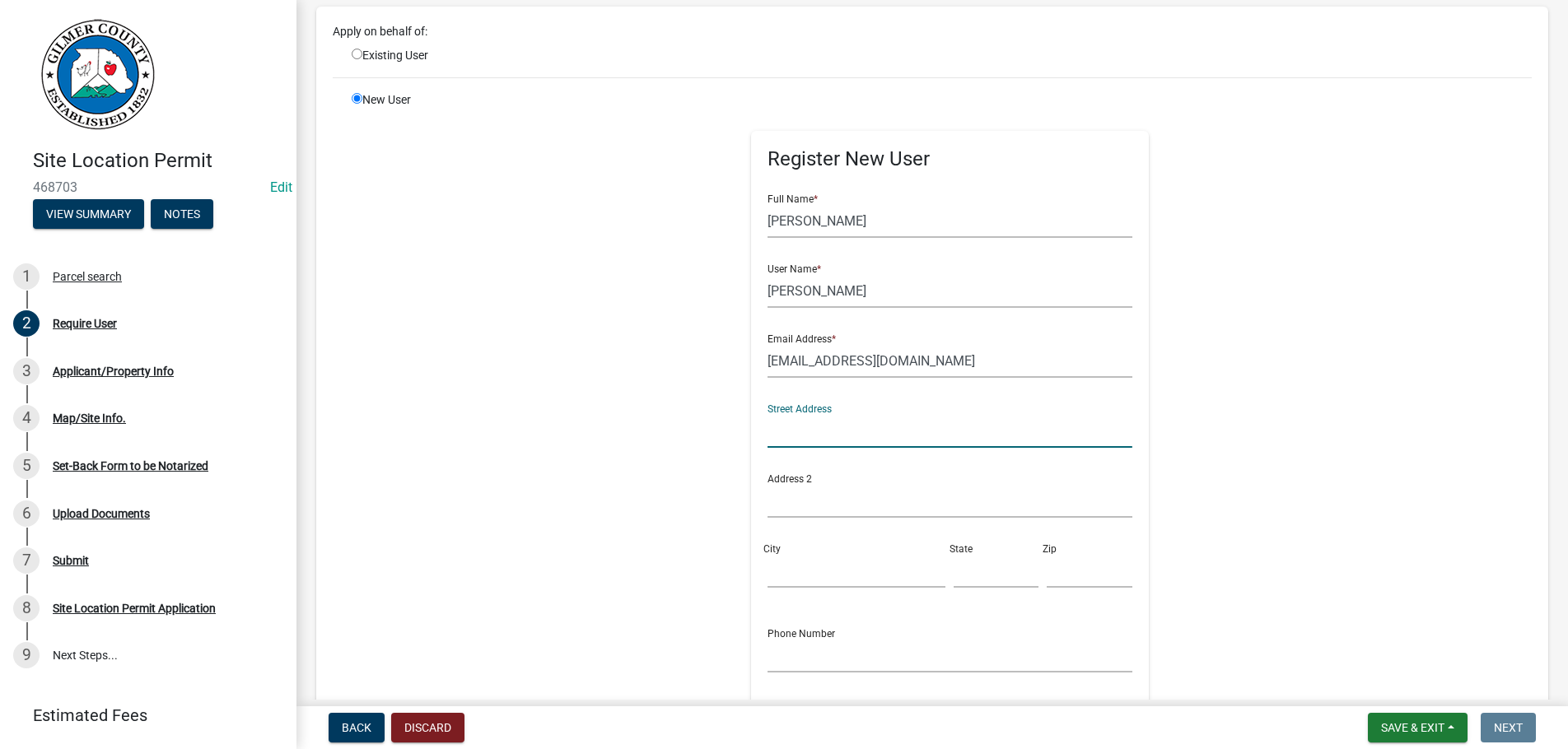
scroll to position [376, 0]
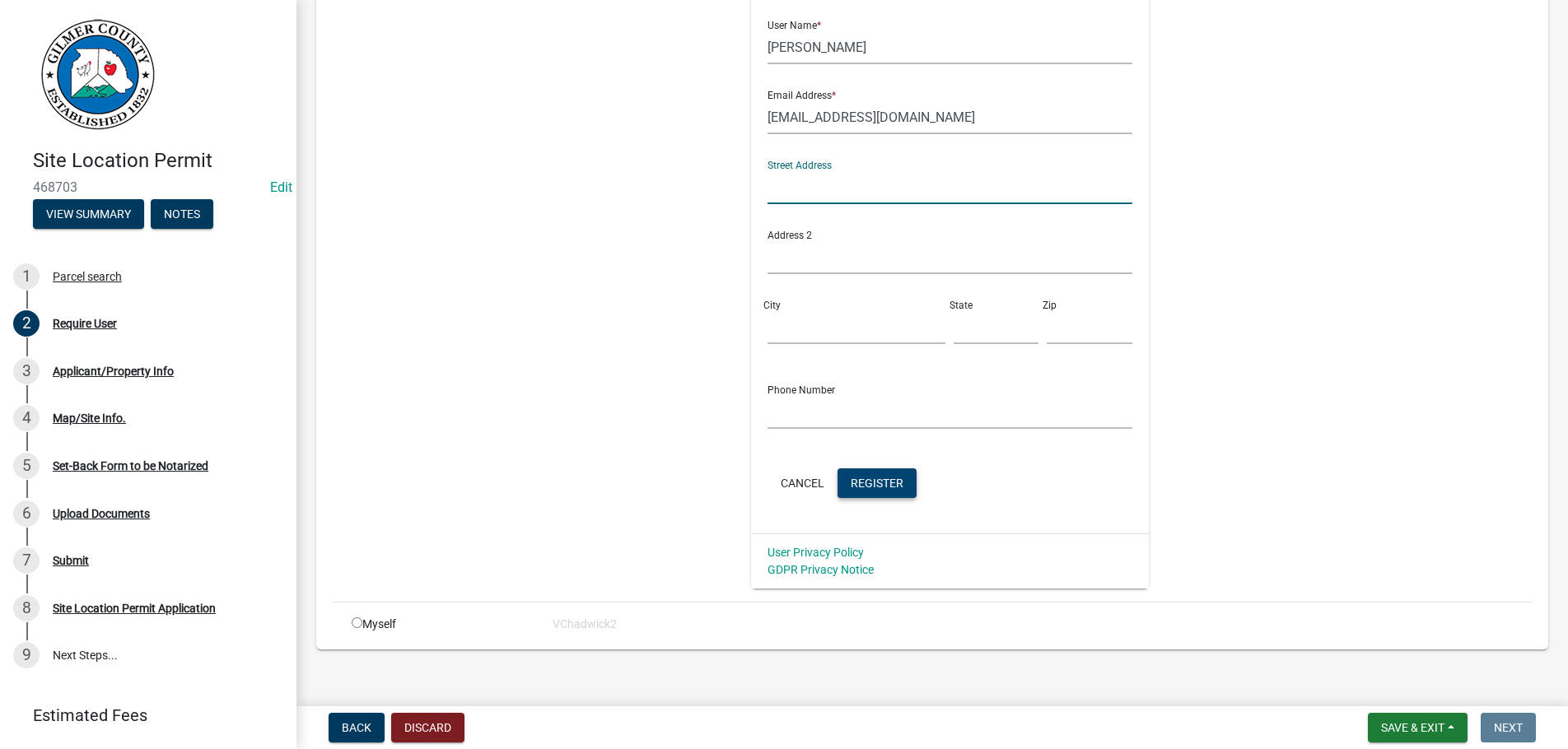
click at [901, 478] on span "Register" at bounding box center [877, 483] width 52 height 14
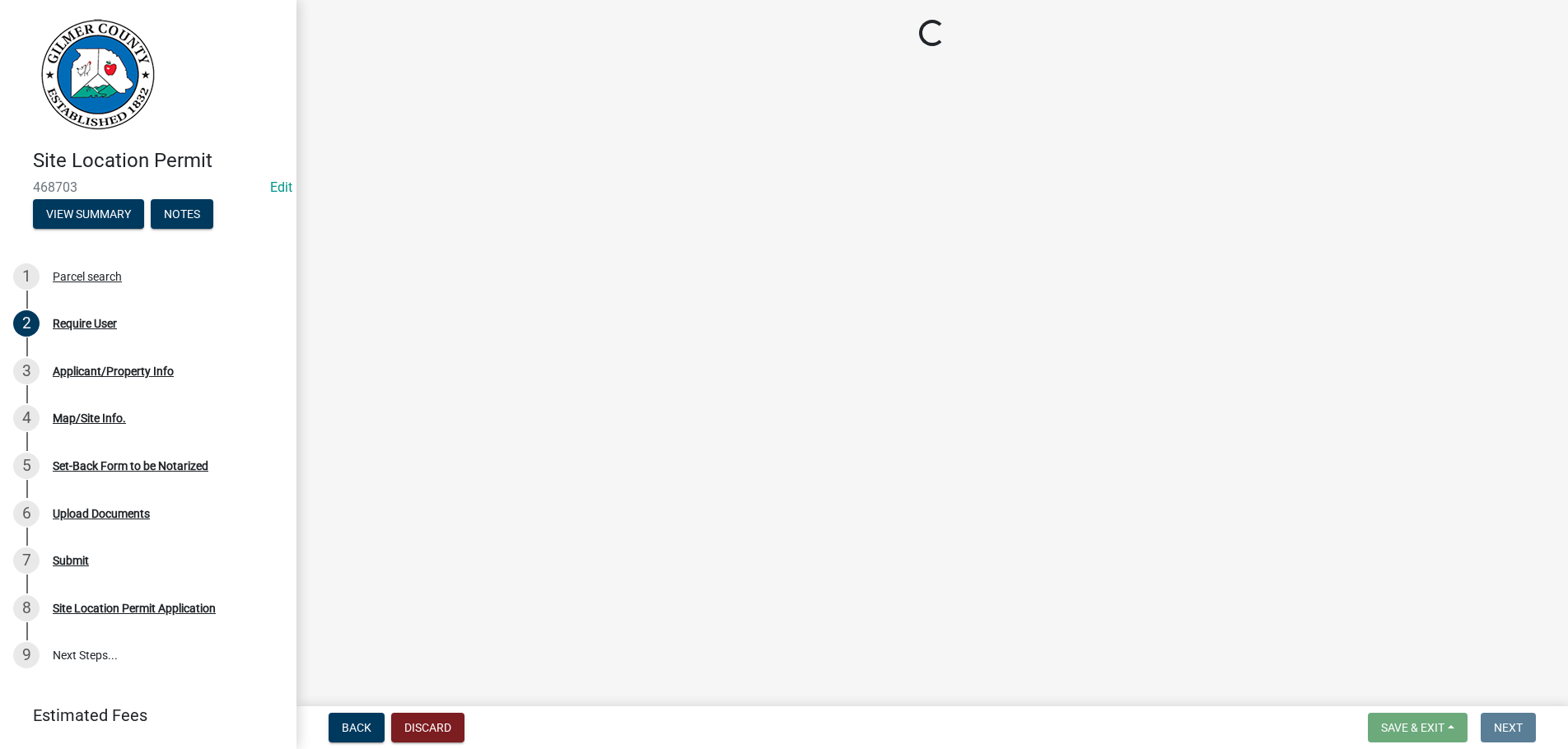
scroll to position [0, 0]
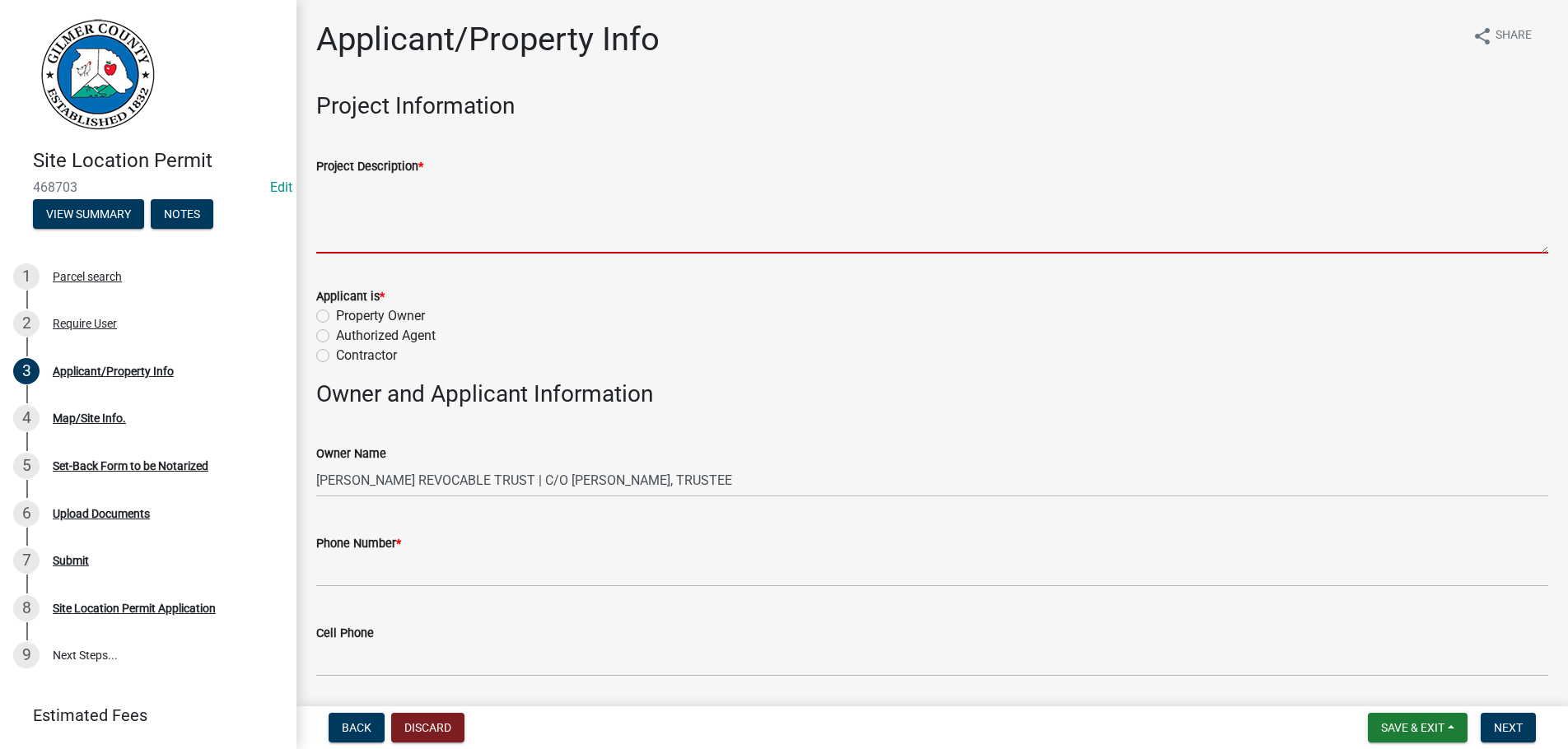
click at [429, 222] on textarea "Project Description *" at bounding box center [932, 215] width 1233 height 78
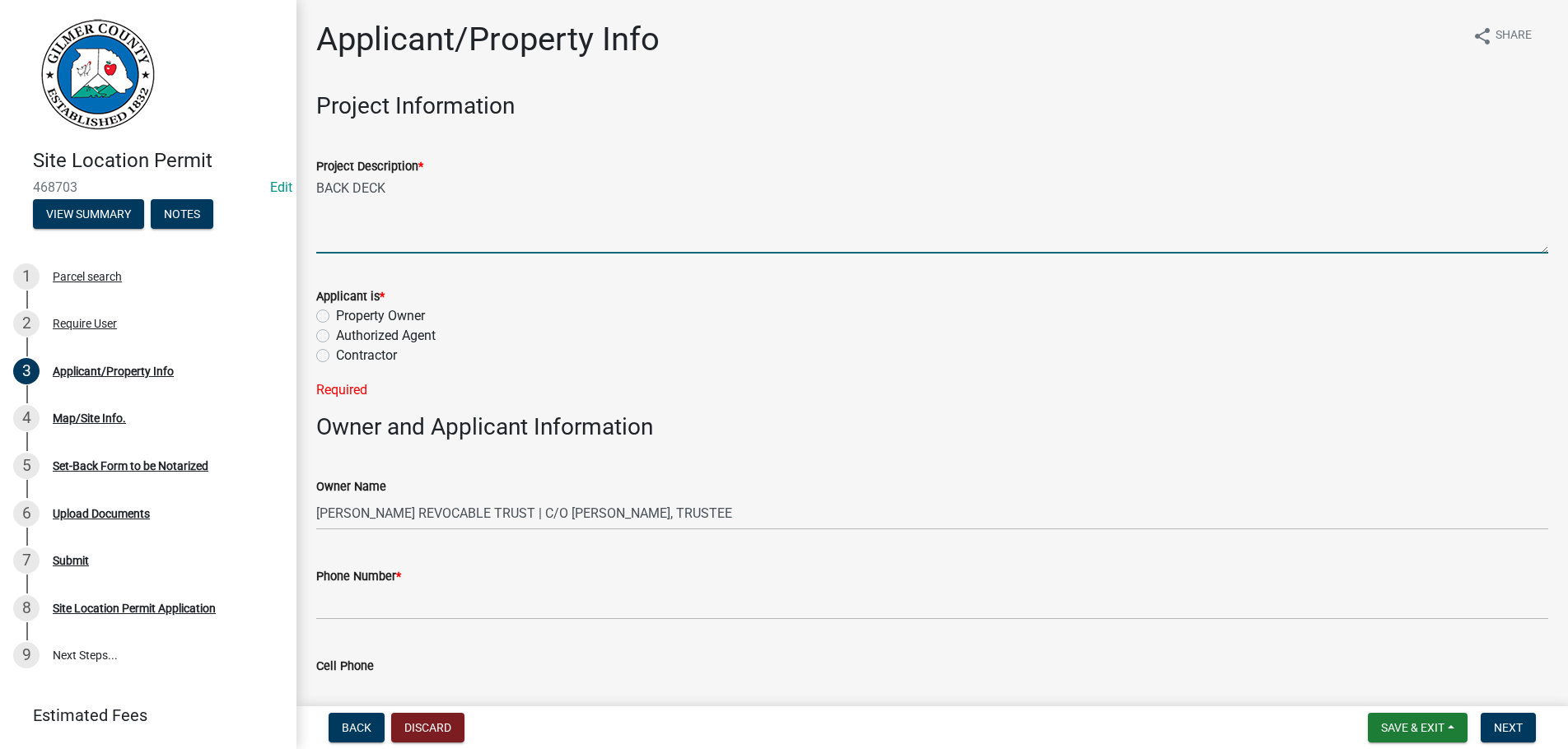
type textarea "BACK DECK"
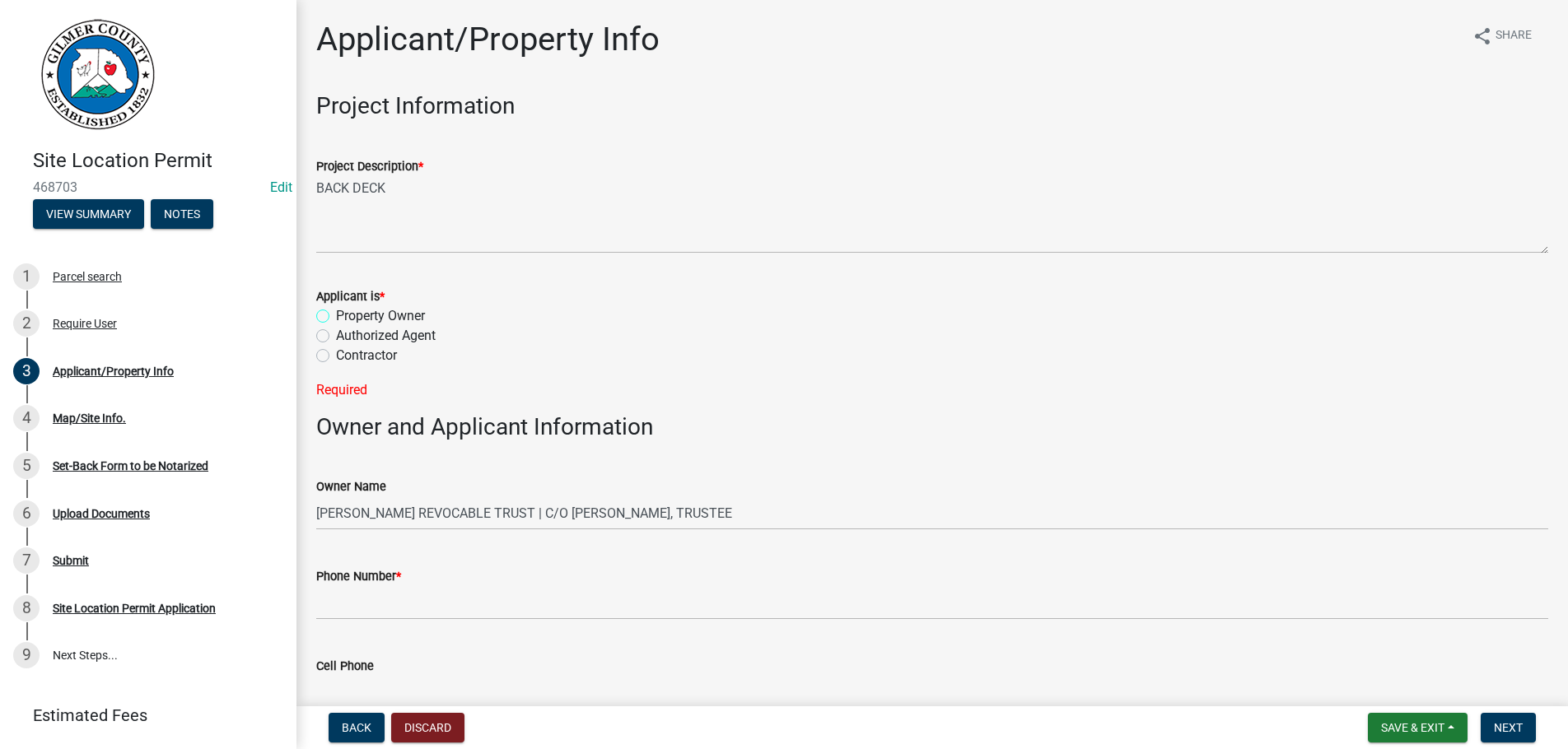
click at [336, 307] on input "Property Owner" at bounding box center [341, 312] width 11 height 11
radio input "true"
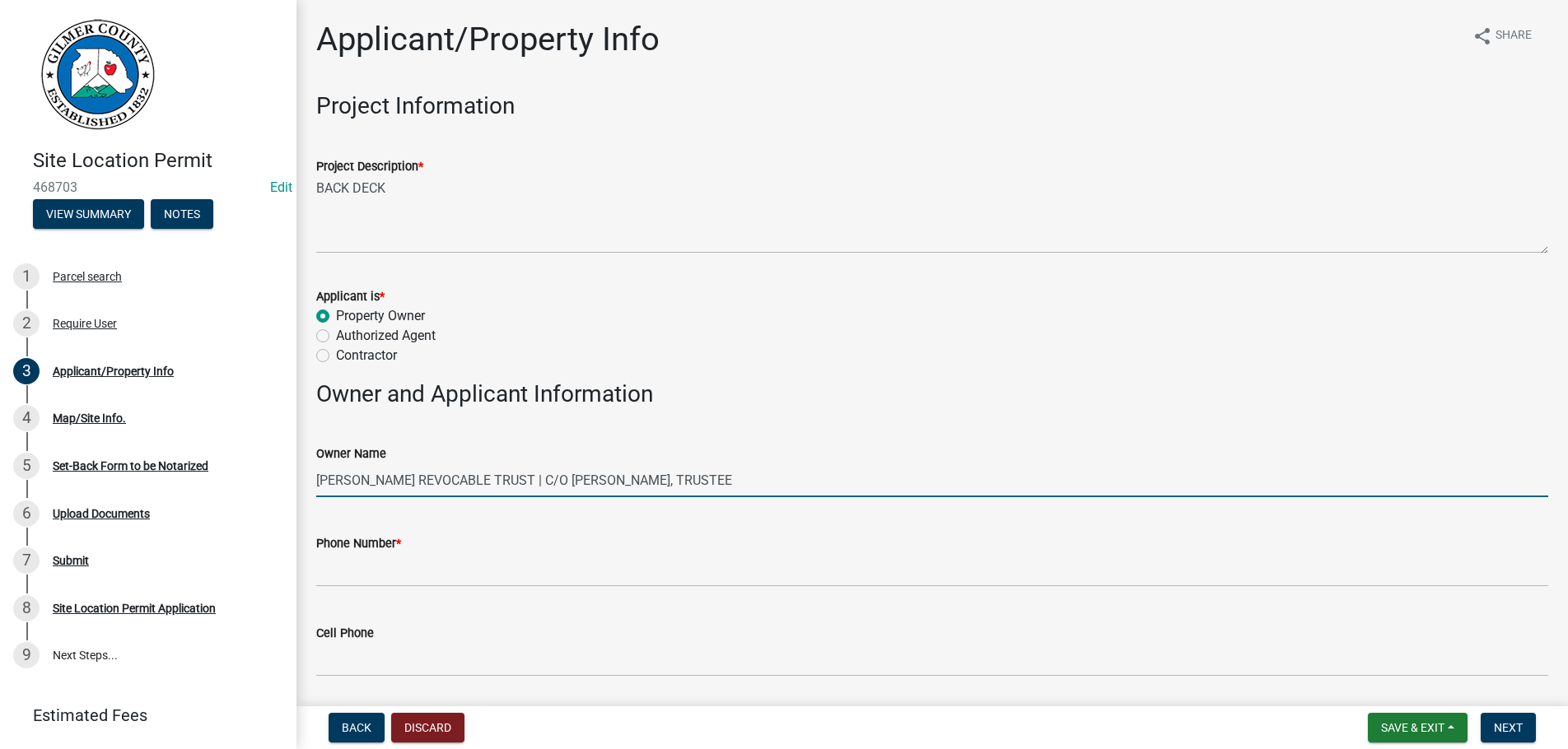
type input "I"
type input "[PERSON_NAME]"
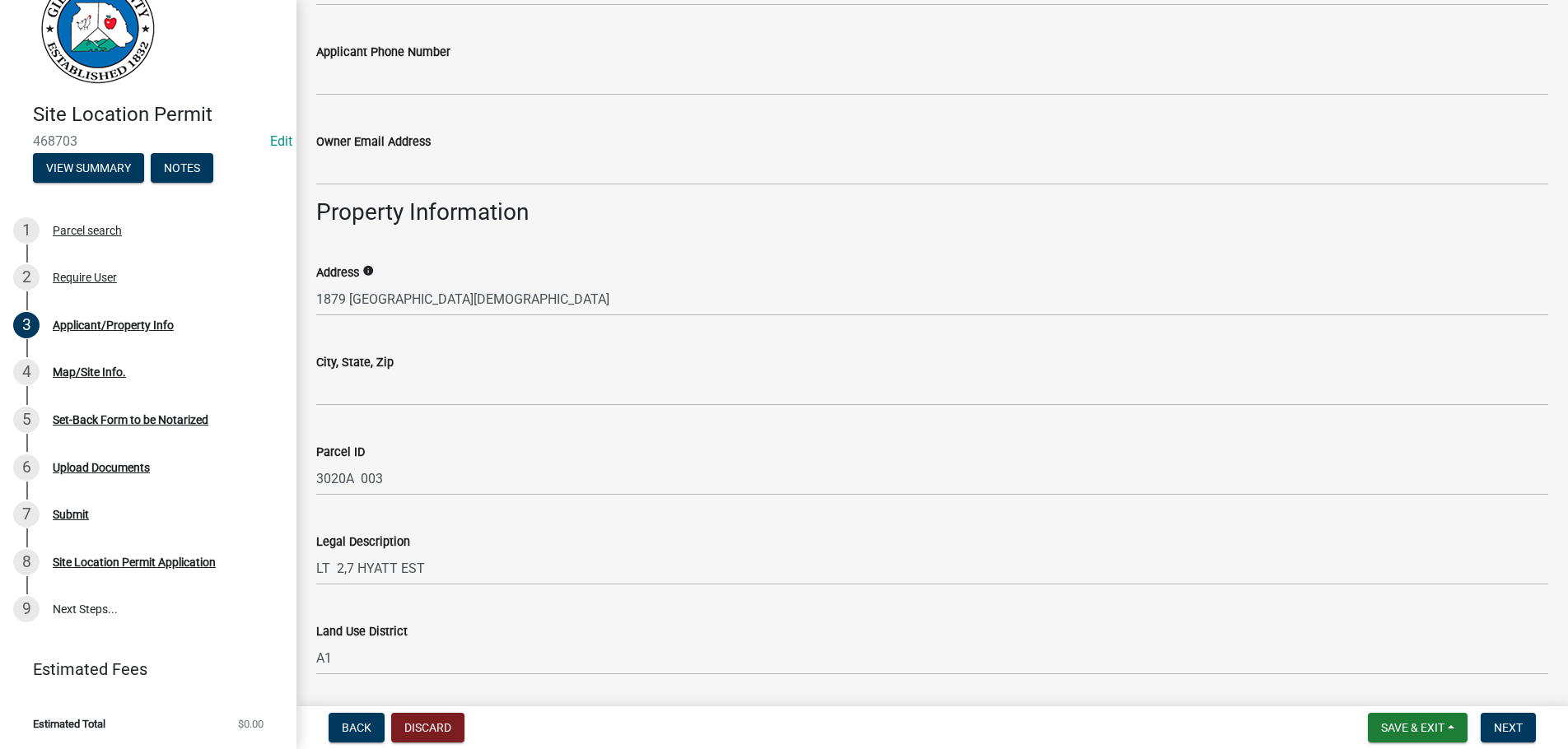
scroll to position [938, 0]
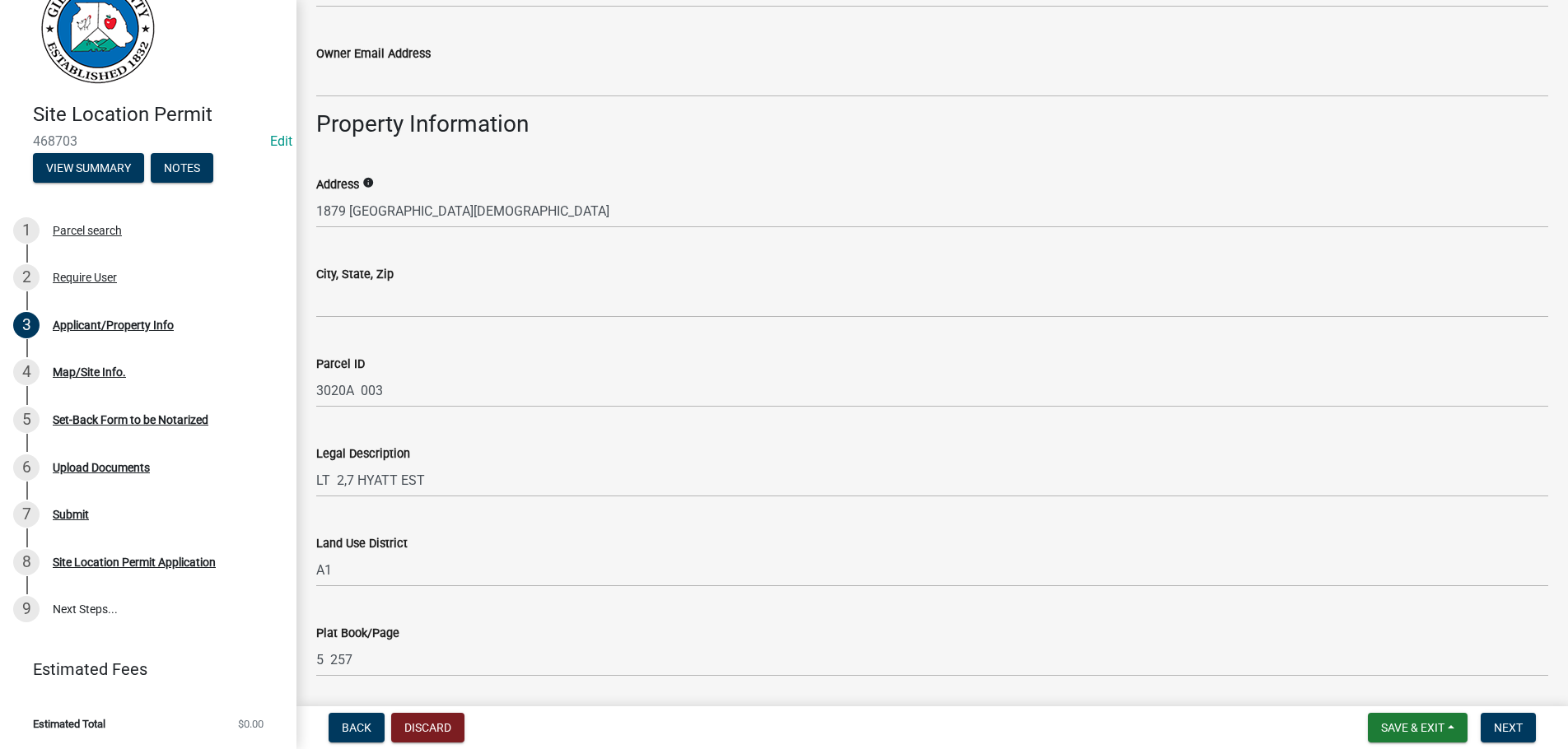
type input "[PHONE_NUMBER]"
click at [483, 281] on div "City, State, Zip" at bounding box center [932, 274] width 1233 height 19
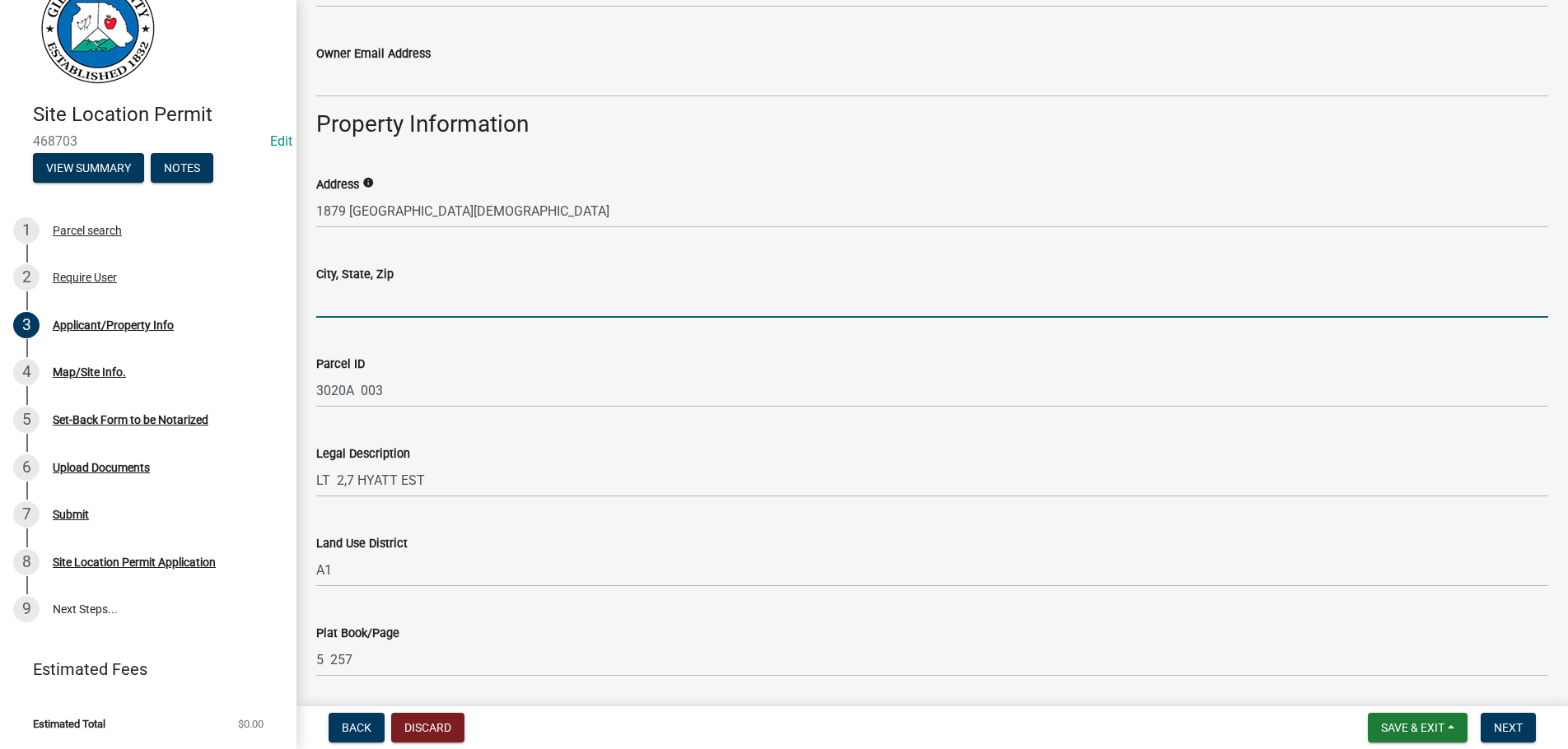
click at [479, 297] on input "City, State, Zip" at bounding box center [932, 301] width 1233 height 34
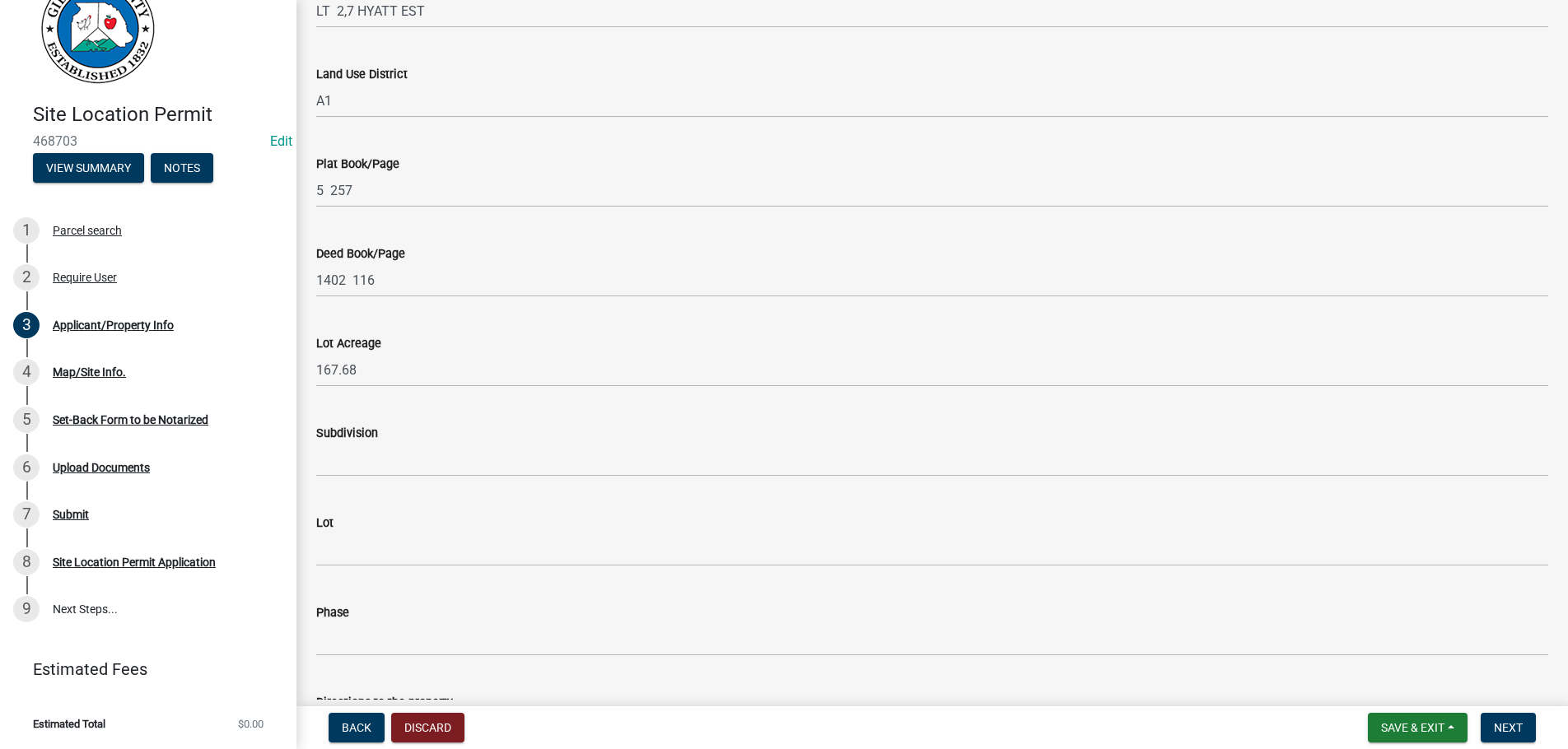
scroll to position [1575, 0]
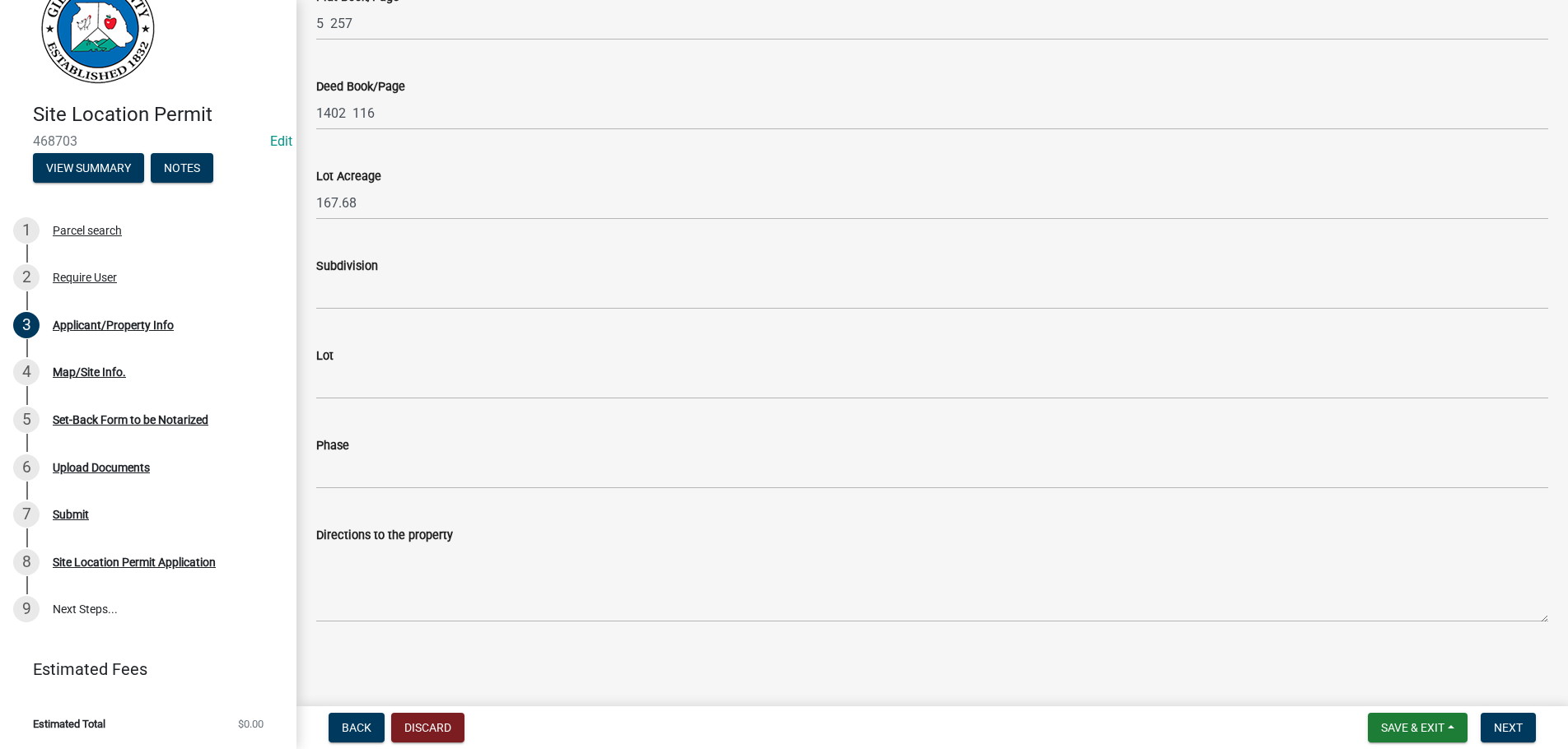
type input "ELLIJAY GA 30540"
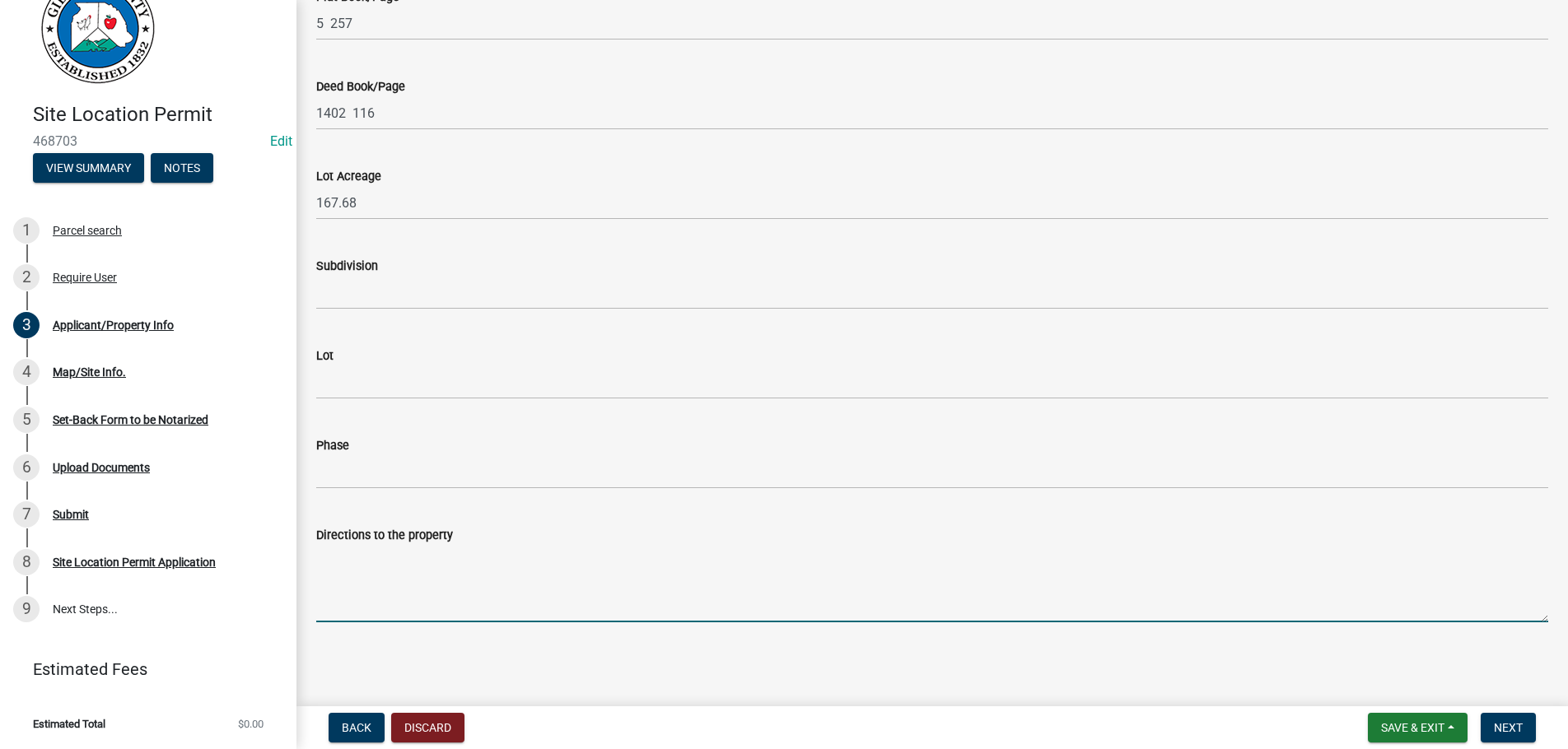
click at [438, 592] on textarea "Directions to the property" at bounding box center [932, 583] width 1233 height 78
type textarea "[STREET_ADDRESS] [GEOGRAPHIC_DATA] - LT AT THE [GEOGRAPHIC_DATA] ON THE LT. "18…"
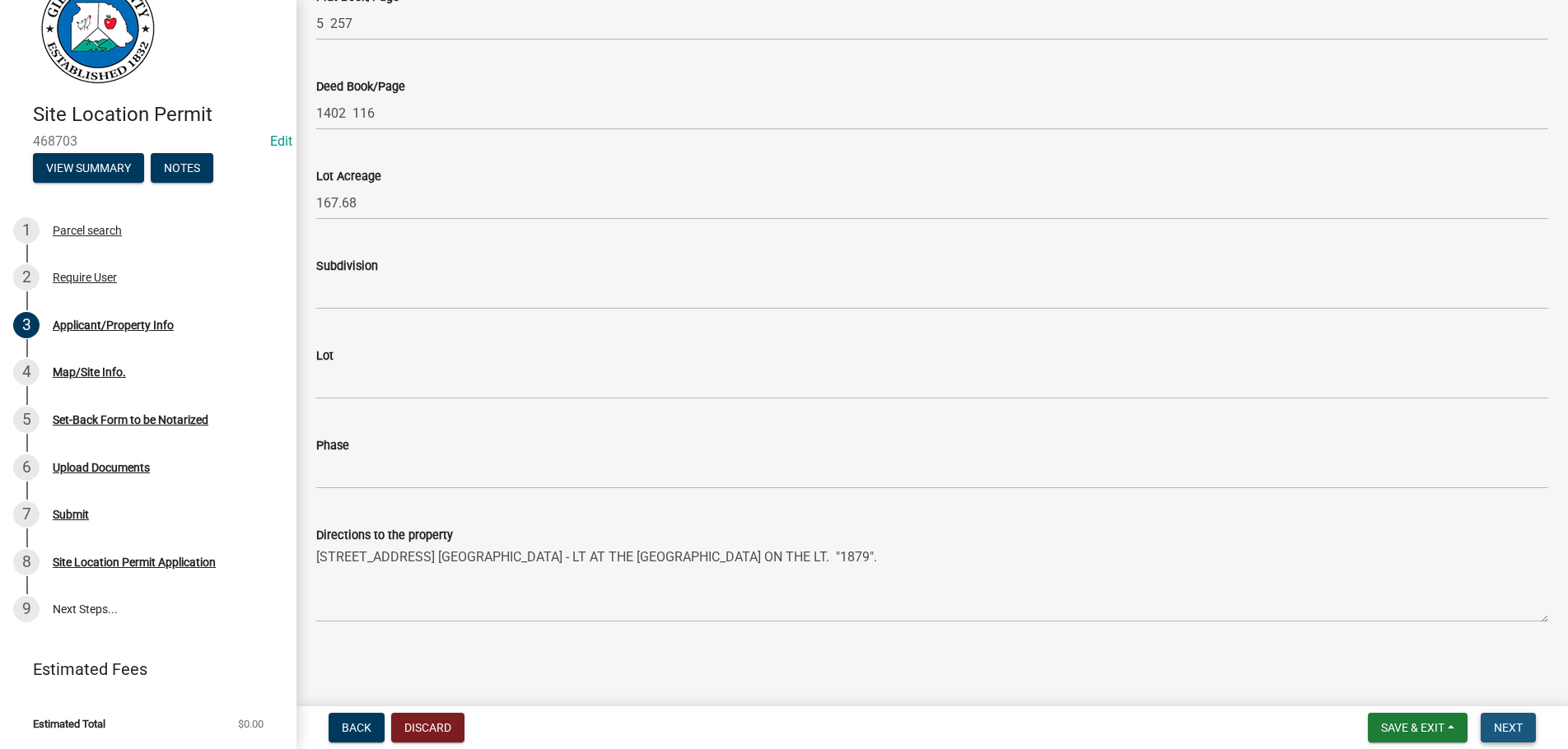
click at [1508, 719] on button "Next" at bounding box center [1508, 727] width 55 height 30
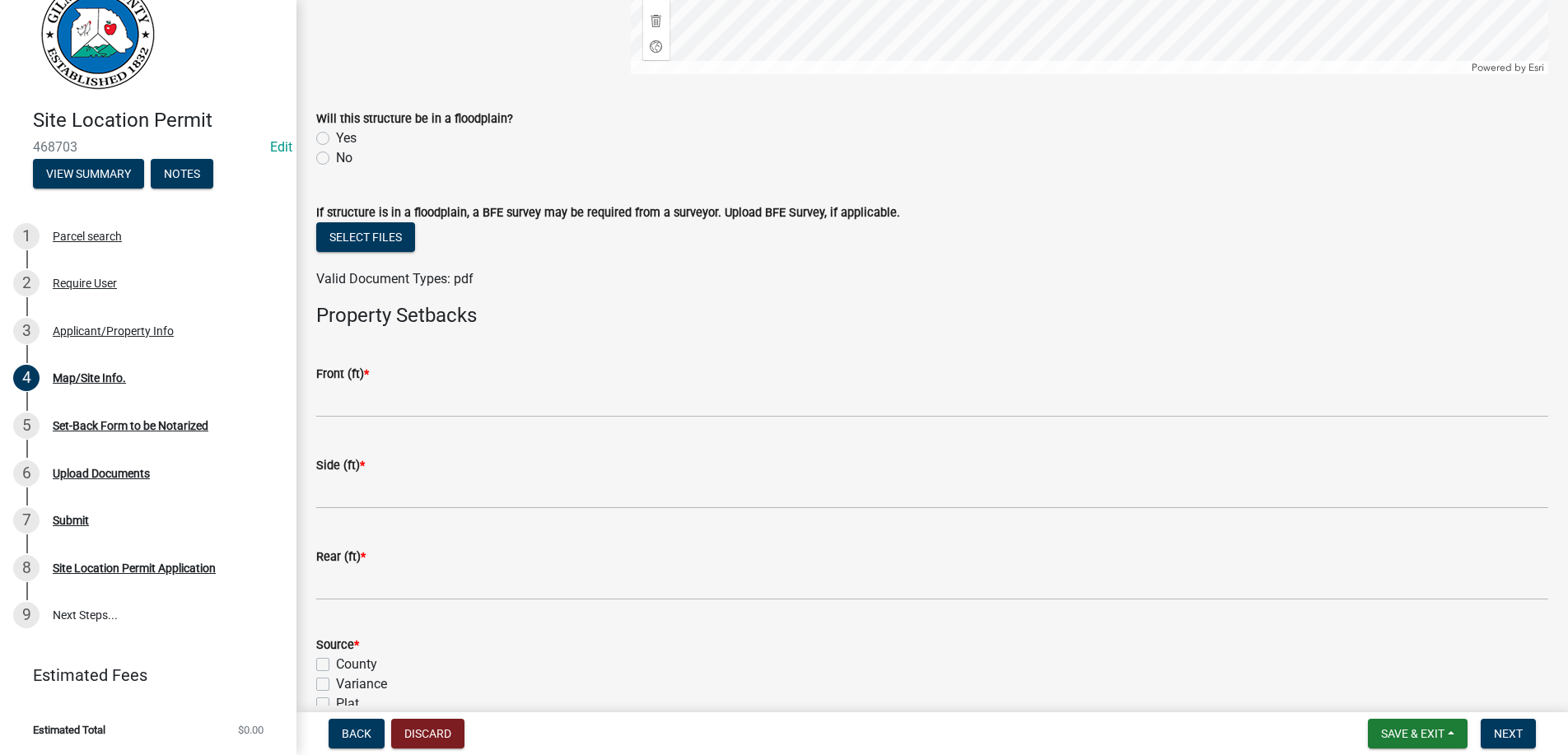
scroll to position [41, 0]
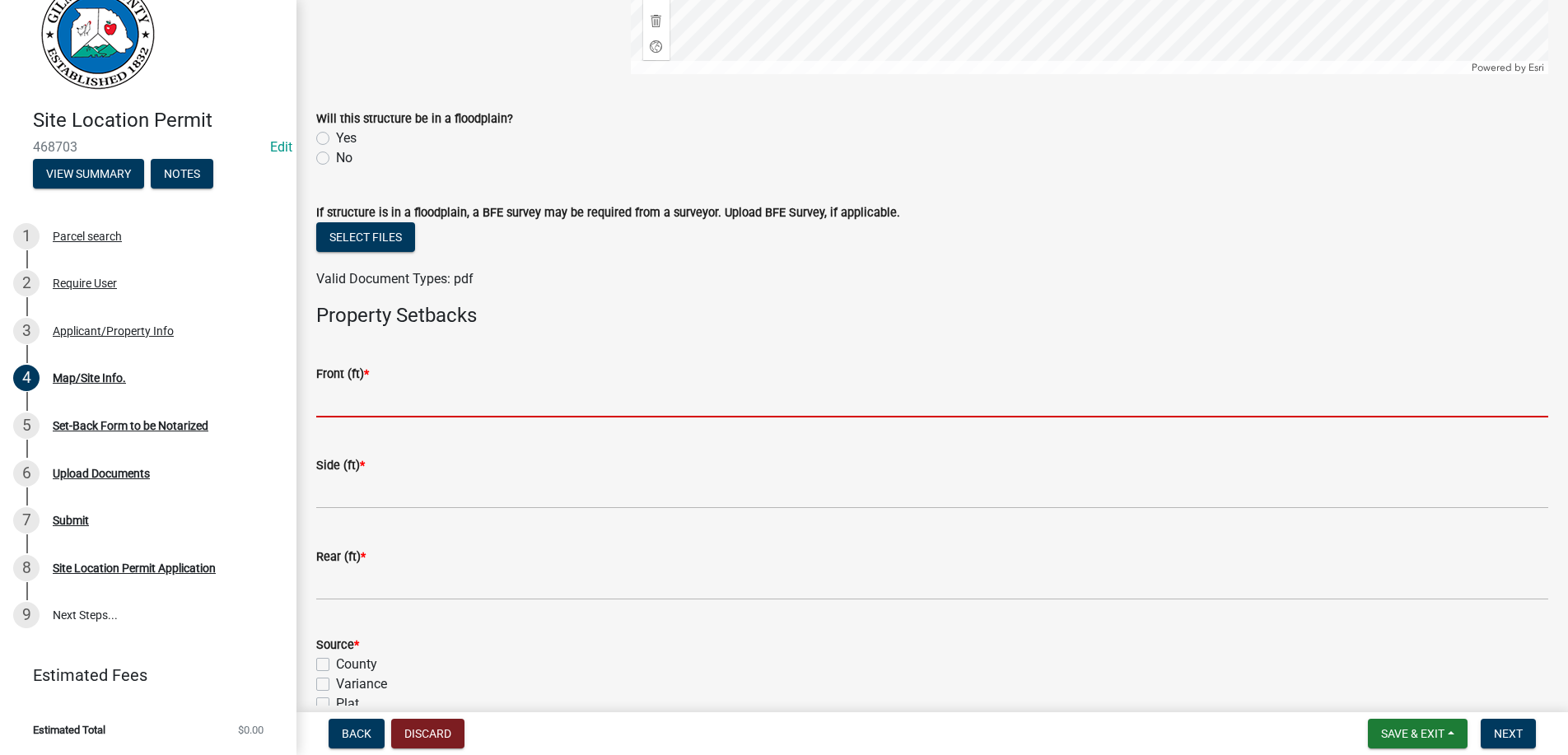
click at [393, 405] on input "text" at bounding box center [932, 400] width 1233 height 34
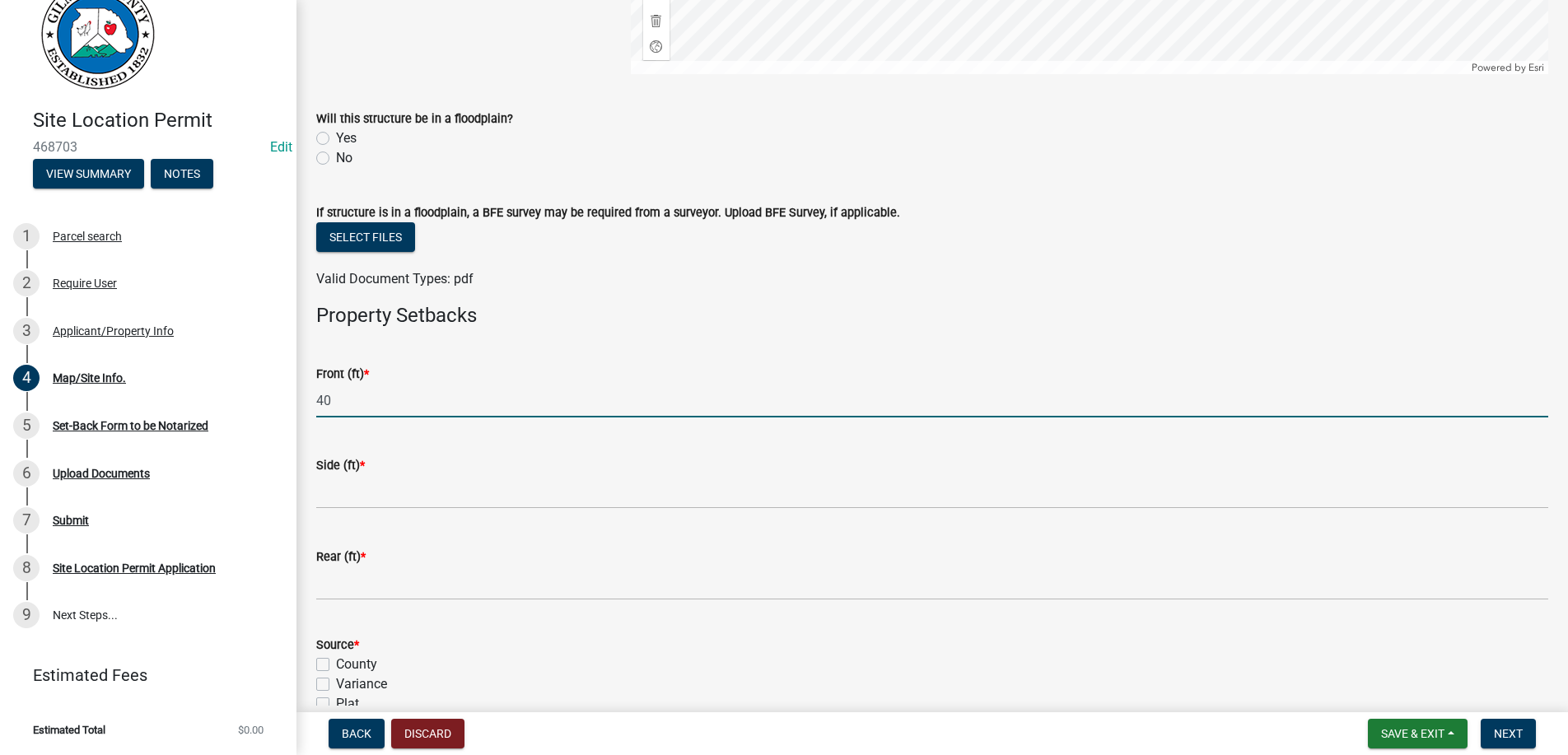
type input "40"
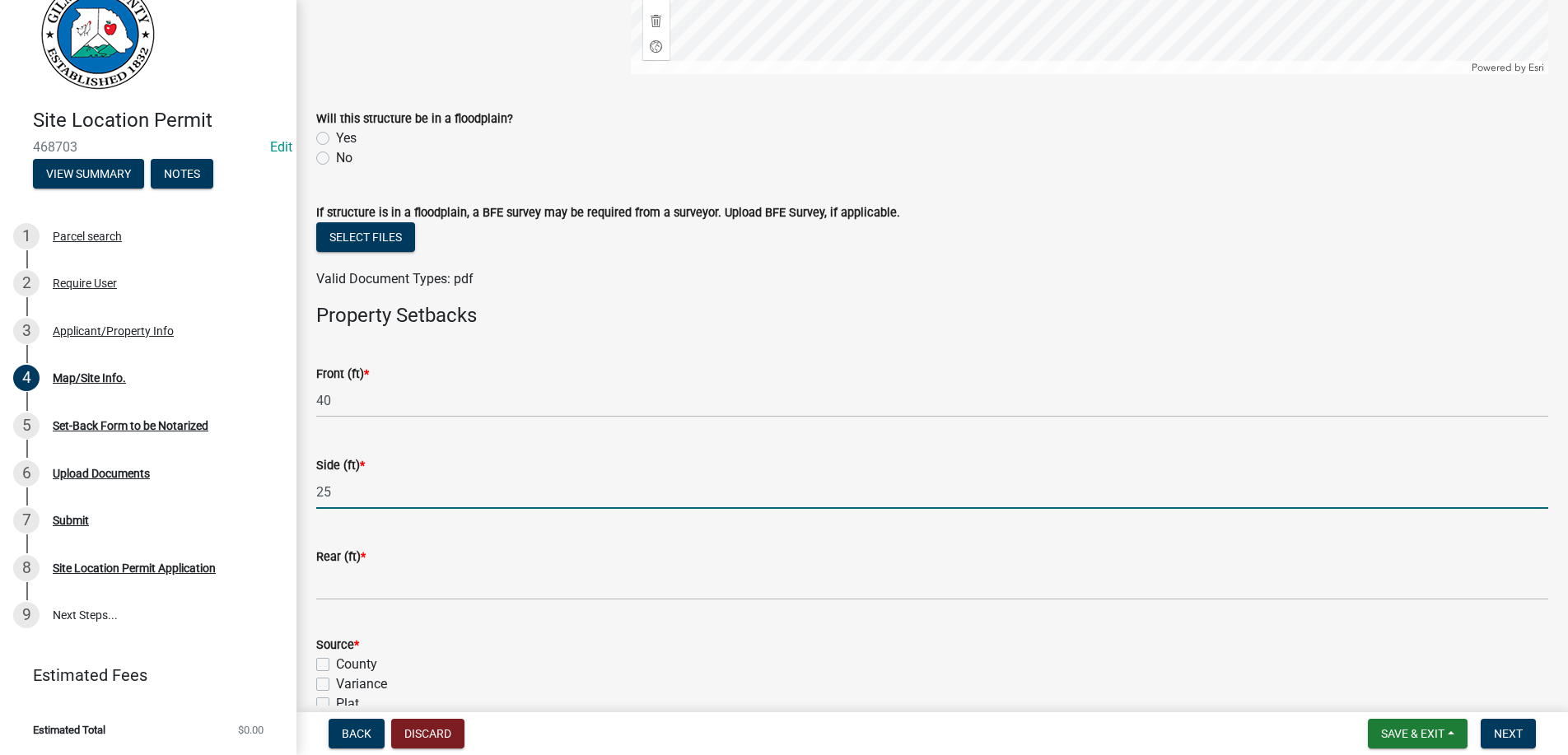
type input "25"
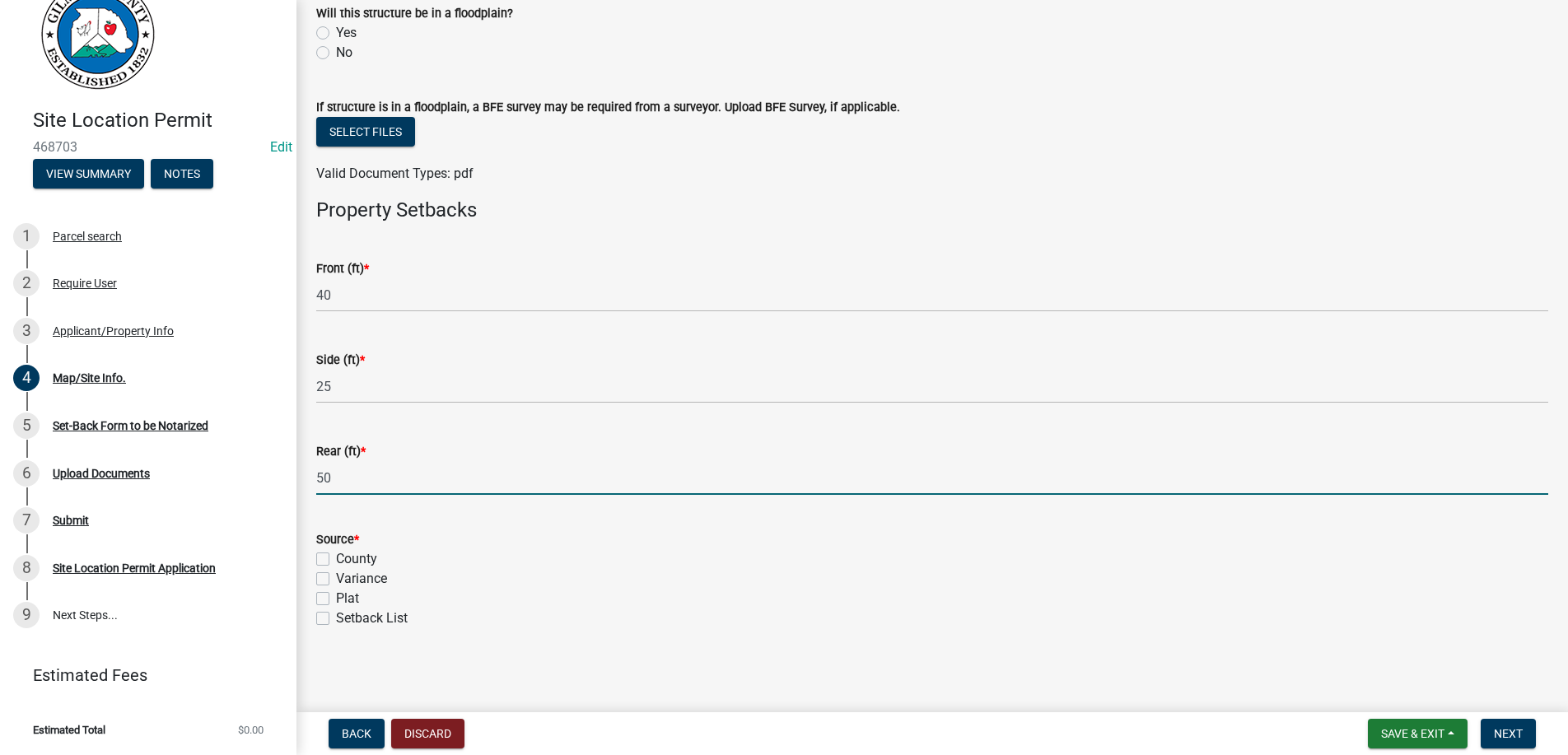
scroll to position [576, 0]
type input "50"
click at [336, 556] on label "County" at bounding box center [357, 557] width 41 height 19
click at [336, 556] on input "County" at bounding box center [341, 552] width 11 height 11
checkbox input "true"
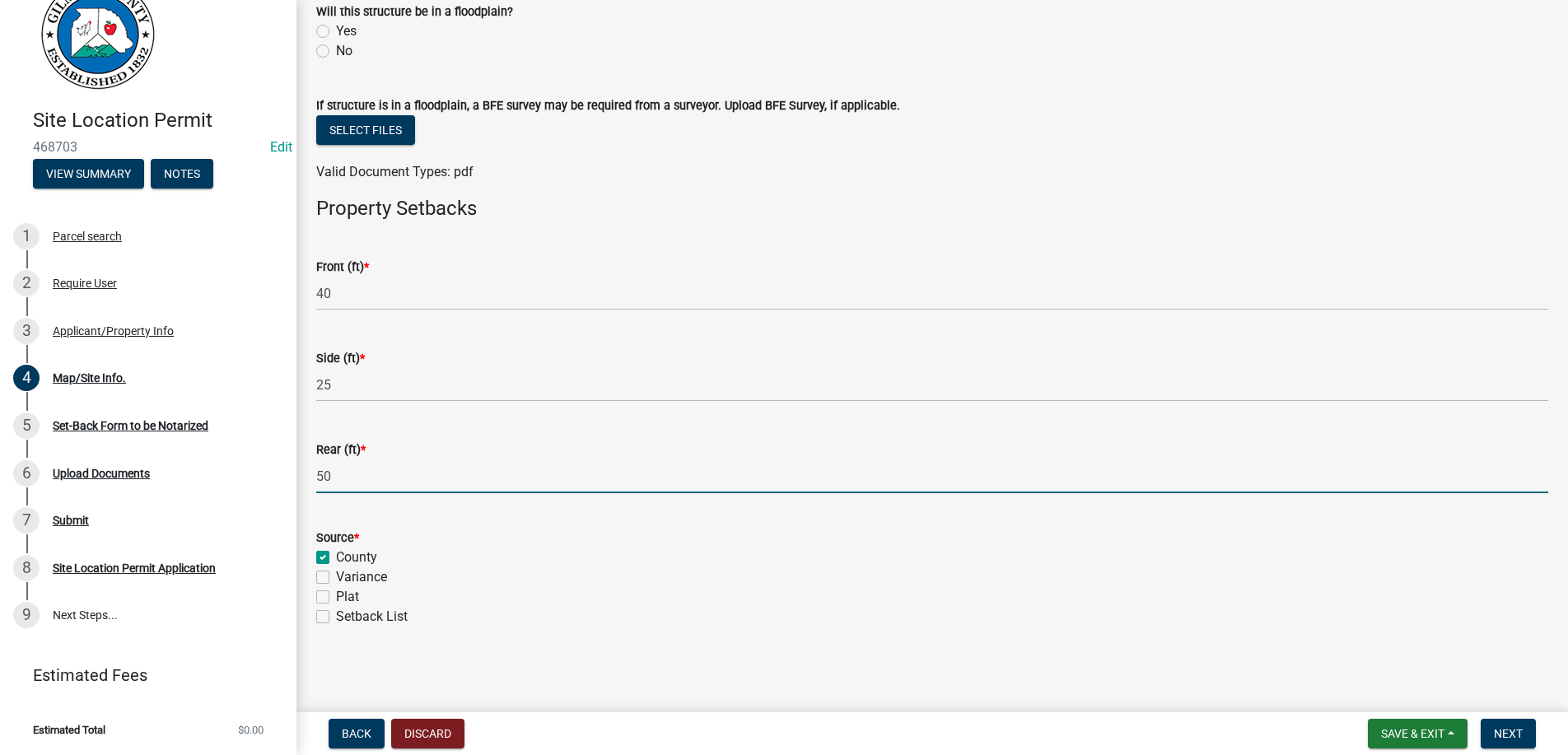
checkbox input "false"
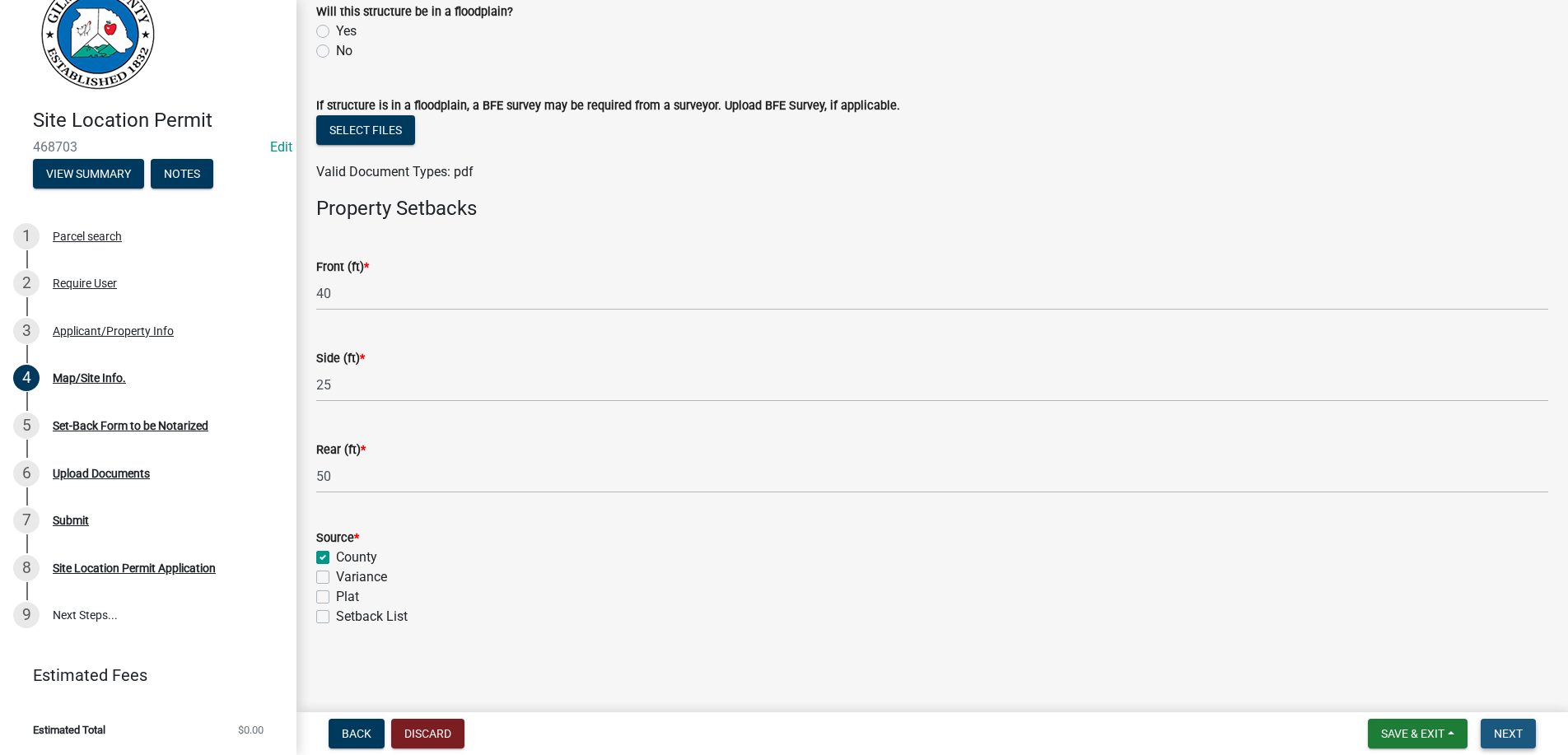
click at [1499, 731] on span "Next" at bounding box center [1509, 734] width 29 height 14
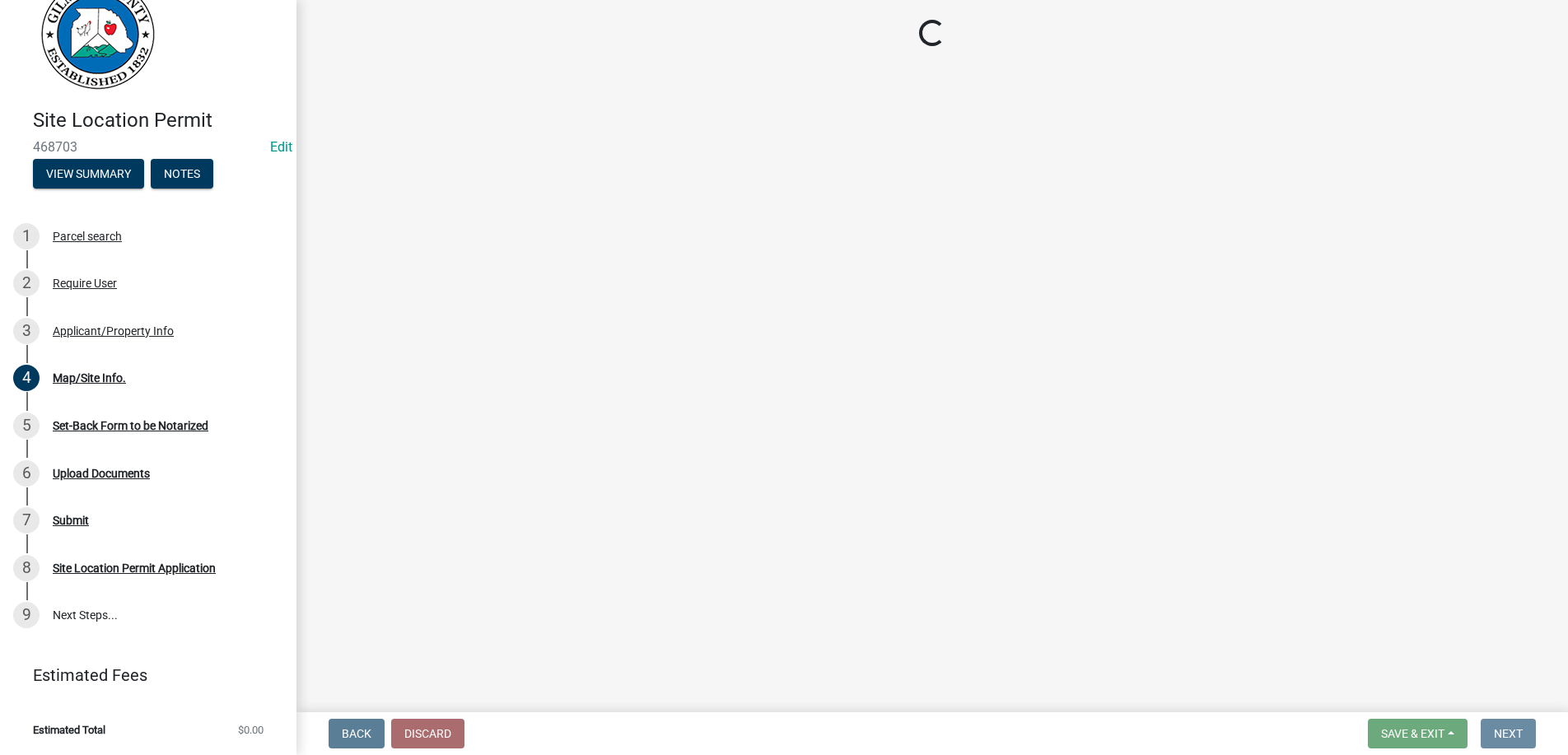
scroll to position [0, 0]
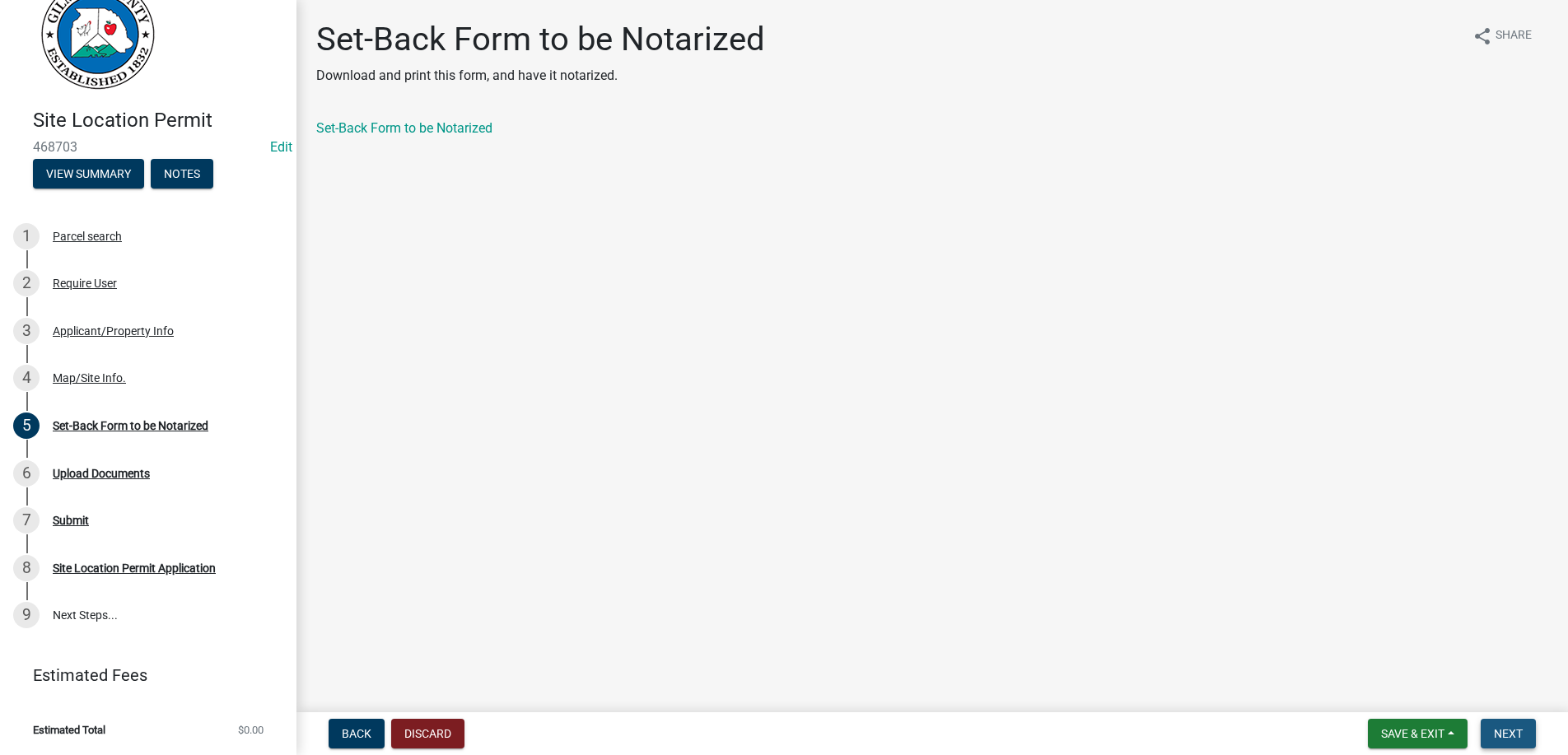
click at [1507, 726] on button "Next" at bounding box center [1508, 733] width 55 height 30
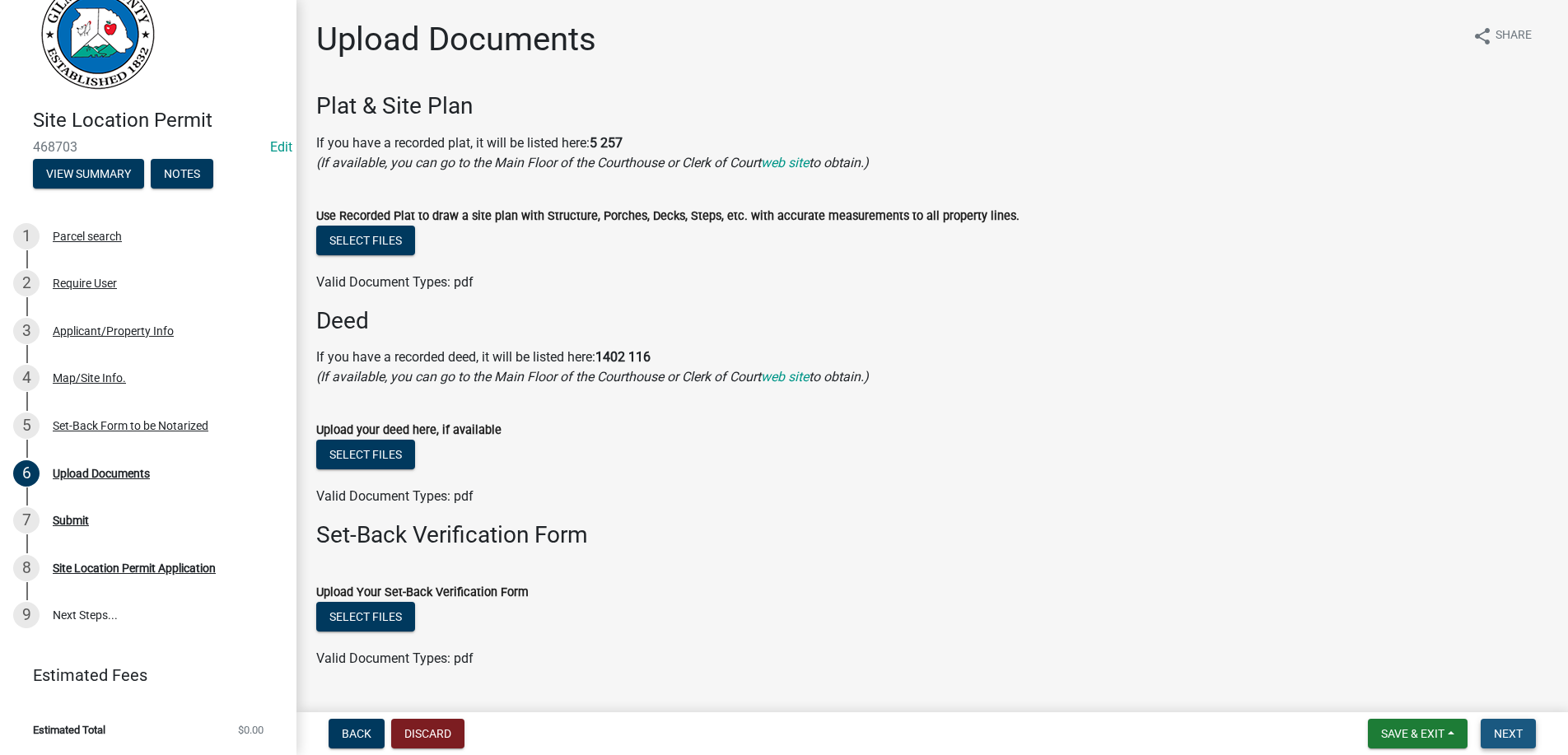
click at [1507, 726] on button "Next" at bounding box center [1508, 733] width 55 height 30
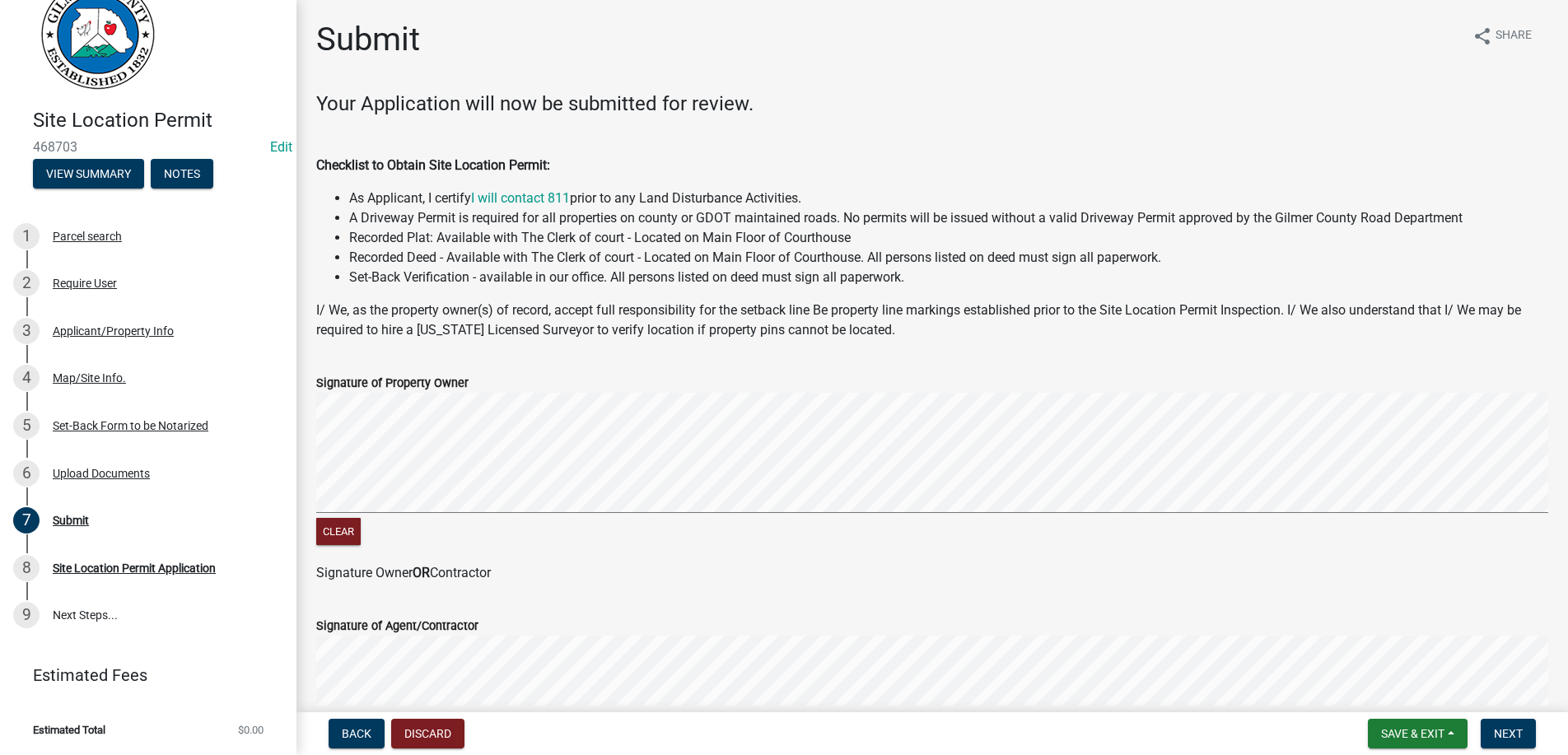
scroll to position [330, 0]
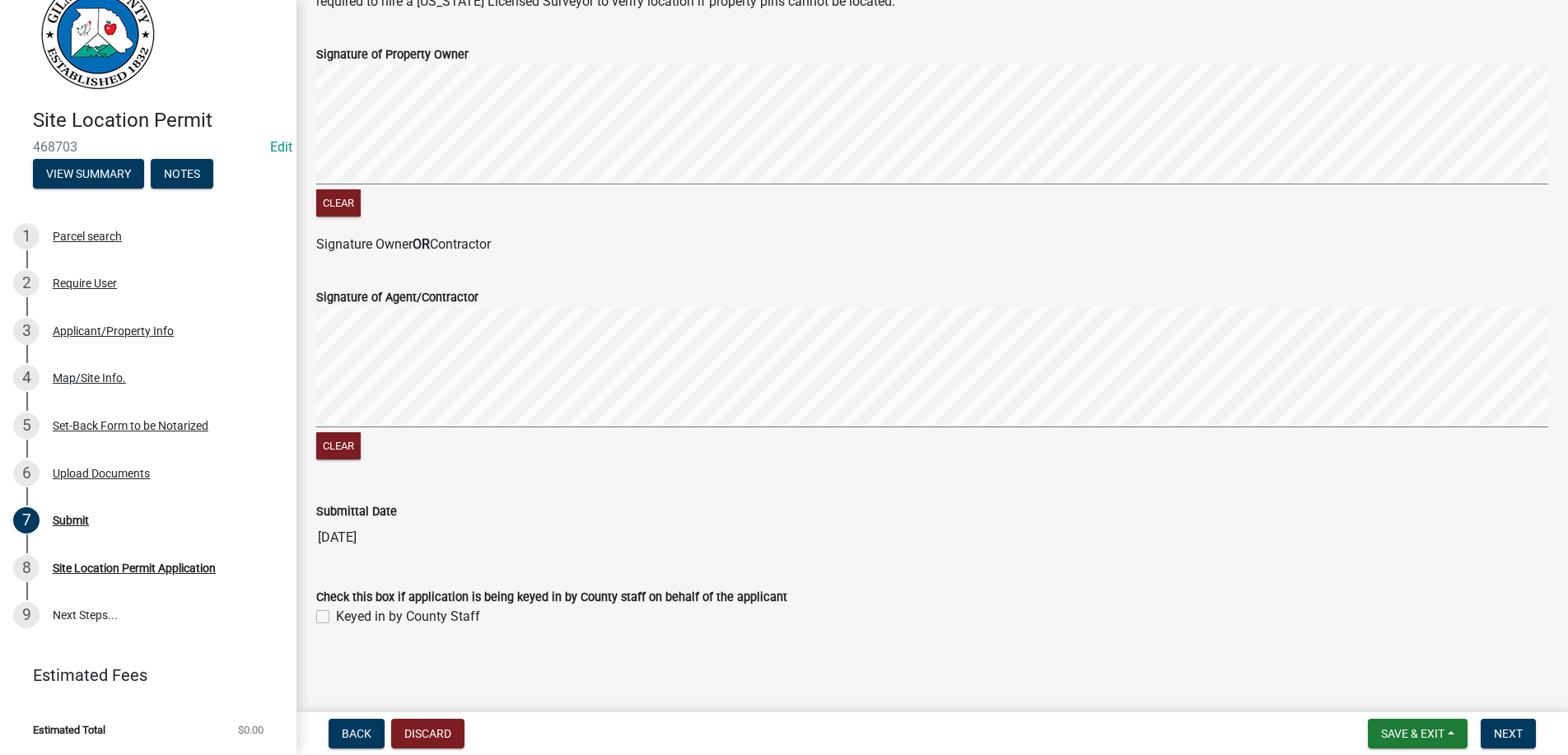
drag, startPoint x: 321, startPoint y: 617, endPoint x: 364, endPoint y: 615, distance: 43.0
click at [336, 617] on label "Keyed in by County Staff" at bounding box center [408, 616] width 144 height 19
click at [336, 617] on input "Keyed in by County Staff" at bounding box center [341, 612] width 11 height 11
checkbox input "true"
click at [1503, 727] on span "Next" at bounding box center [1509, 734] width 29 height 14
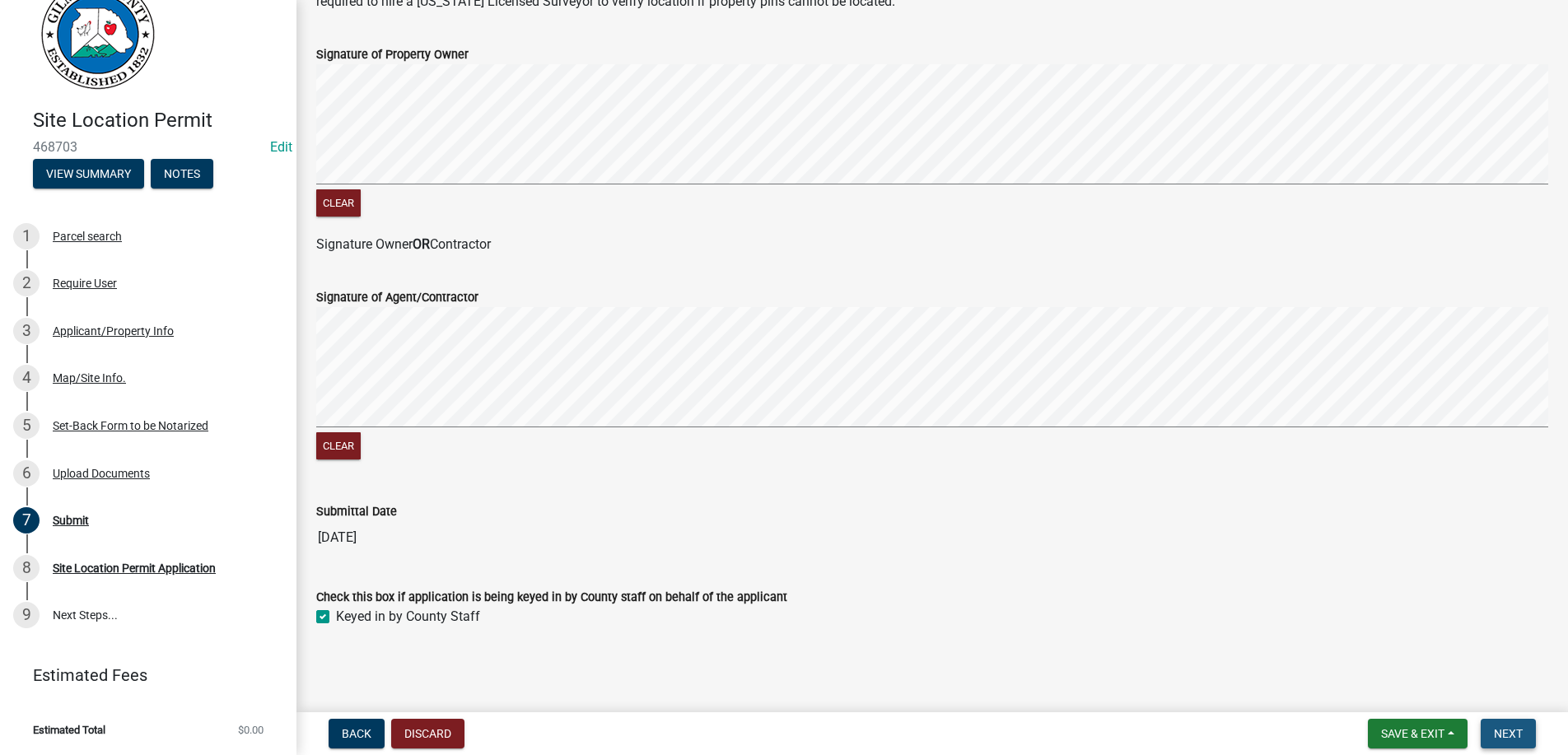
scroll to position [0, 0]
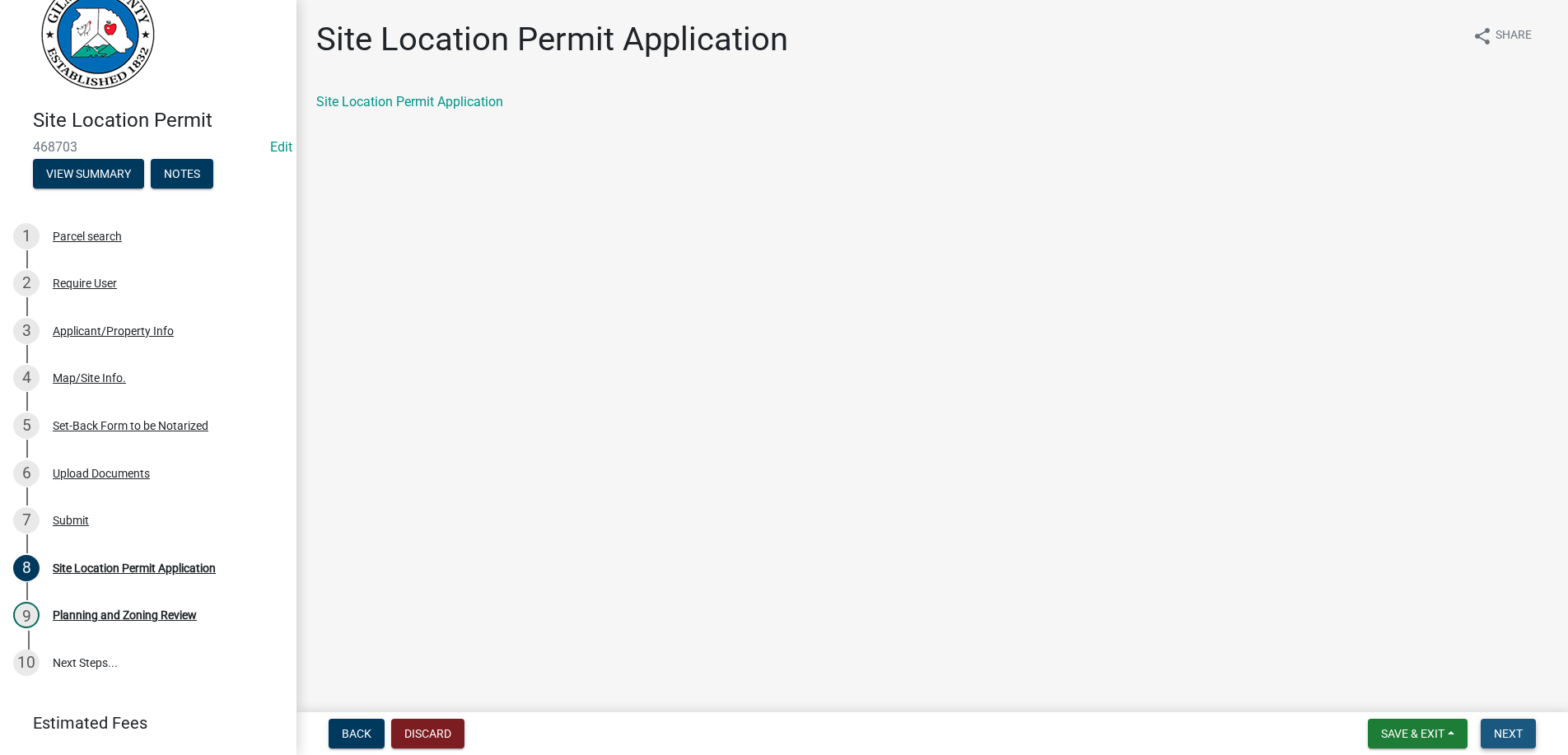
click at [1503, 727] on span "Next" at bounding box center [1509, 734] width 29 height 14
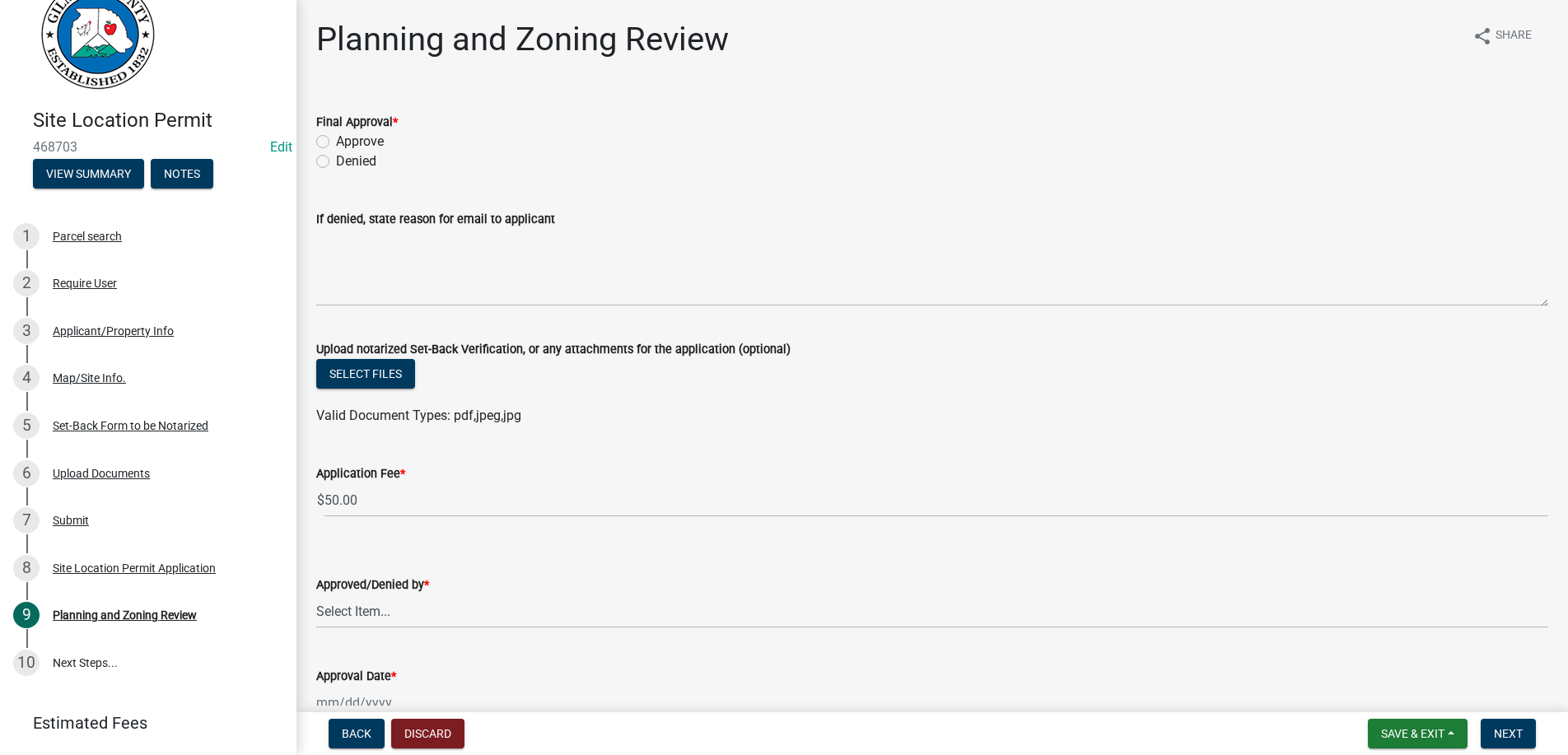
click at [336, 141] on label "Approve" at bounding box center [360, 141] width 48 height 19
click at [336, 141] on input "Approve" at bounding box center [341, 137] width 11 height 11
radio input "true"
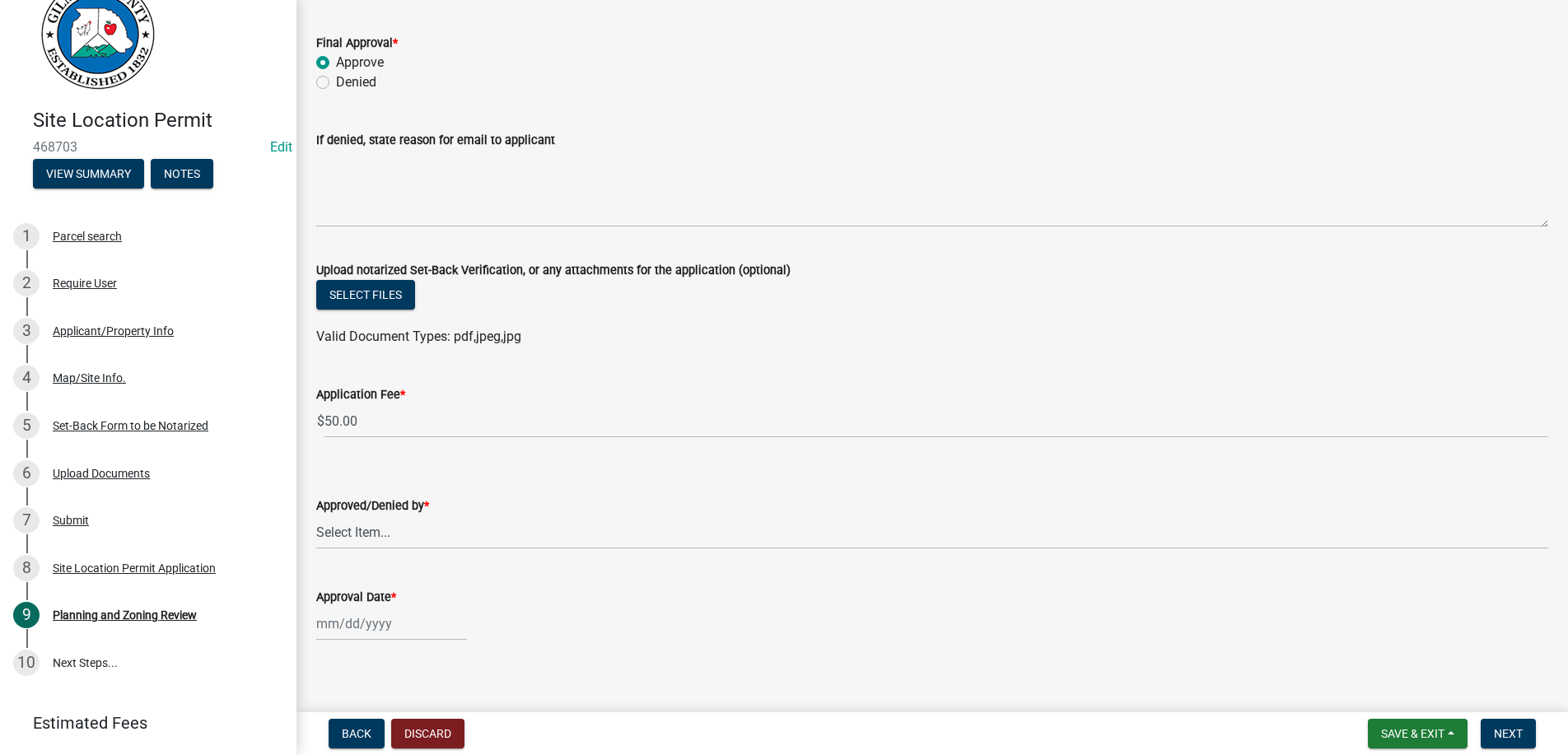
scroll to position [93, 0]
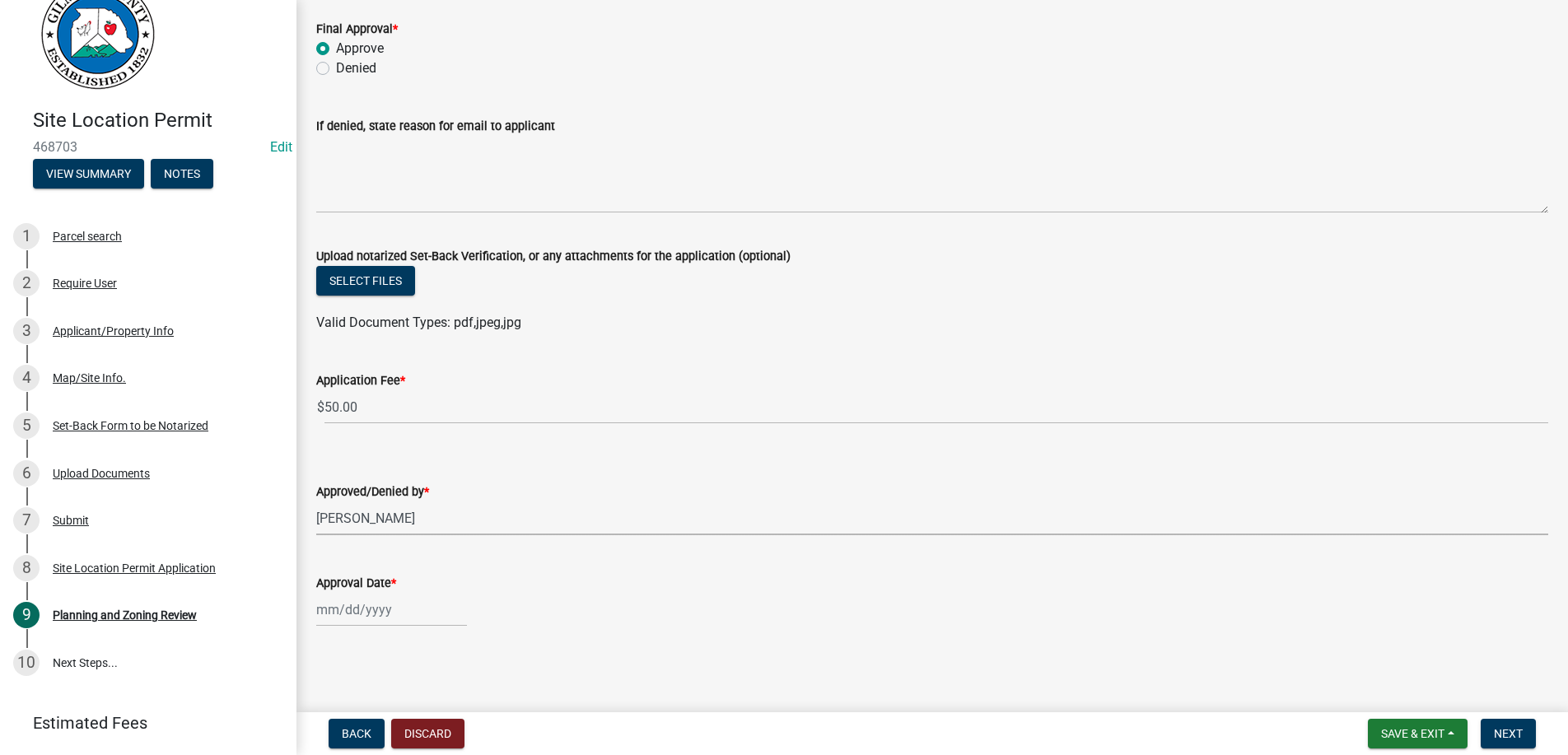
select select "b44f7338-8171-40f4-83dd-b8ba3065c966"
select select "8"
select select "2025"
type input "[DATE]"
click at [1505, 728] on span "Next" at bounding box center [1509, 734] width 29 height 14
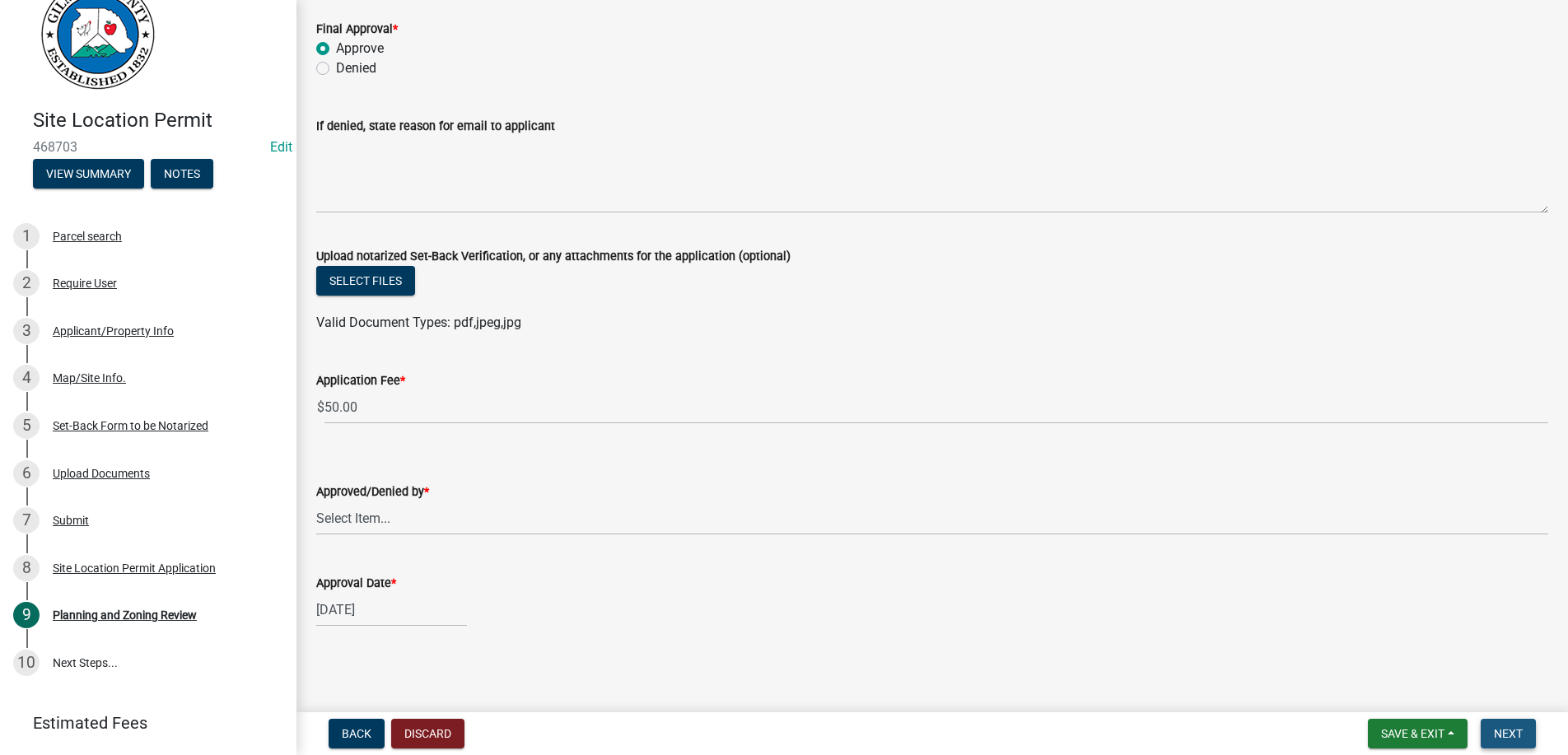
scroll to position [0, 0]
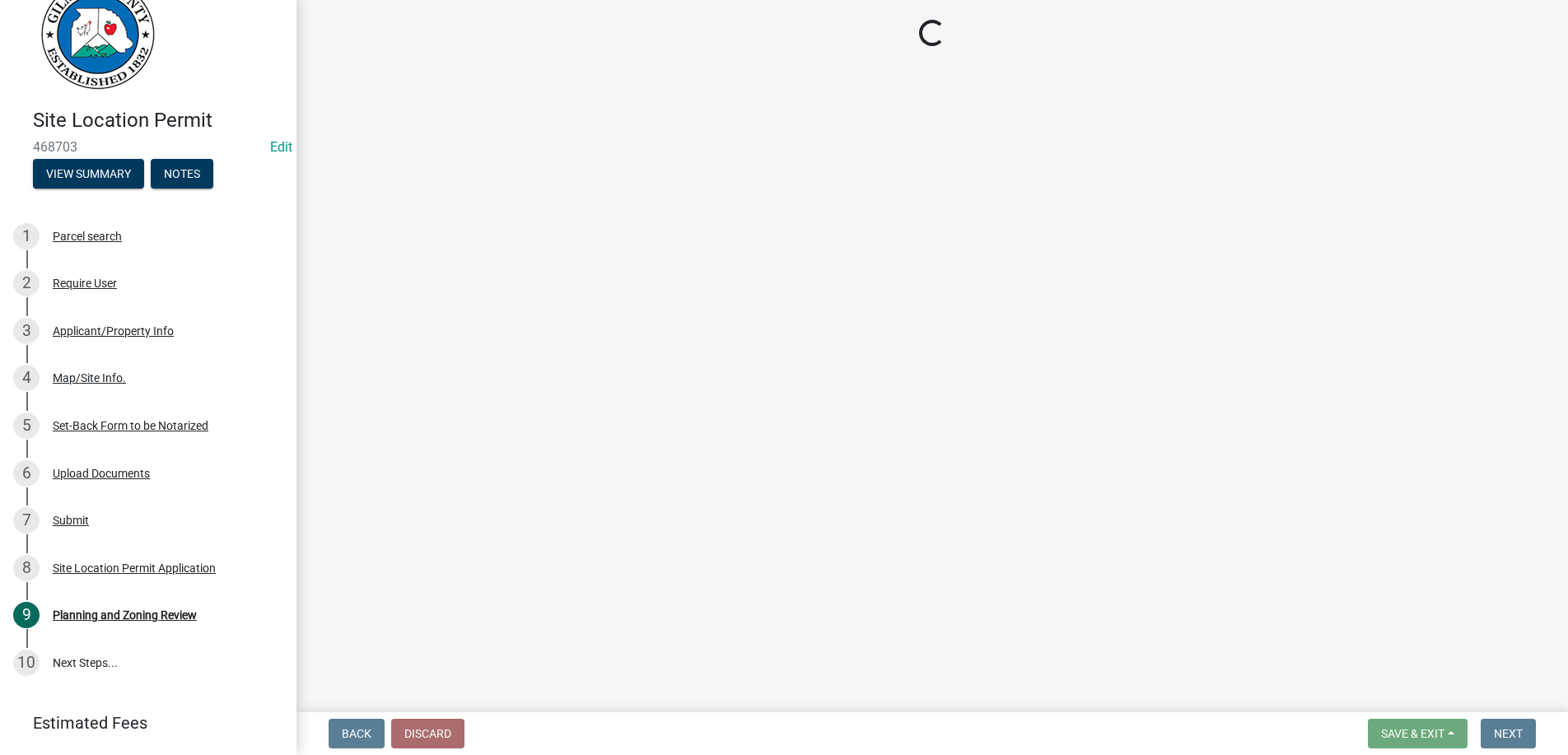
select select "2: 1"
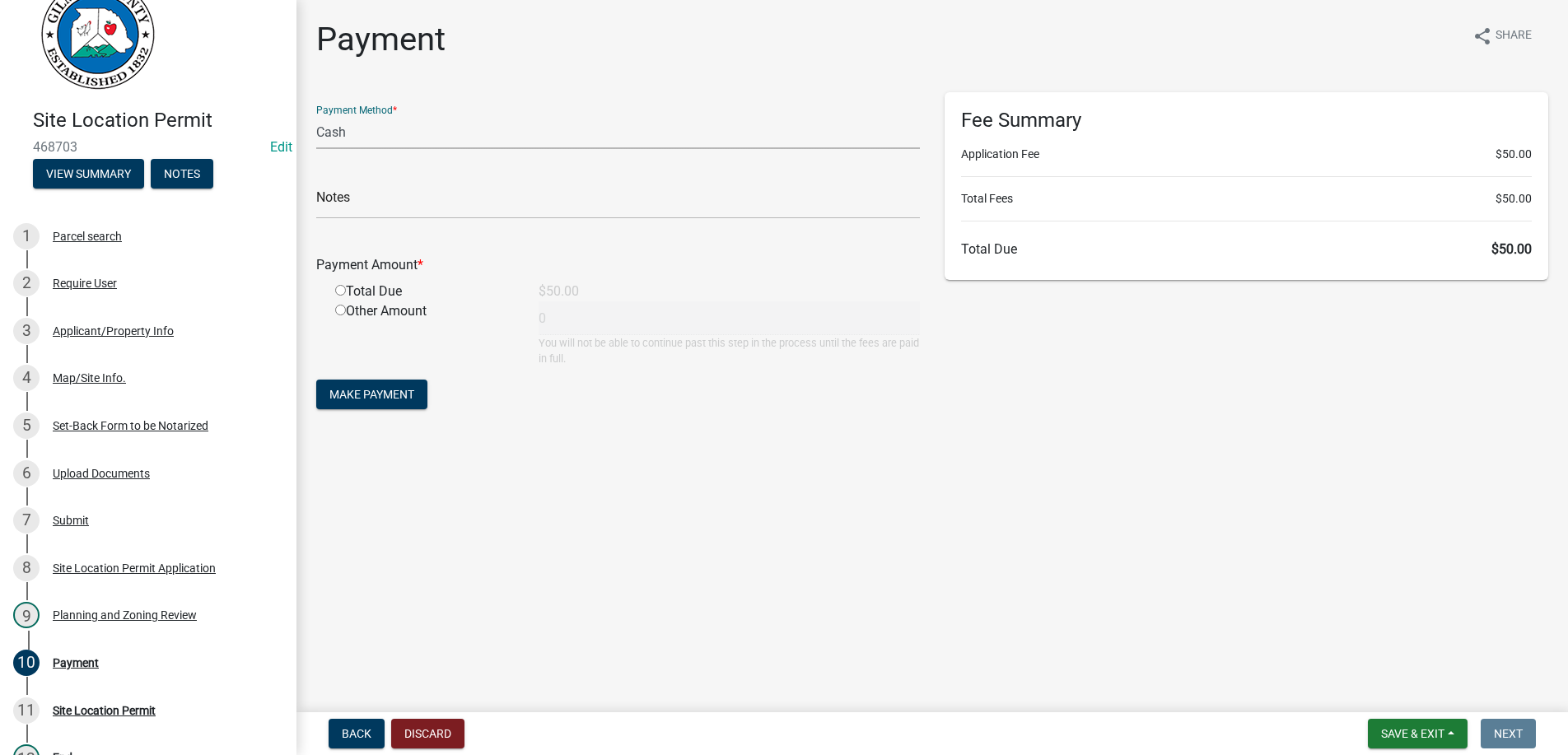
click at [316, 115] on select "Credit Card POS Check Cash" at bounding box center [618, 132] width 604 height 34
click at [386, 130] on select "Credit Card POS Check Cash" at bounding box center [618, 132] width 604 height 34
click at [340, 291] on input "radio" at bounding box center [340, 290] width 11 height 11
radio input "true"
type input "50"
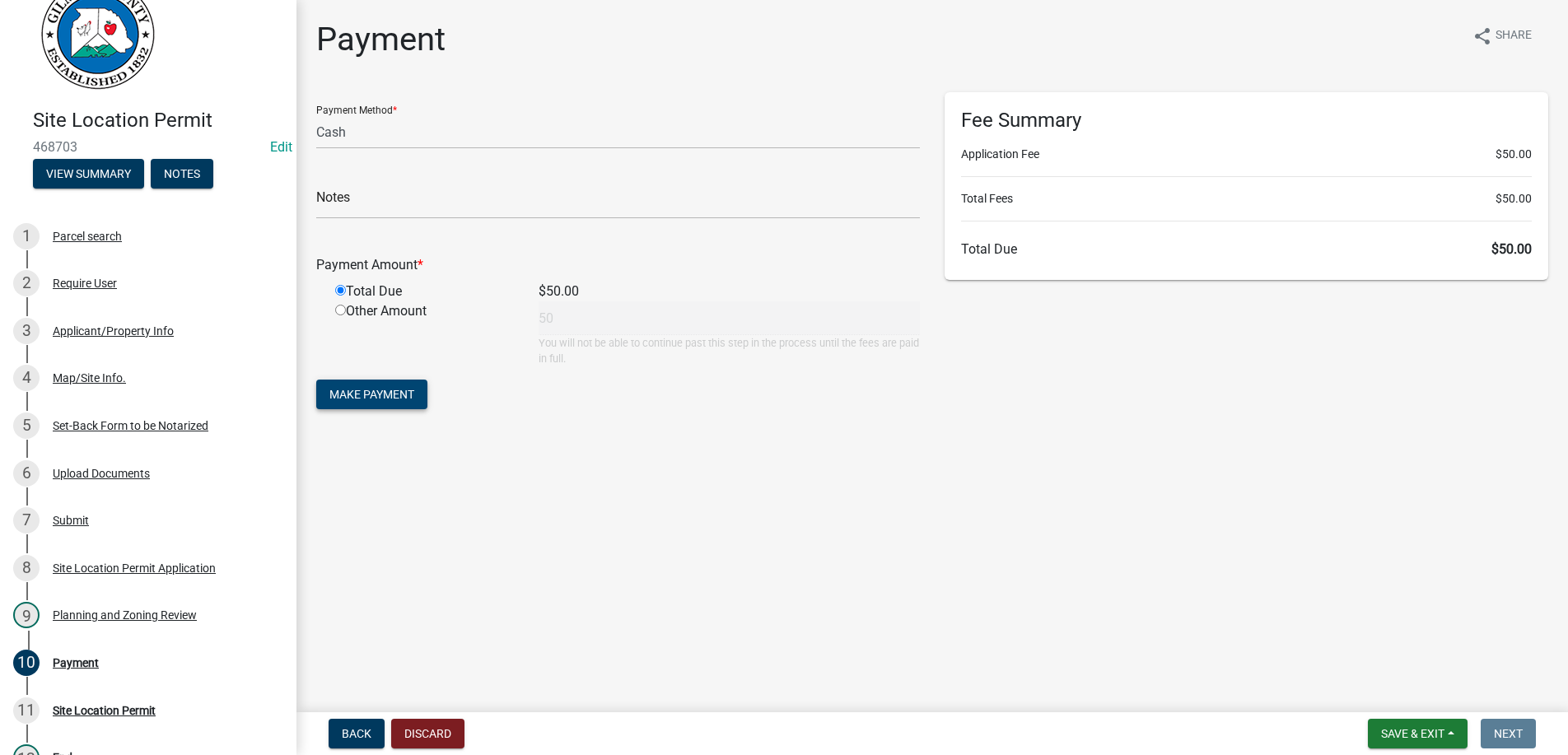
click at [359, 393] on span "Make Payment" at bounding box center [372, 394] width 84 height 14
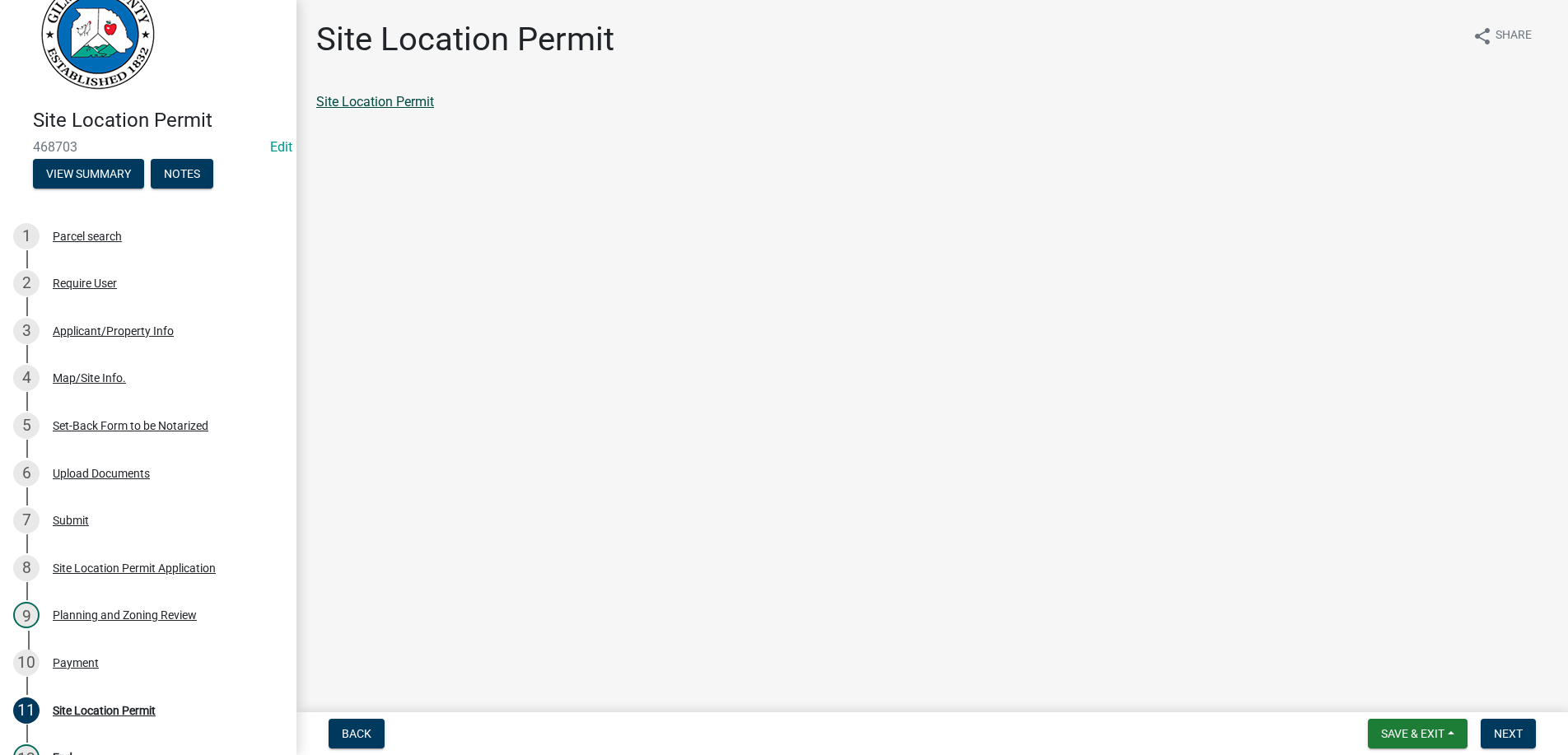
click at [359, 102] on link "Site Location Permit" at bounding box center [374, 101] width 117 height 16
click at [1522, 726] on button "Next" at bounding box center [1508, 733] width 55 height 30
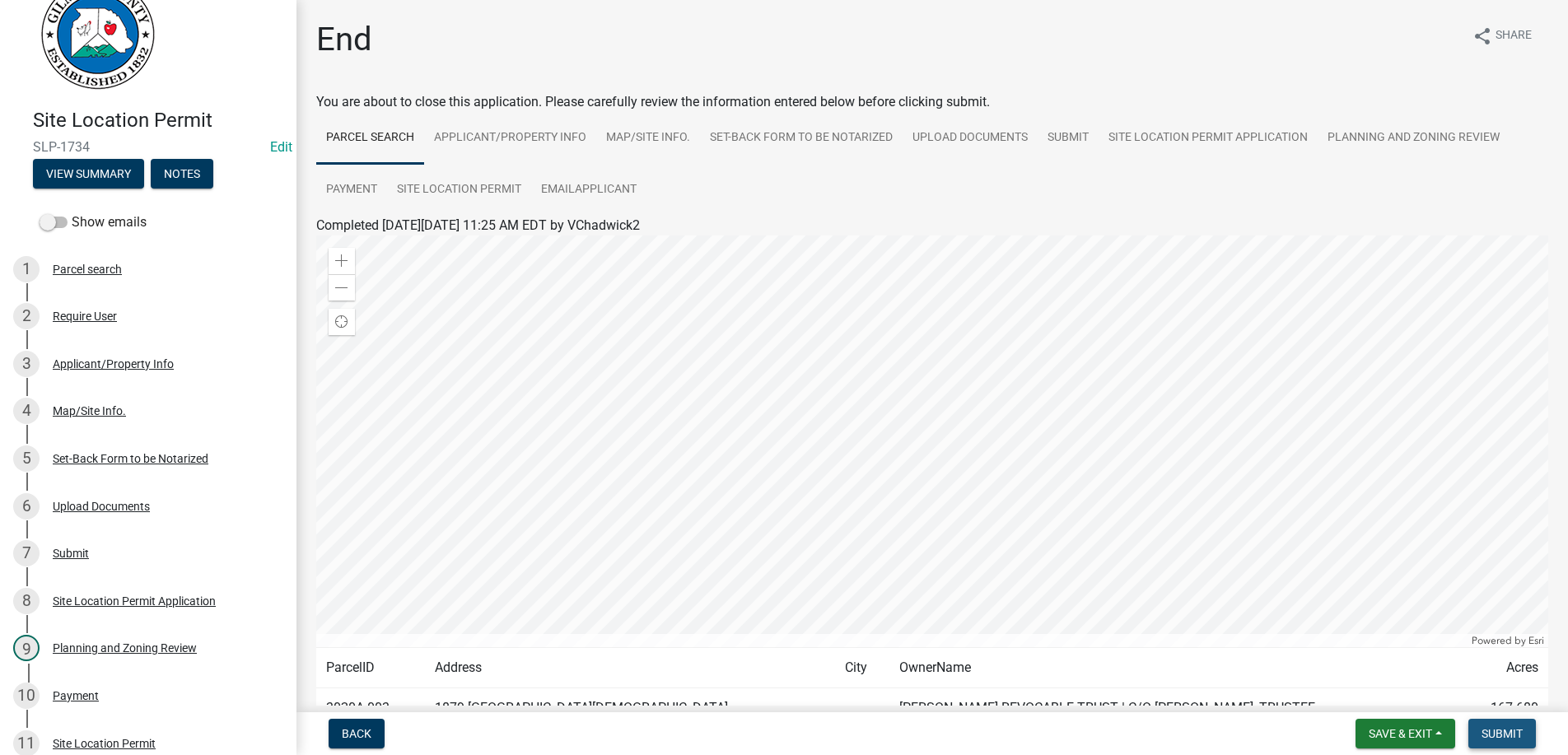
click at [1522, 726] on button "Submit" at bounding box center [1502, 733] width 68 height 30
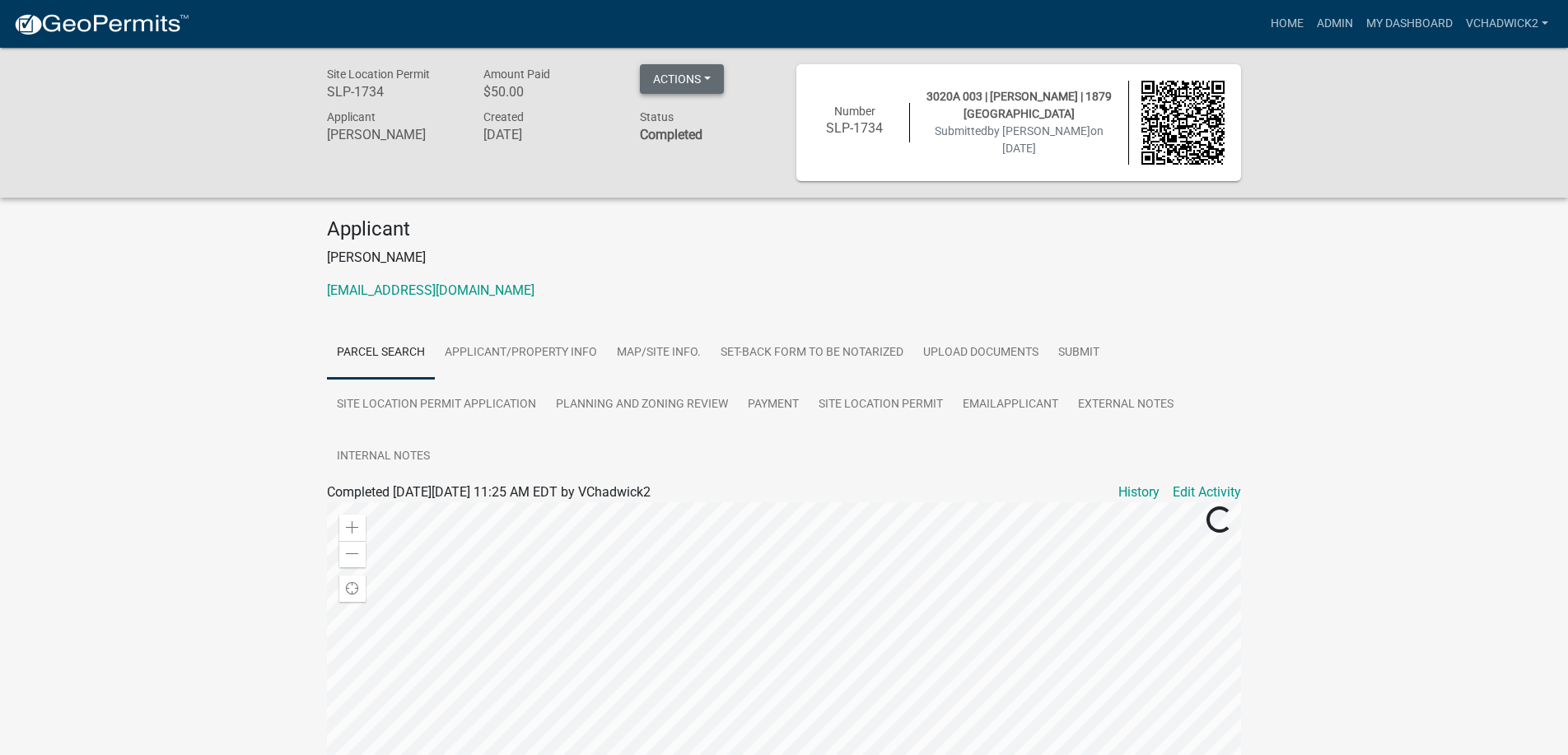
click at [659, 83] on button "Actions" at bounding box center [682, 79] width 84 height 30
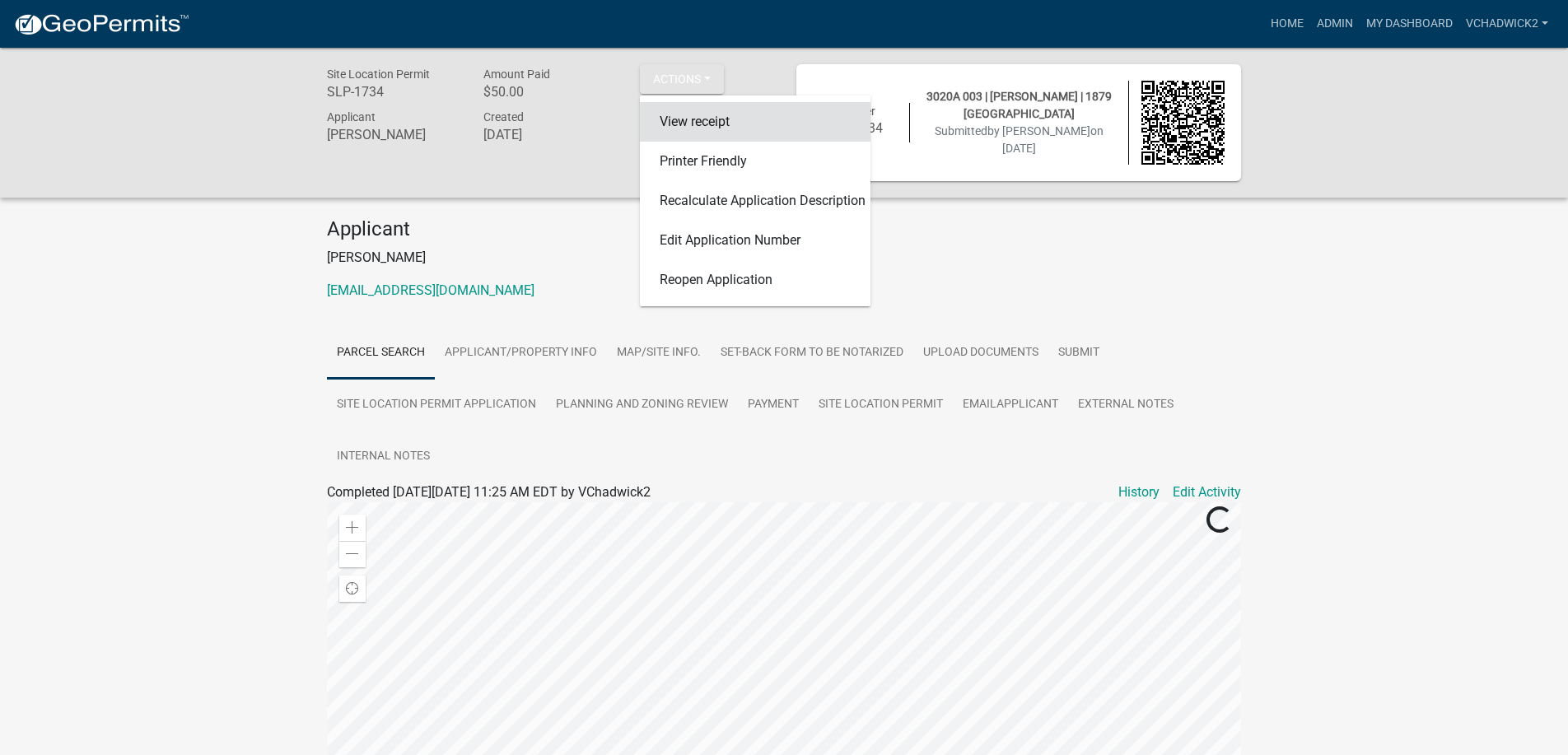
click at [672, 119] on link "View receipt" at bounding box center [755, 122] width 231 height 40
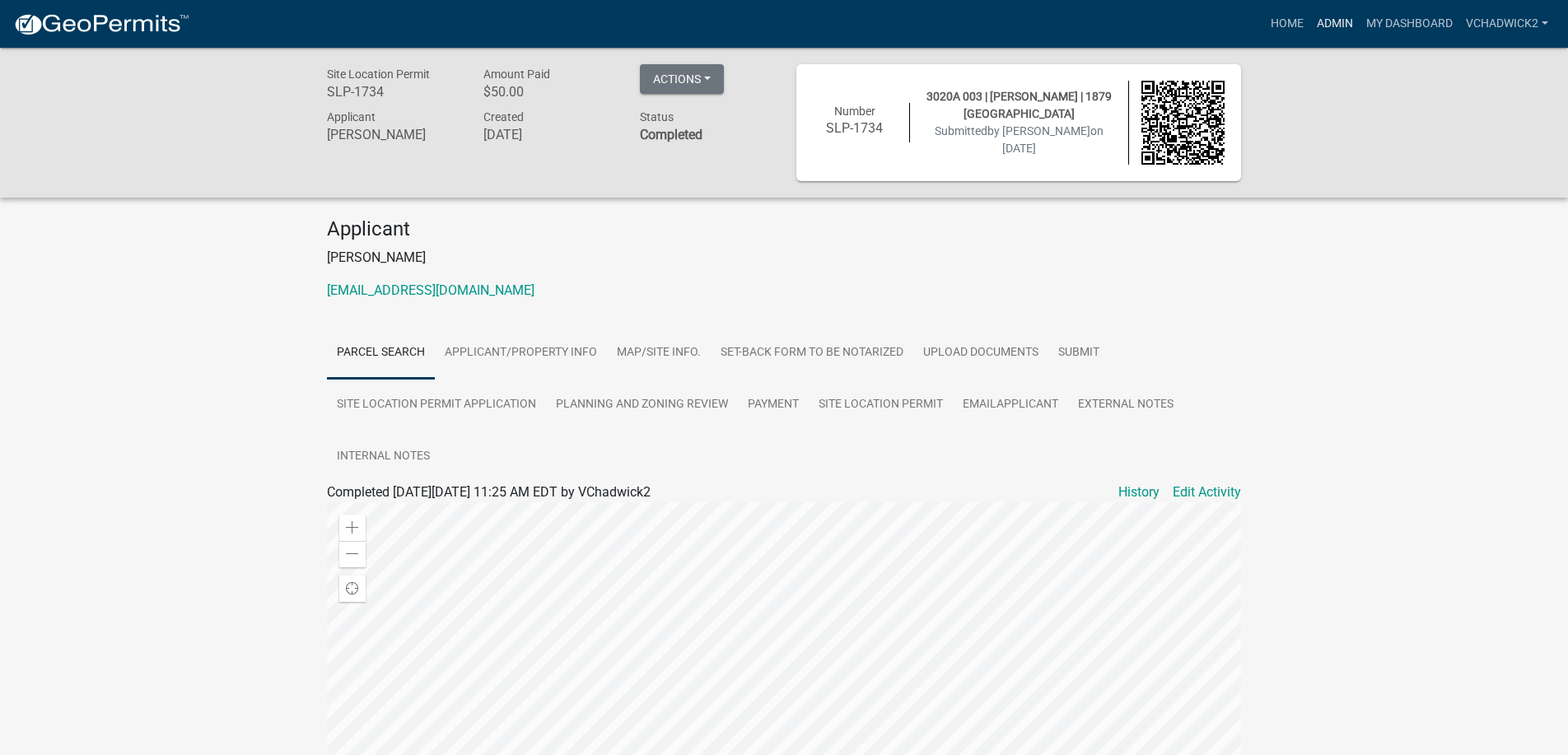
click at [1331, 17] on link "Admin" at bounding box center [1335, 24] width 49 height 31
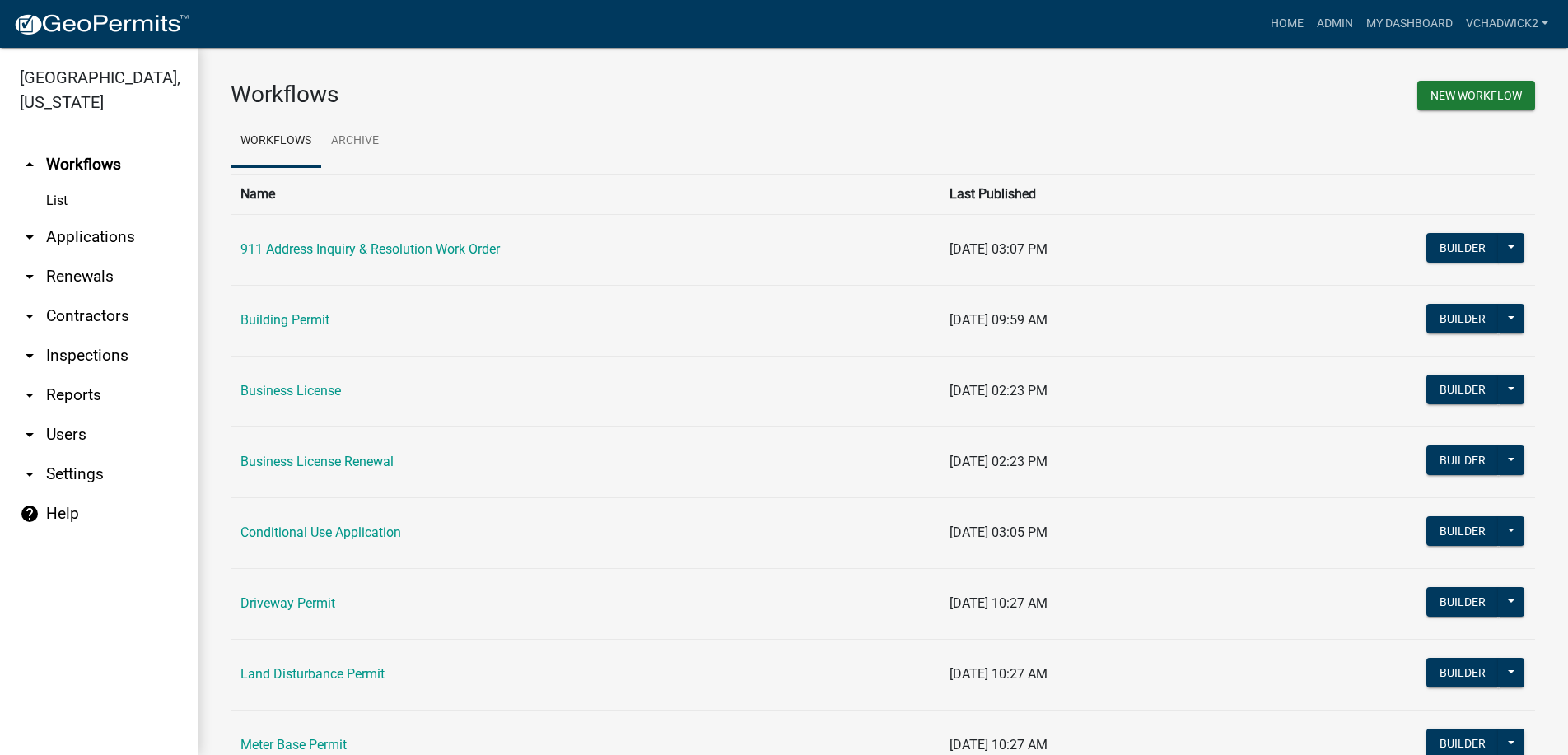
drag, startPoint x: 114, startPoint y: 231, endPoint x: 78, endPoint y: 271, distance: 53.8
click at [113, 231] on link "arrow_drop_down Applications" at bounding box center [99, 236] width 198 height 40
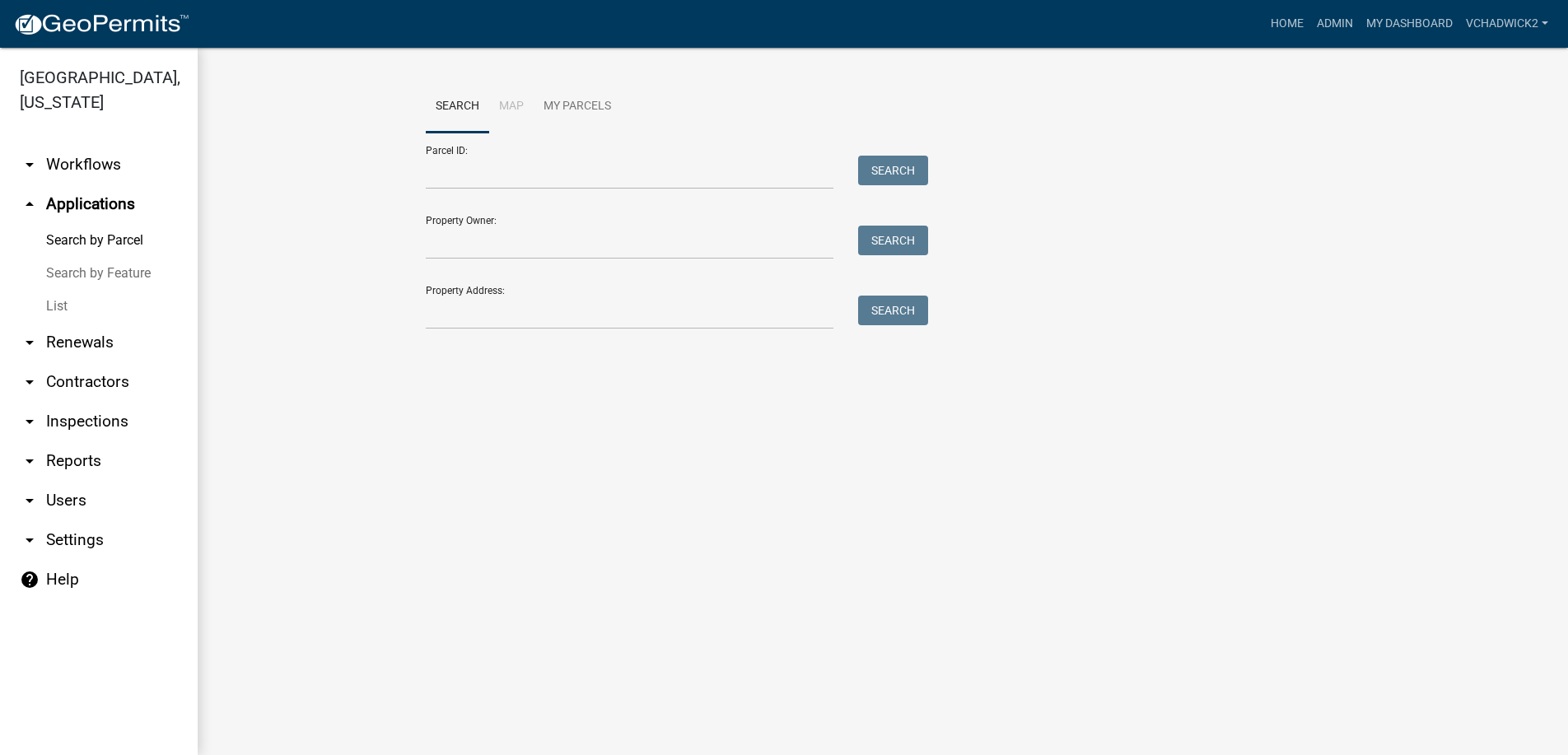
click at [57, 303] on link "List" at bounding box center [99, 306] width 198 height 33
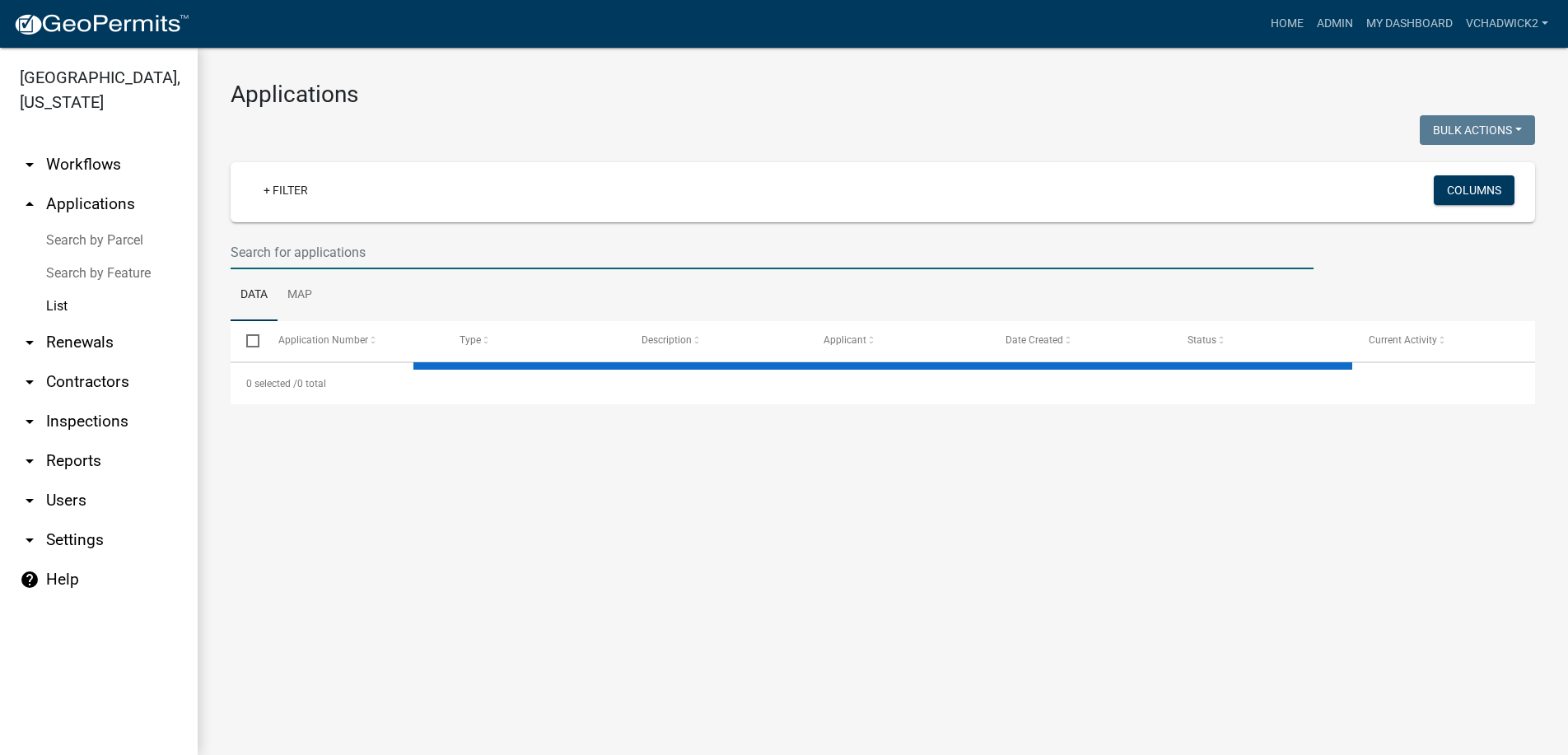
click at [325, 263] on input "text" at bounding box center [772, 253] width 1083 height 34
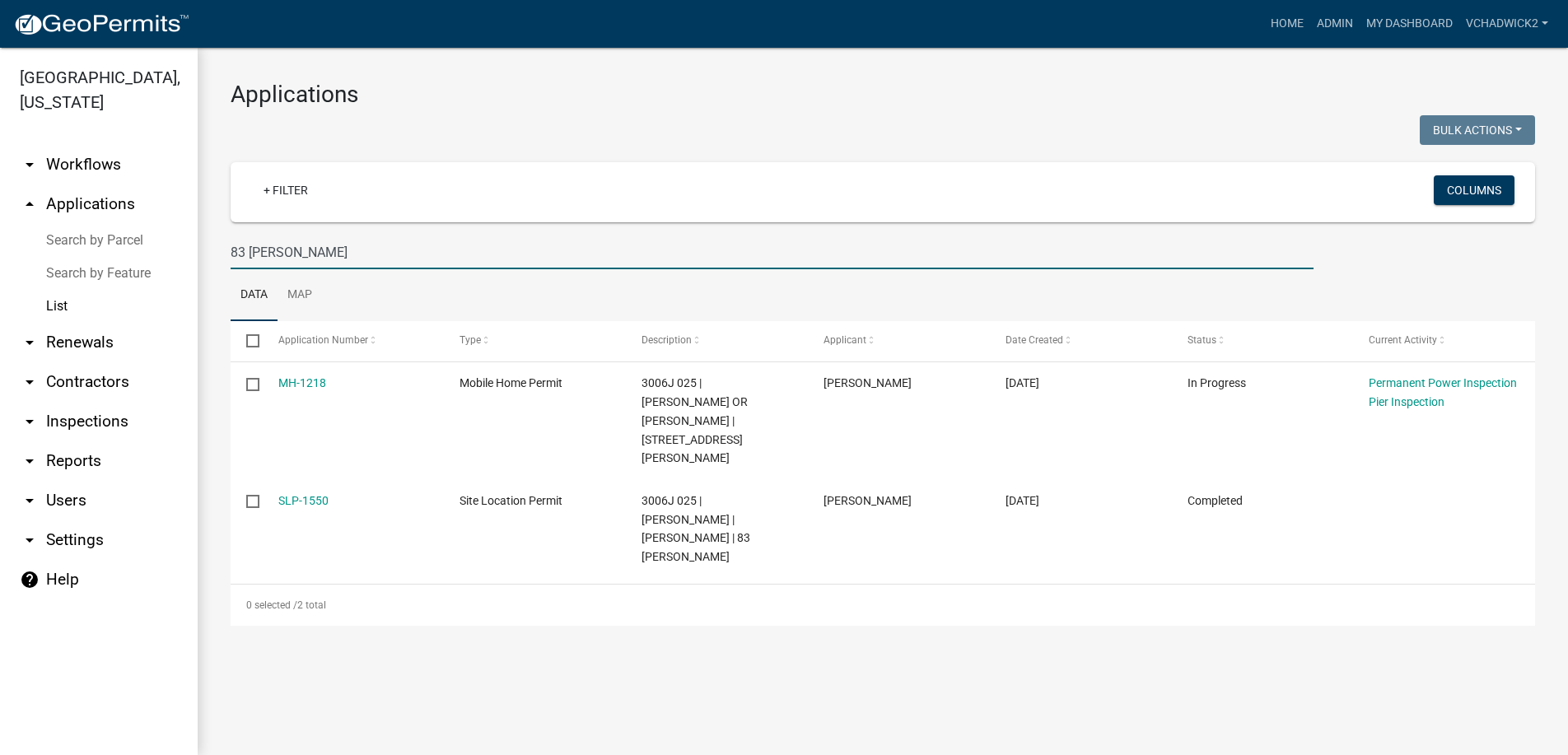
type input "83 [PERSON_NAME]"
